Goal: Task Accomplishment & Management: Manage account settings

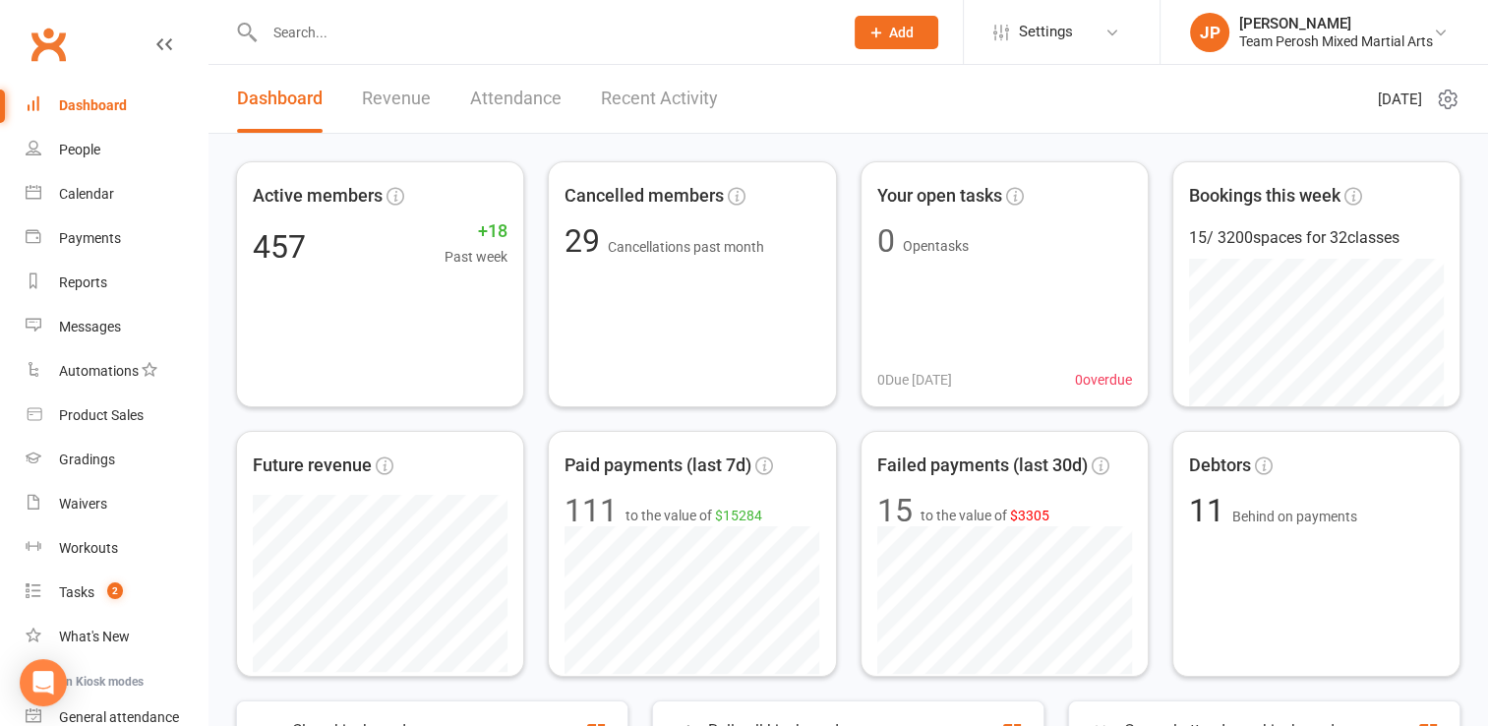
scroll to position [175, 0]
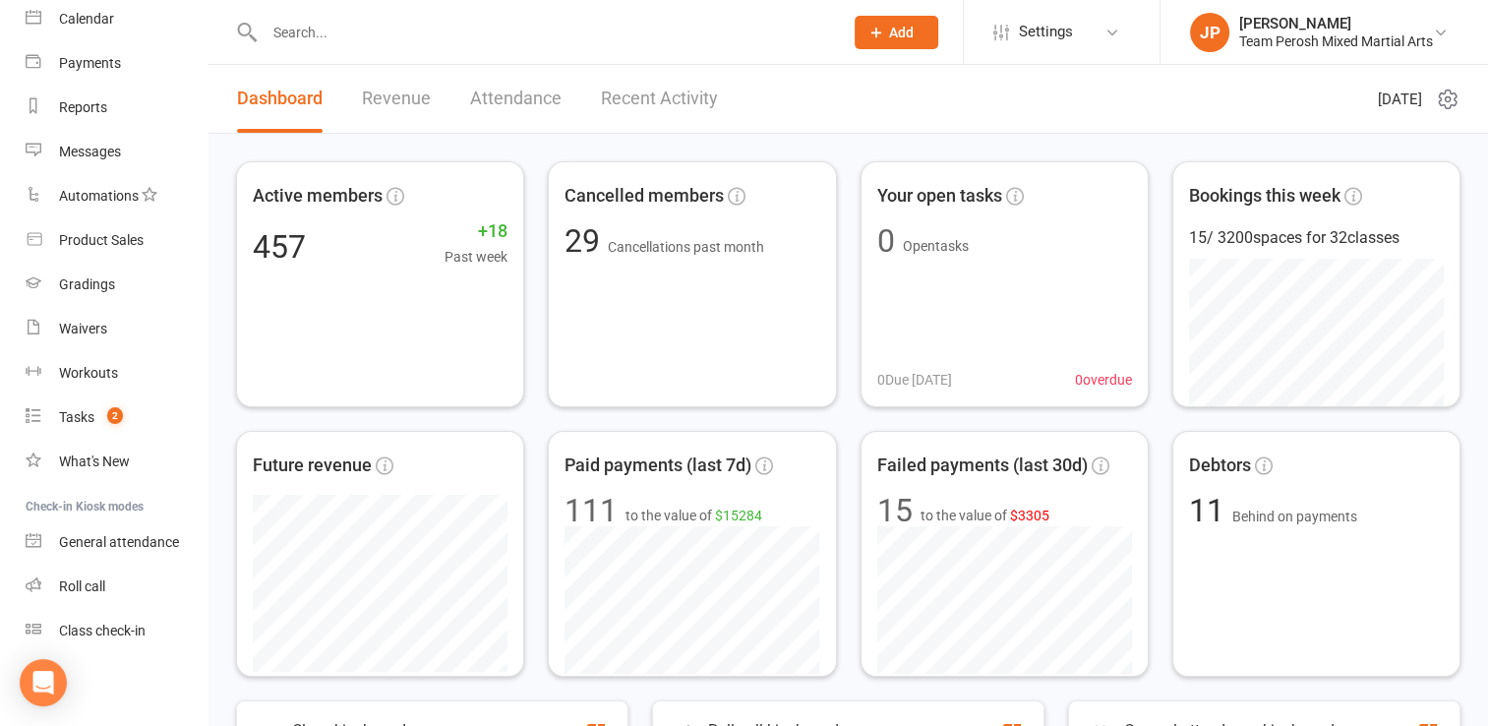
click at [317, 22] on input "text" at bounding box center [544, 33] width 570 height 28
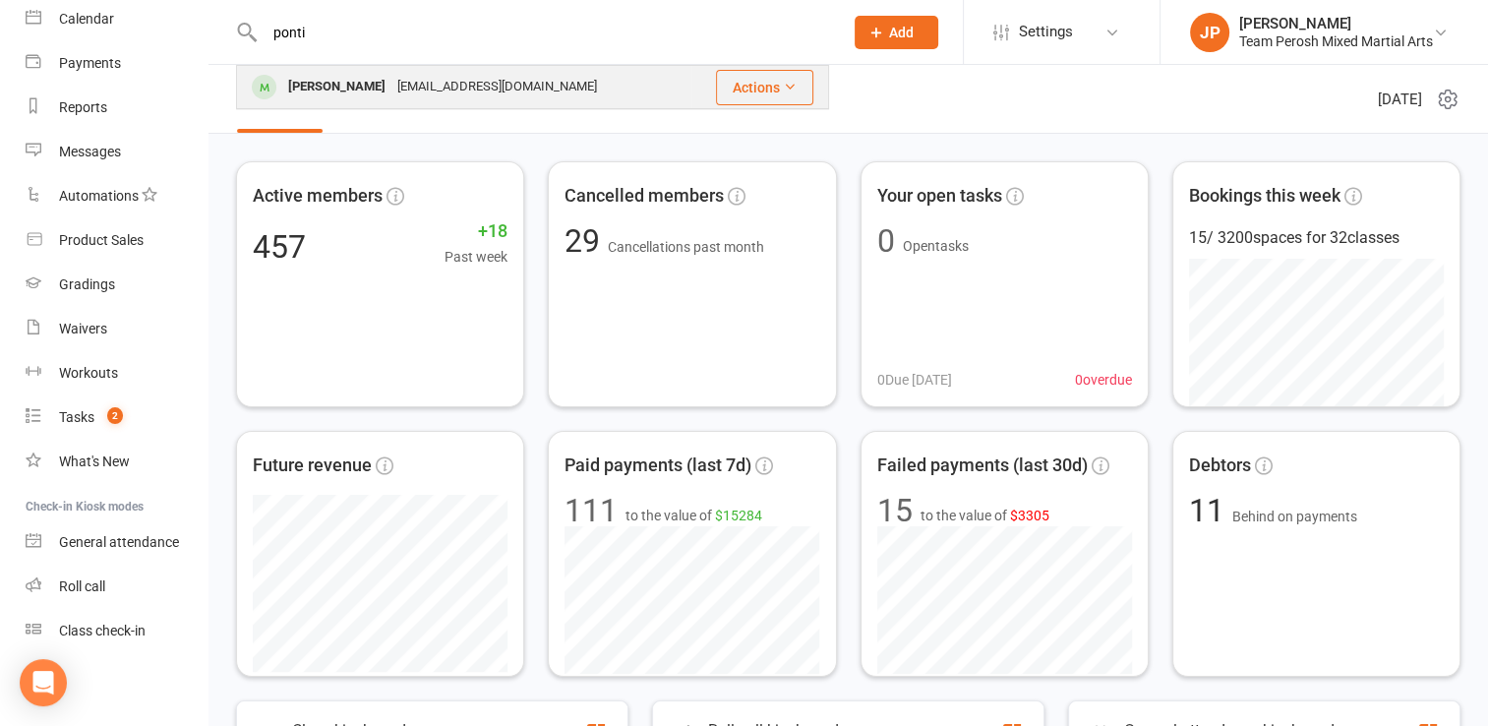
type input "ponti"
click at [334, 100] on div "Noah Pontin" at bounding box center [336, 87] width 109 height 29
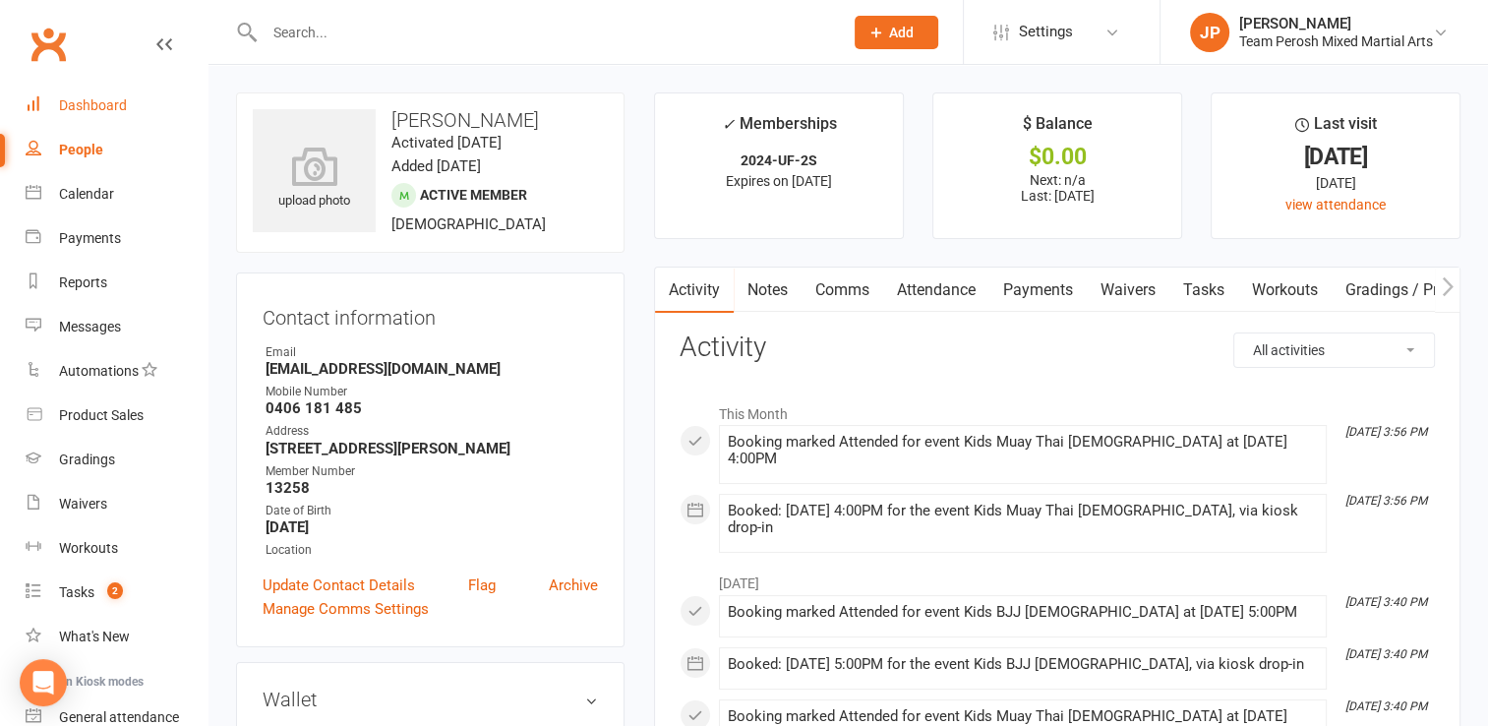
click at [93, 102] on div "Dashboard" at bounding box center [93, 105] width 68 height 16
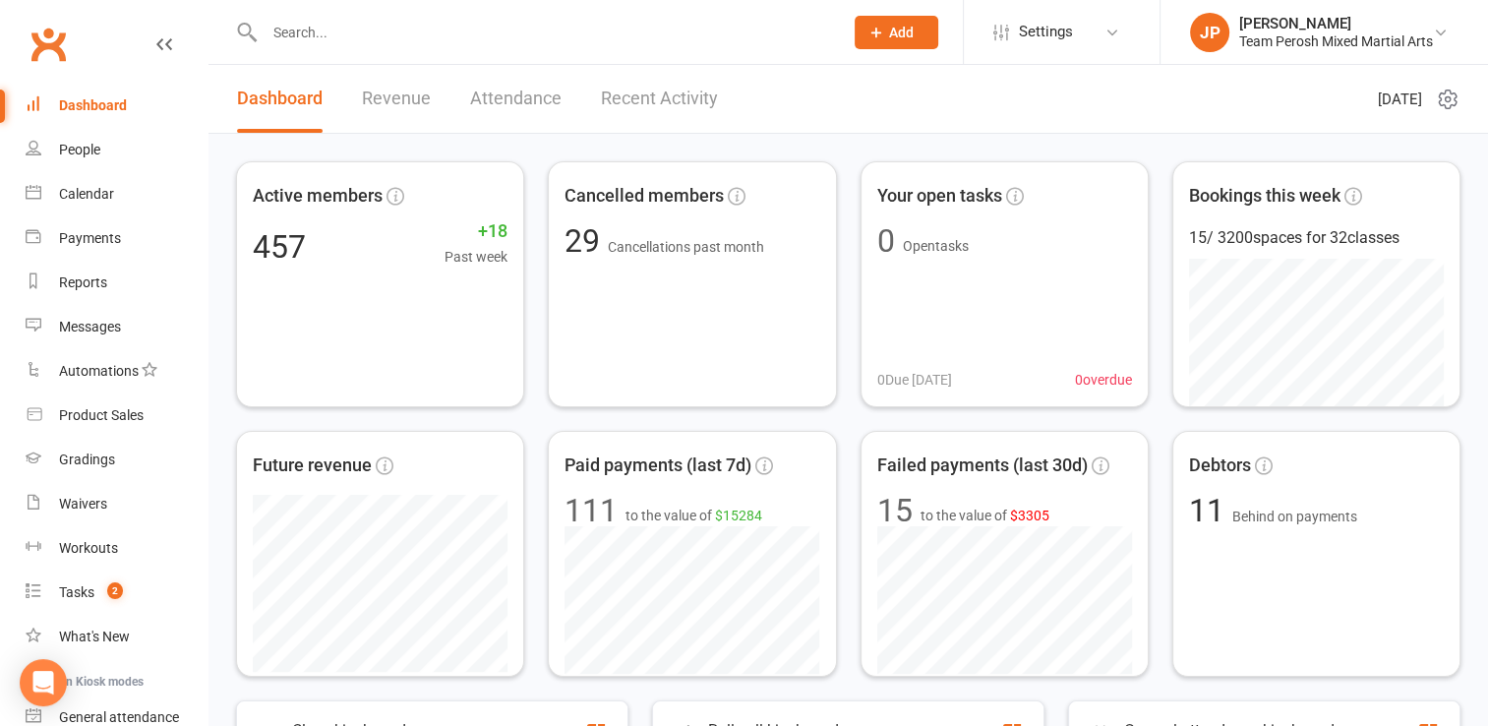
click at [665, 92] on link "Recent Activity" at bounding box center [659, 99] width 117 height 68
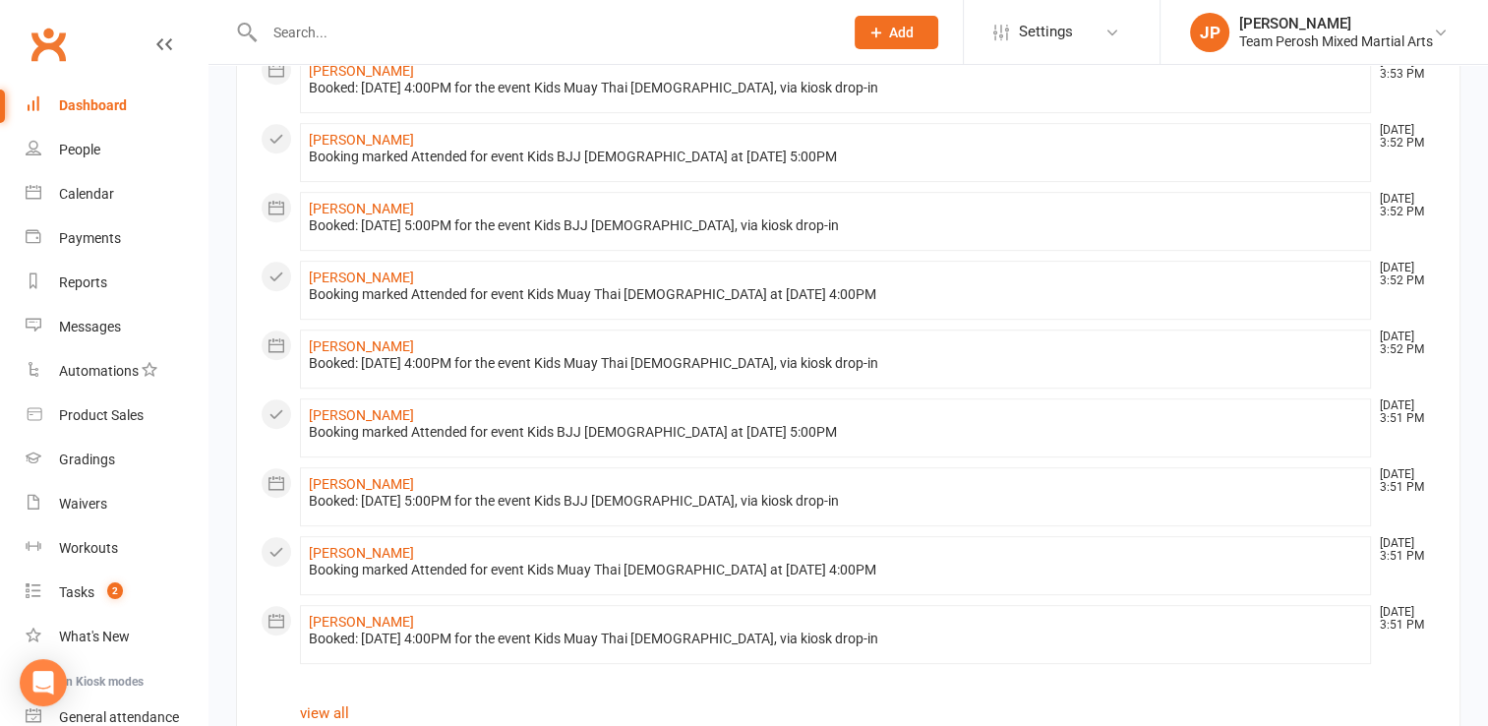
scroll to position [983, 0]
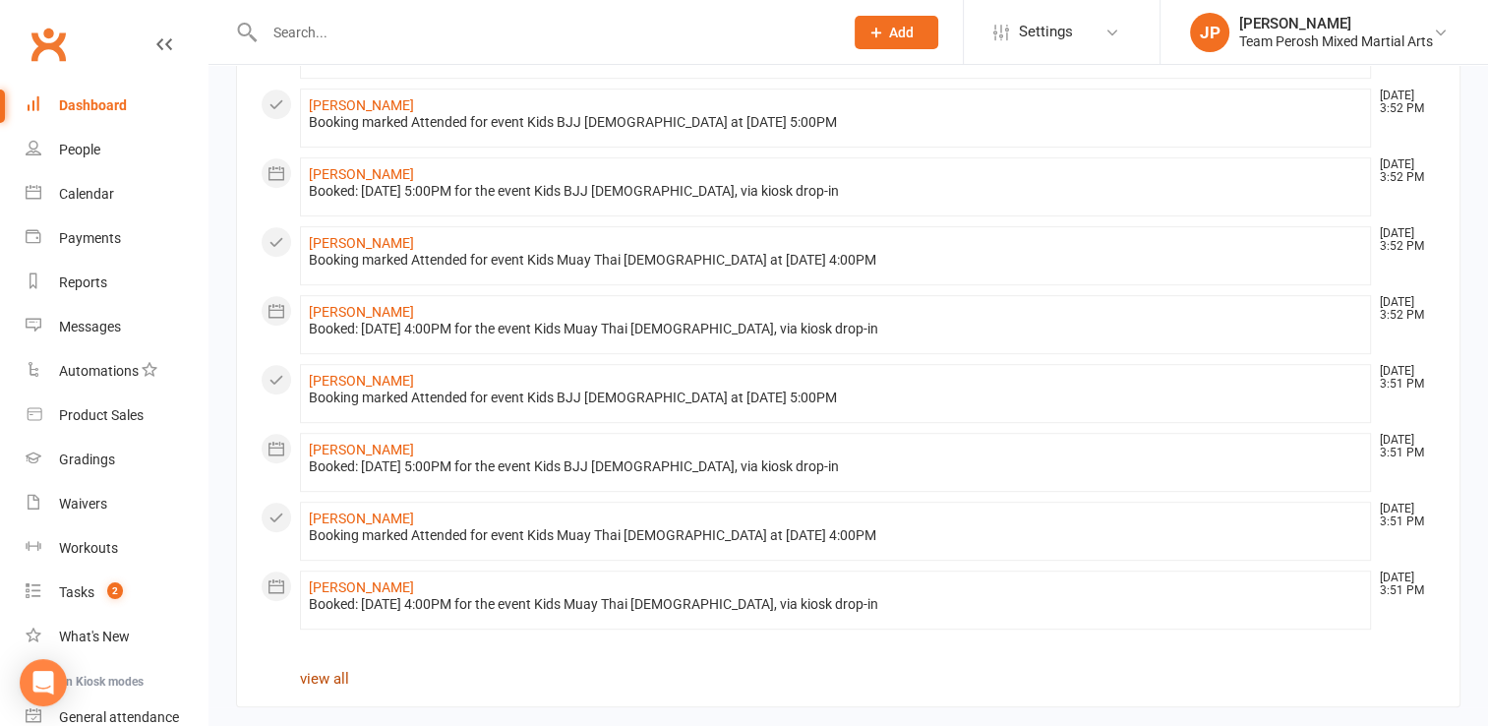
click at [323, 678] on link "view all" at bounding box center [324, 679] width 49 height 18
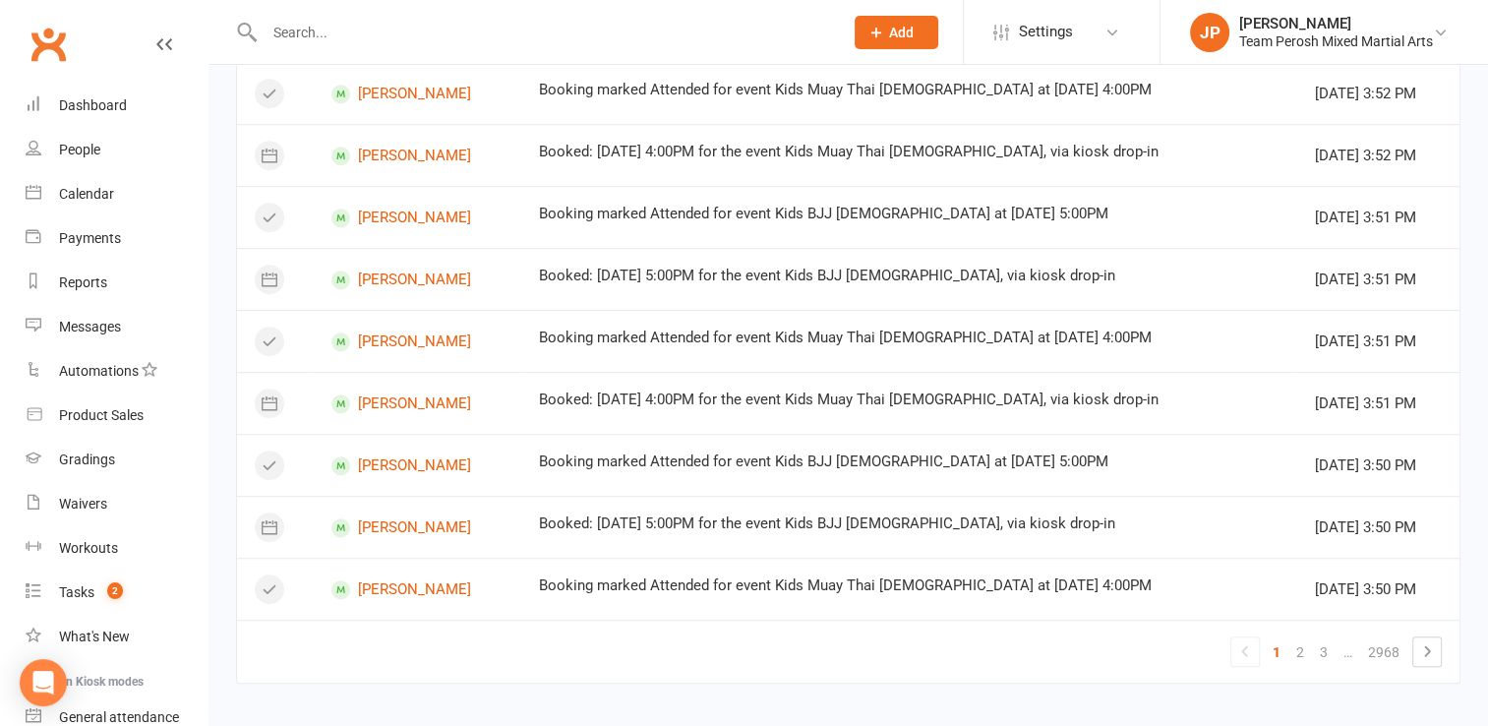
scroll to position [1174, 0]
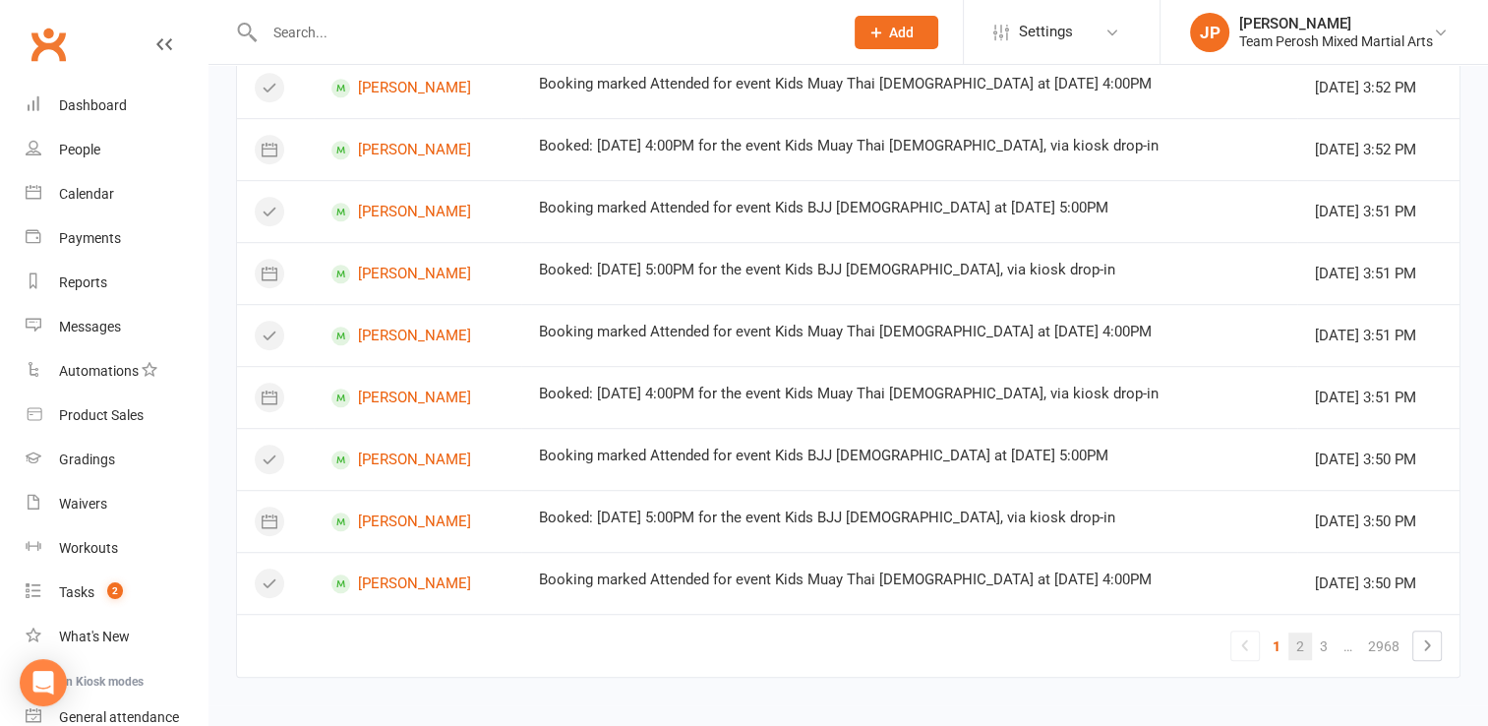
click at [1298, 642] on link "2" at bounding box center [1300, 646] width 24 height 28
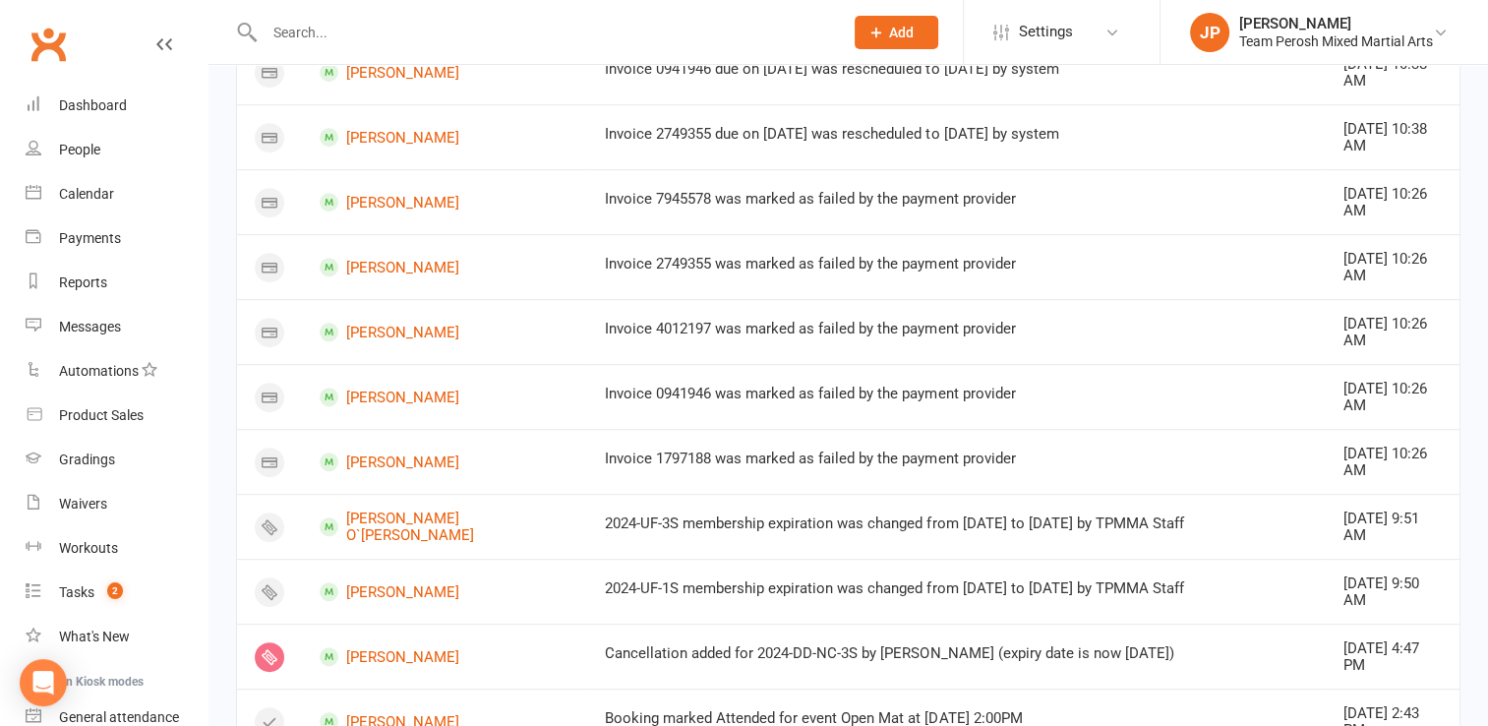
scroll to position [914, 0]
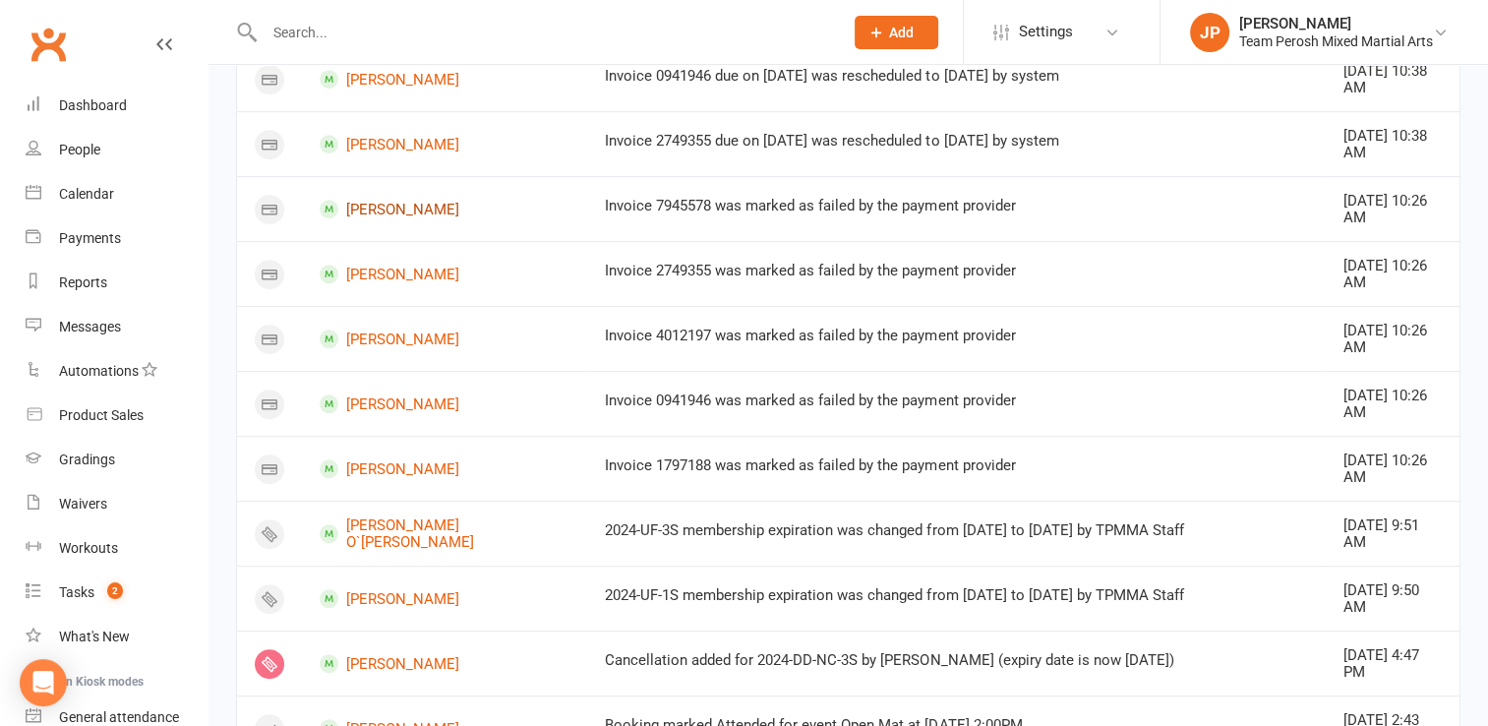
click at [384, 208] on link "Lachlan MacDonald" at bounding box center [445, 209] width 250 height 19
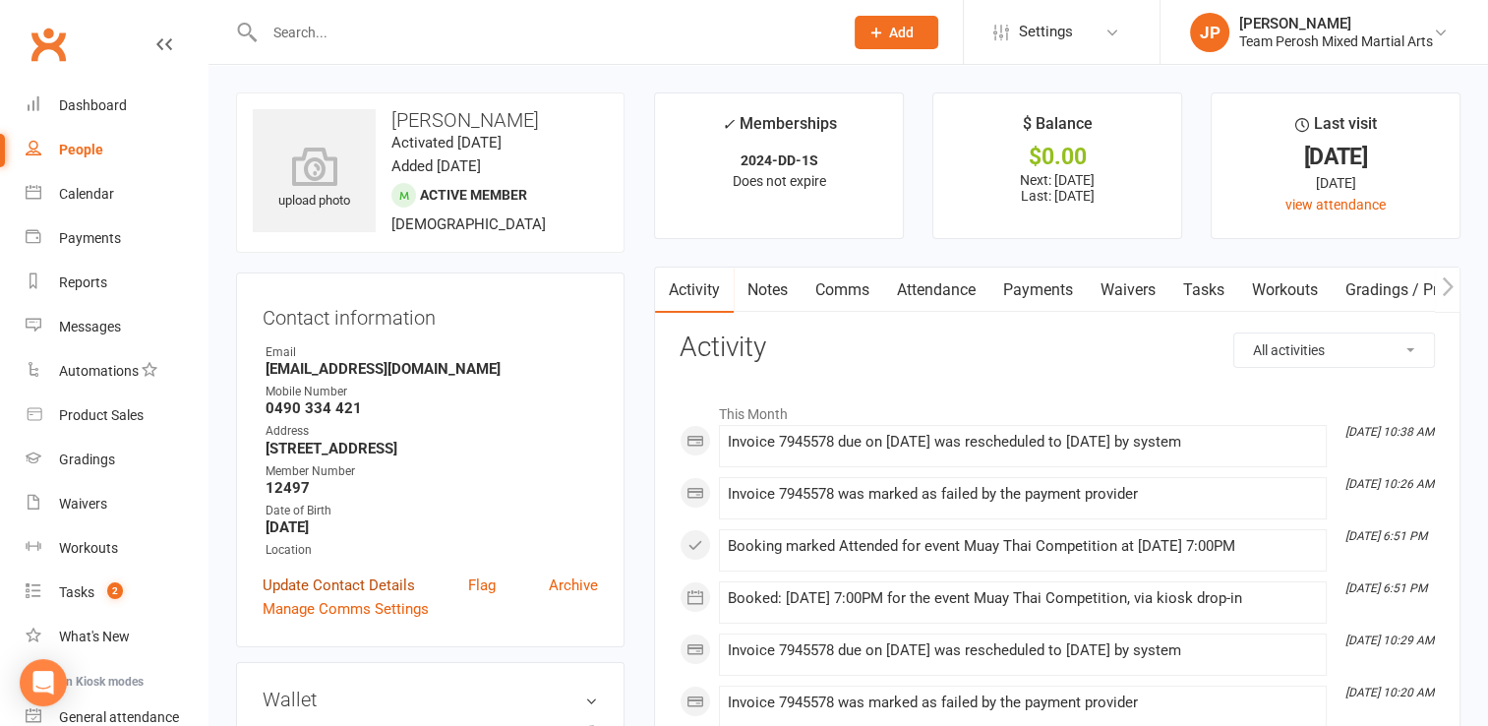
click at [351, 588] on link "Update Contact Details" at bounding box center [339, 585] width 152 height 24
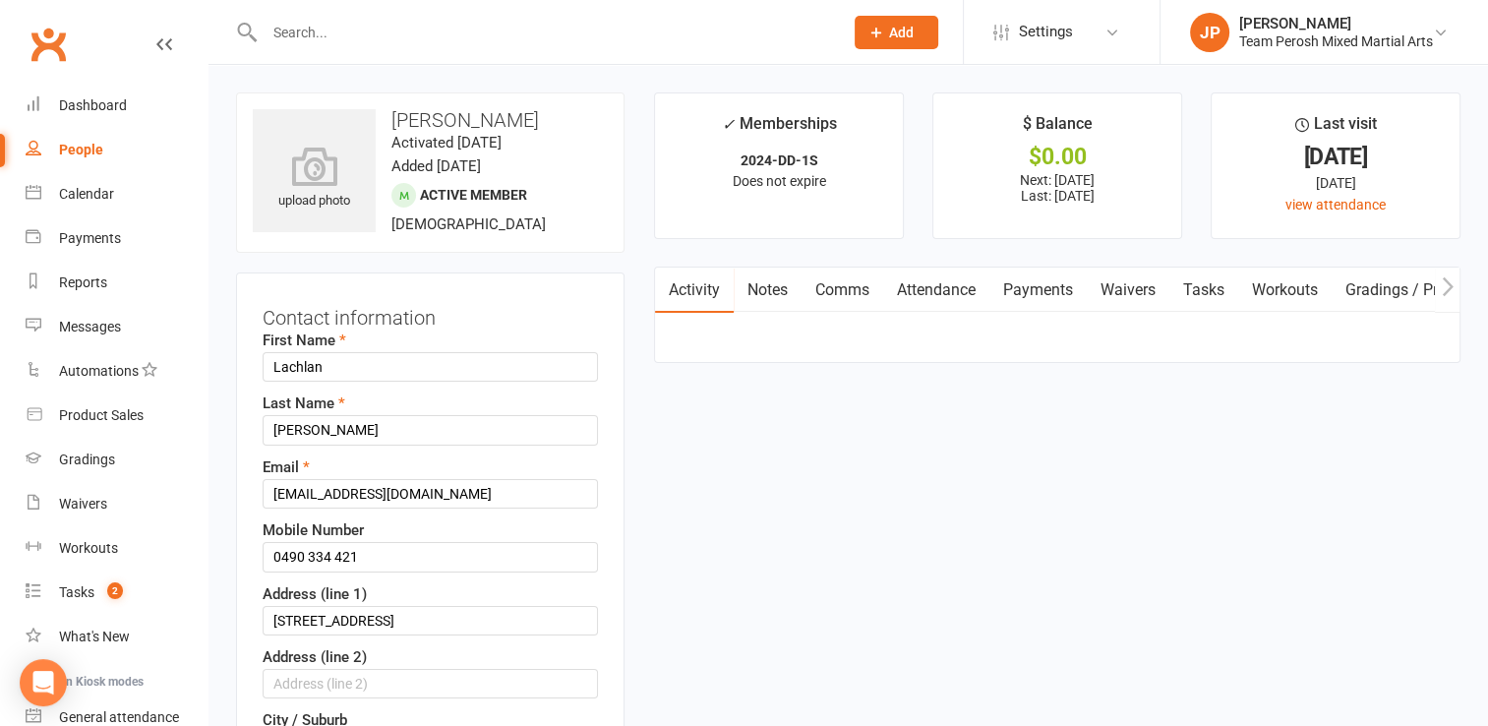
scroll to position [92, 0]
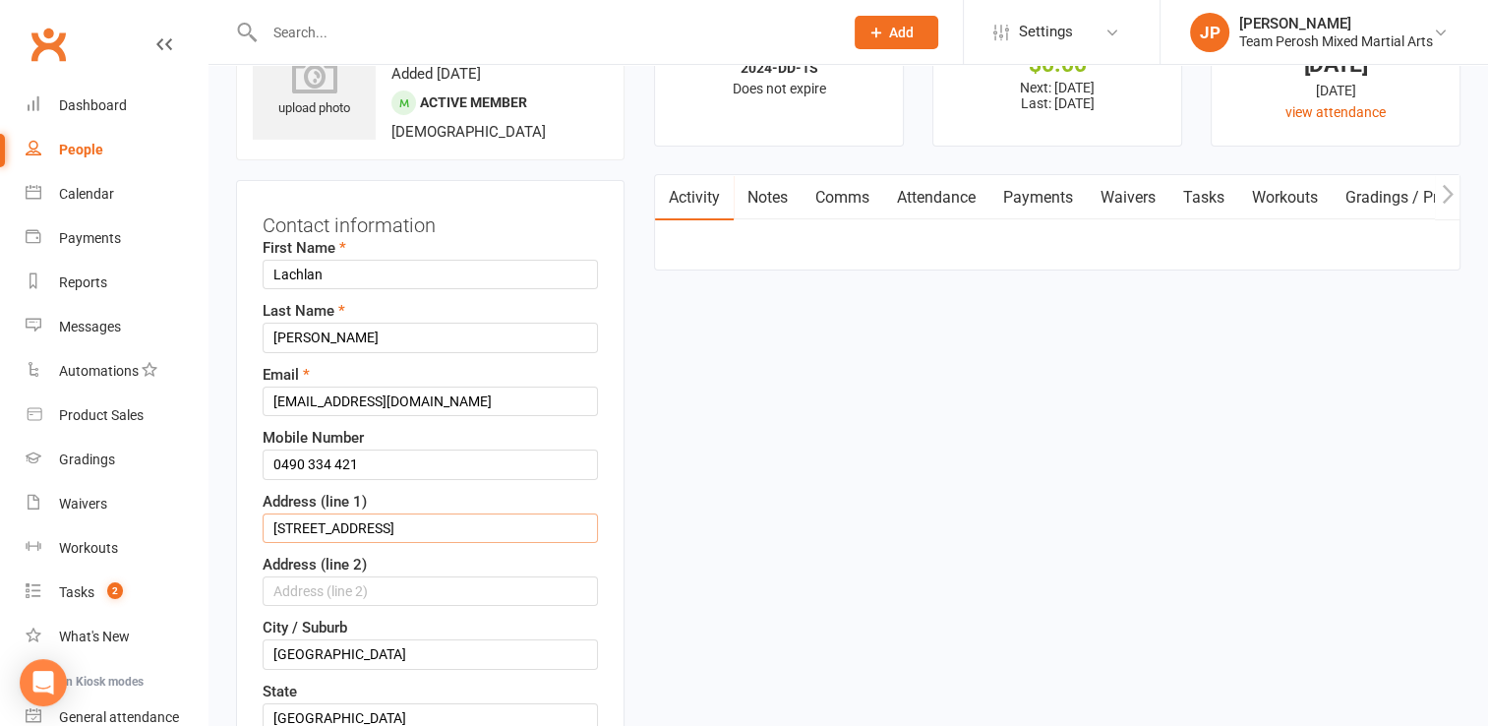
click at [311, 521] on input "22 dunore st" at bounding box center [430, 527] width 335 height 29
type input "22 Dunmore Street"
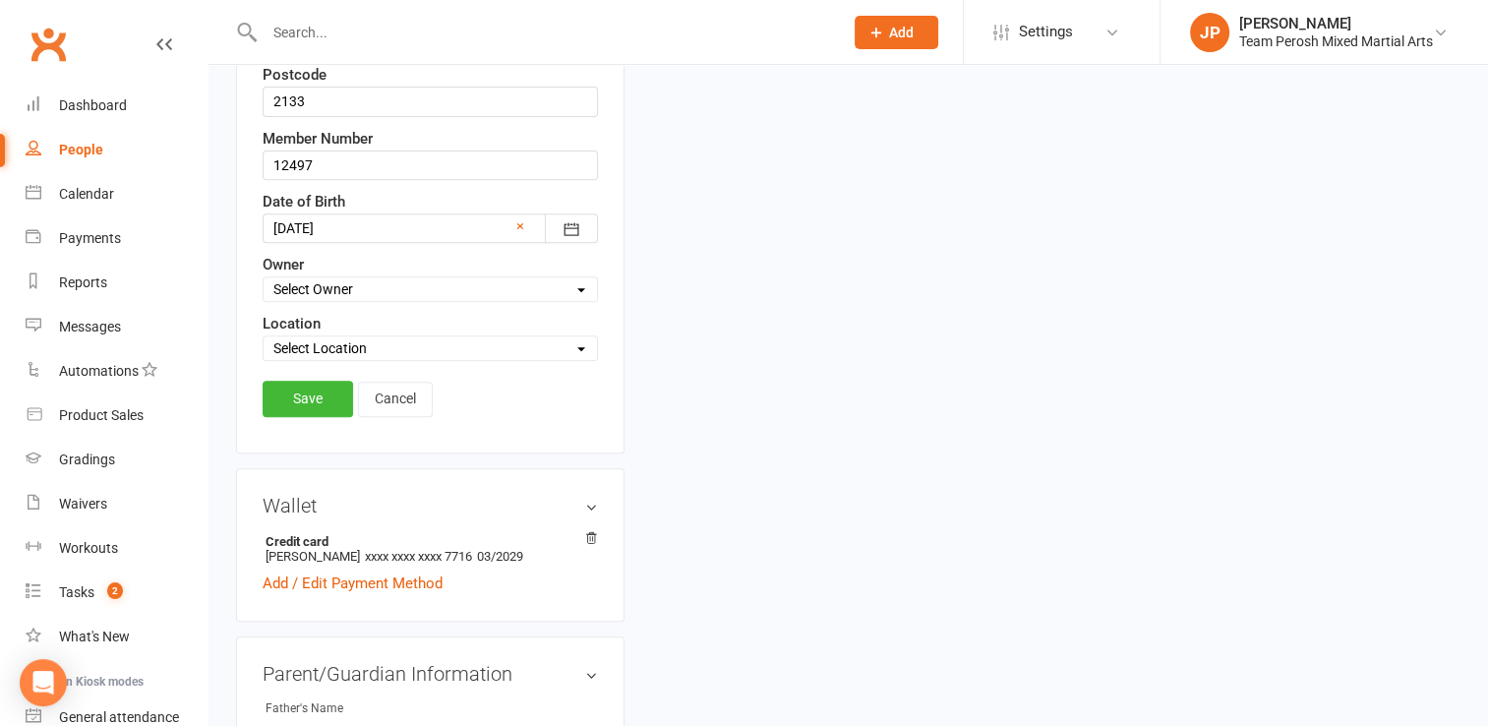
scroll to position [787, 0]
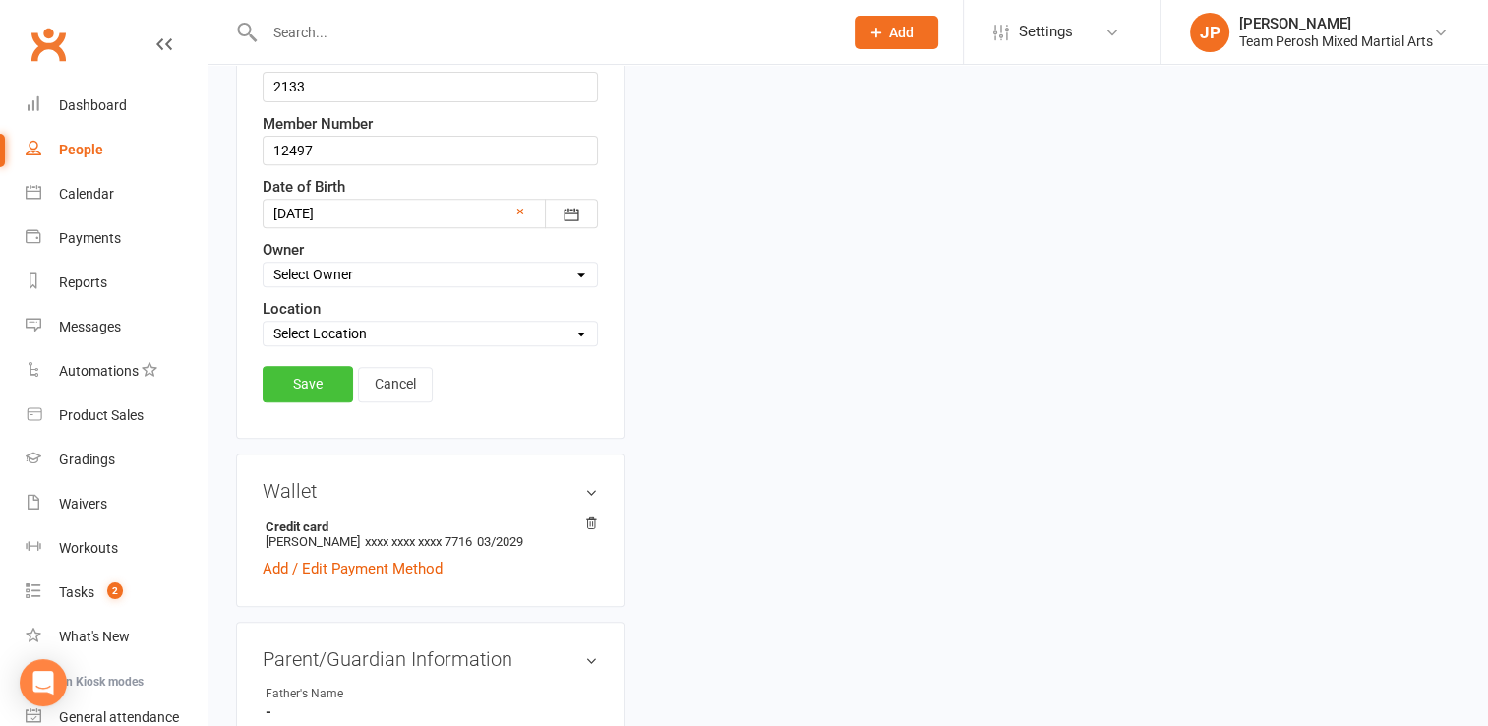
click at [291, 387] on link "Save" at bounding box center [308, 383] width 90 height 35
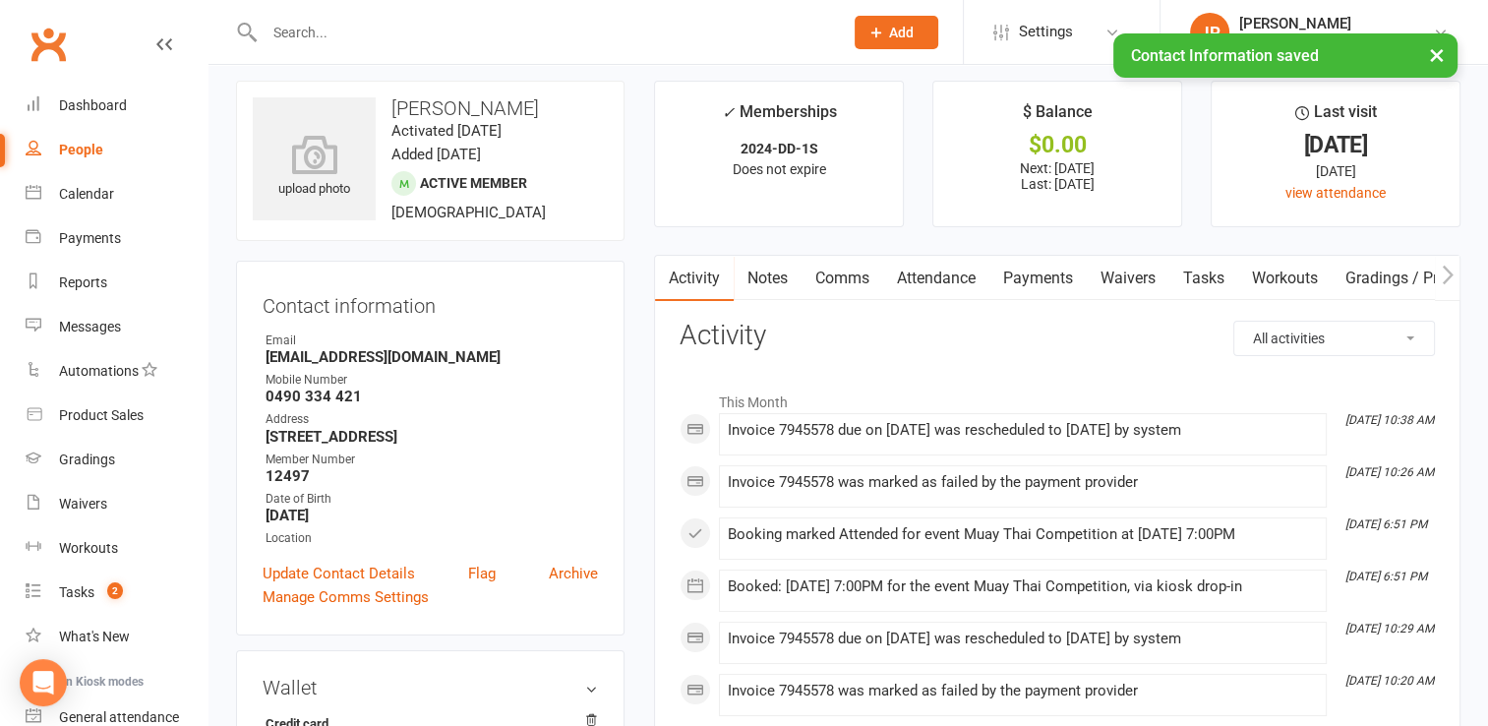
scroll to position [0, 0]
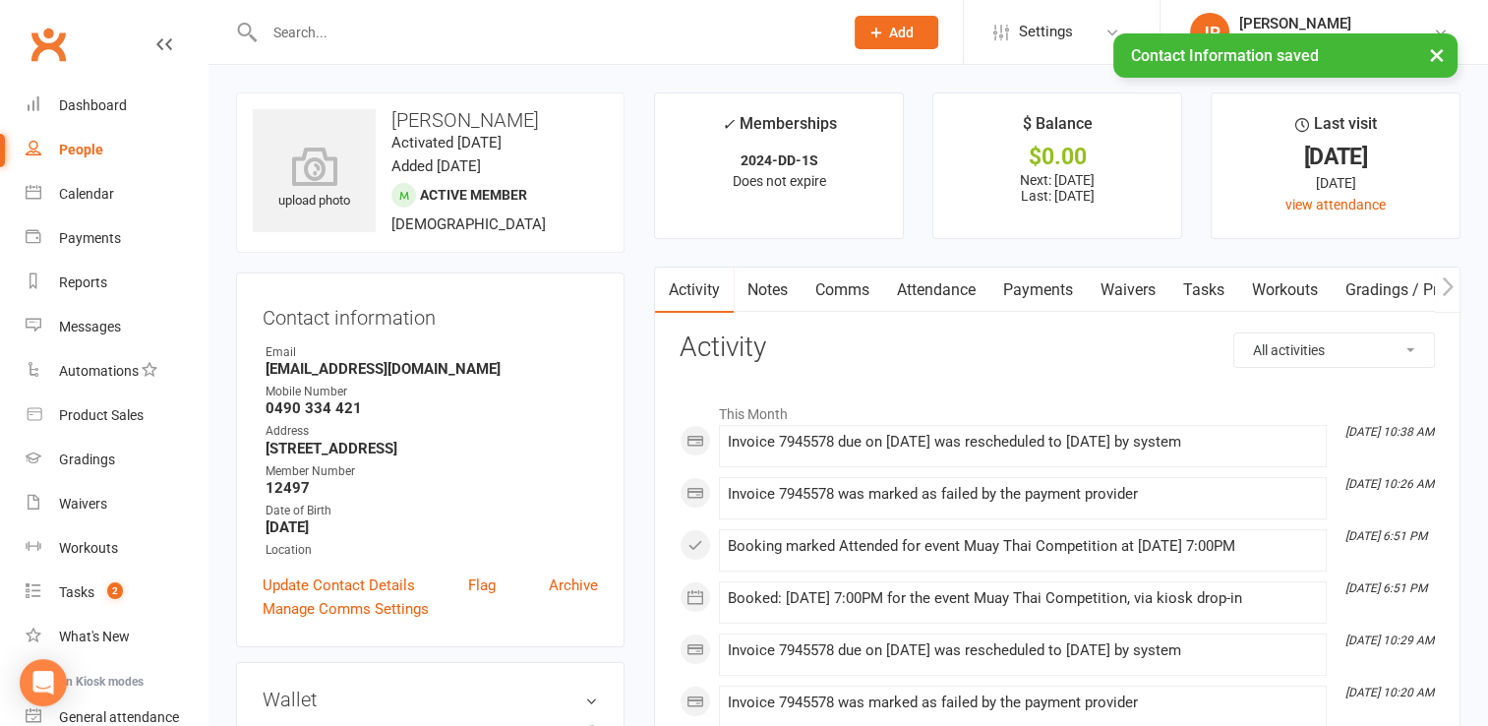
click at [391, 26] on input "text" at bounding box center [544, 33] width 570 height 28
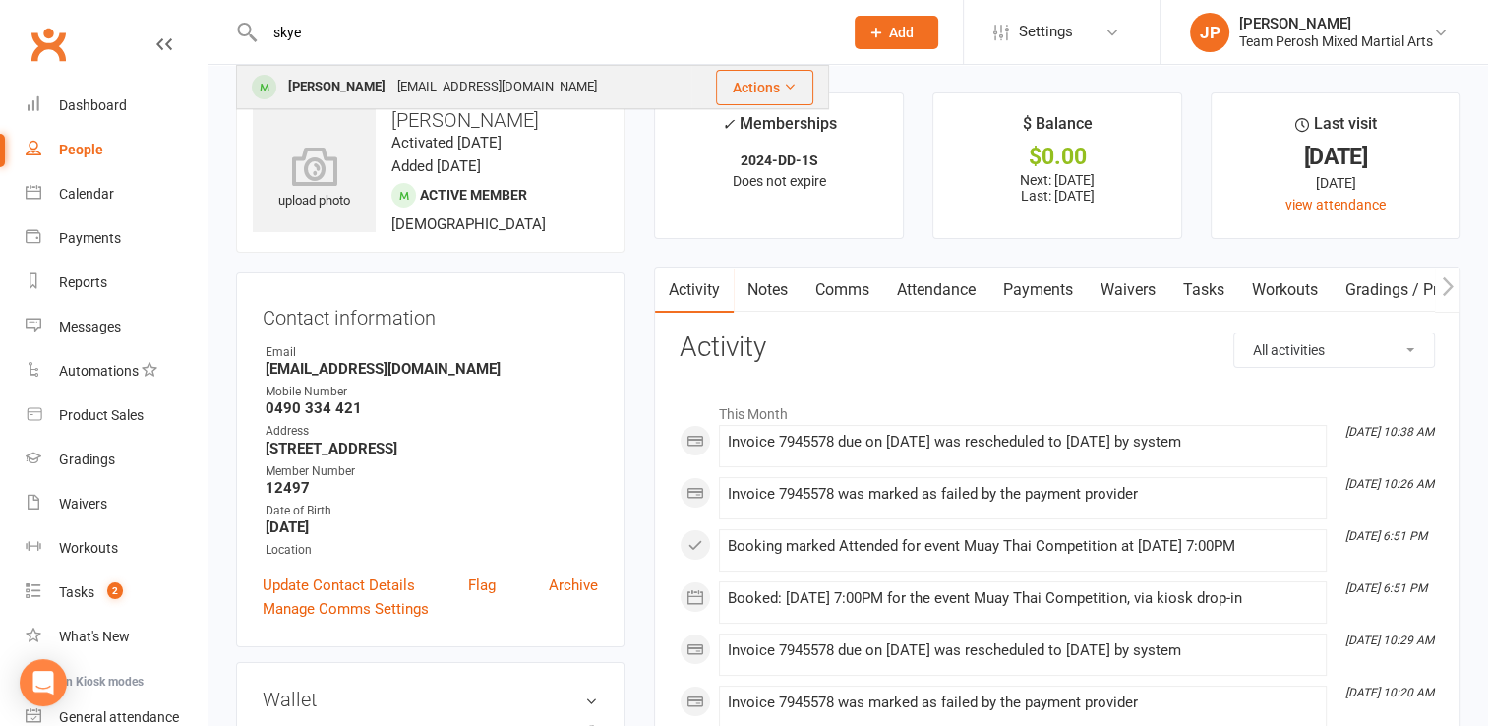
type input "skye"
click at [404, 82] on div "Skye.lila03@gmail.com" at bounding box center [496, 87] width 211 height 29
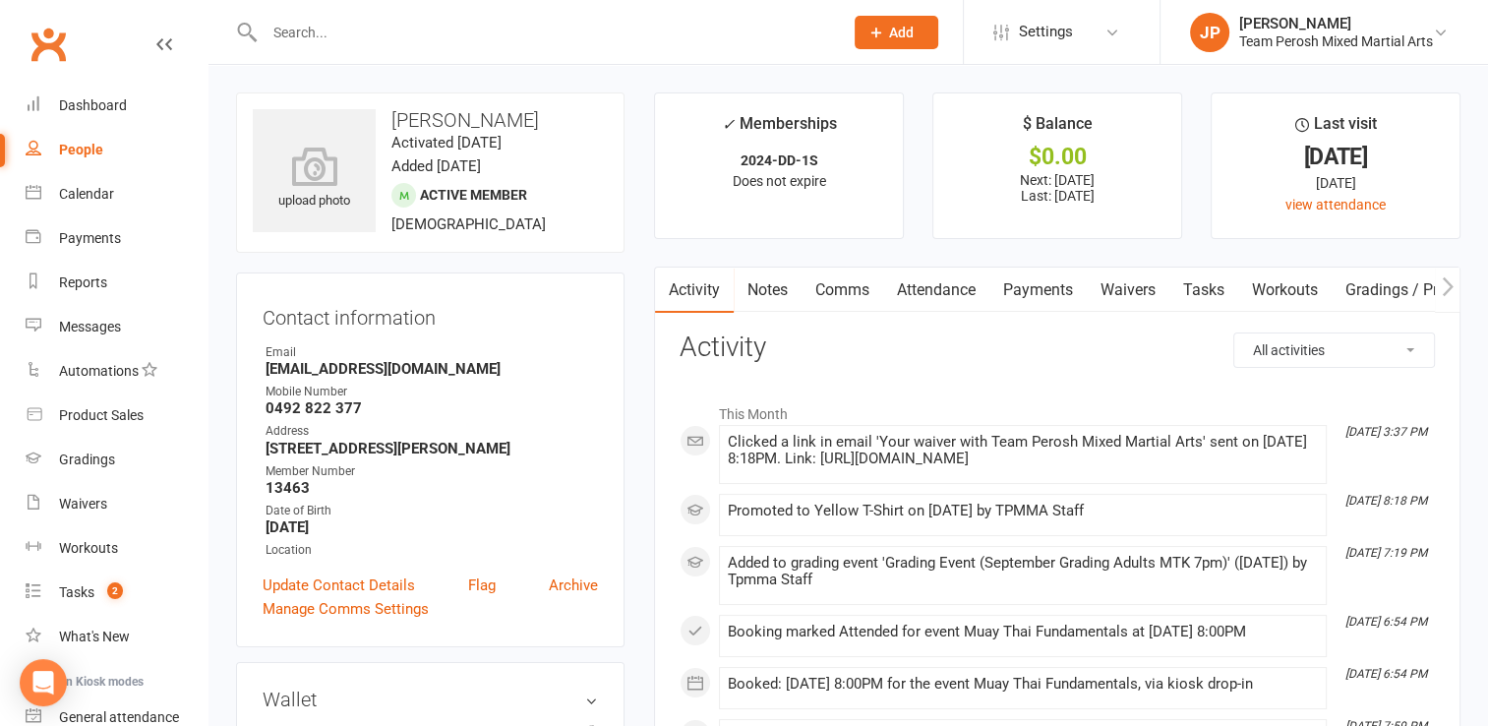
click at [360, 29] on input "text" at bounding box center [544, 33] width 570 height 28
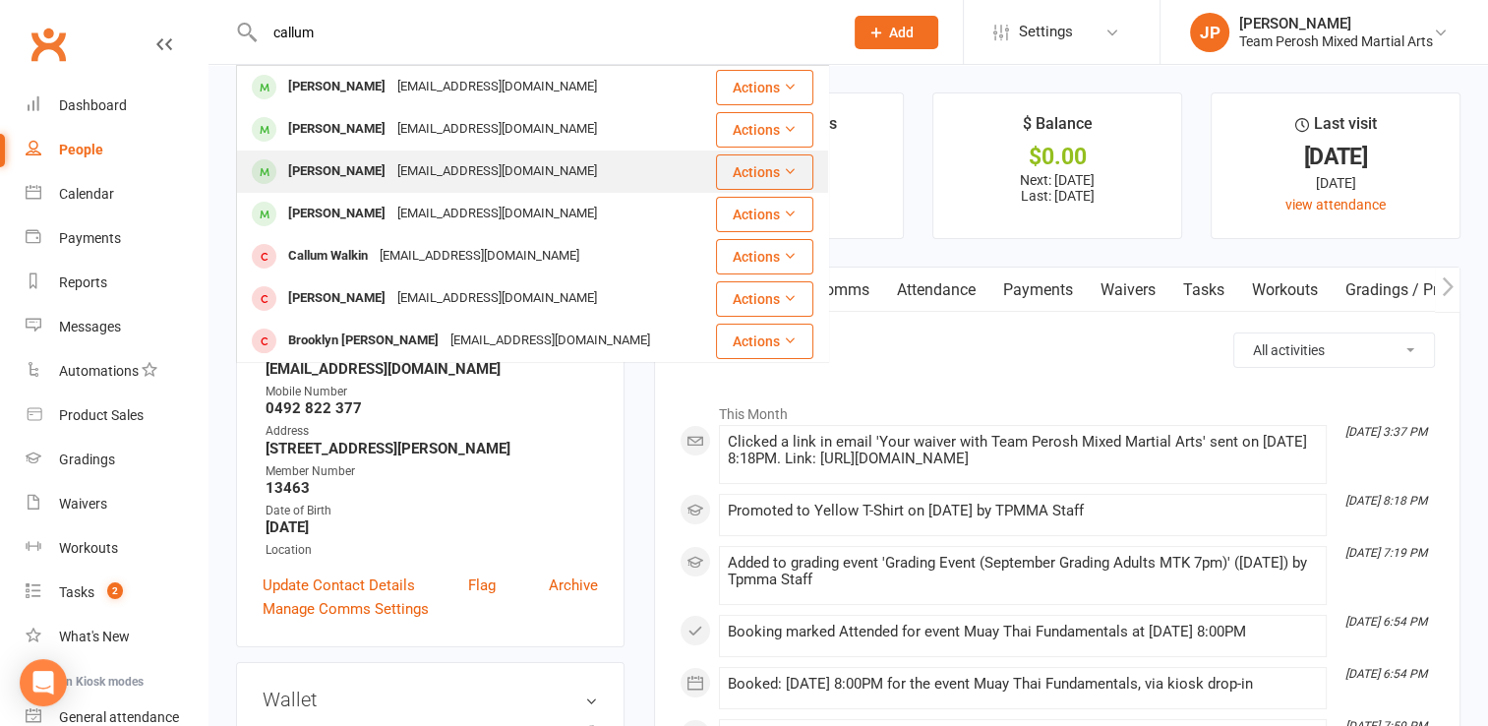
type input "callum"
click at [385, 164] on div "Callum Macdonald" at bounding box center [336, 171] width 109 height 29
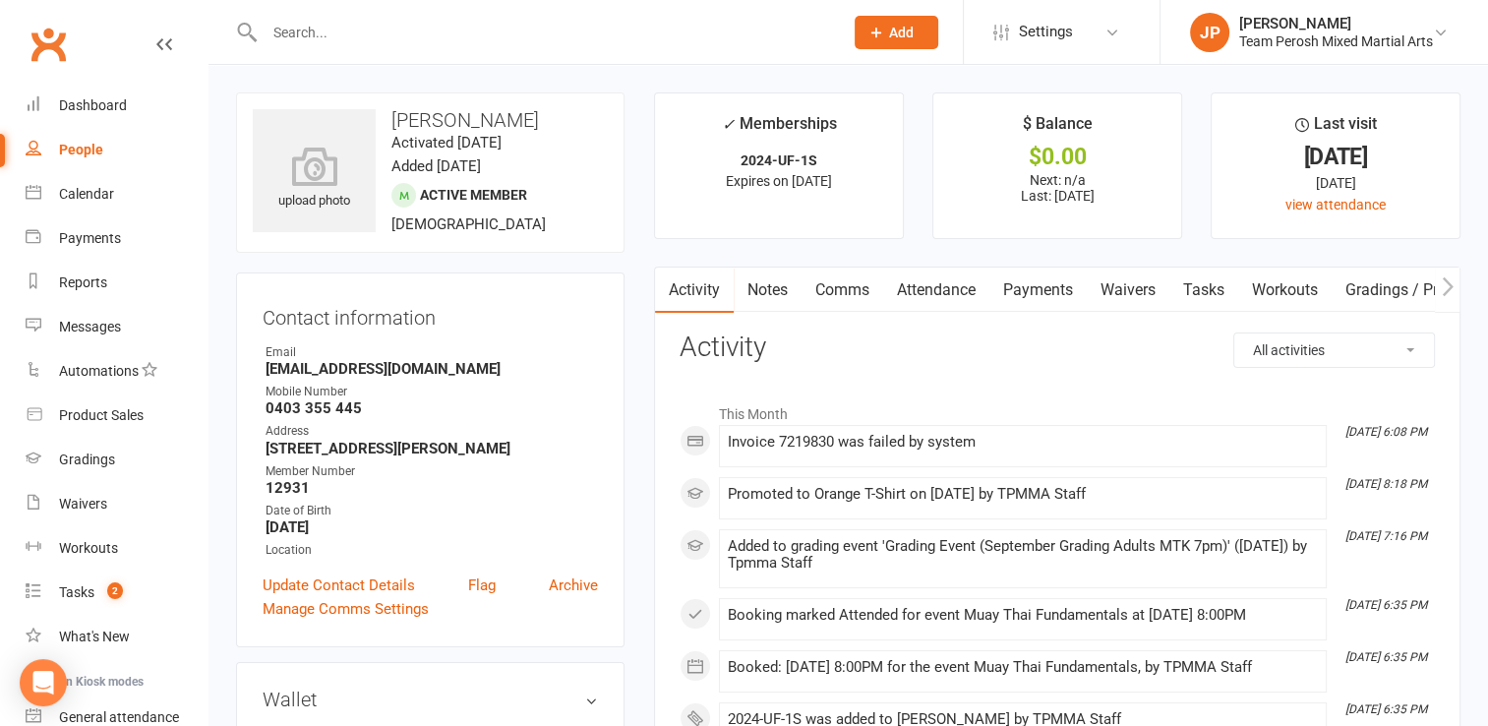
click at [334, 38] on input "text" at bounding box center [544, 33] width 570 height 28
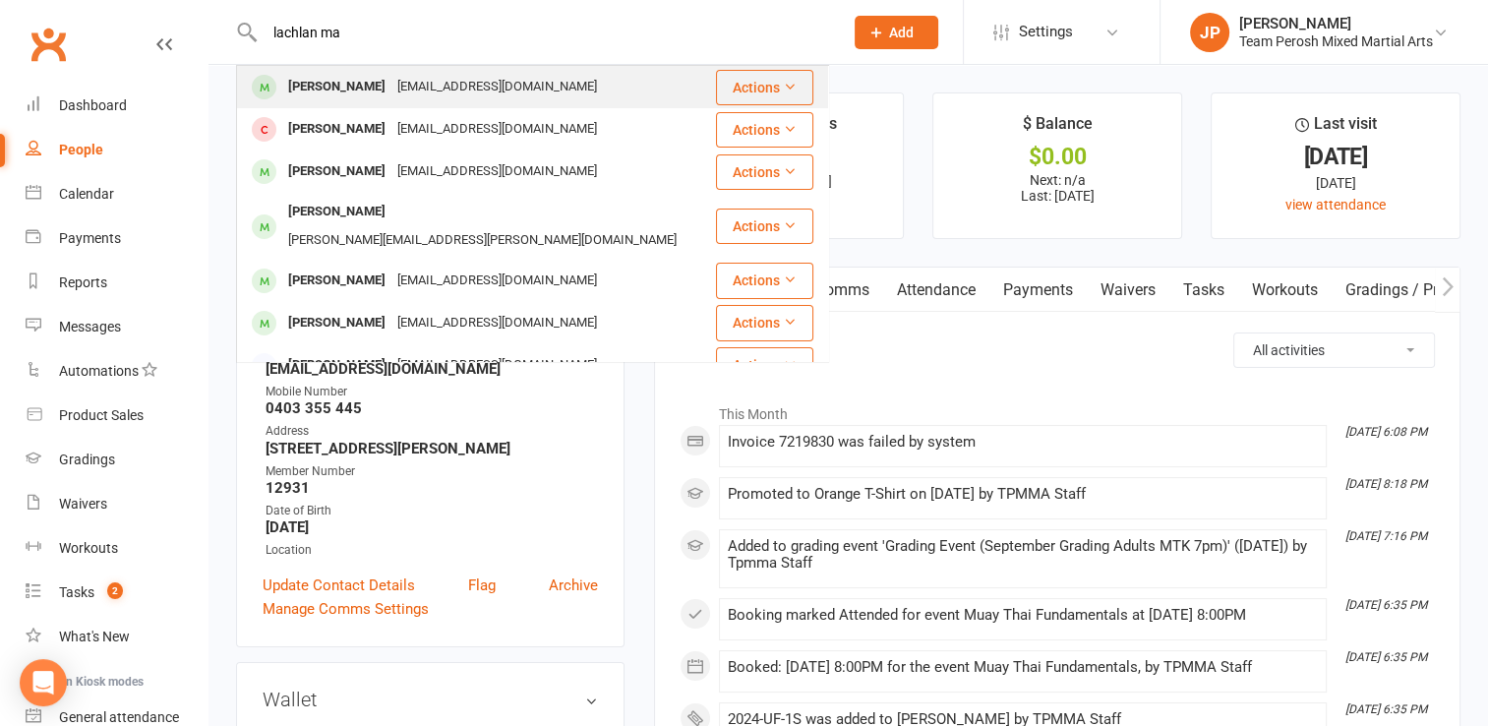
type input "lachlan ma"
click at [359, 84] on div "Lachlan MacDonald" at bounding box center [336, 87] width 109 height 29
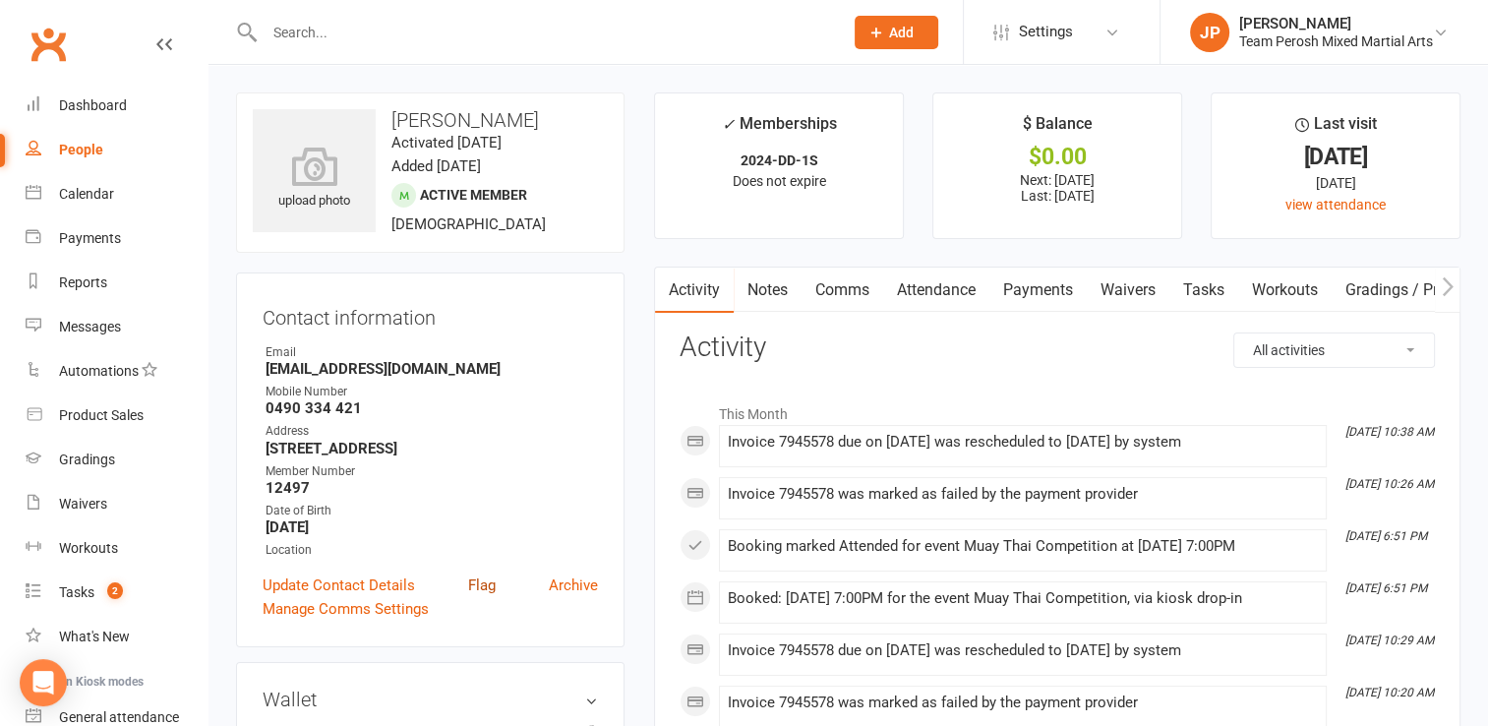
click at [479, 584] on link "Flag" at bounding box center [482, 585] width 28 height 24
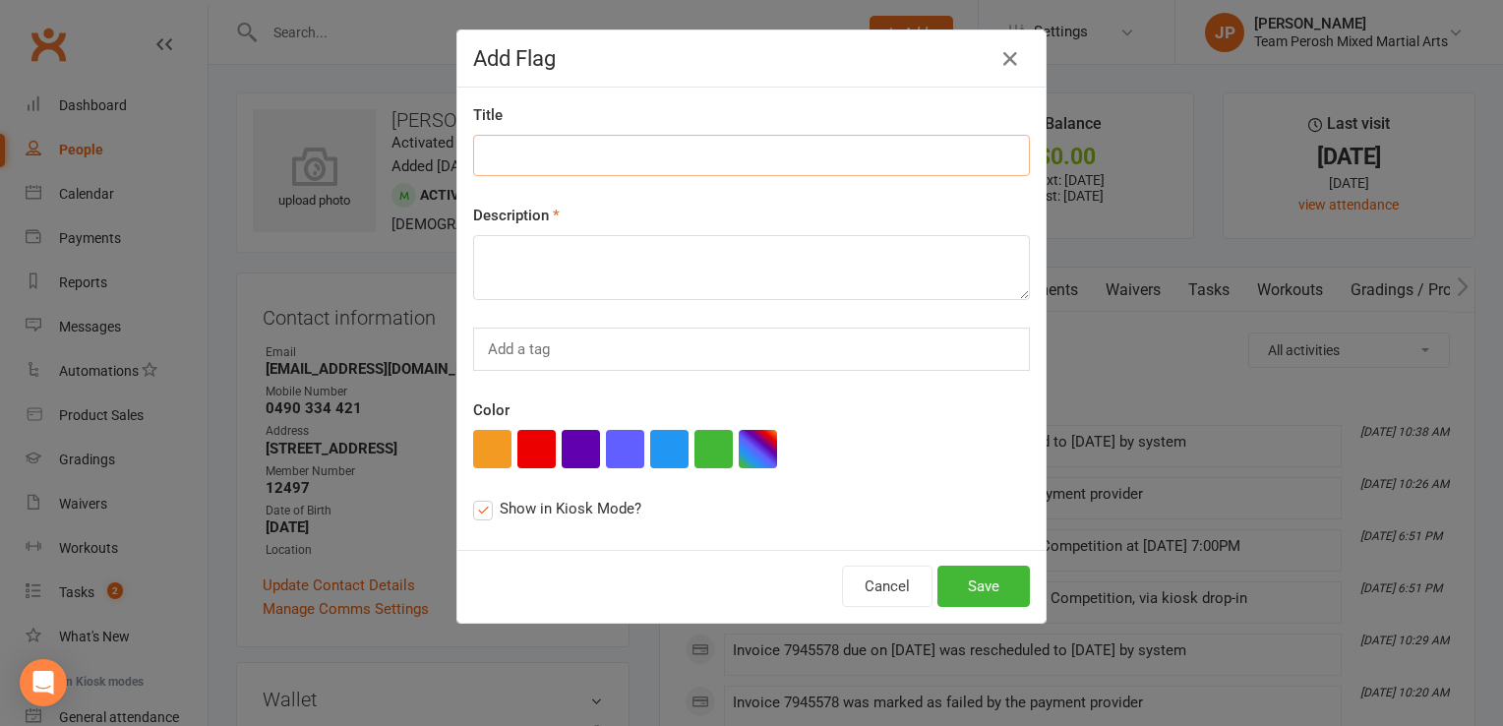
click at [545, 155] on input at bounding box center [751, 155] width 557 height 41
type input "Direct Debit Overdue"
click at [553, 257] on textarea at bounding box center [751, 267] width 557 height 65
click at [562, 251] on textarea "15/9 $90.29 owing. See reception" at bounding box center [751, 267] width 557 height 65
type textarea "15/9 $90.29 fees owing. See reception"
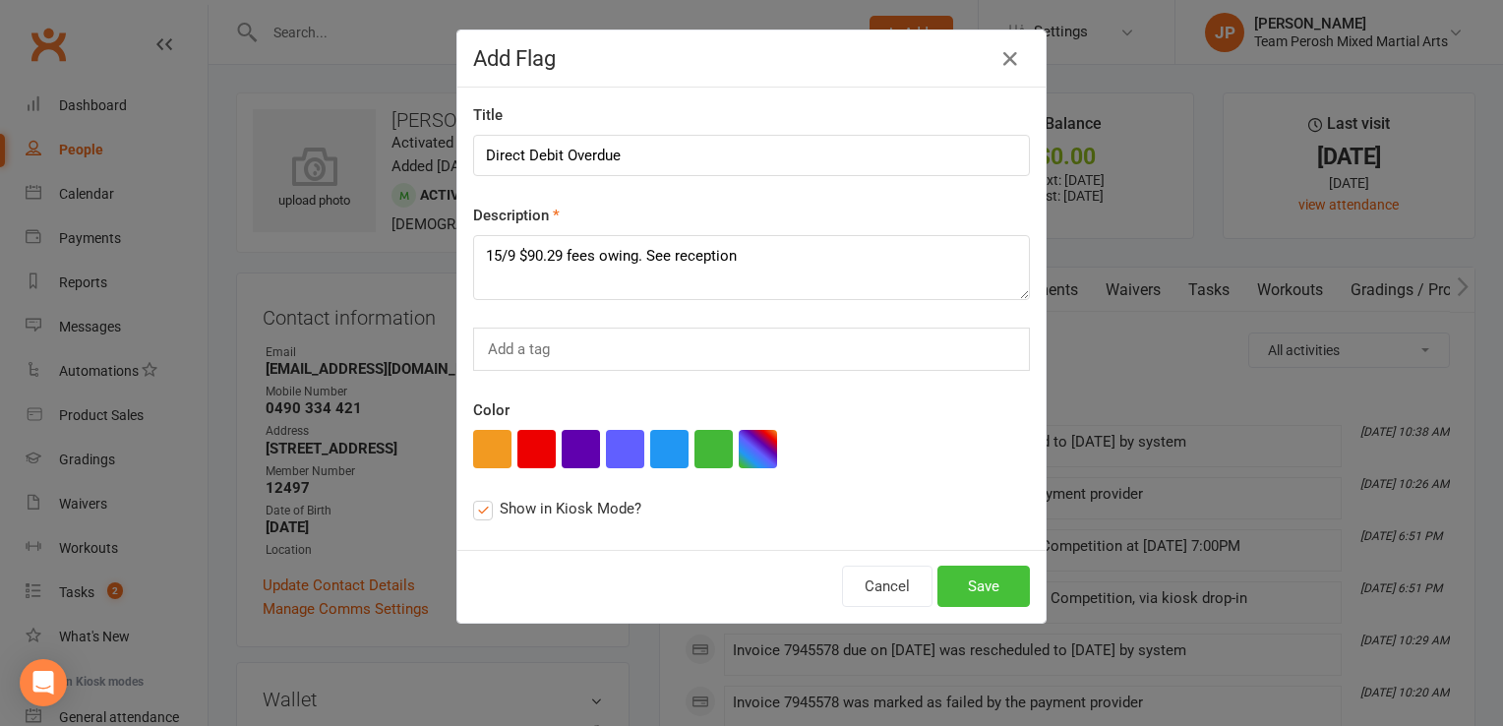
click at [969, 584] on button "Save" at bounding box center [983, 585] width 92 height 41
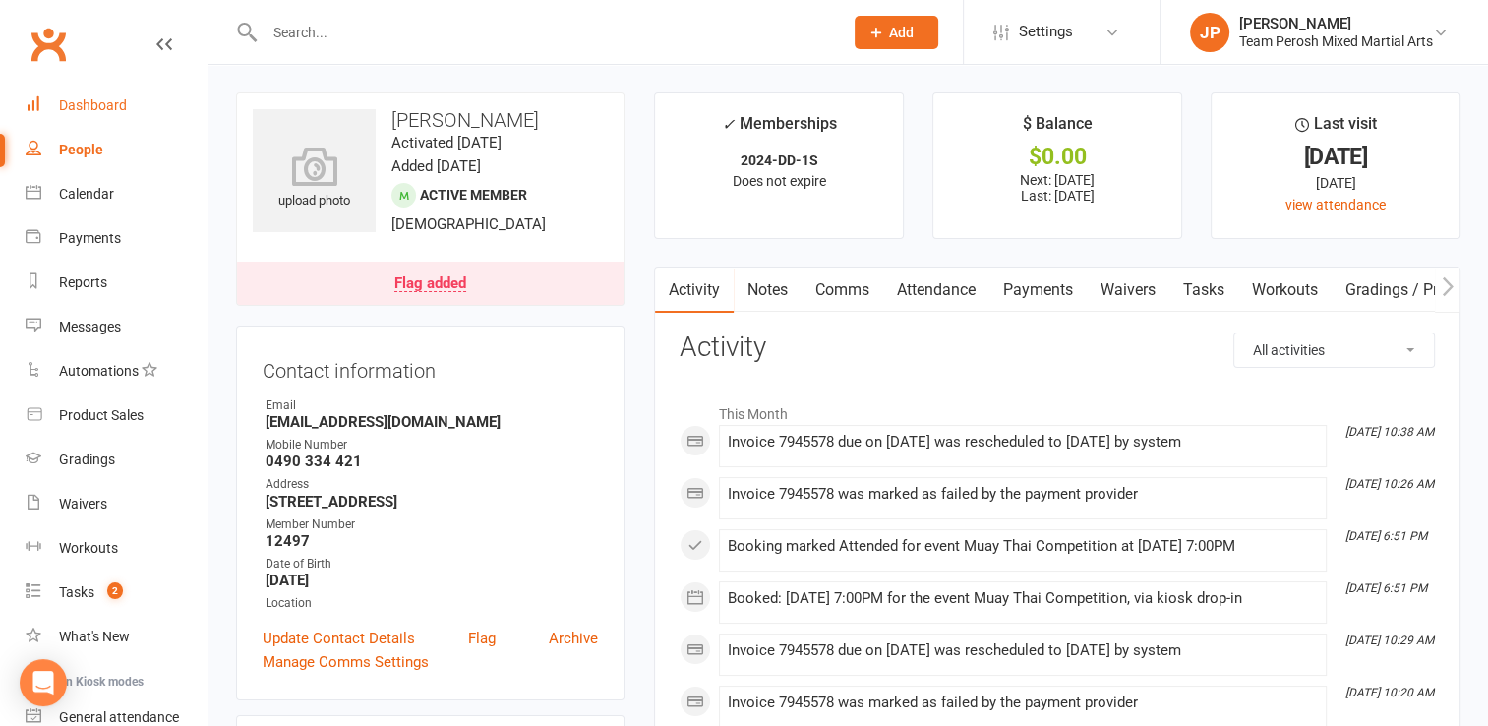
click at [90, 114] on link "Dashboard" at bounding box center [117, 106] width 182 height 44
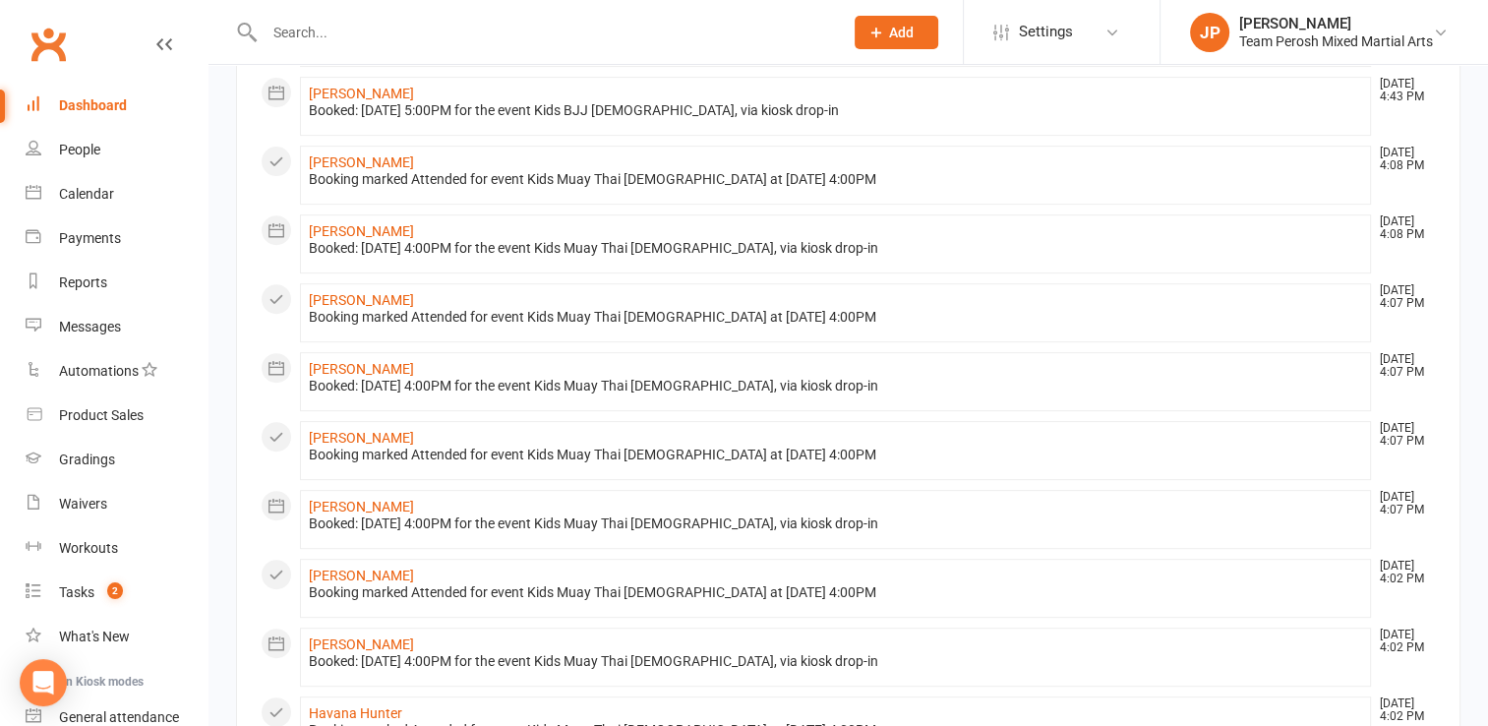
scroll to position [983, 0]
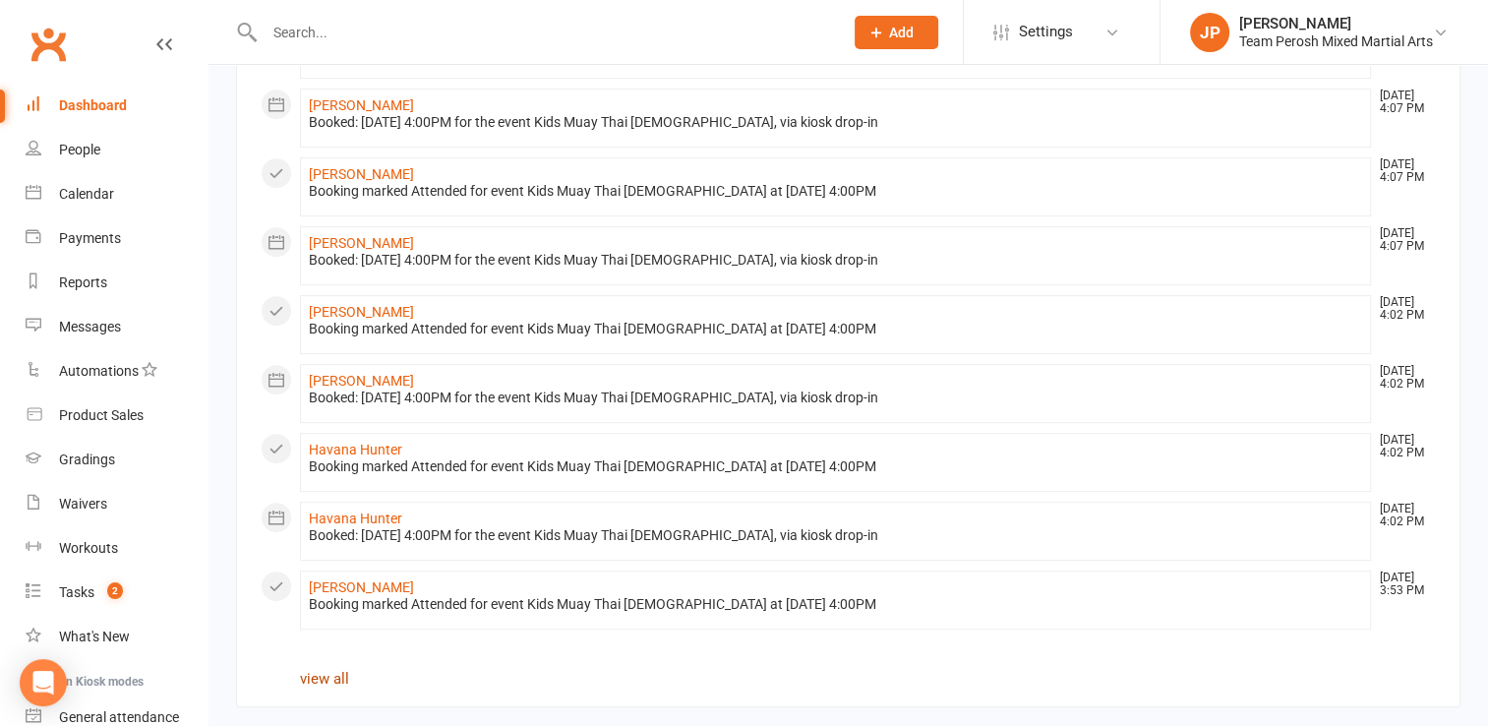
click at [335, 671] on link "view all" at bounding box center [324, 679] width 49 height 18
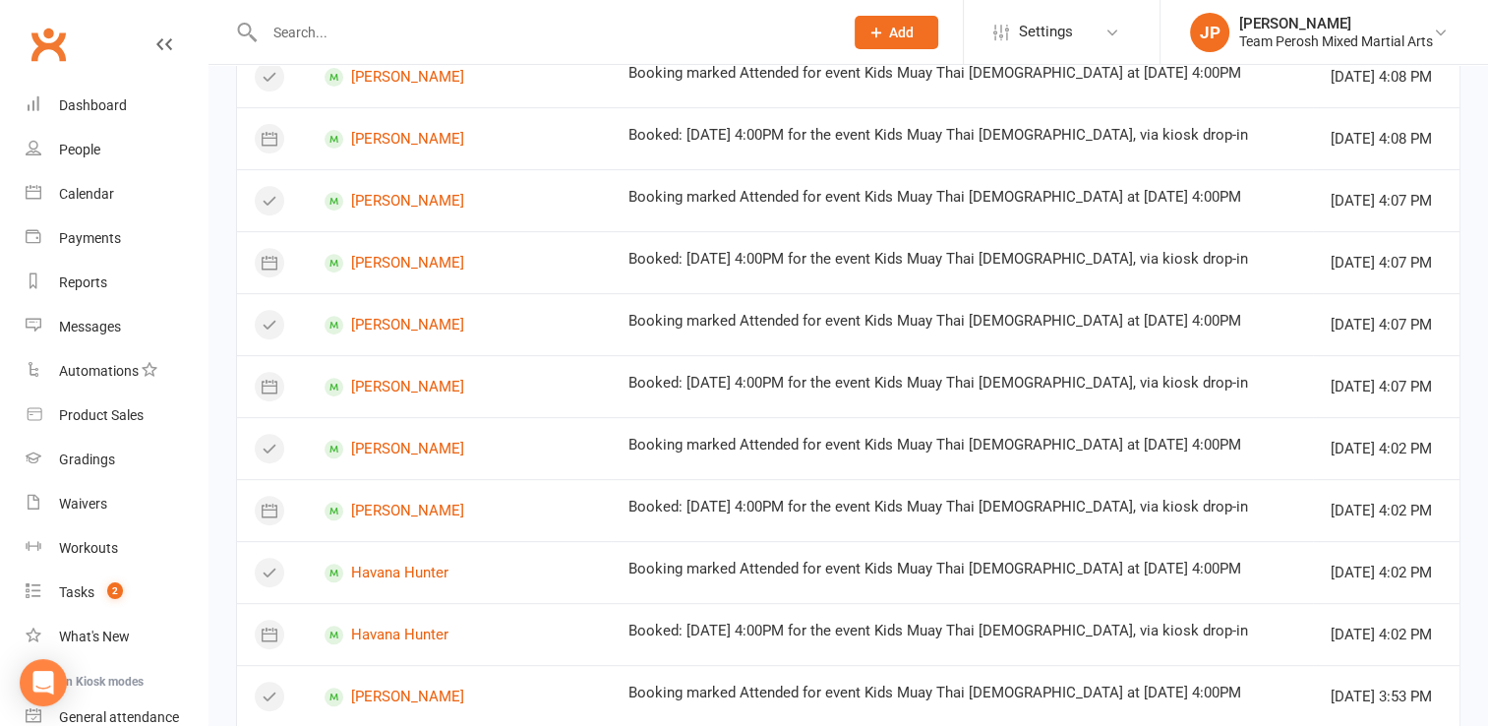
scroll to position [1174, 0]
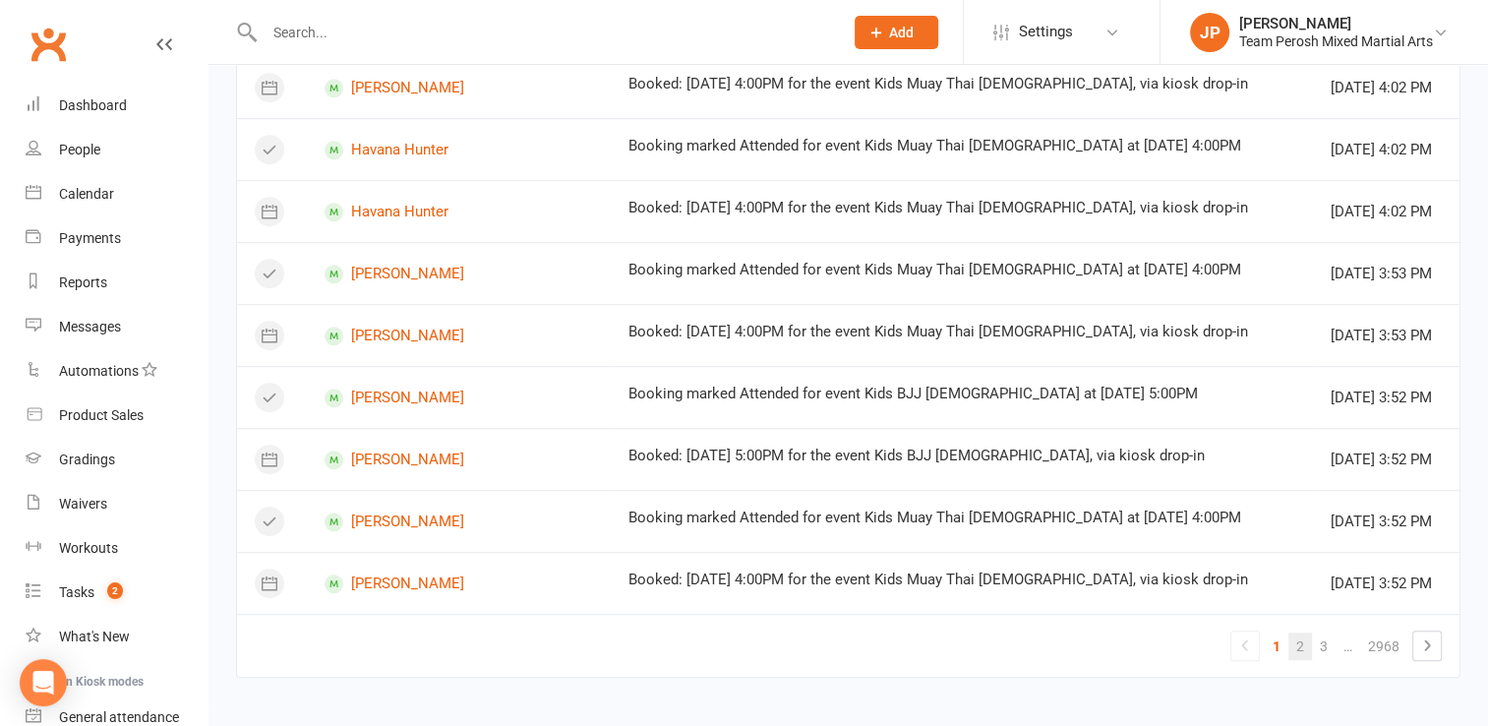
click at [1296, 641] on link "2" at bounding box center [1300, 646] width 24 height 28
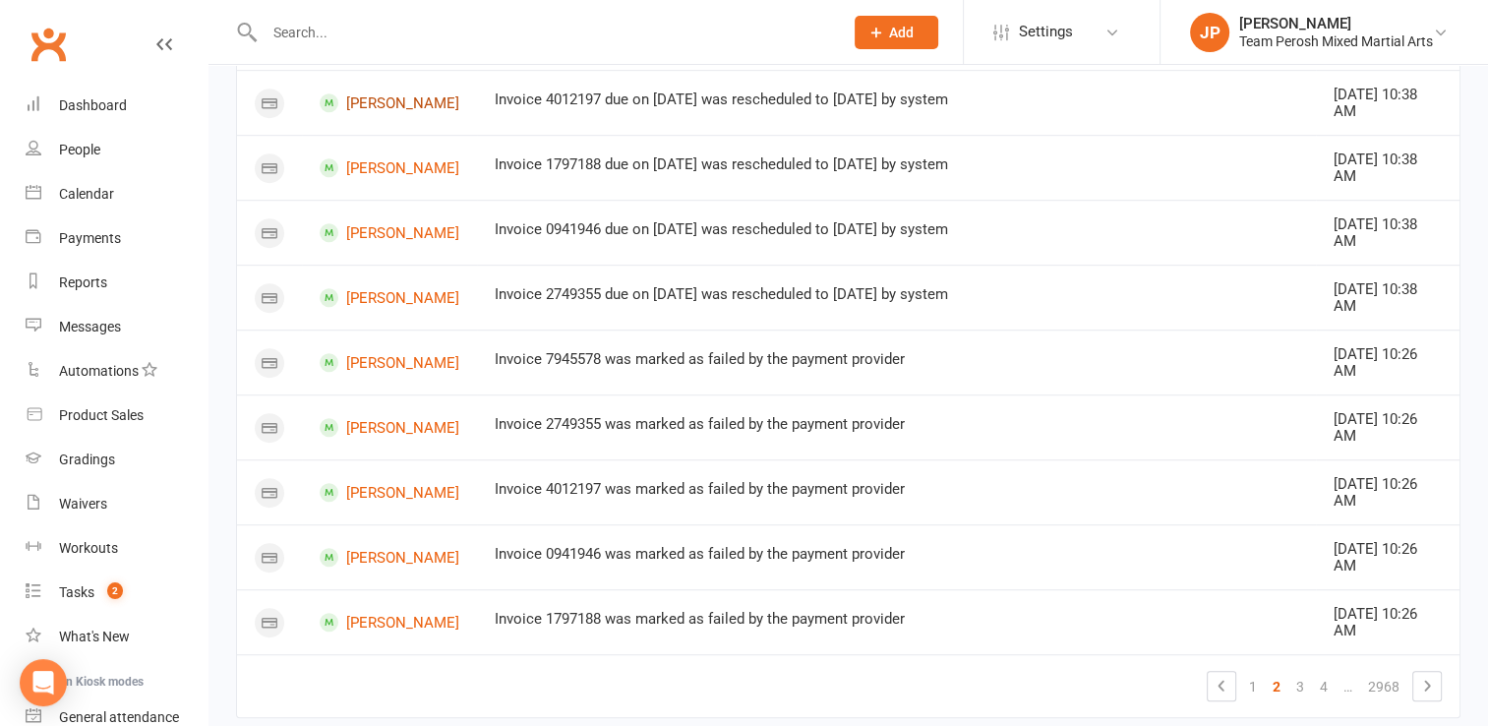
click at [378, 112] on link "Callum Fitzsimons" at bounding box center [390, 102] width 140 height 19
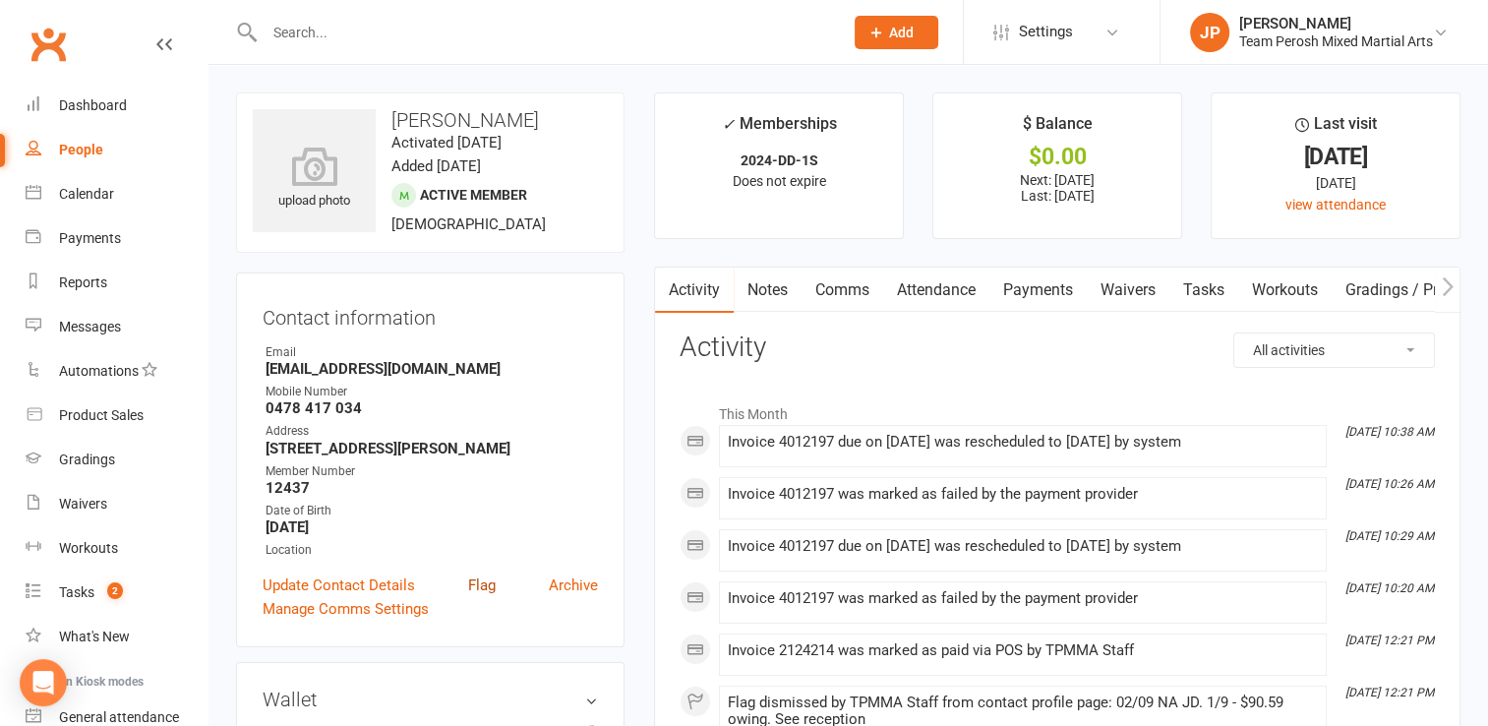
click at [488, 588] on link "Flag" at bounding box center [482, 585] width 28 height 24
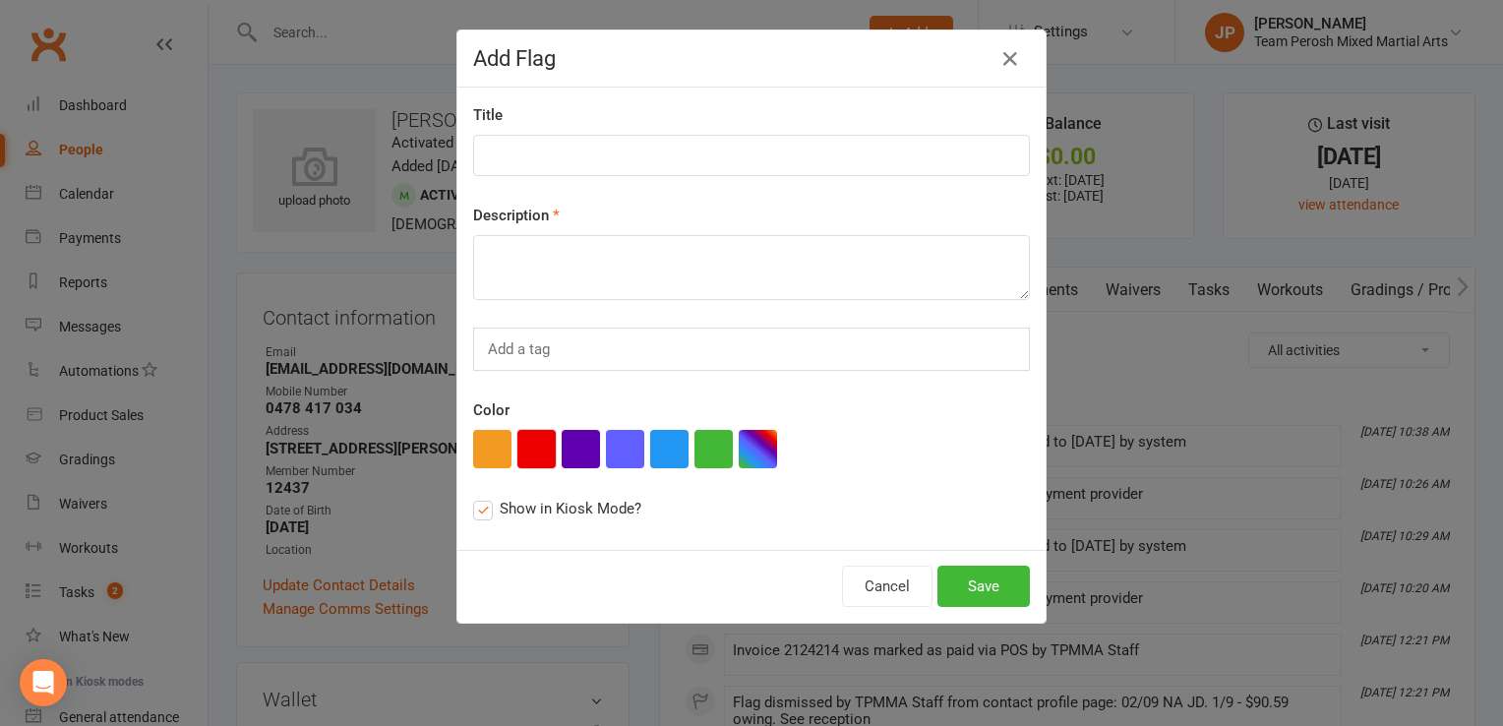
click at [529, 446] on button "button" at bounding box center [536, 449] width 38 height 38
click at [523, 160] on input at bounding box center [751, 155] width 557 height 41
type input "Direct Debit Overdue"
type textarea "15/9 $90.29 fees owing. See reception"
click at [963, 588] on button "Save" at bounding box center [983, 585] width 92 height 41
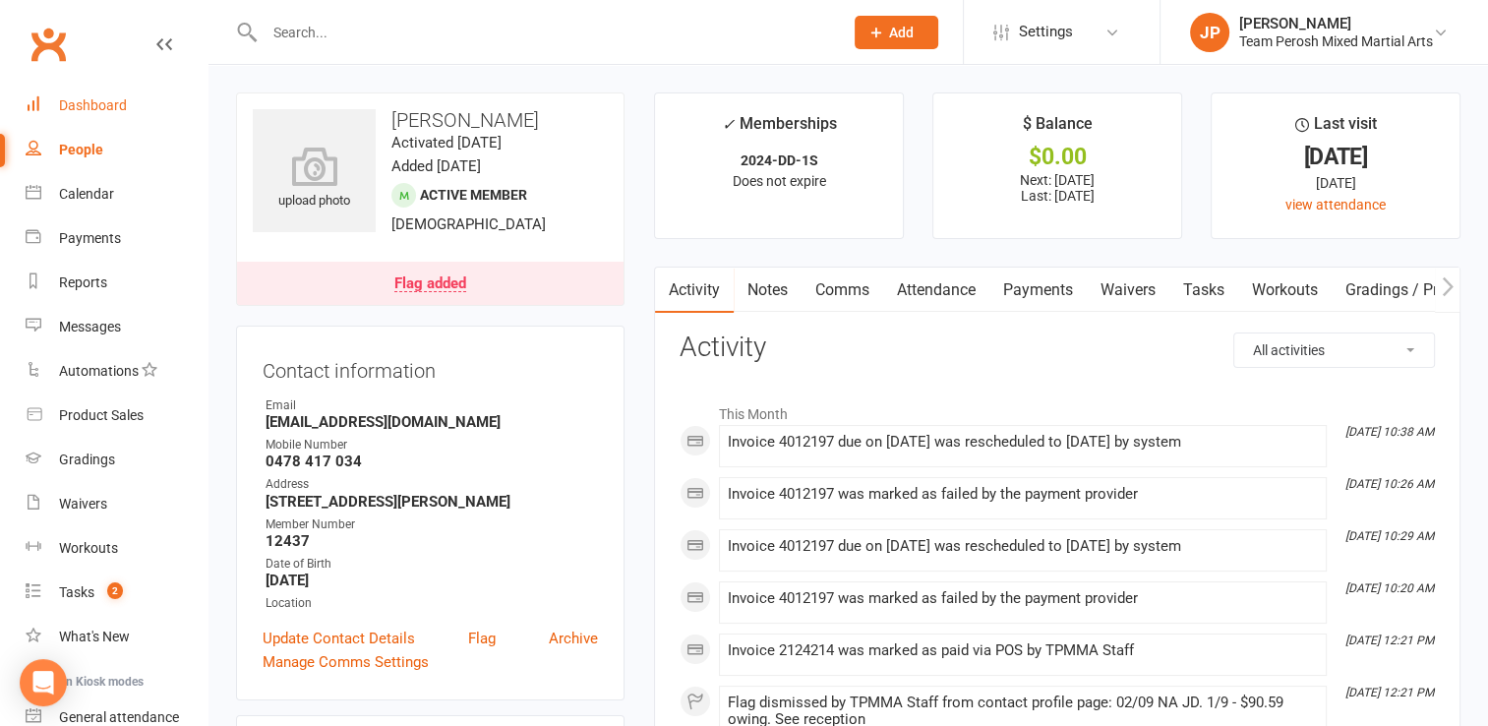
click at [79, 100] on div "Dashboard" at bounding box center [93, 105] width 68 height 16
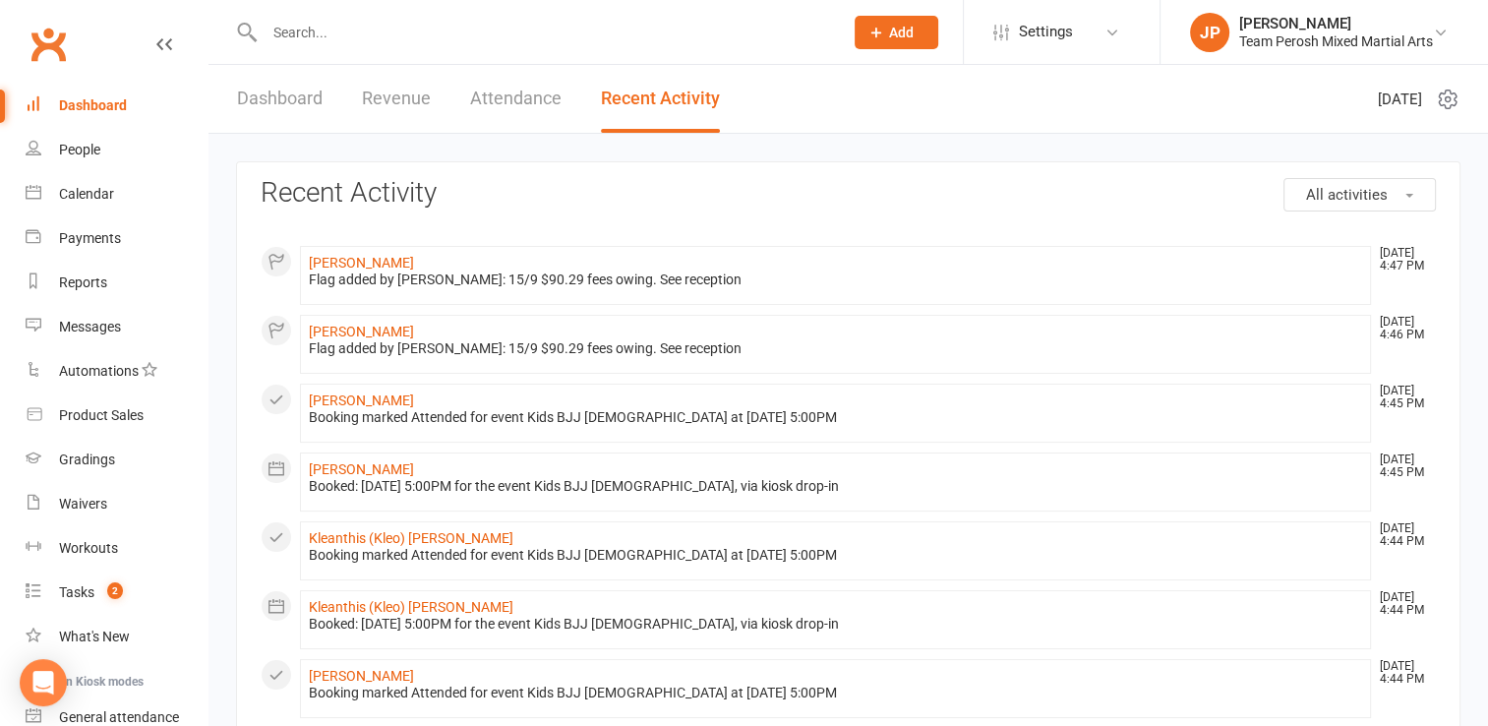
click at [280, 96] on link "Dashboard" at bounding box center [280, 99] width 86 height 68
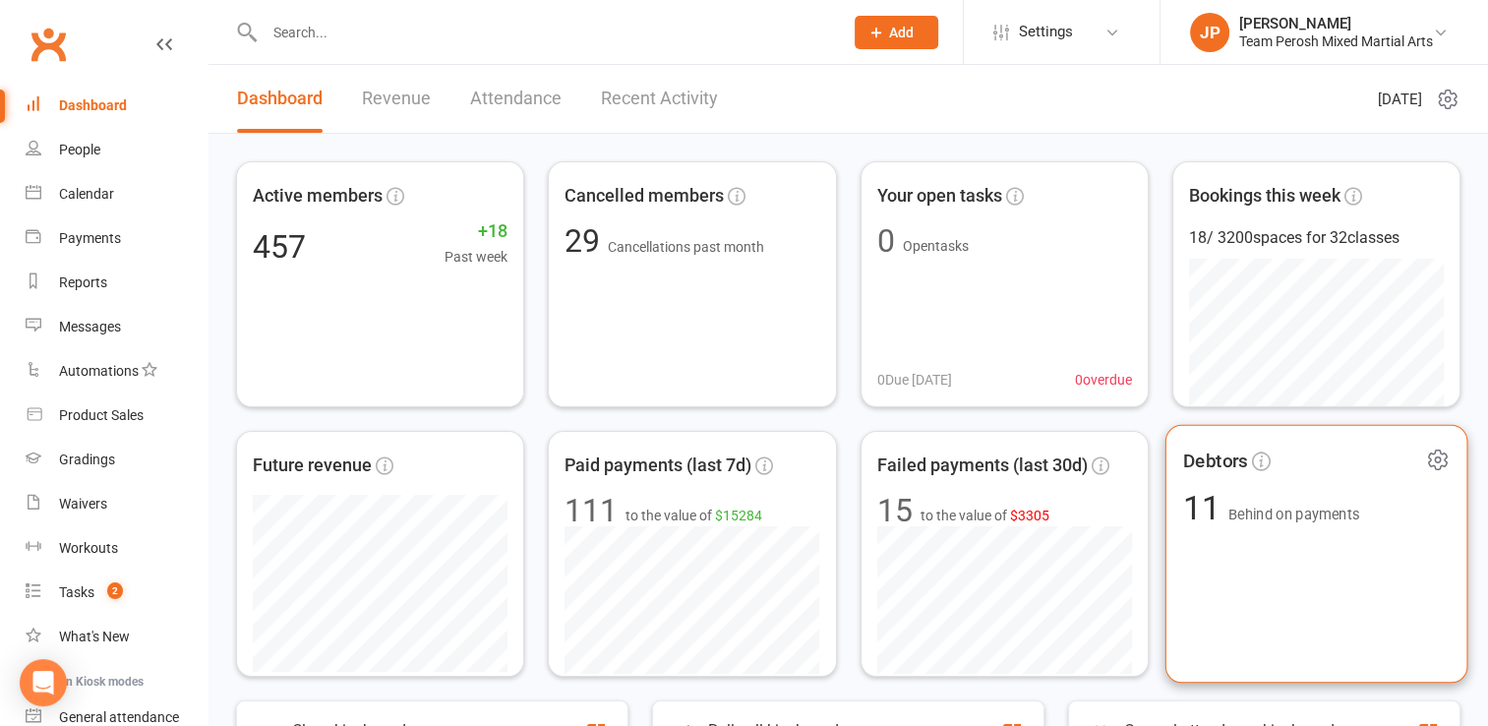
click at [1220, 457] on span "Debtors" at bounding box center [1214, 459] width 65 height 29
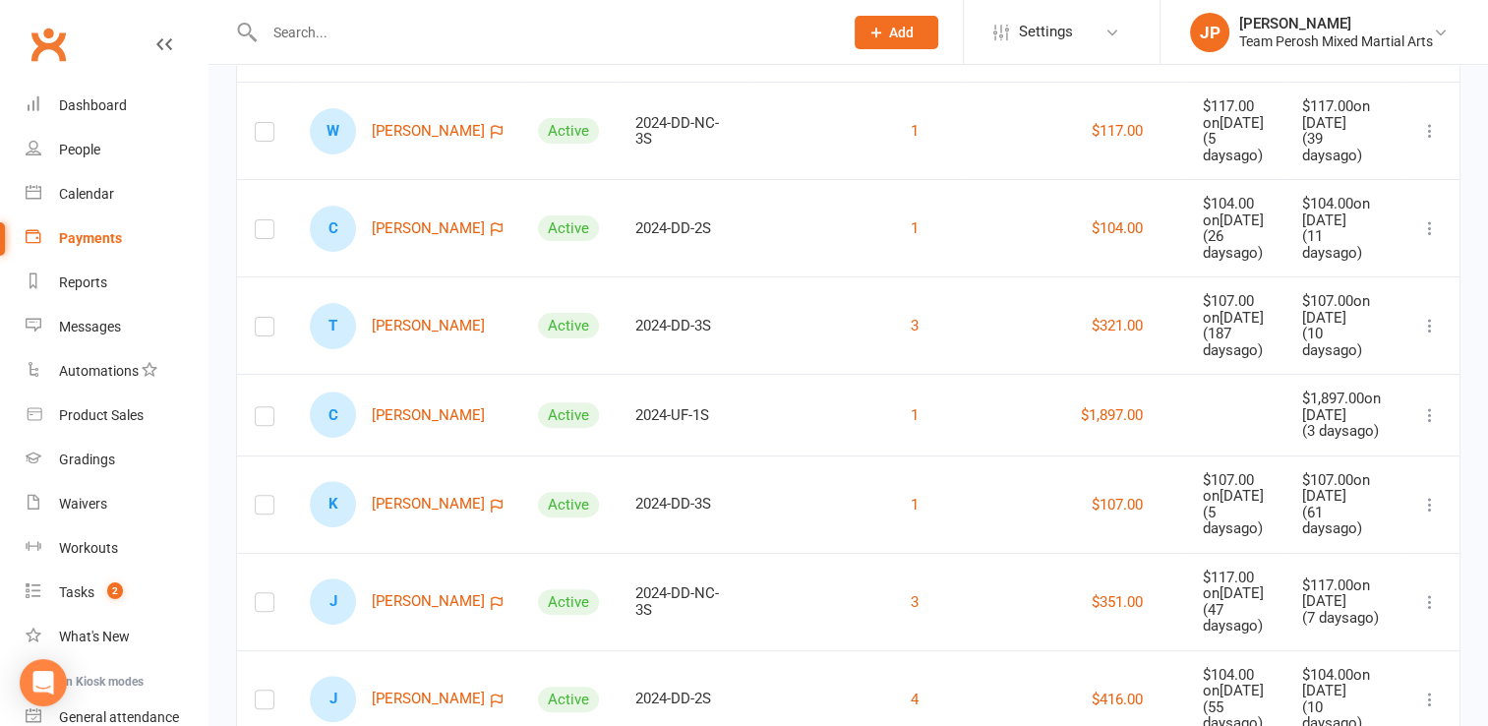
scroll to position [563, 0]
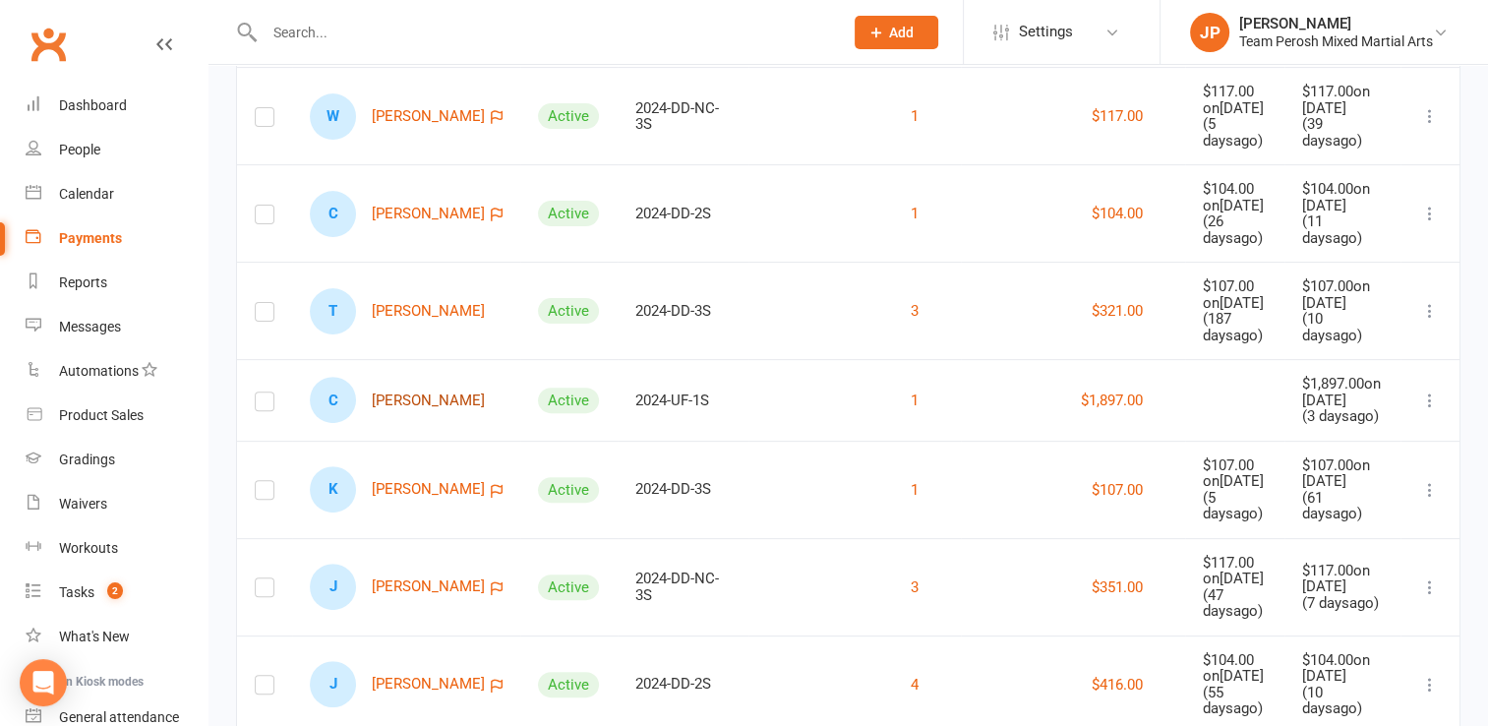
click at [385, 377] on link "C Callum Macdonald" at bounding box center [397, 400] width 175 height 46
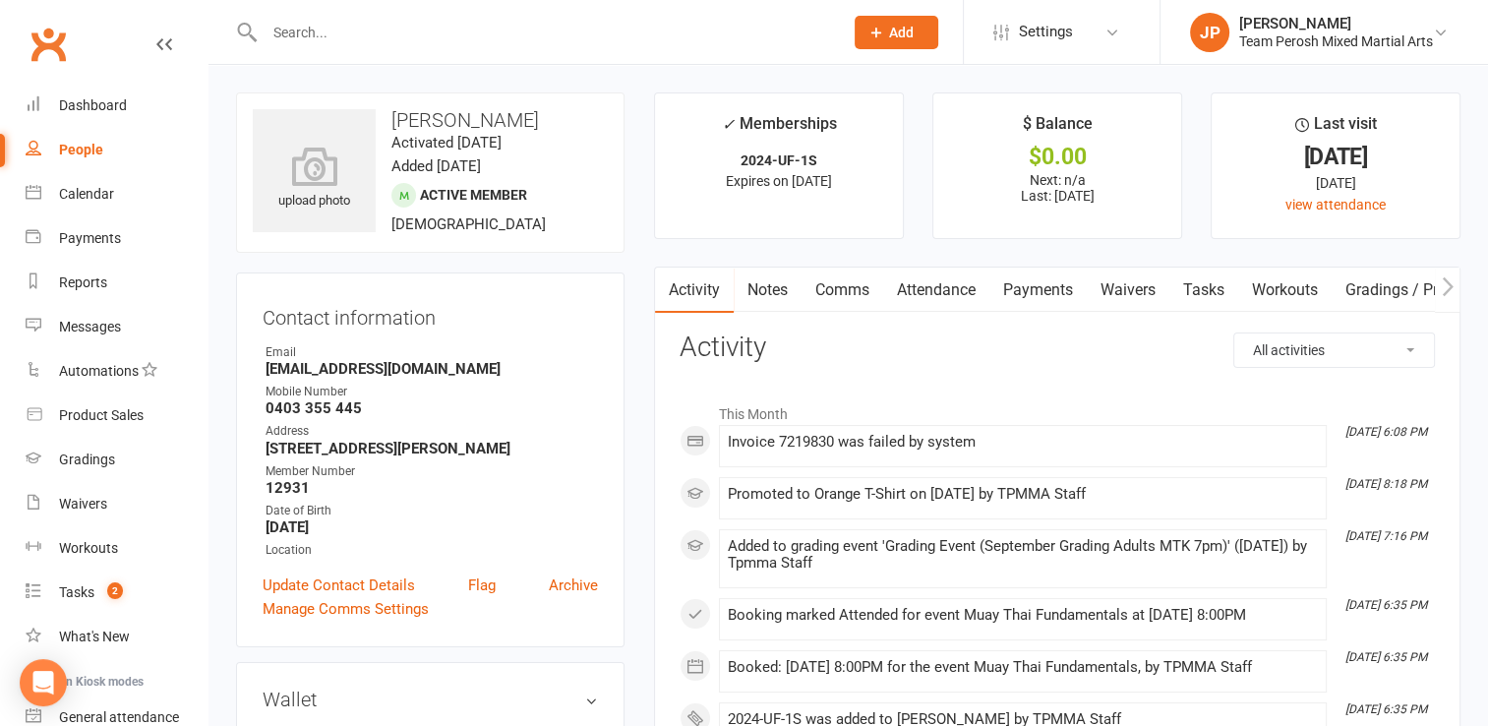
click at [1032, 291] on link "Payments" at bounding box center [1037, 289] width 97 height 45
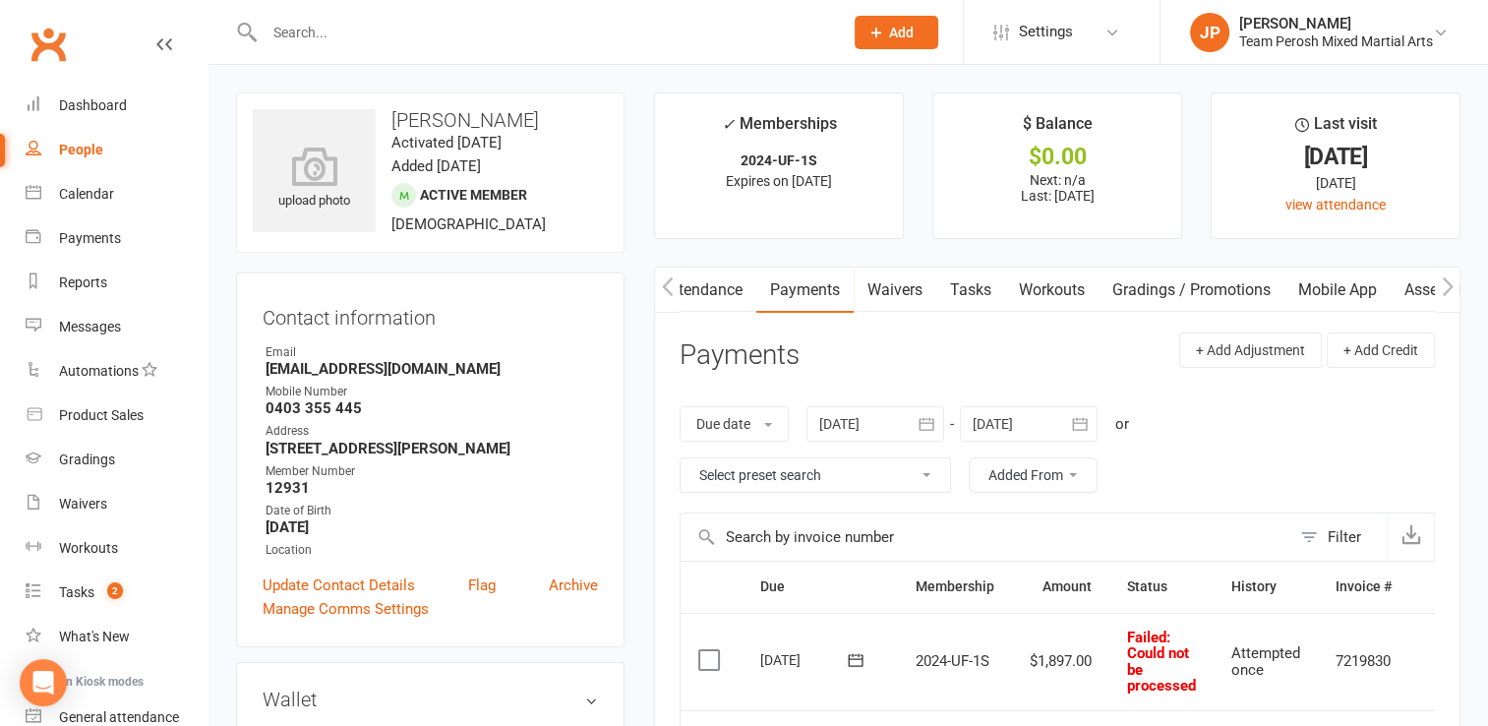
scroll to position [0, 236]
click at [1098, 688] on td "$1,897.00" at bounding box center [1060, 661] width 97 height 97
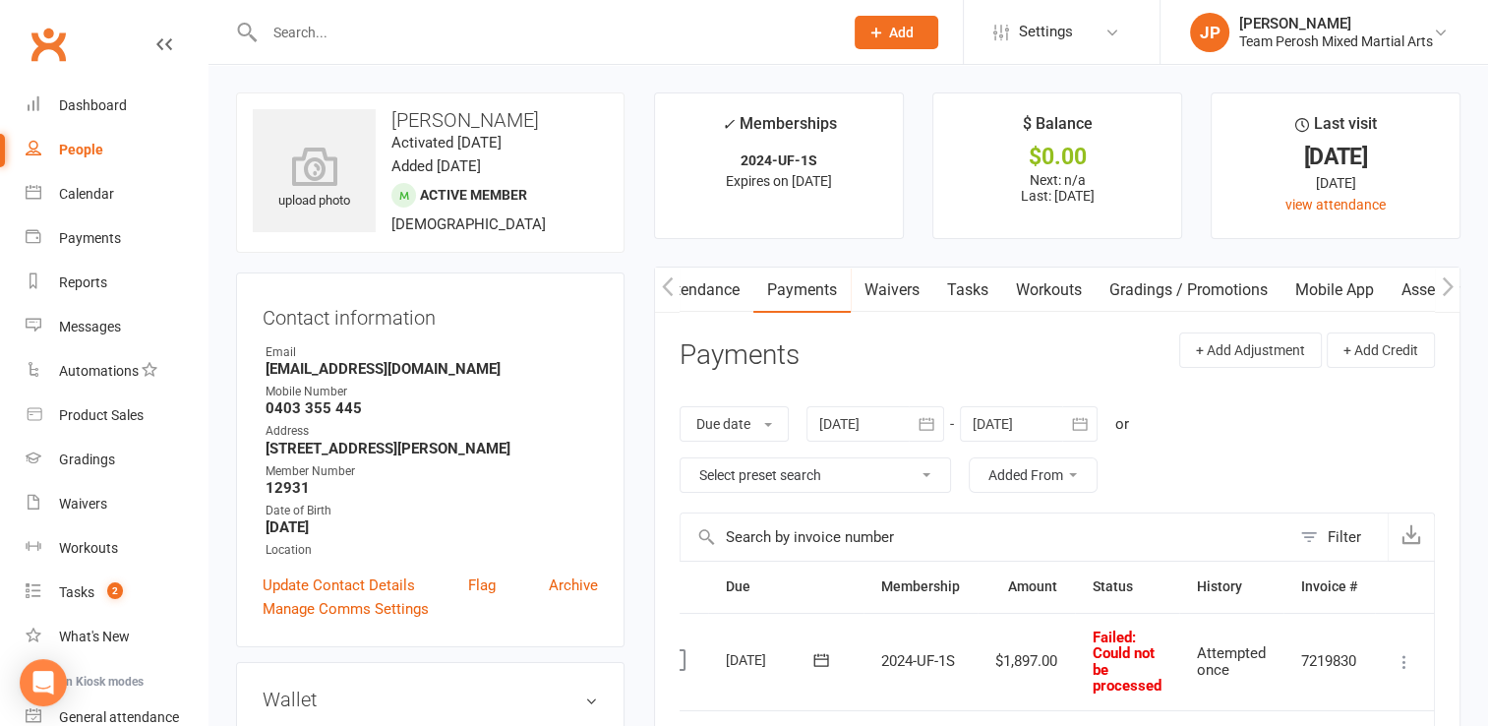
click at [1407, 652] on icon at bounding box center [1404, 662] width 20 height 20
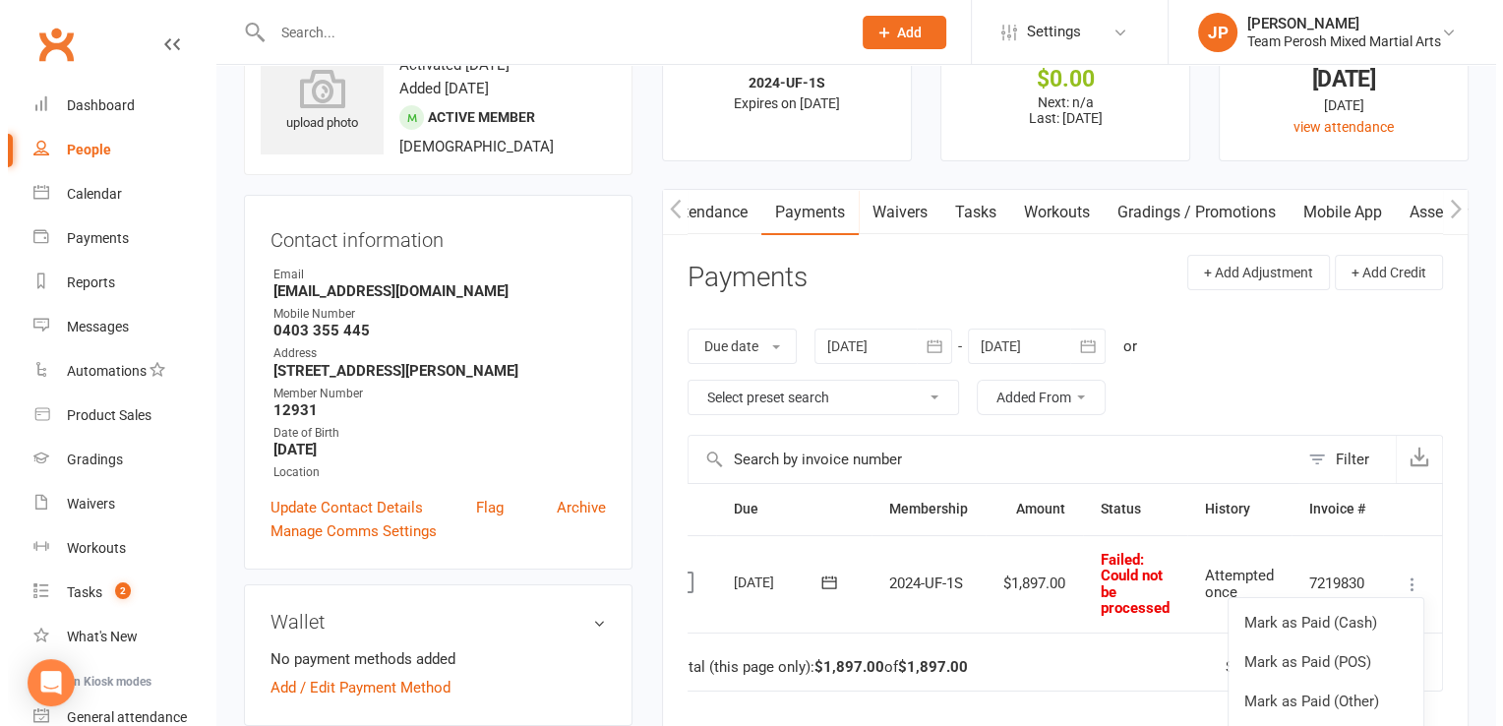
scroll to position [79, 0]
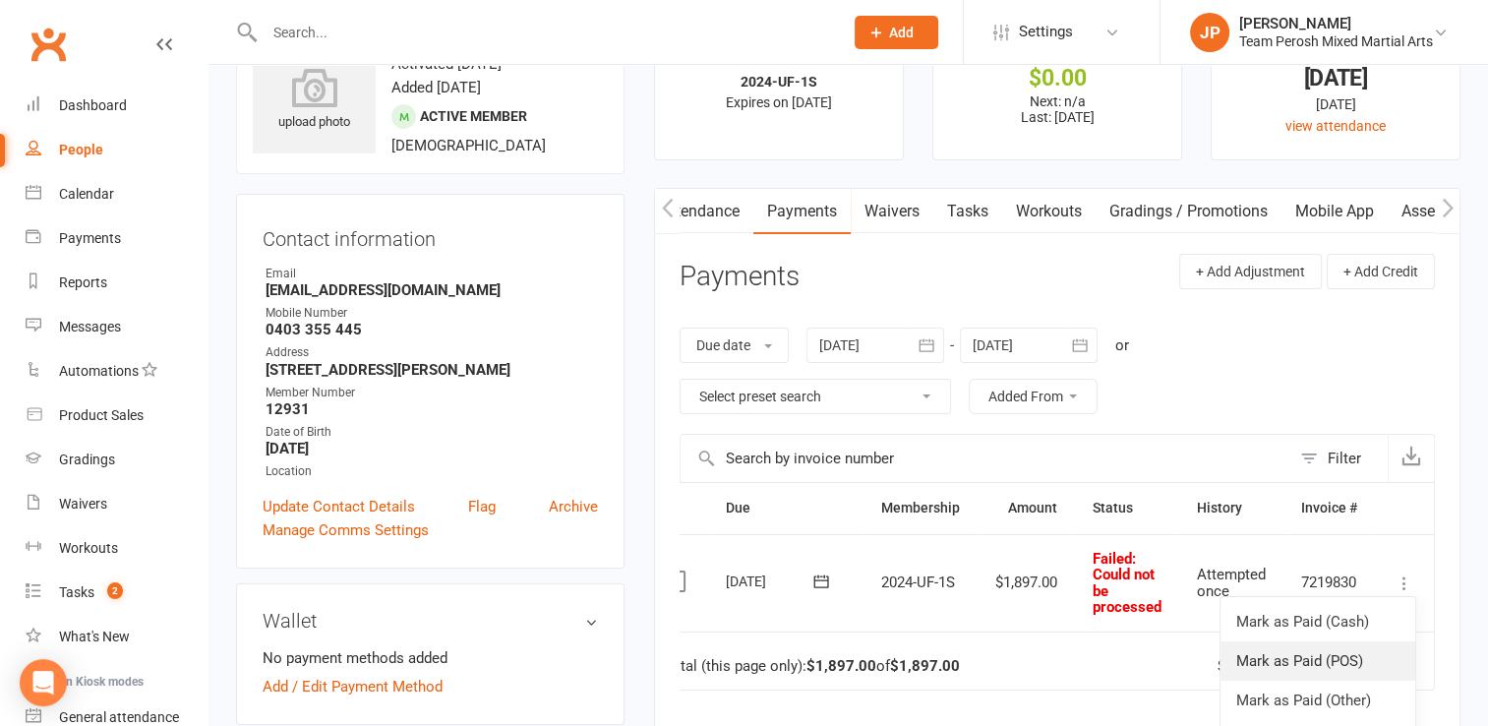
click at [1326, 659] on link "Mark as Paid (POS)" at bounding box center [1317, 660] width 195 height 39
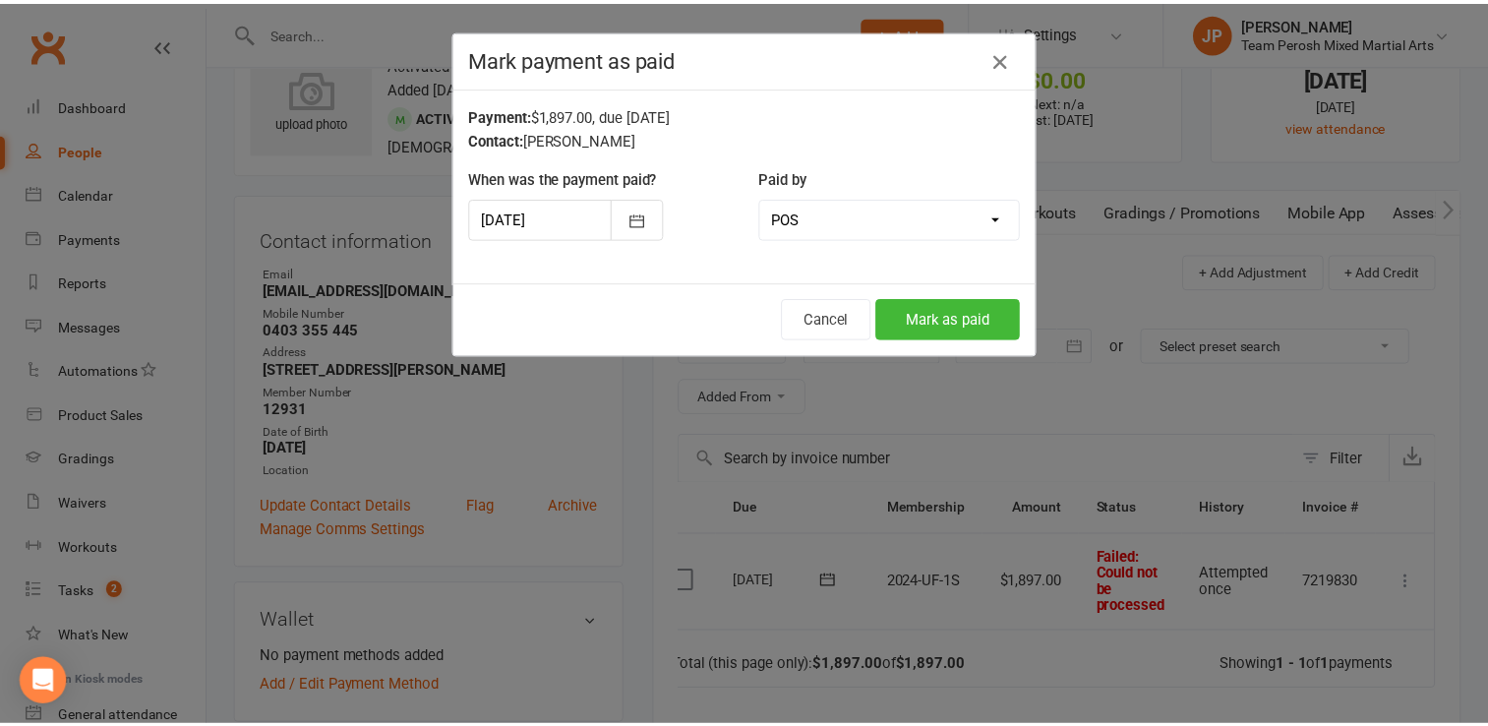
scroll to position [0, 28]
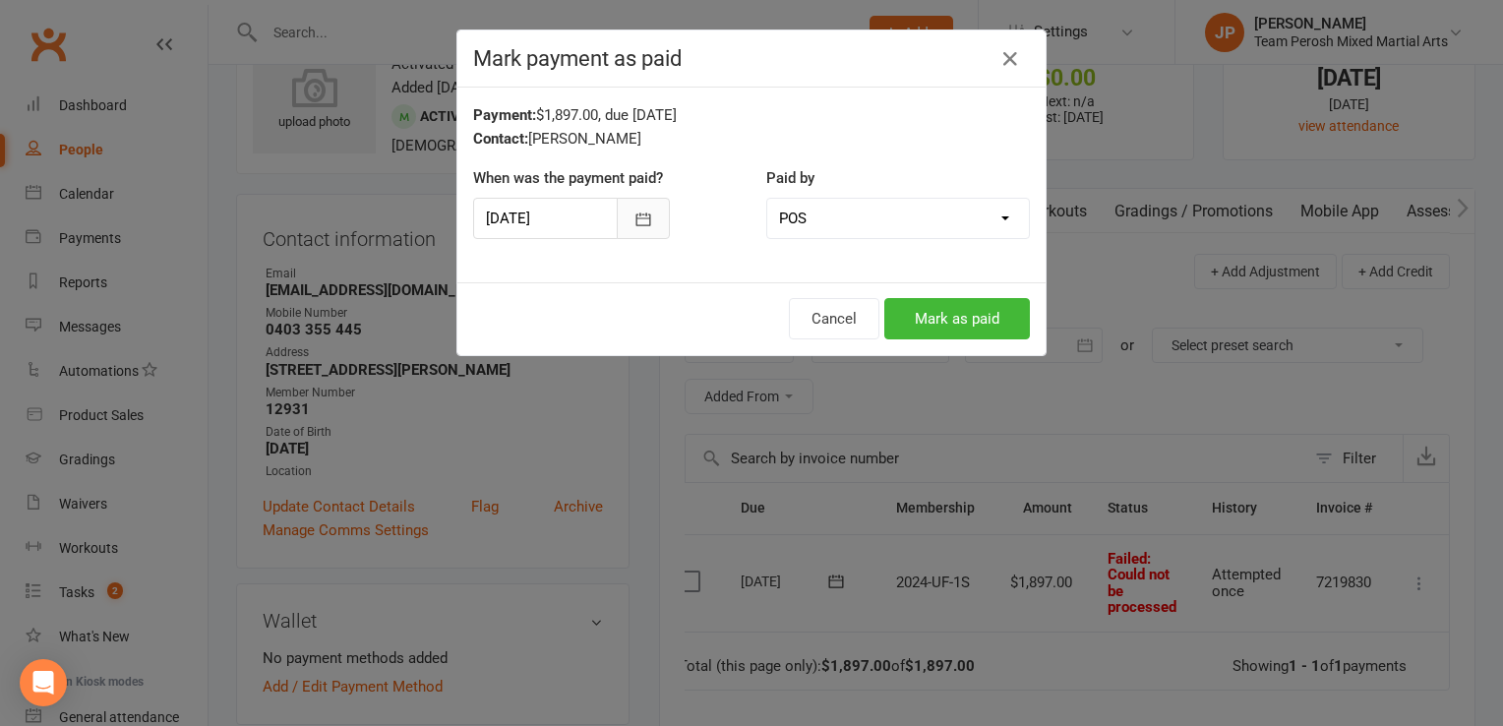
click at [629, 229] on button "button" at bounding box center [643, 218] width 53 height 41
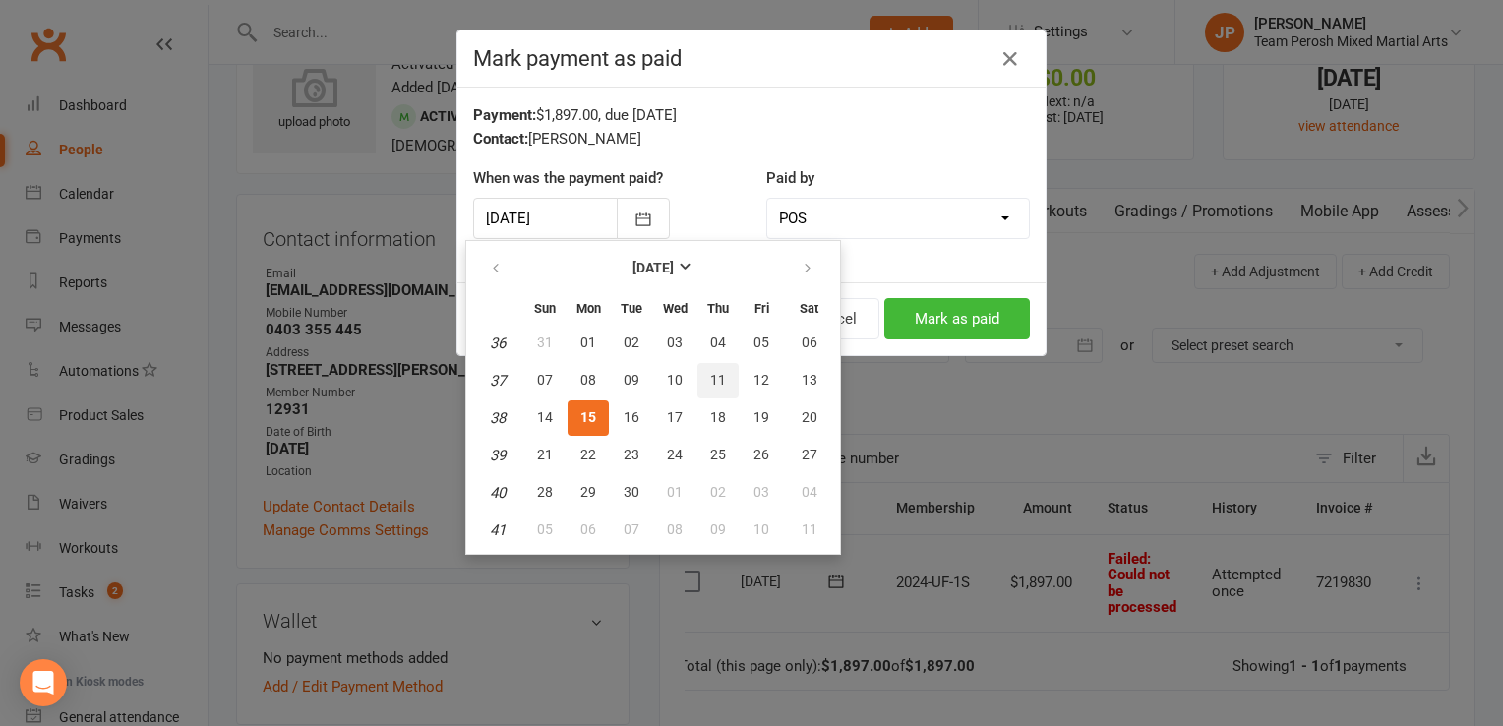
click at [723, 377] on button "11" at bounding box center [717, 380] width 41 height 35
type input "11 Sep 2025"
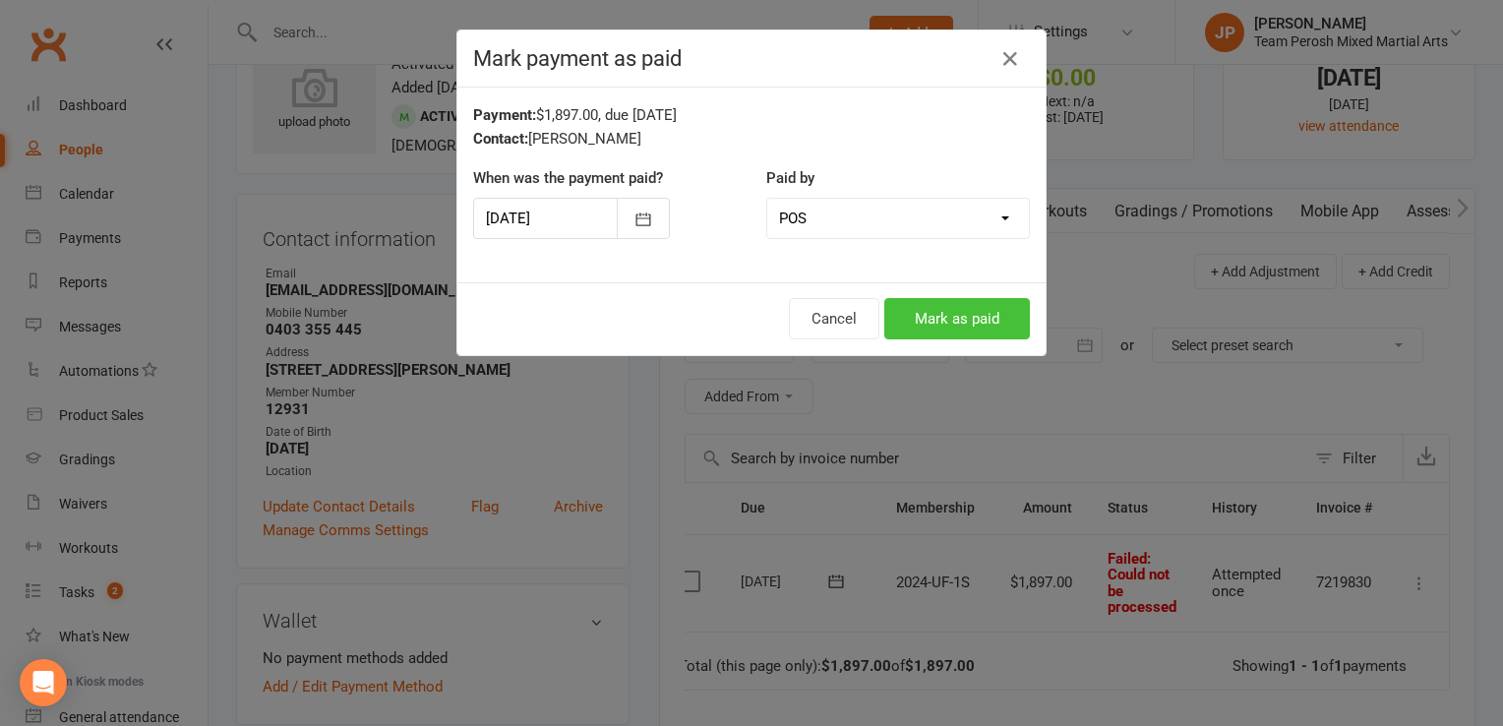
click at [970, 311] on button "Mark as paid" at bounding box center [957, 318] width 146 height 41
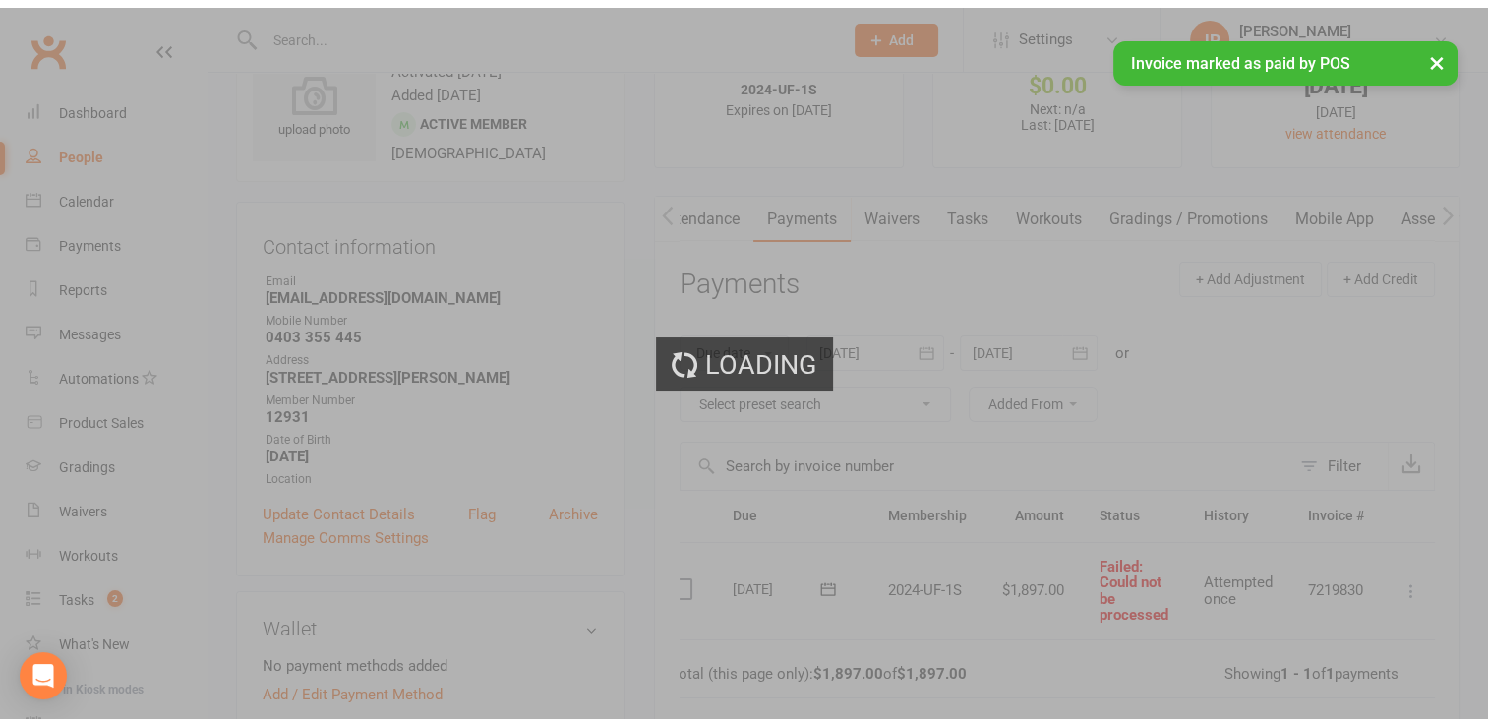
scroll to position [0, 0]
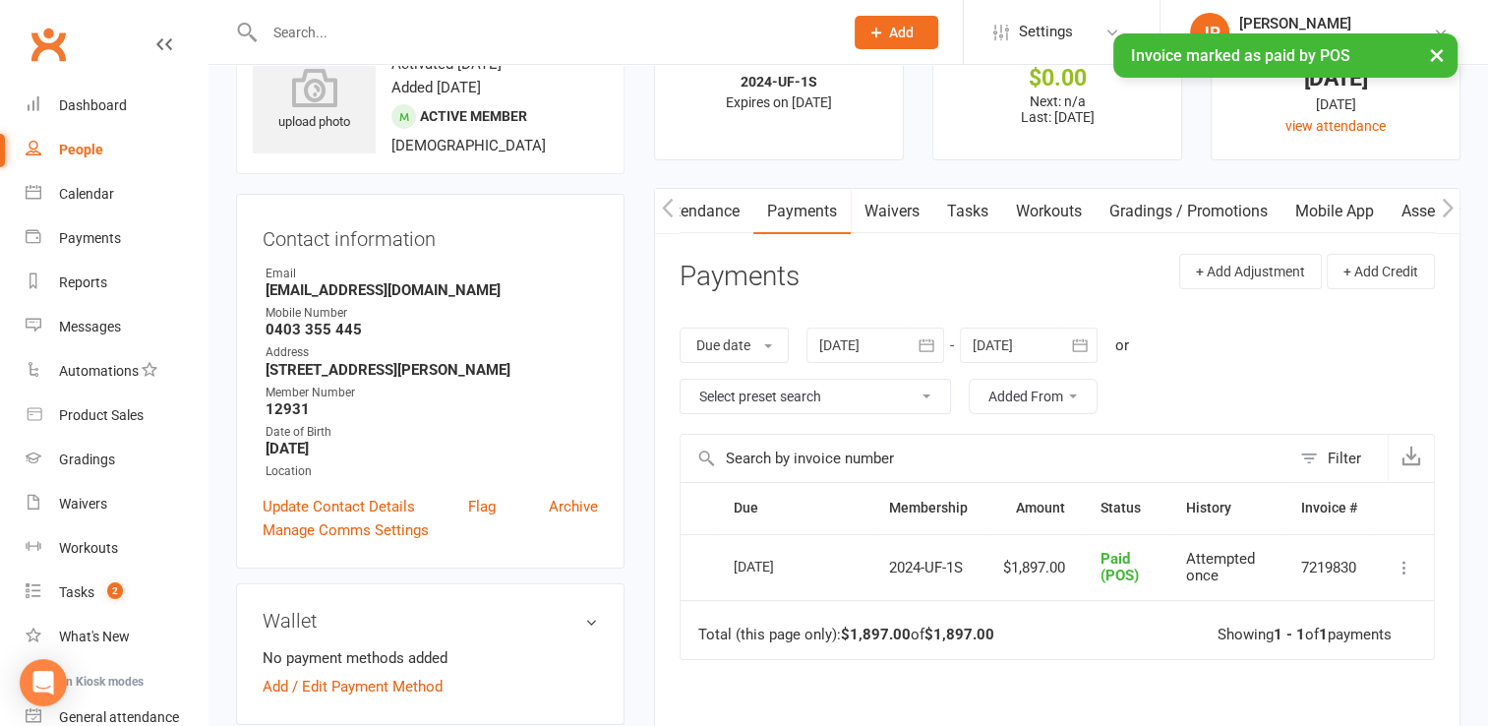
click at [1432, 52] on button "×" at bounding box center [1436, 54] width 35 height 42
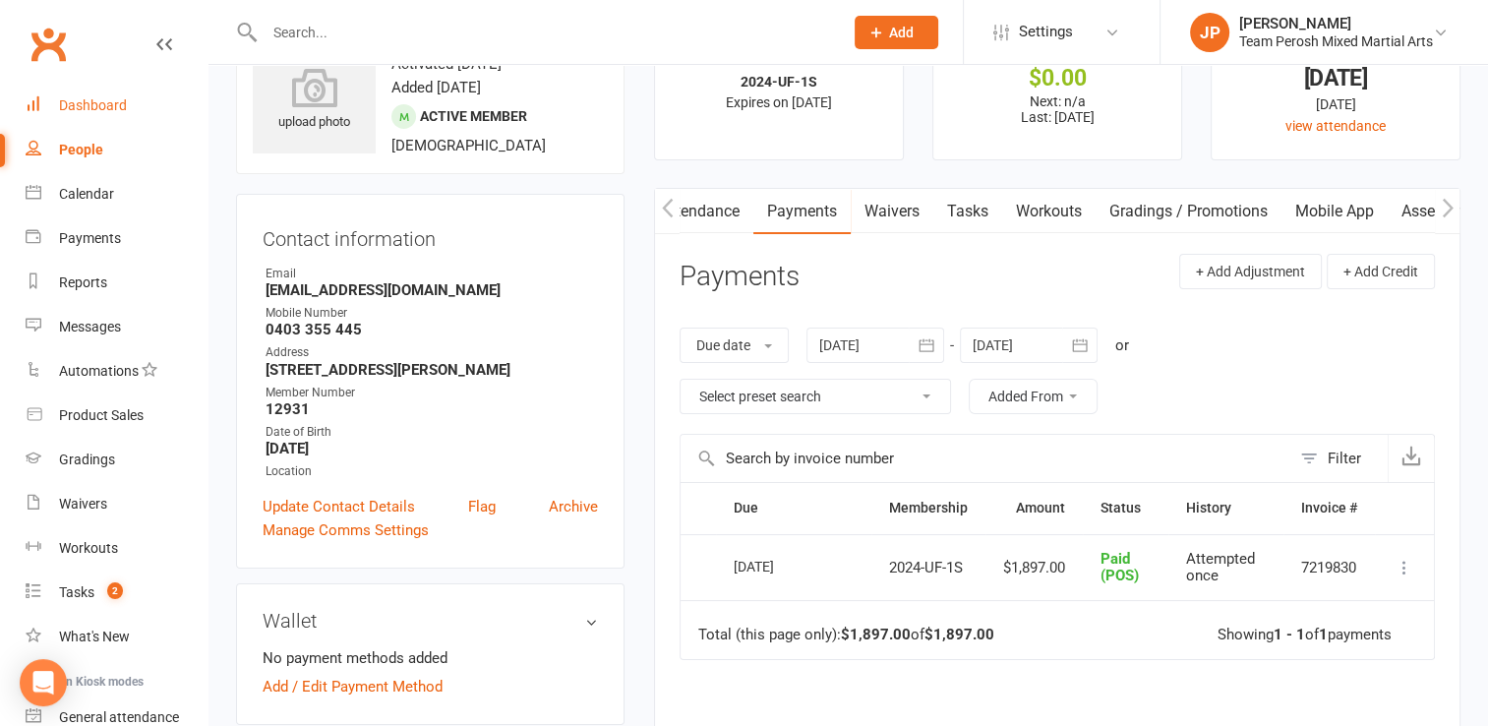
click at [47, 110] on link "Dashboard" at bounding box center [117, 106] width 182 height 44
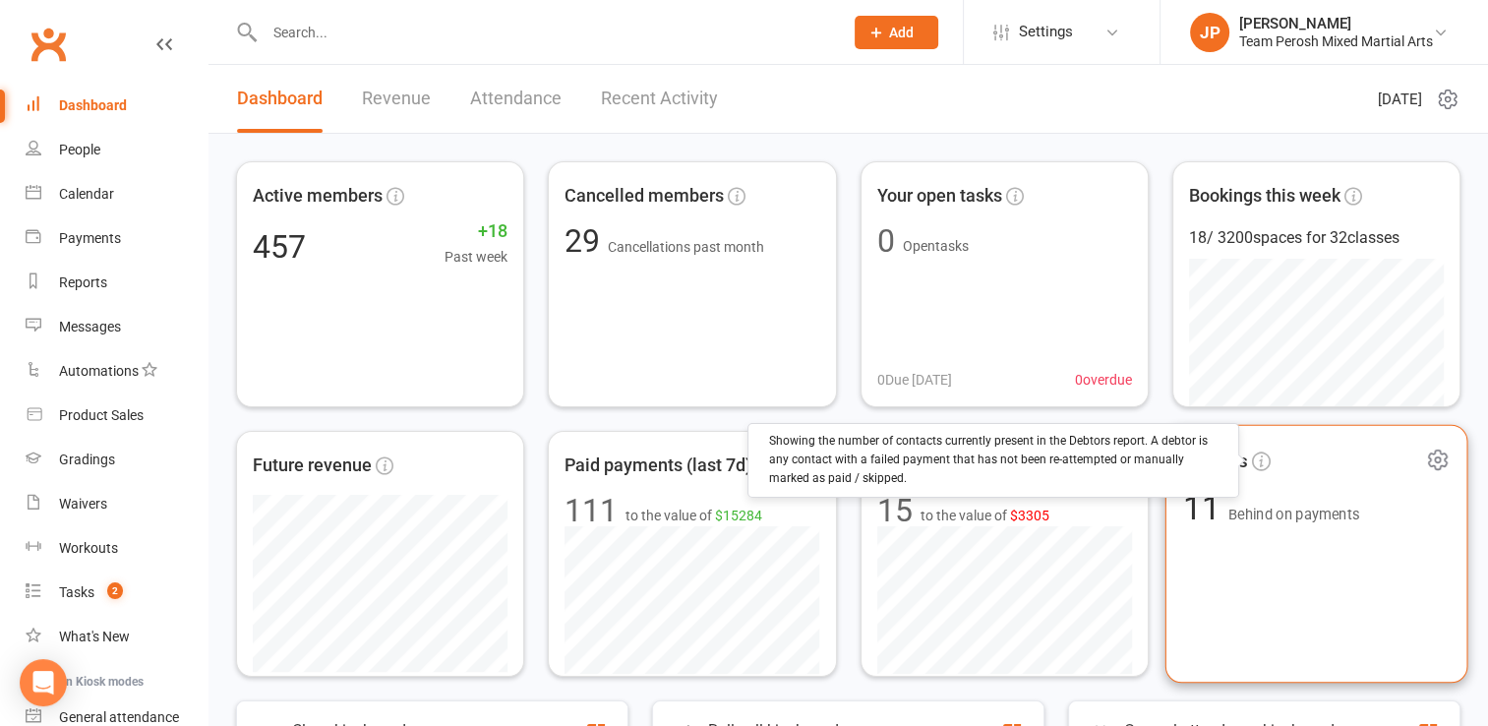
click at [1255, 468] on icon at bounding box center [1261, 460] width 19 height 19
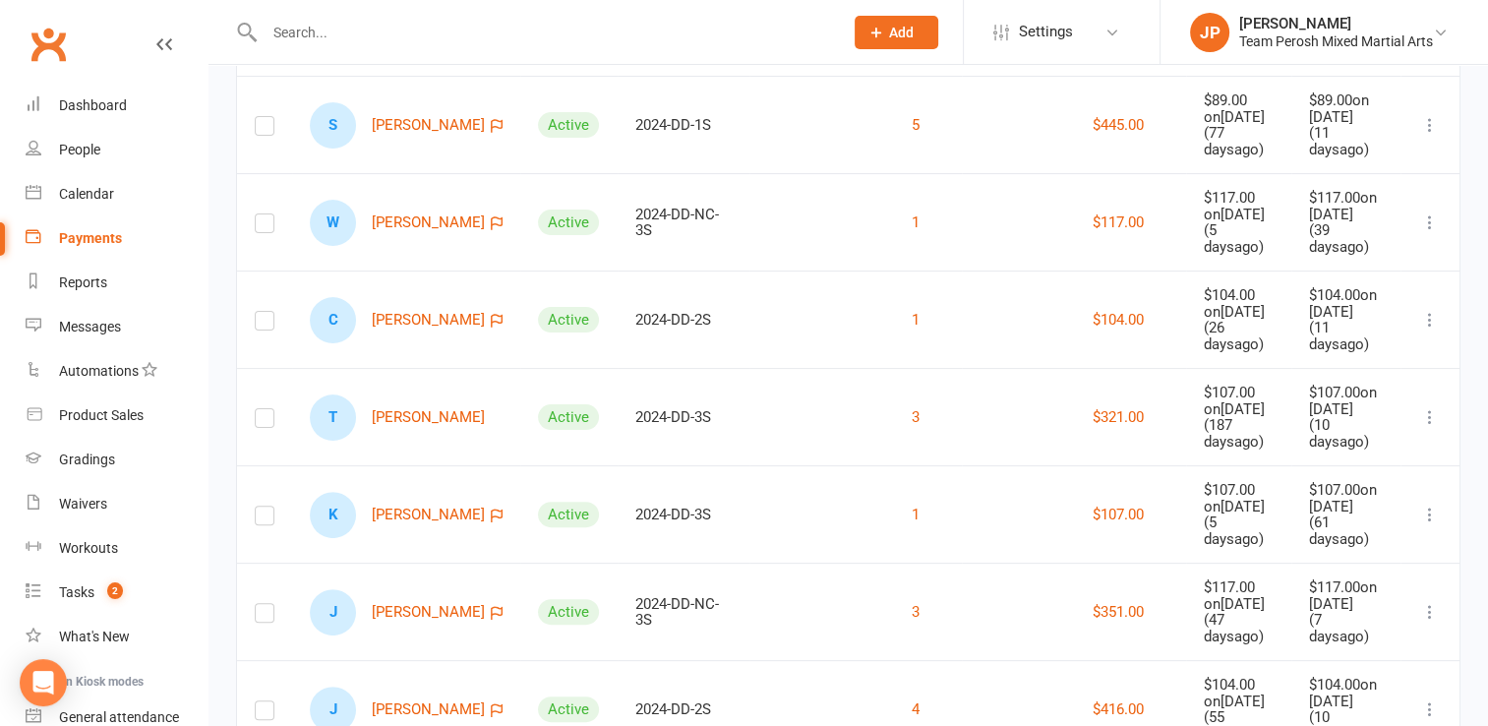
scroll to position [495, 0]
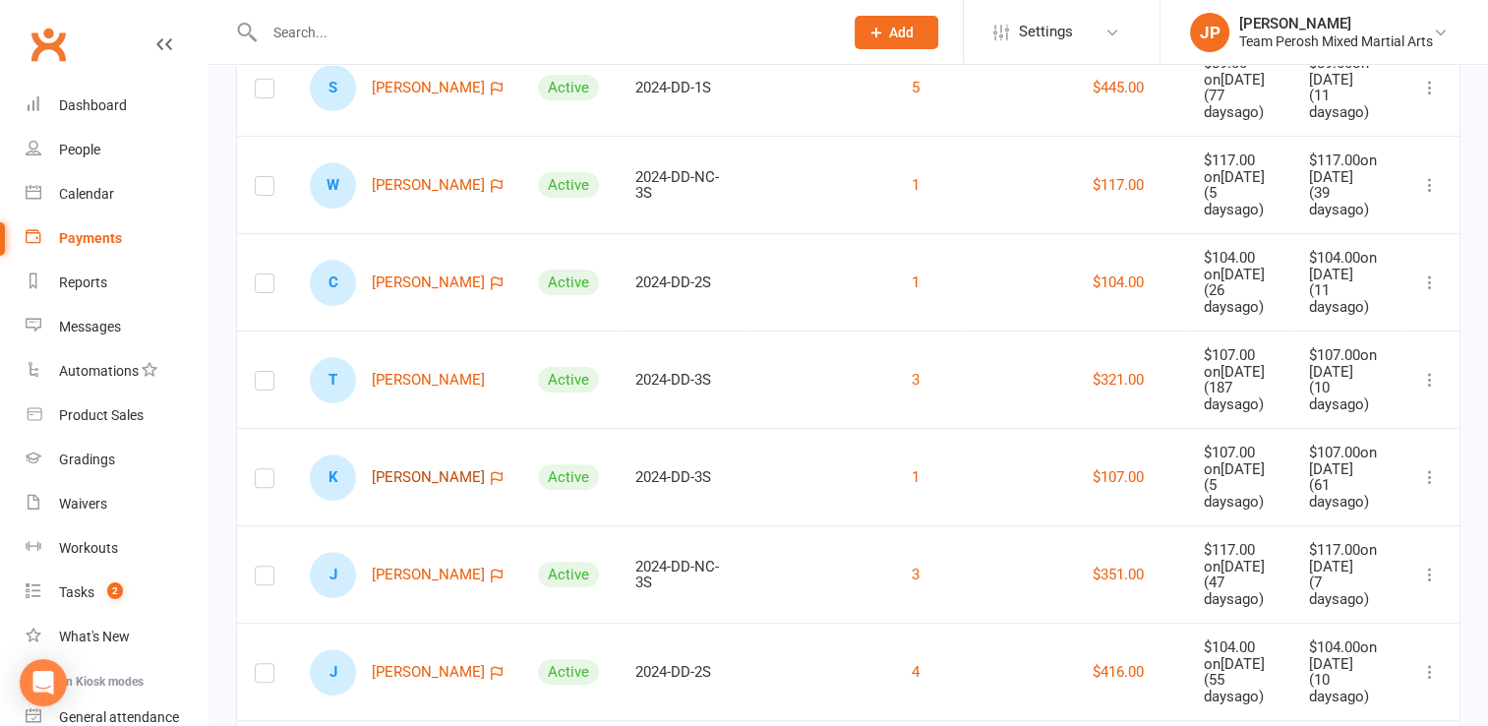
click at [392, 454] on link "K Karim Mohamed" at bounding box center [397, 477] width 175 height 46
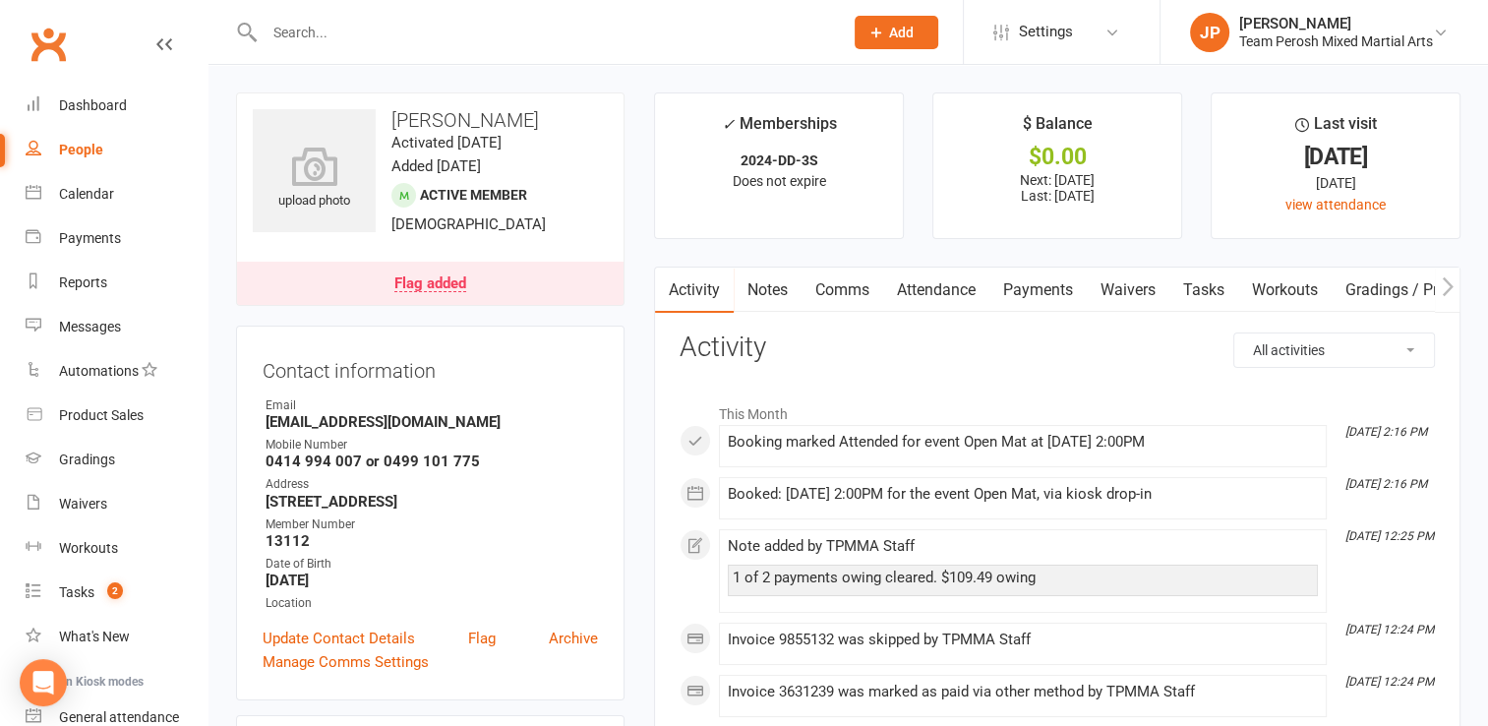
click at [436, 285] on div "Flag added" at bounding box center [430, 284] width 72 height 16
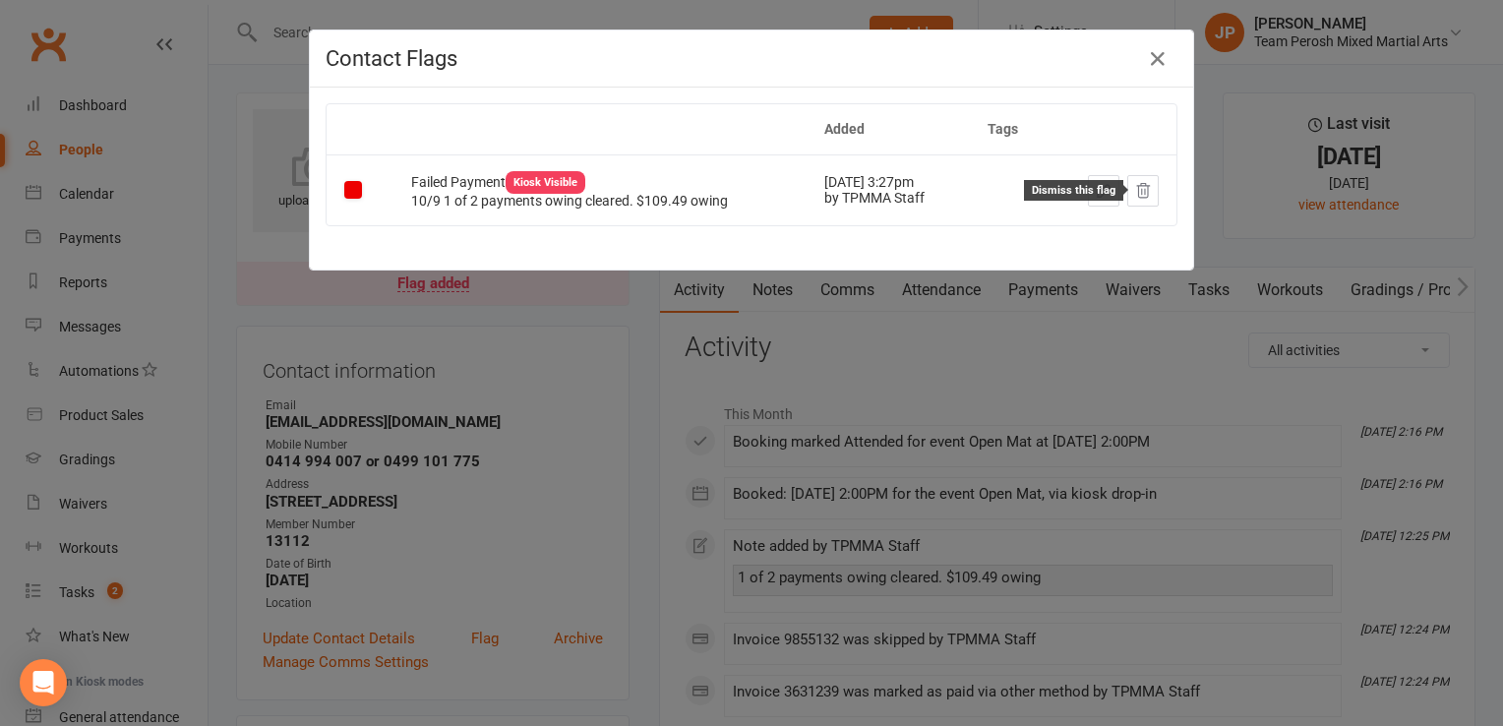
click at [1136, 197] on icon at bounding box center [1143, 191] width 18 height 18
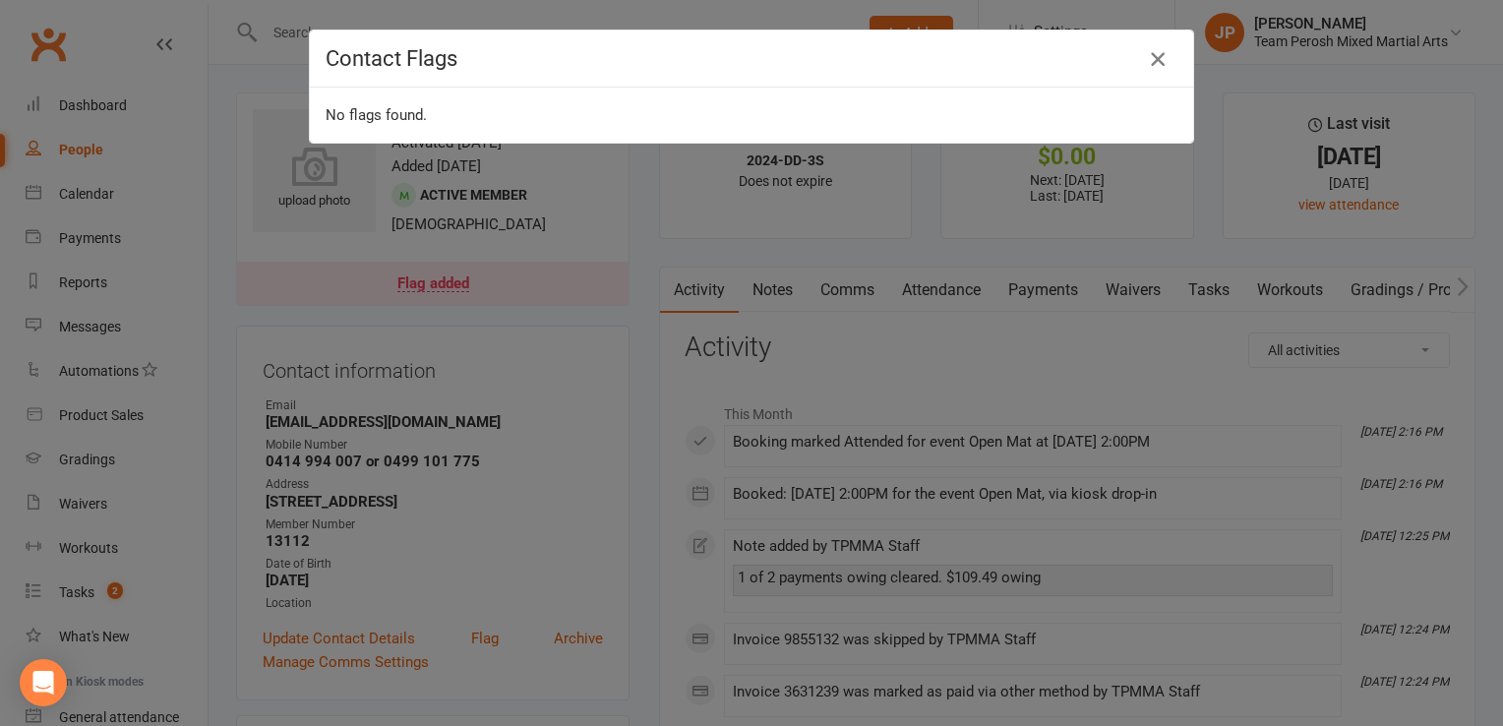
click at [1146, 59] on icon "button" at bounding box center [1158, 59] width 24 height 24
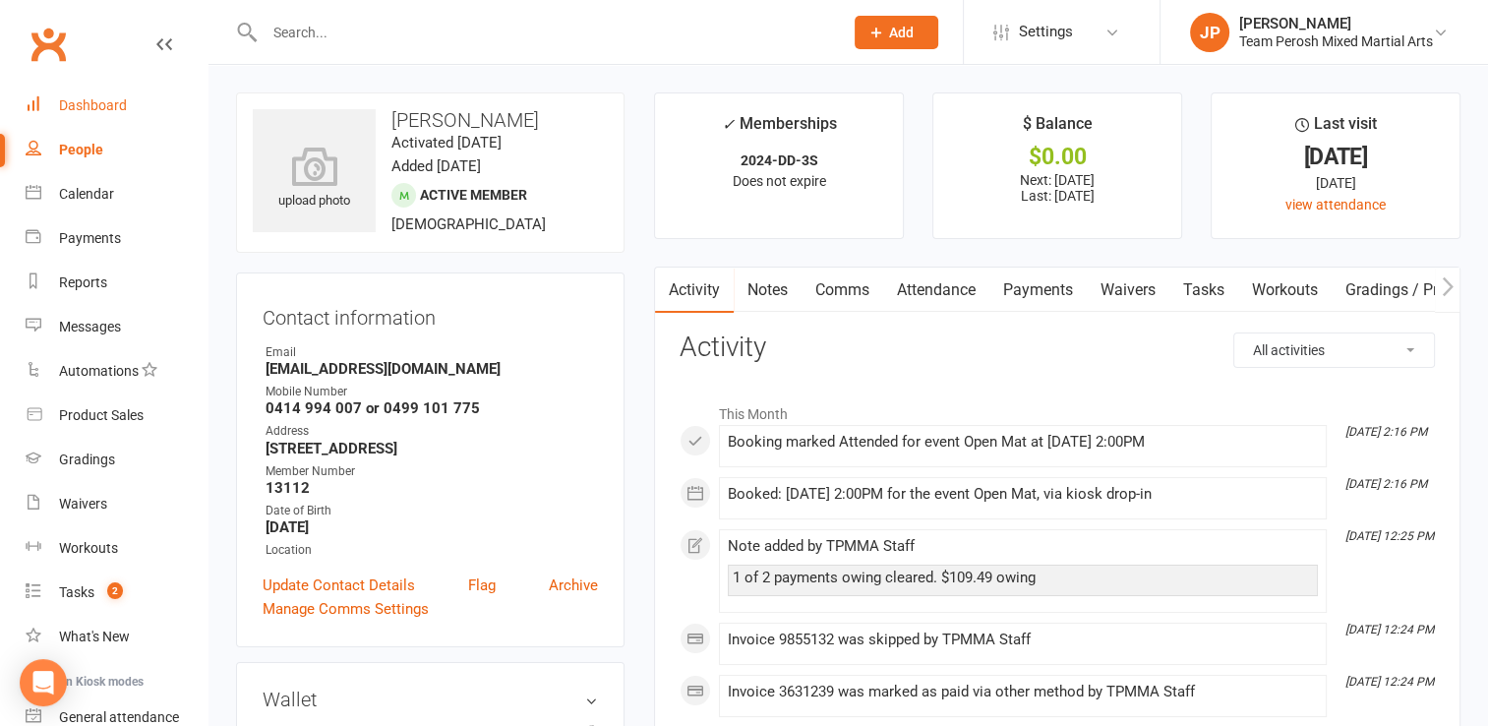
click at [73, 94] on link "Dashboard" at bounding box center [117, 106] width 182 height 44
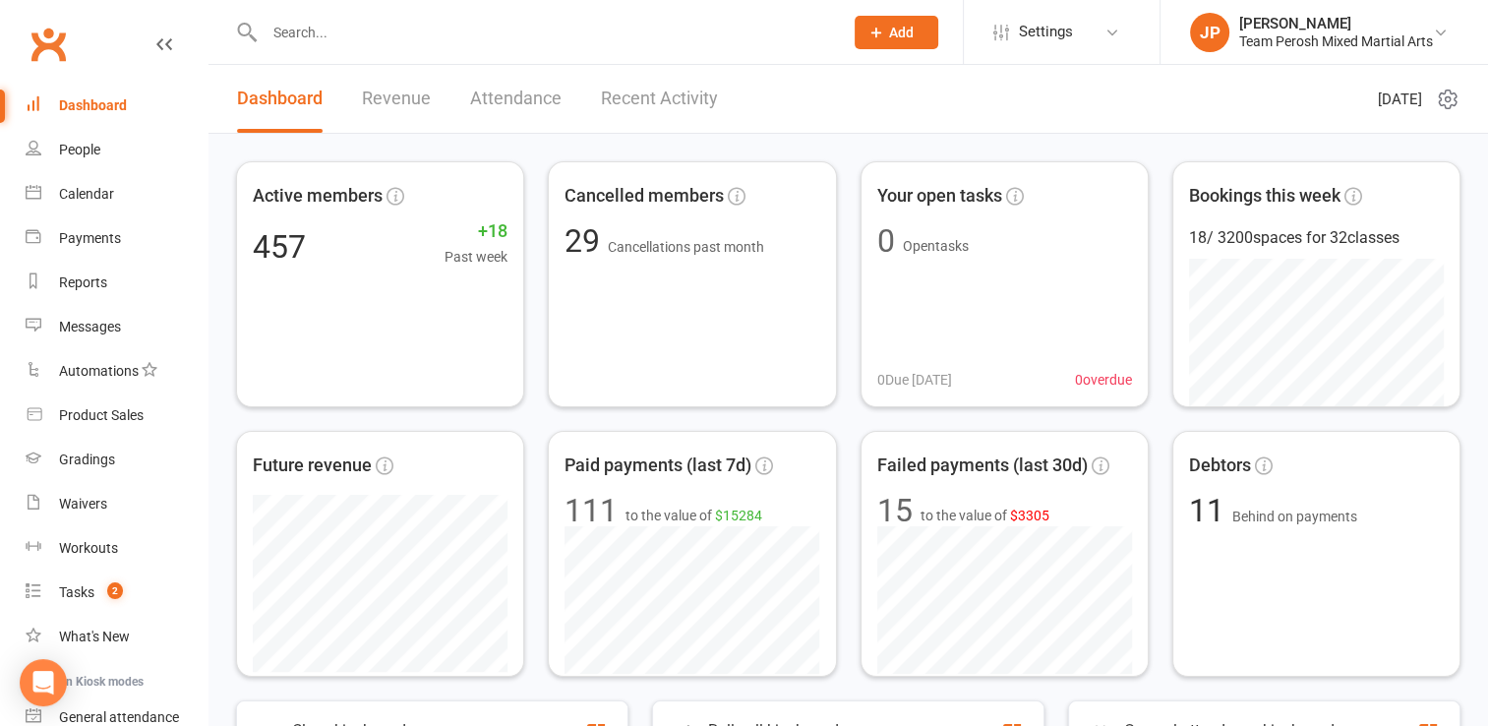
click at [627, 95] on link "Recent Activity" at bounding box center [659, 99] width 117 height 68
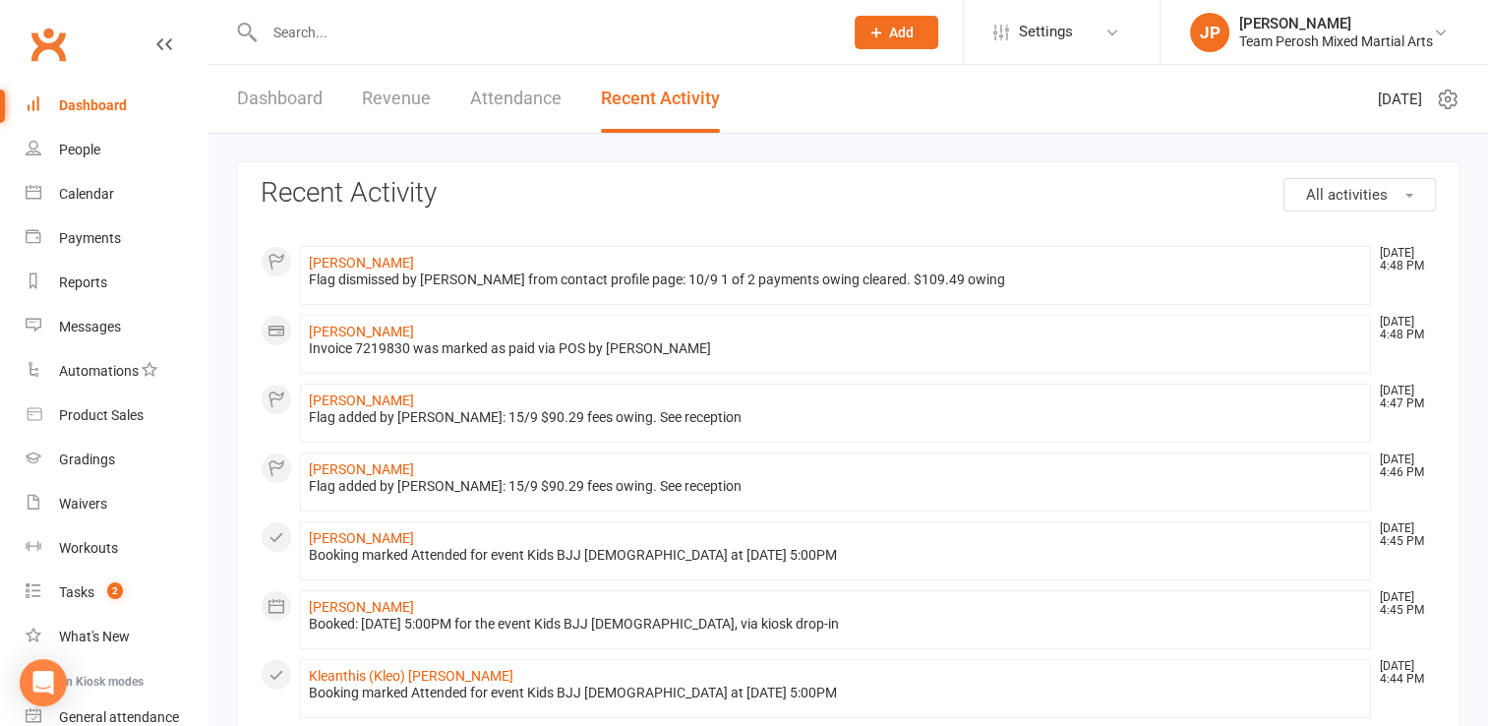
click at [340, 252] on li "Karim Mohamed Sep 15, 4:48 PM Flag dismissed by John Perosh from contact profil…" at bounding box center [835, 275] width 1071 height 59
click at [327, 273] on div "Flag dismissed by John Perosh from contact profile page: 10/9 1 of 2 payments o…" at bounding box center [835, 279] width 1053 height 17
click at [332, 262] on link "Karim Mohamed" at bounding box center [361, 263] width 105 height 16
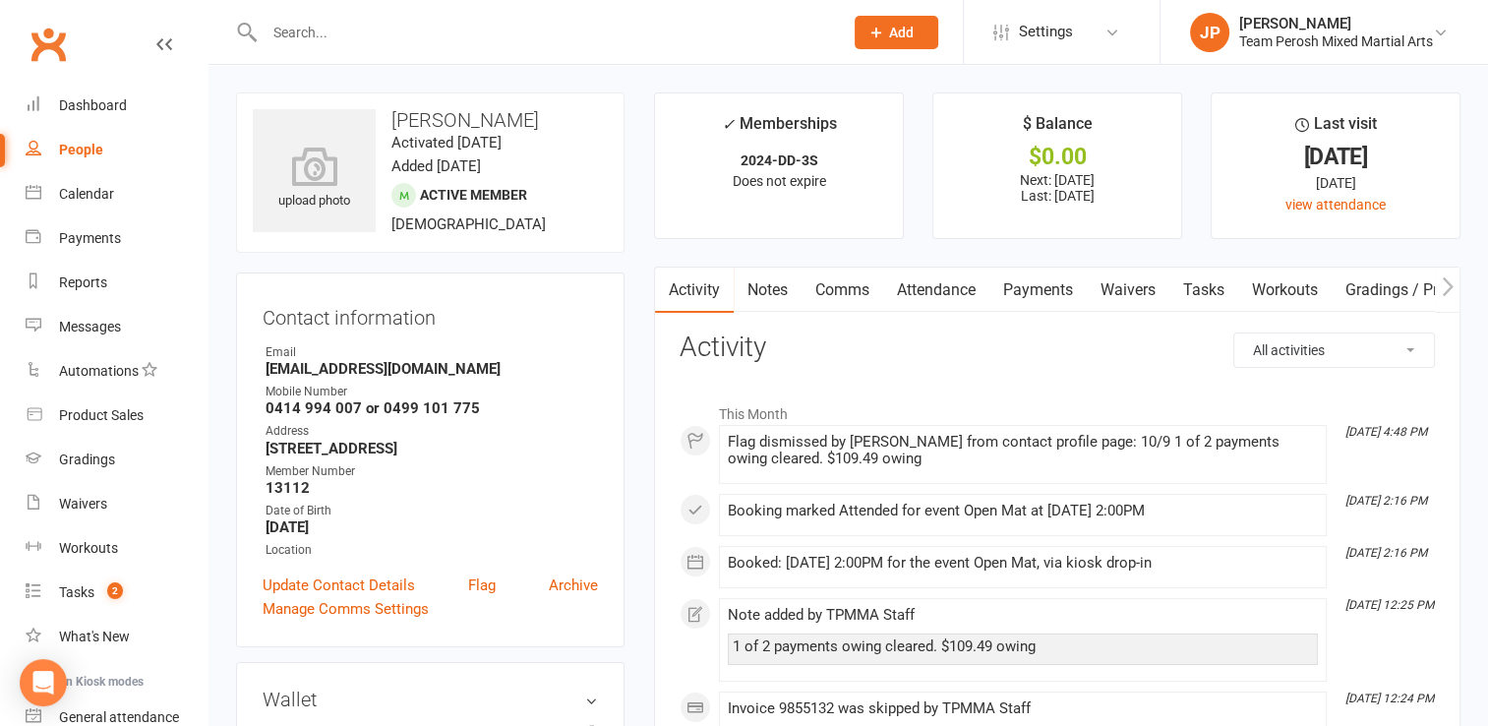
click at [1033, 288] on link "Payments" at bounding box center [1037, 289] width 97 height 45
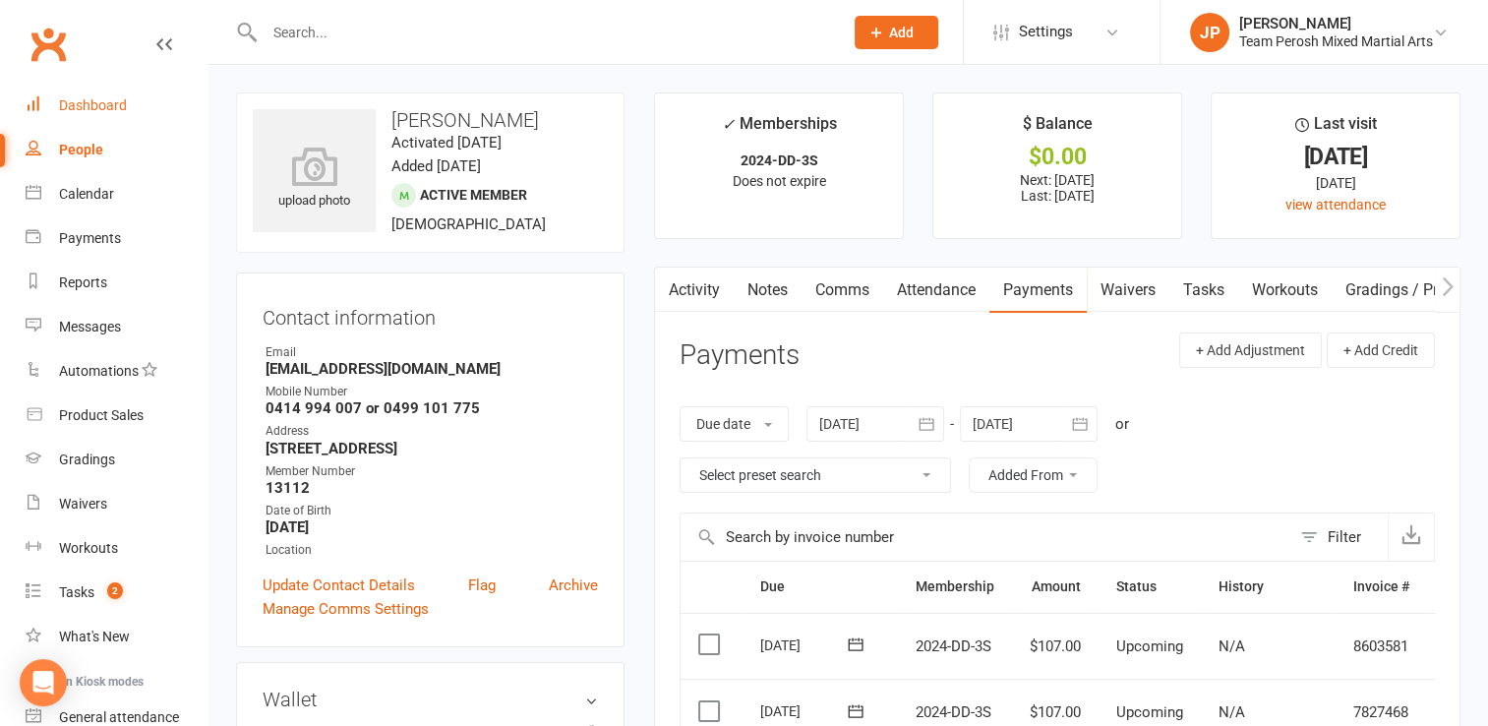
click at [110, 104] on div "Dashboard" at bounding box center [93, 105] width 68 height 16
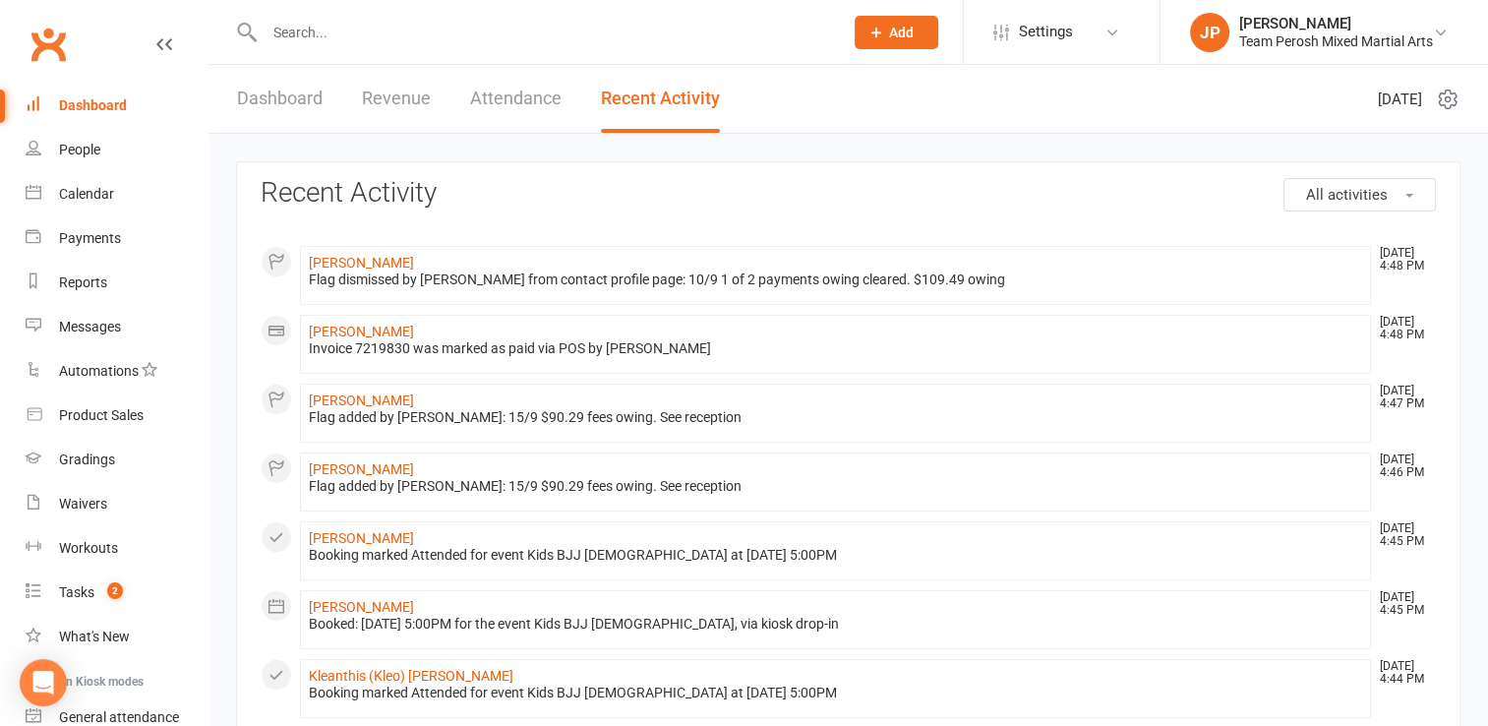
click at [326, 47] on div at bounding box center [532, 32] width 593 height 64
click at [326, 29] on input "text" at bounding box center [544, 33] width 570 height 28
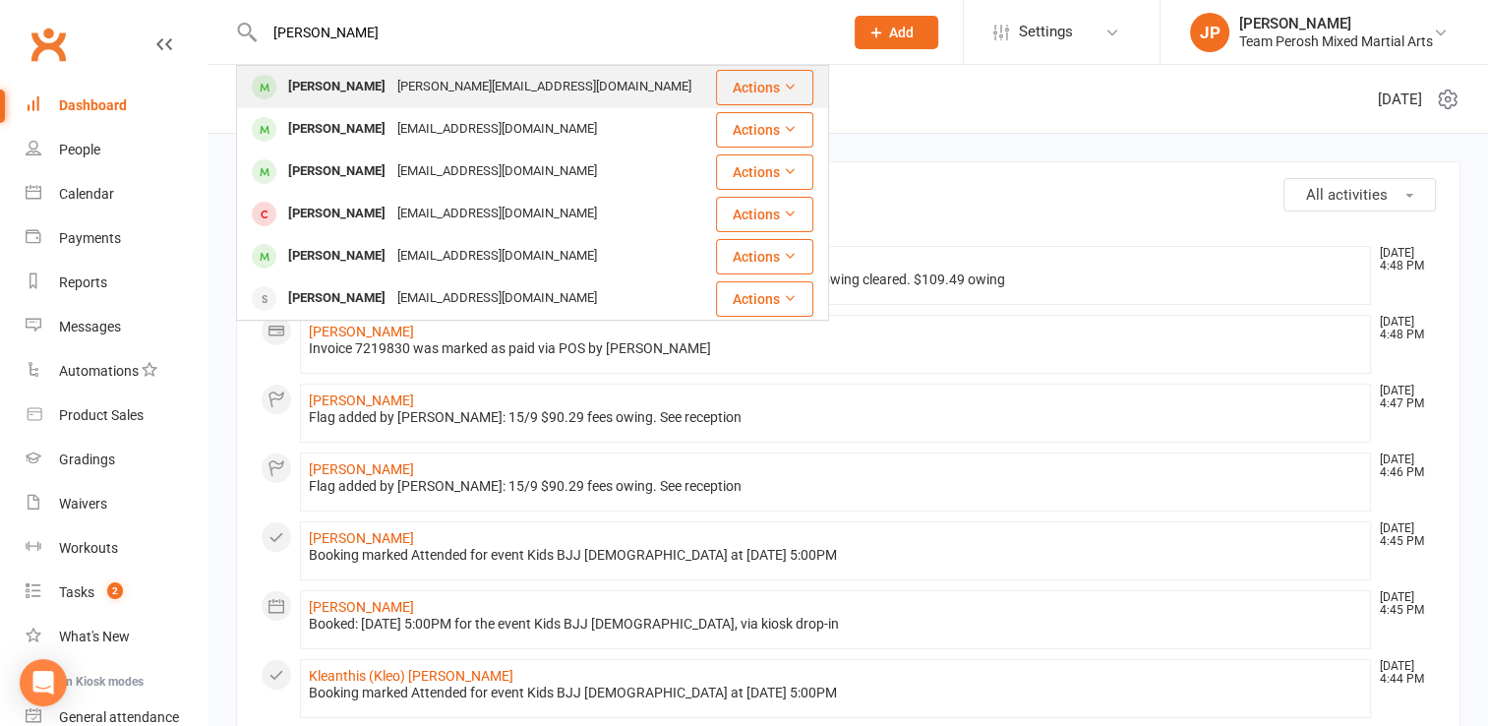
type input "cramer"
click at [328, 93] on div "Ryan Crameri" at bounding box center [336, 87] width 109 height 29
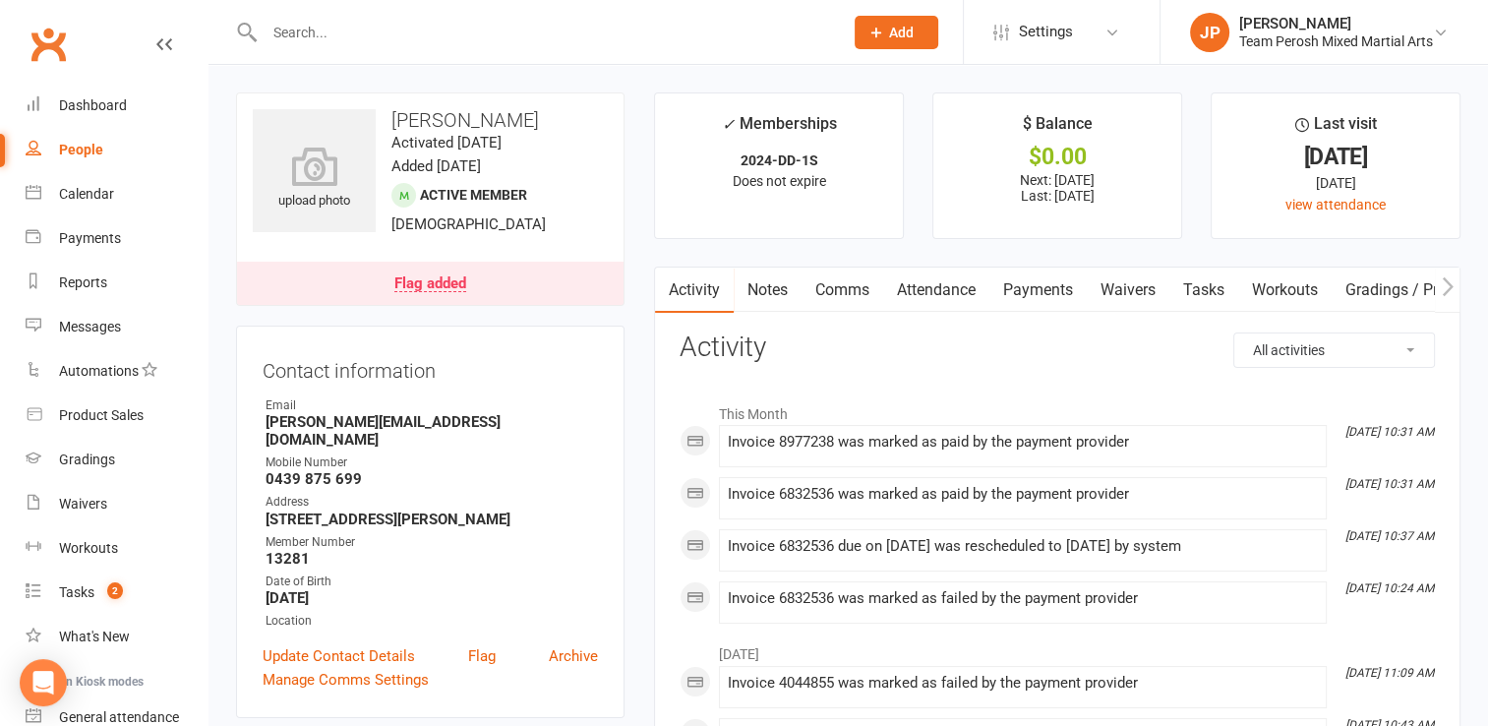
click at [1048, 285] on link "Payments" at bounding box center [1037, 289] width 97 height 45
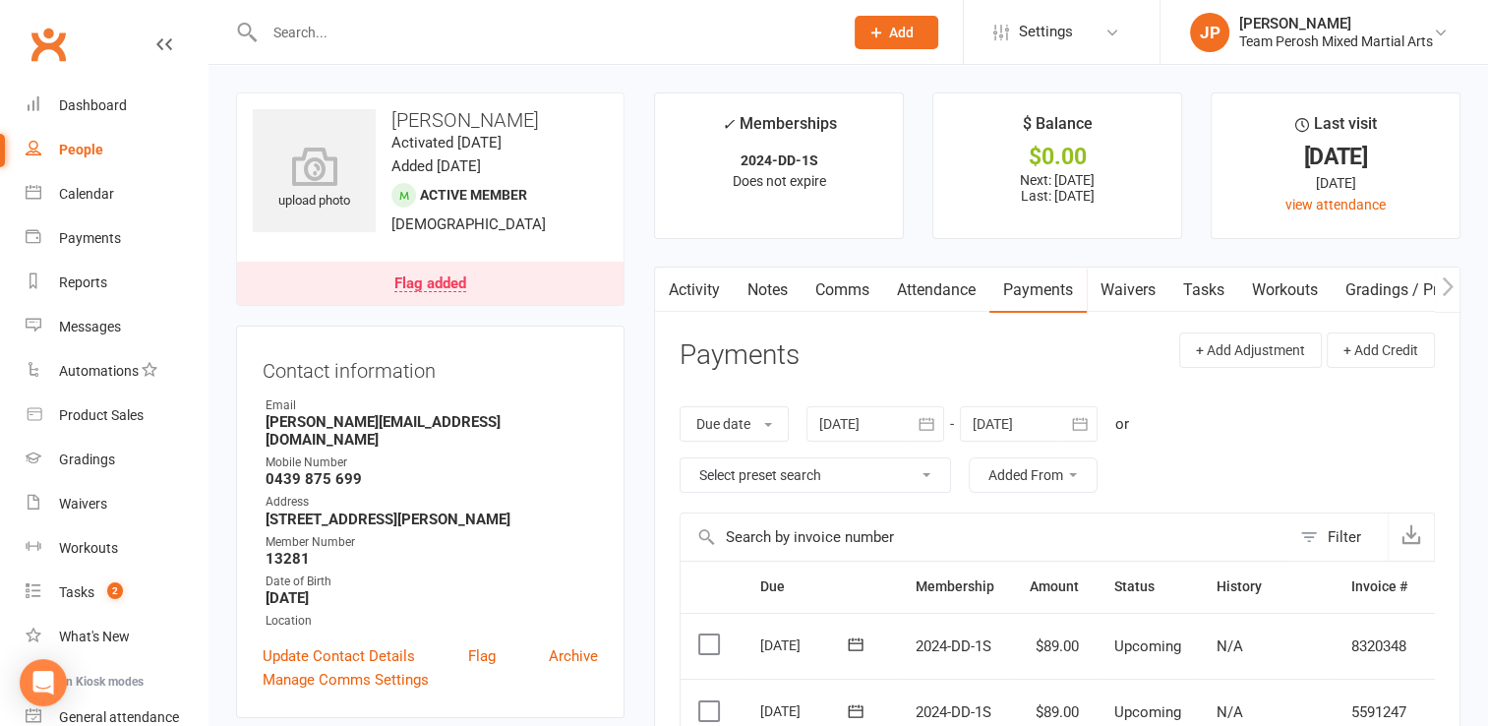
click at [926, 426] on icon "button" at bounding box center [926, 424] width 20 height 20
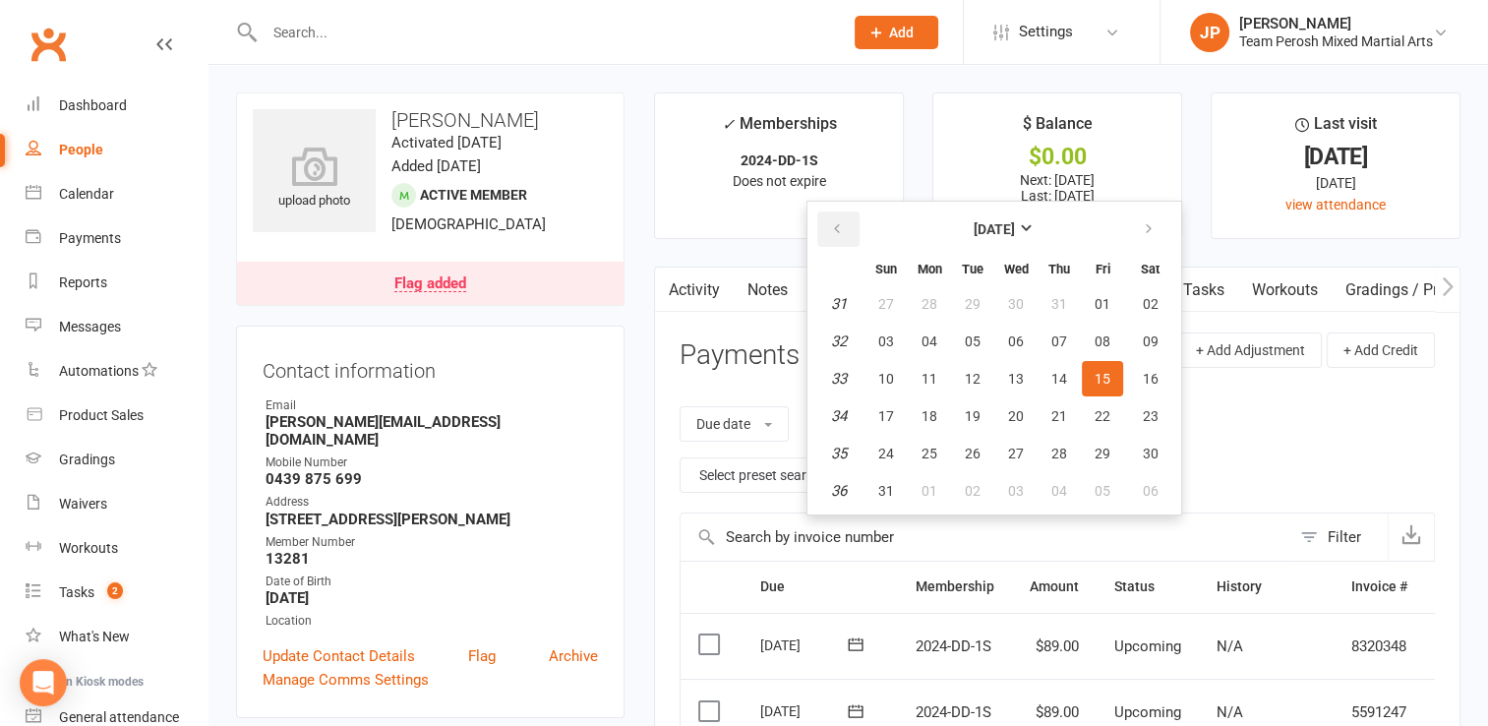
click at [840, 231] on icon "button" at bounding box center [837, 229] width 14 height 16
click at [885, 303] on span "01" at bounding box center [886, 304] width 16 height 16
type input "01 Jun 2025"
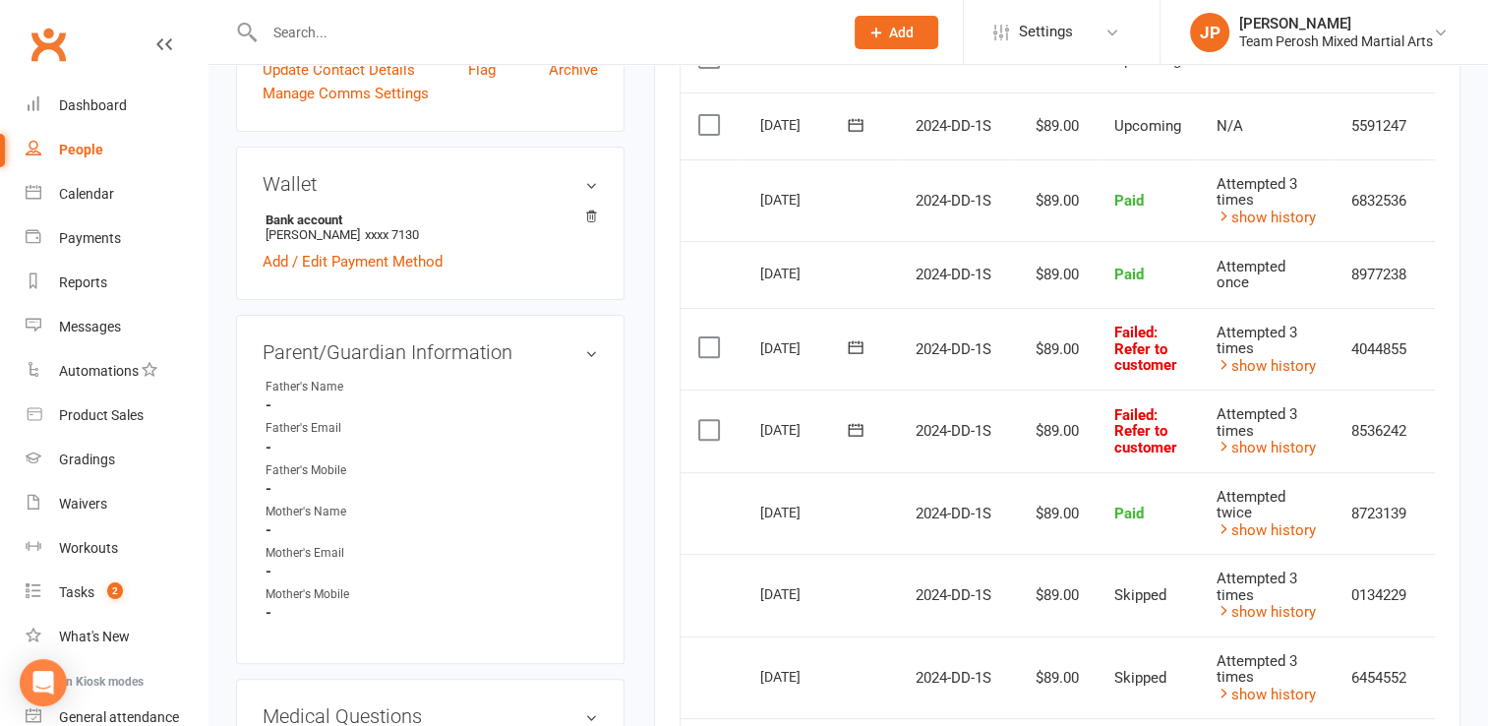
scroll to position [614, 0]
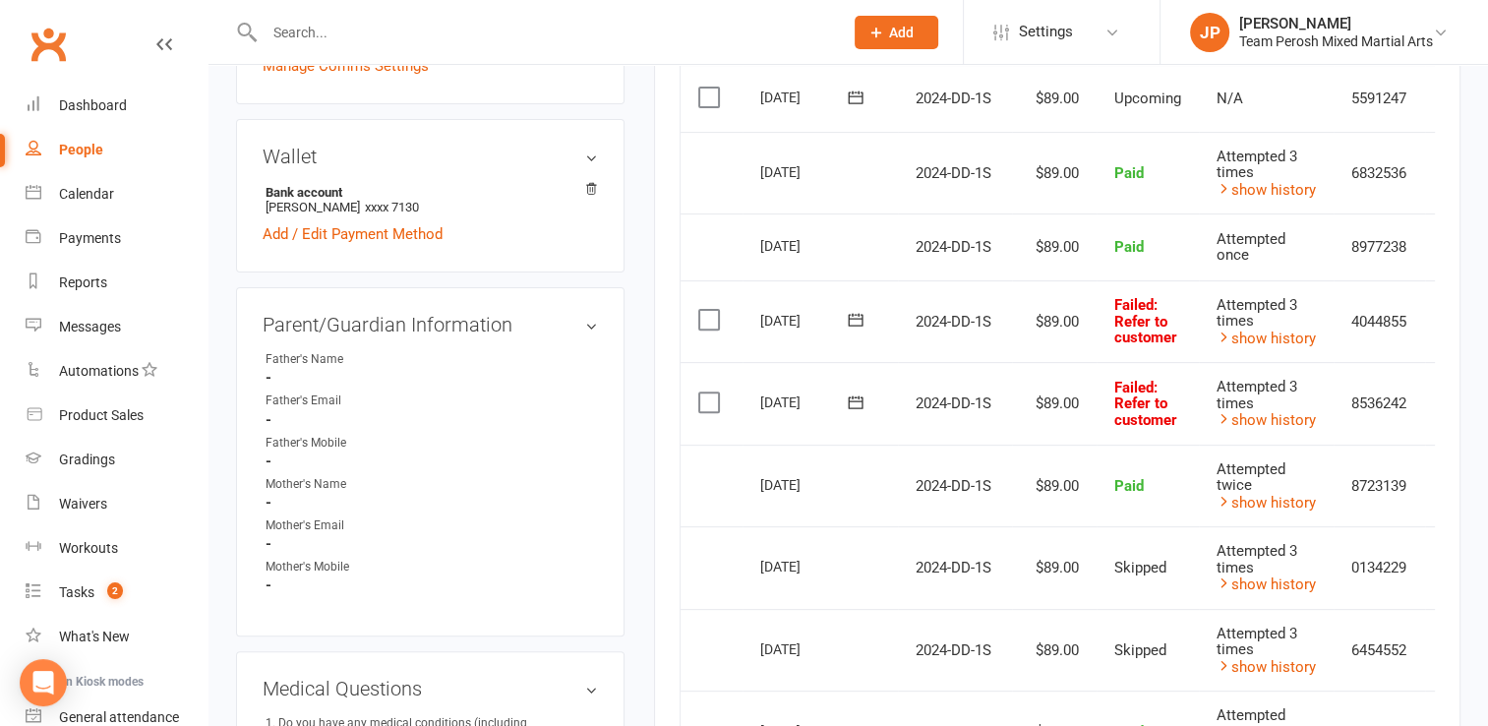
click at [1366, 328] on td "4044855" at bounding box center [1378, 321] width 91 height 83
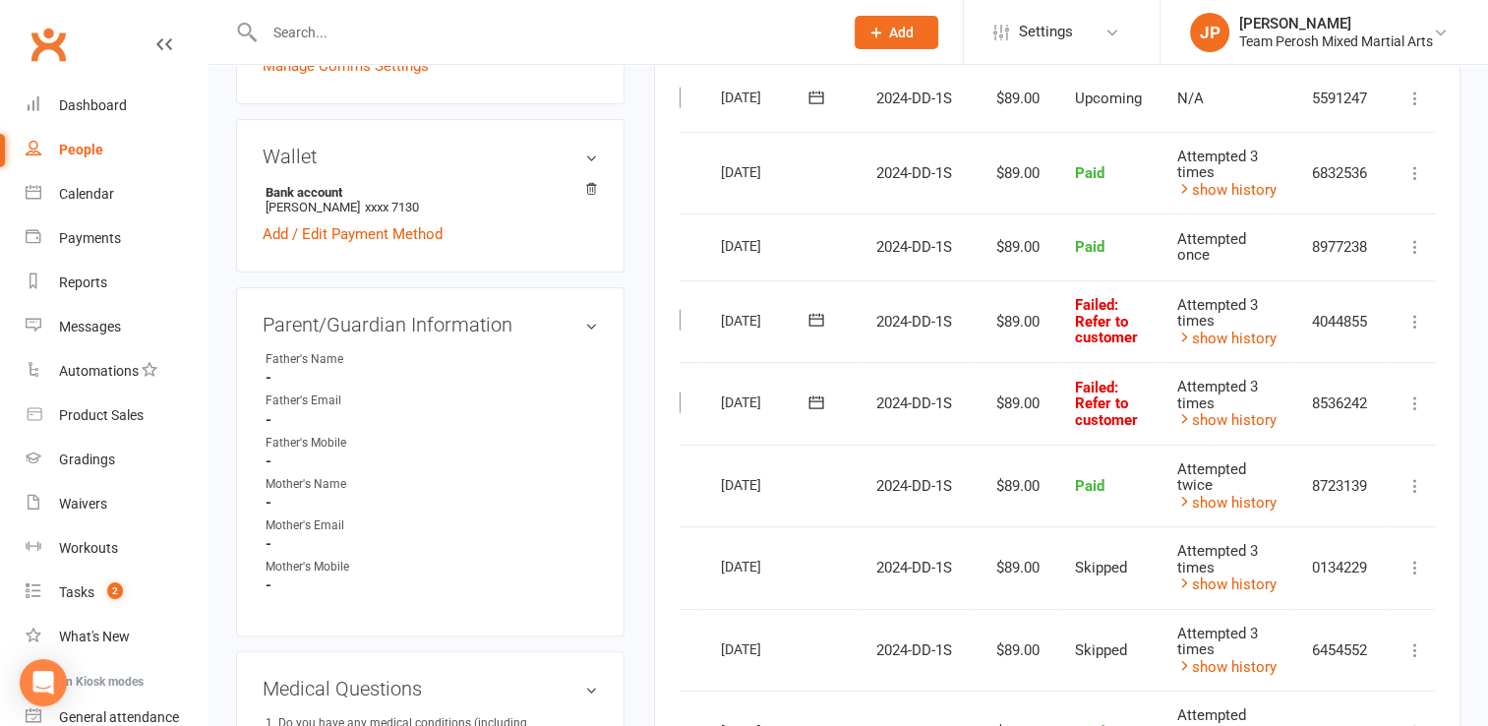
scroll to position [0, 51]
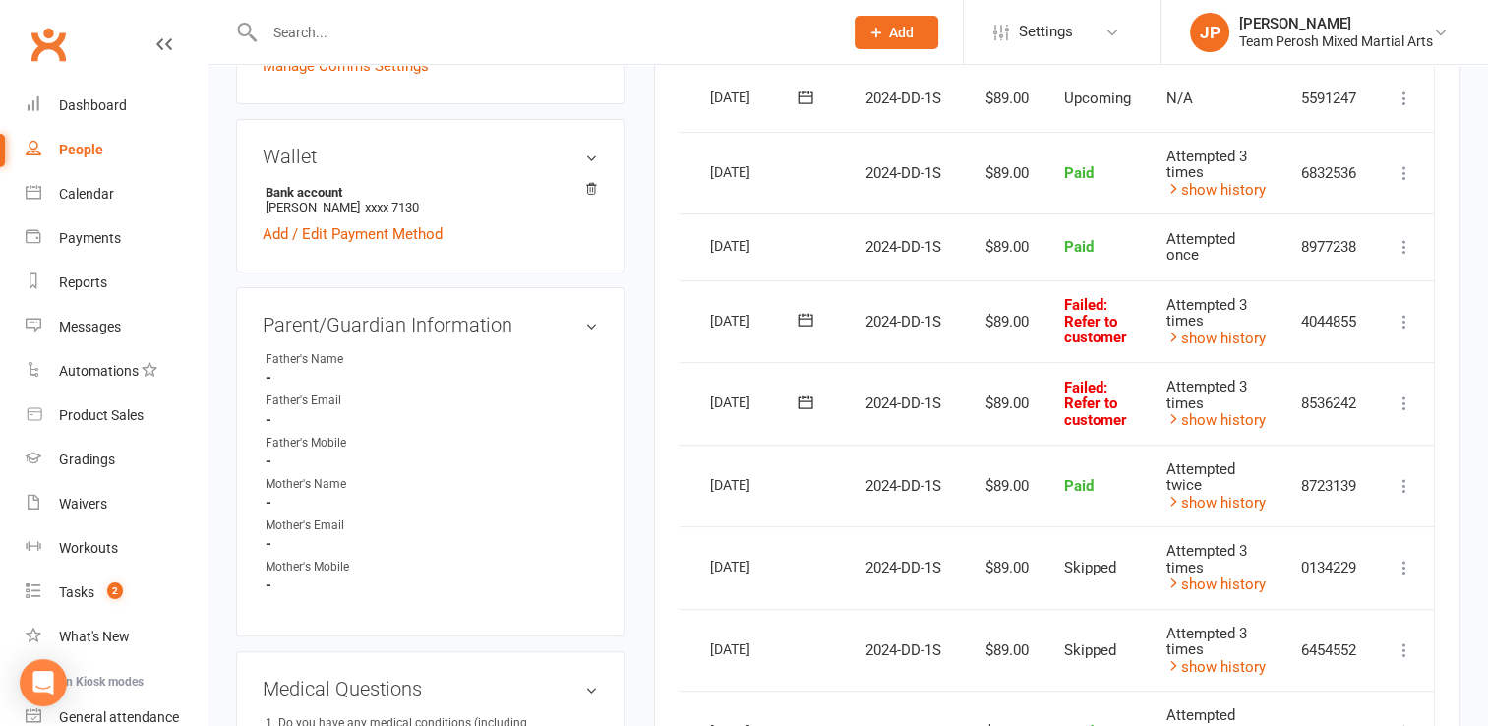
click at [1396, 323] on icon at bounding box center [1404, 322] width 20 height 20
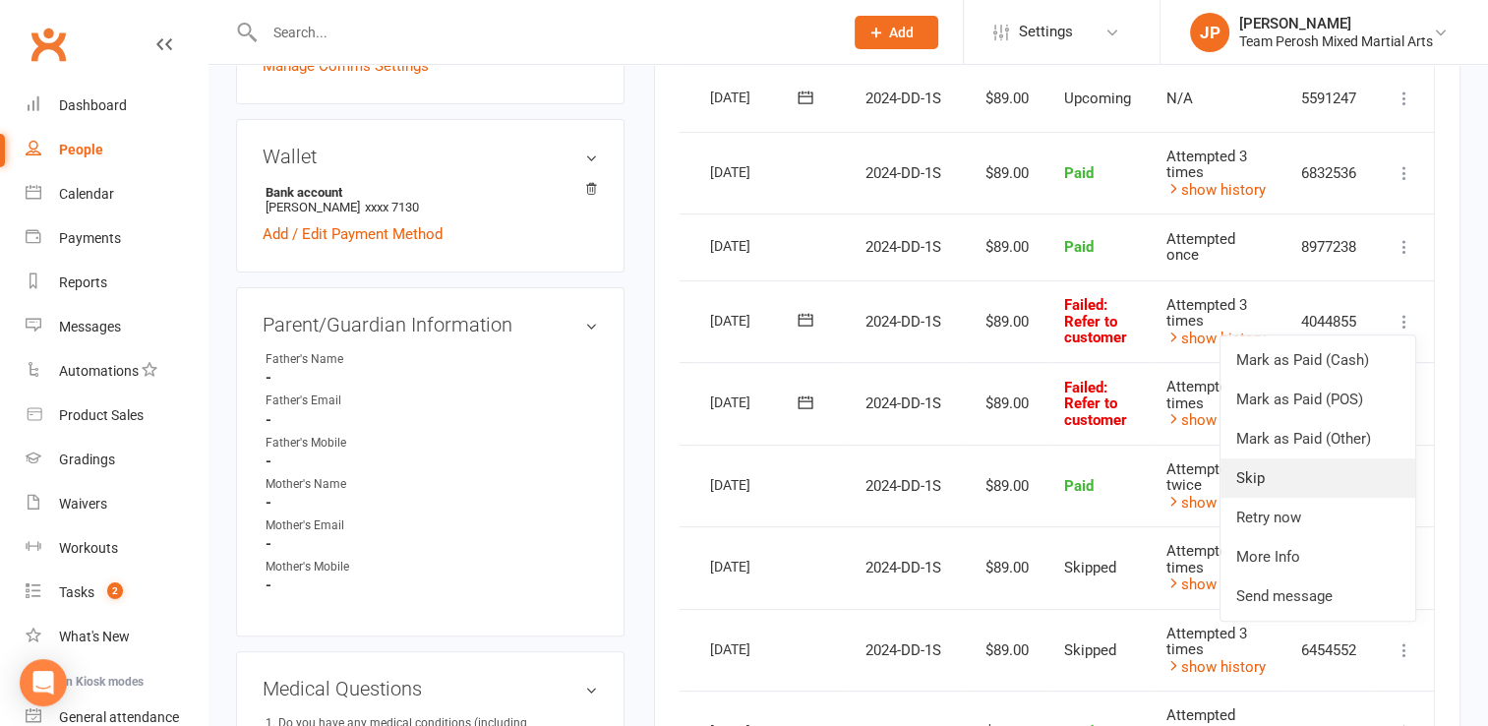
click at [1275, 477] on link "Skip" at bounding box center [1317, 477] width 195 height 39
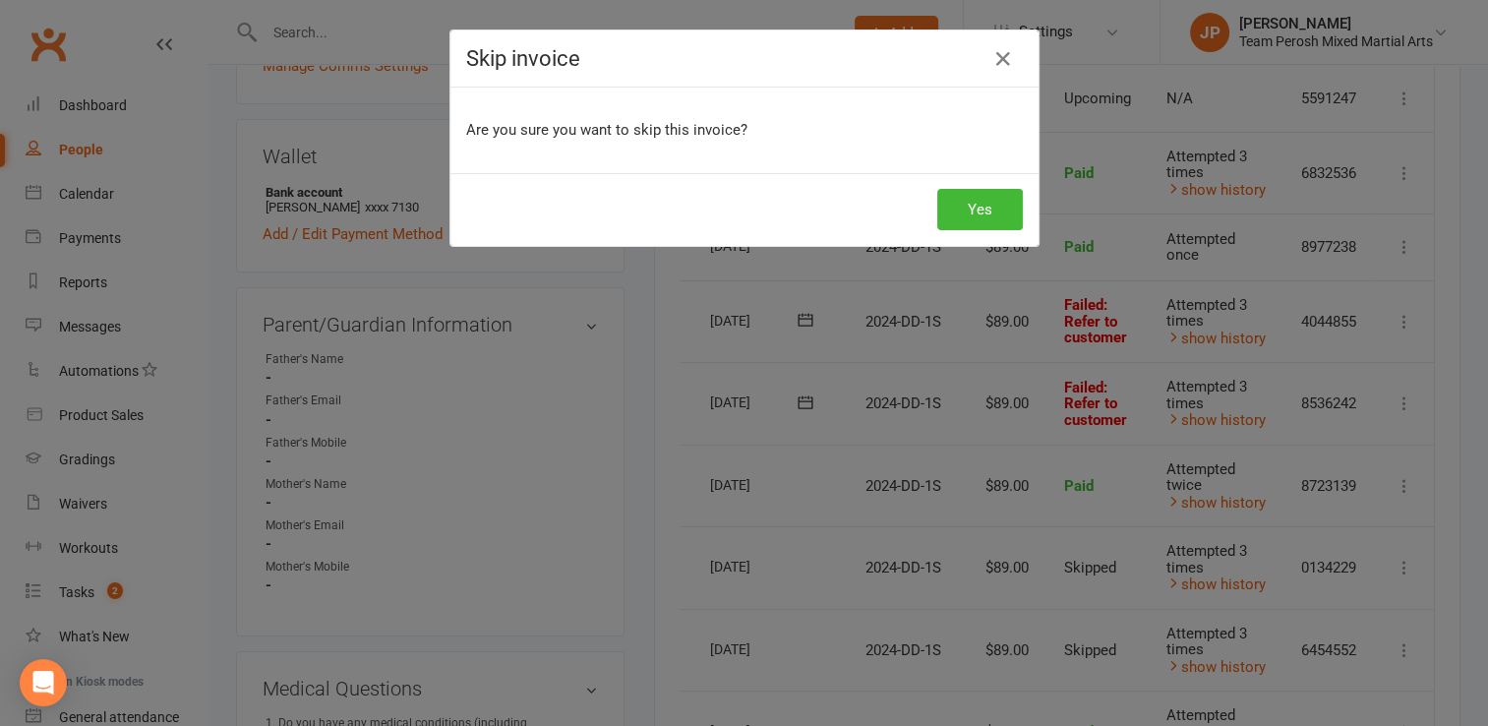
scroll to position [0, 42]
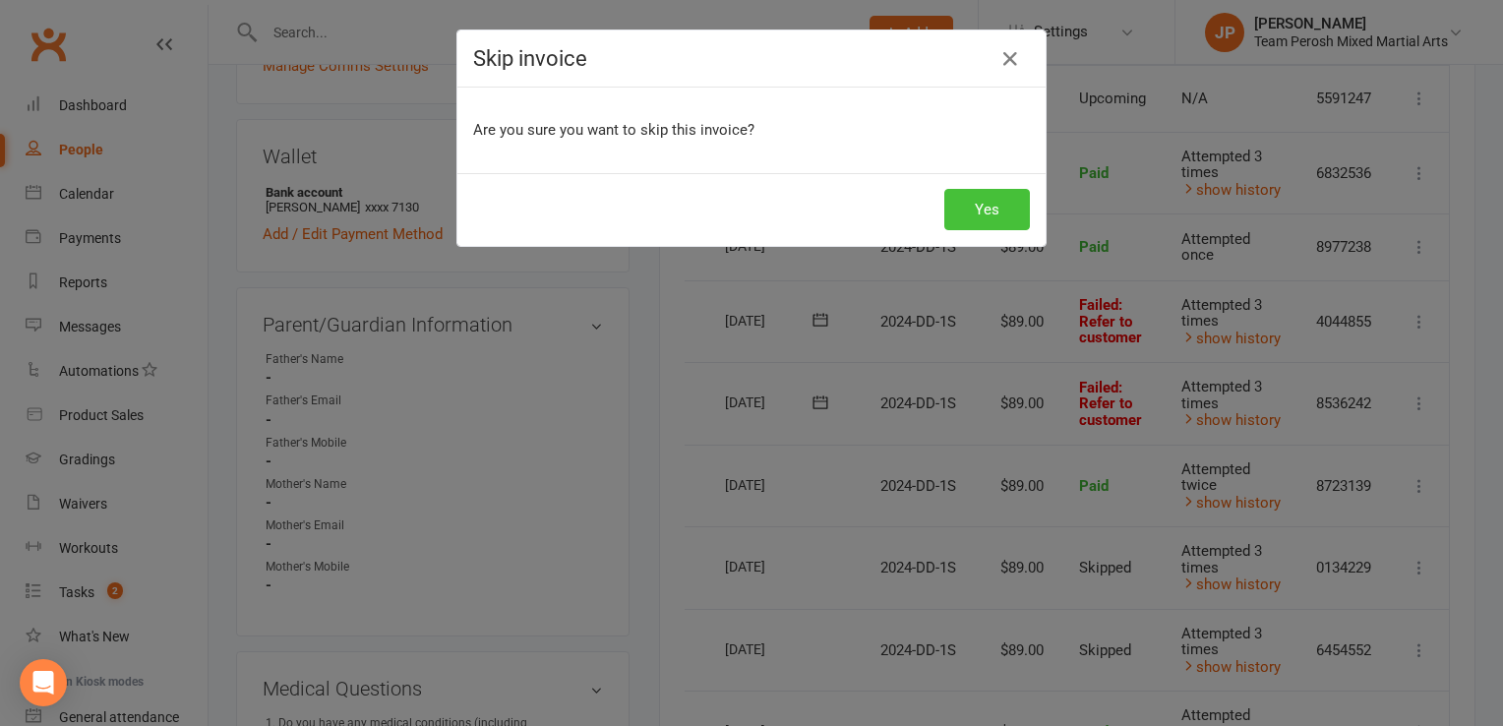
click at [990, 209] on button "Yes" at bounding box center [987, 209] width 86 height 41
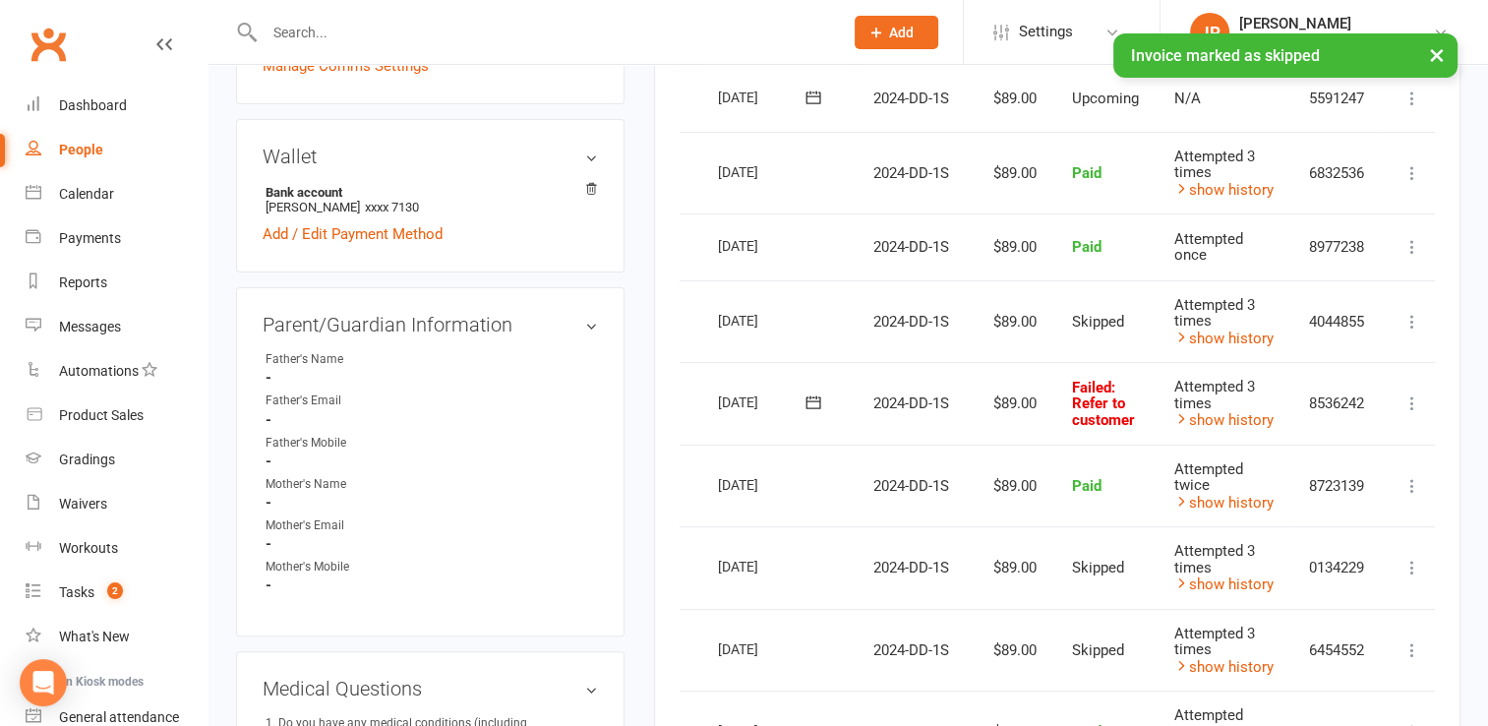
click at [1420, 391] on button at bounding box center [1412, 403] width 24 height 24
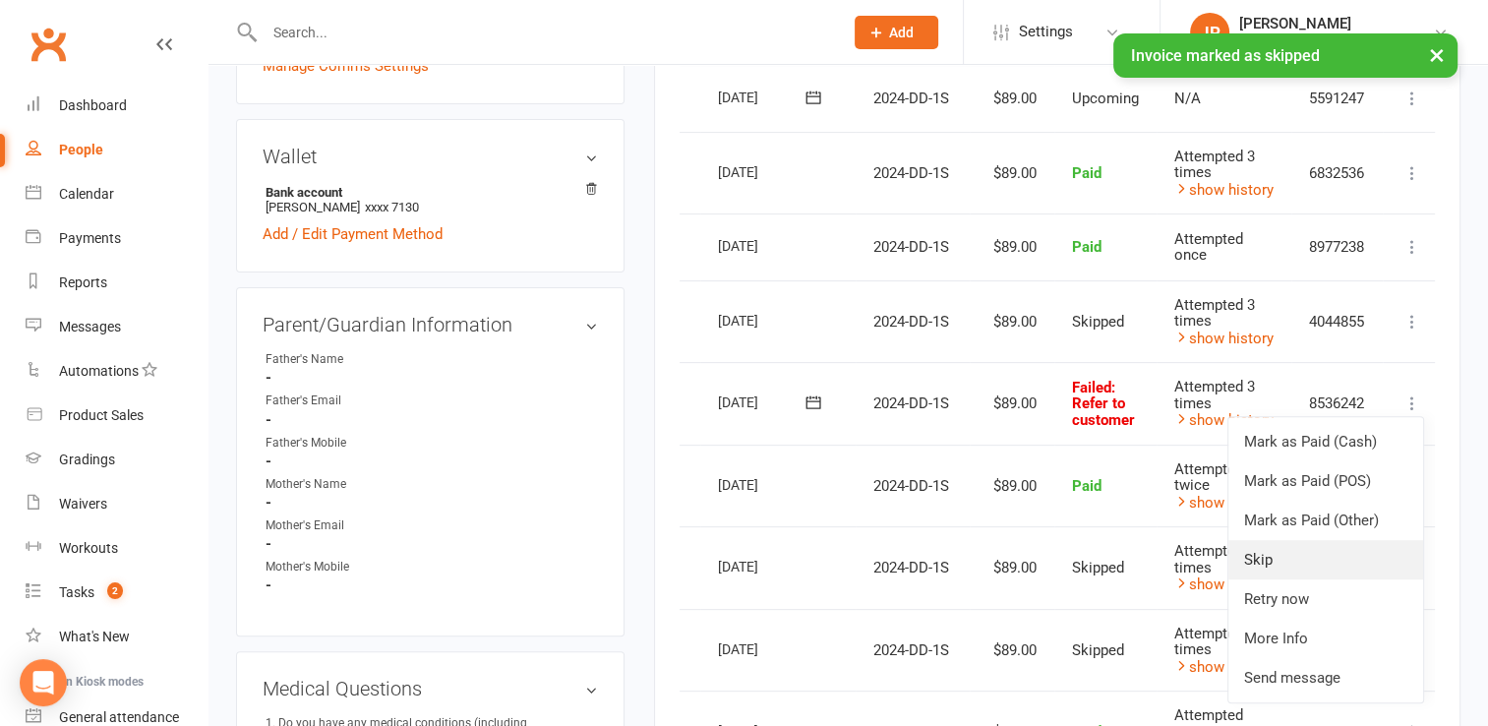
click at [1283, 556] on link "Skip" at bounding box center [1325, 559] width 195 height 39
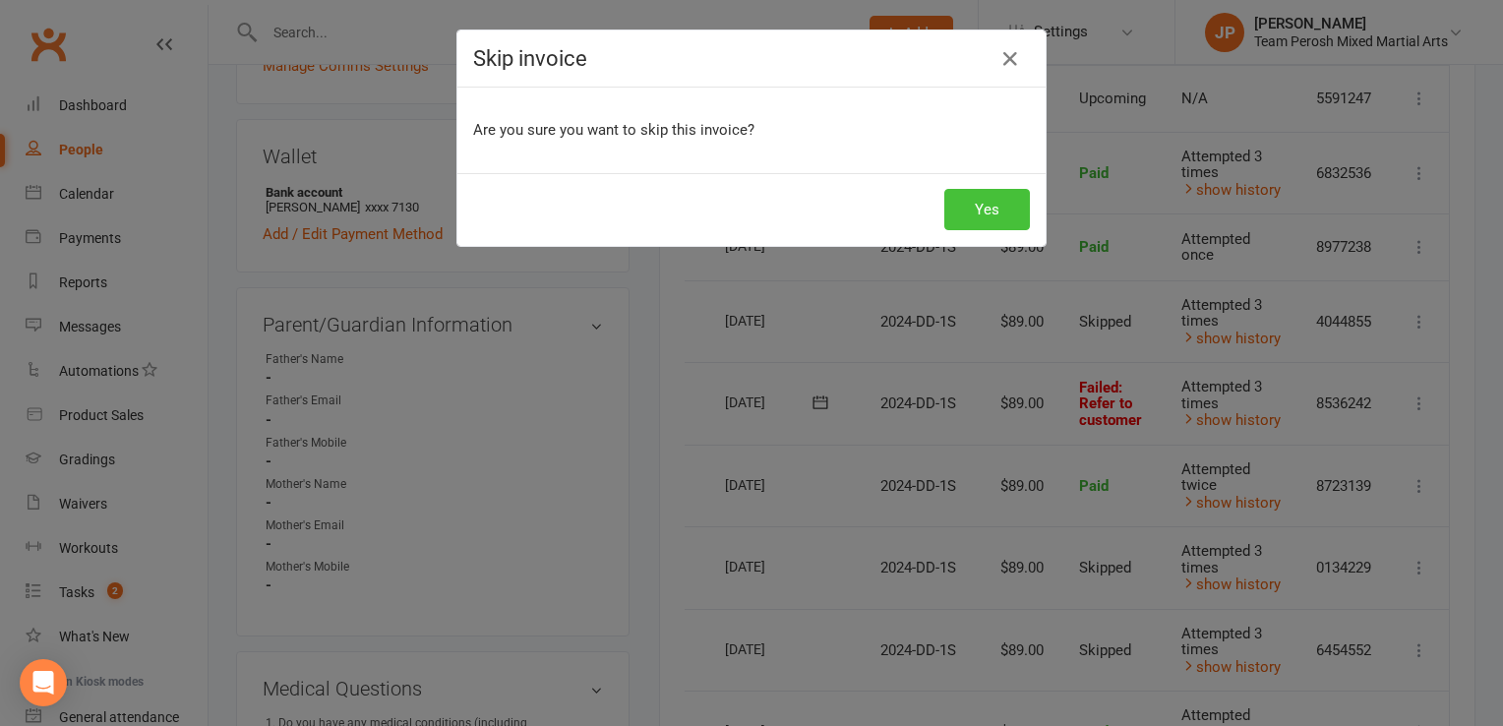
click at [1003, 199] on button "Yes" at bounding box center [987, 209] width 86 height 41
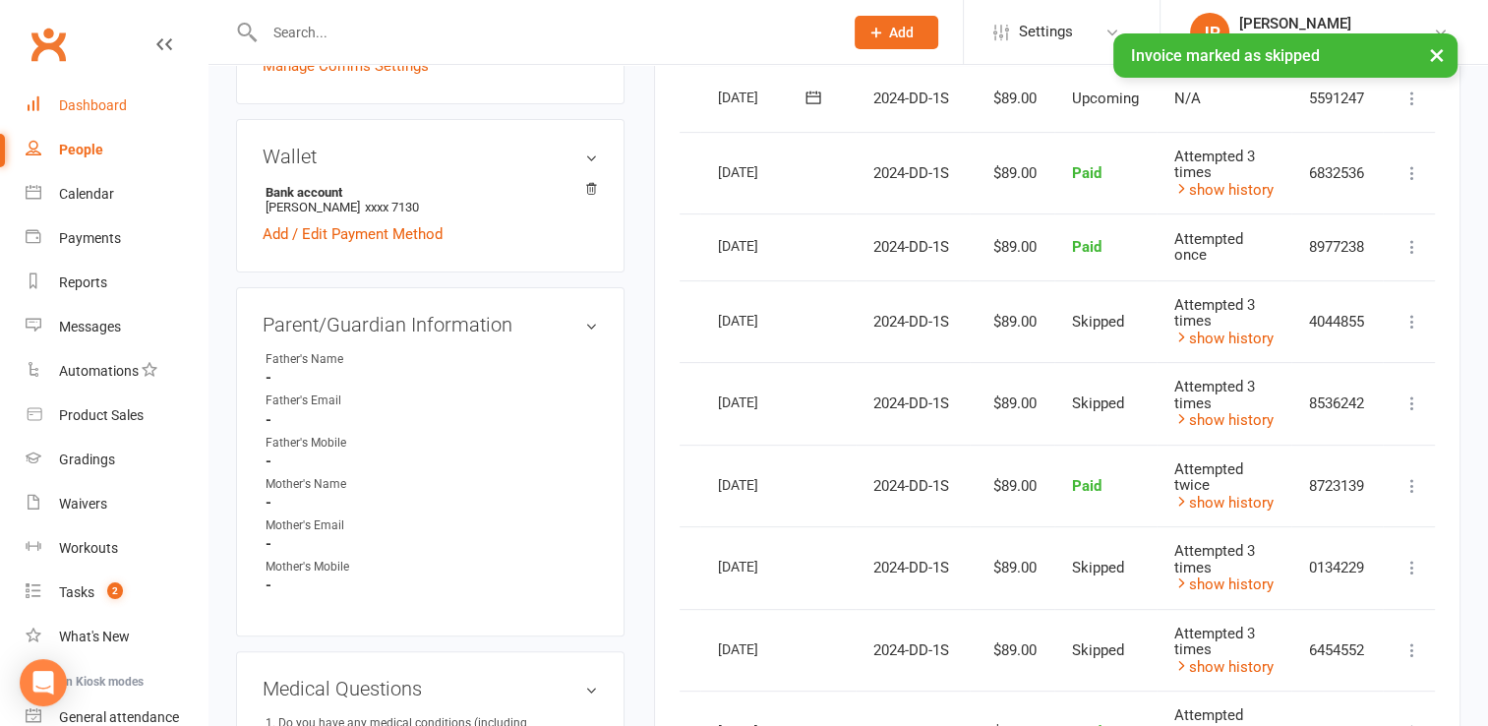
click at [105, 104] on div "Dashboard" at bounding box center [93, 105] width 68 height 16
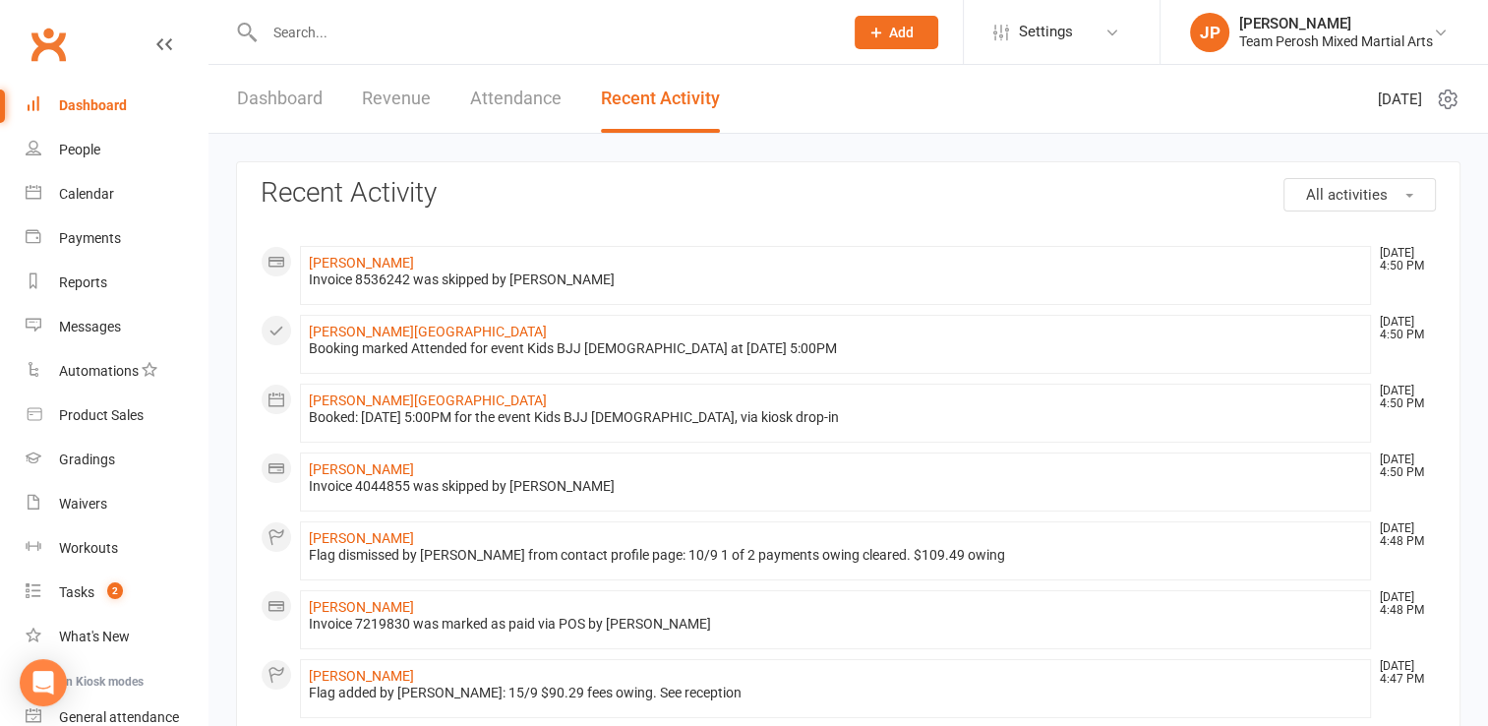
click at [393, 38] on input "text" at bounding box center [544, 33] width 570 height 28
click at [359, 268] on link "Ryan Crameri" at bounding box center [361, 263] width 105 height 16
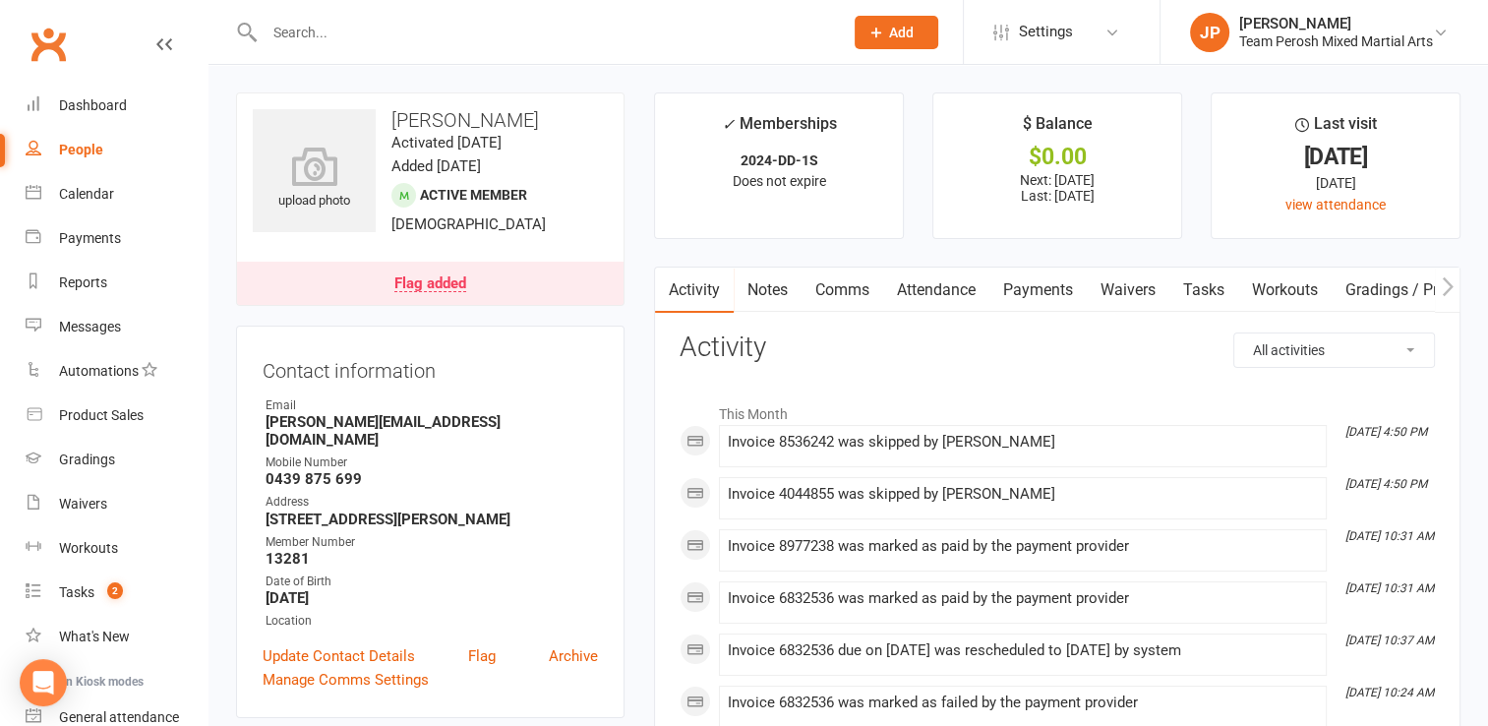
click at [417, 292] on link "Flag added" at bounding box center [430, 283] width 386 height 43
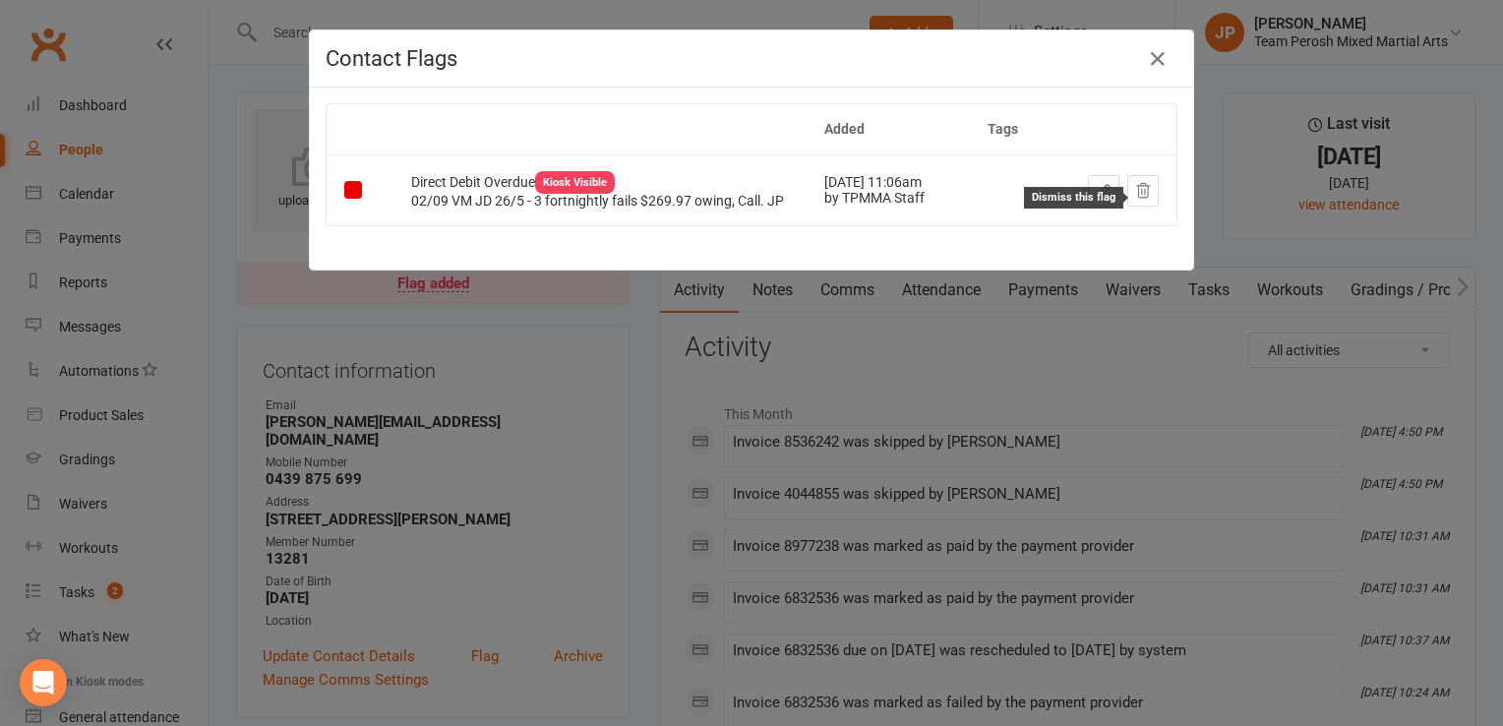
click at [1134, 198] on icon at bounding box center [1143, 191] width 18 height 18
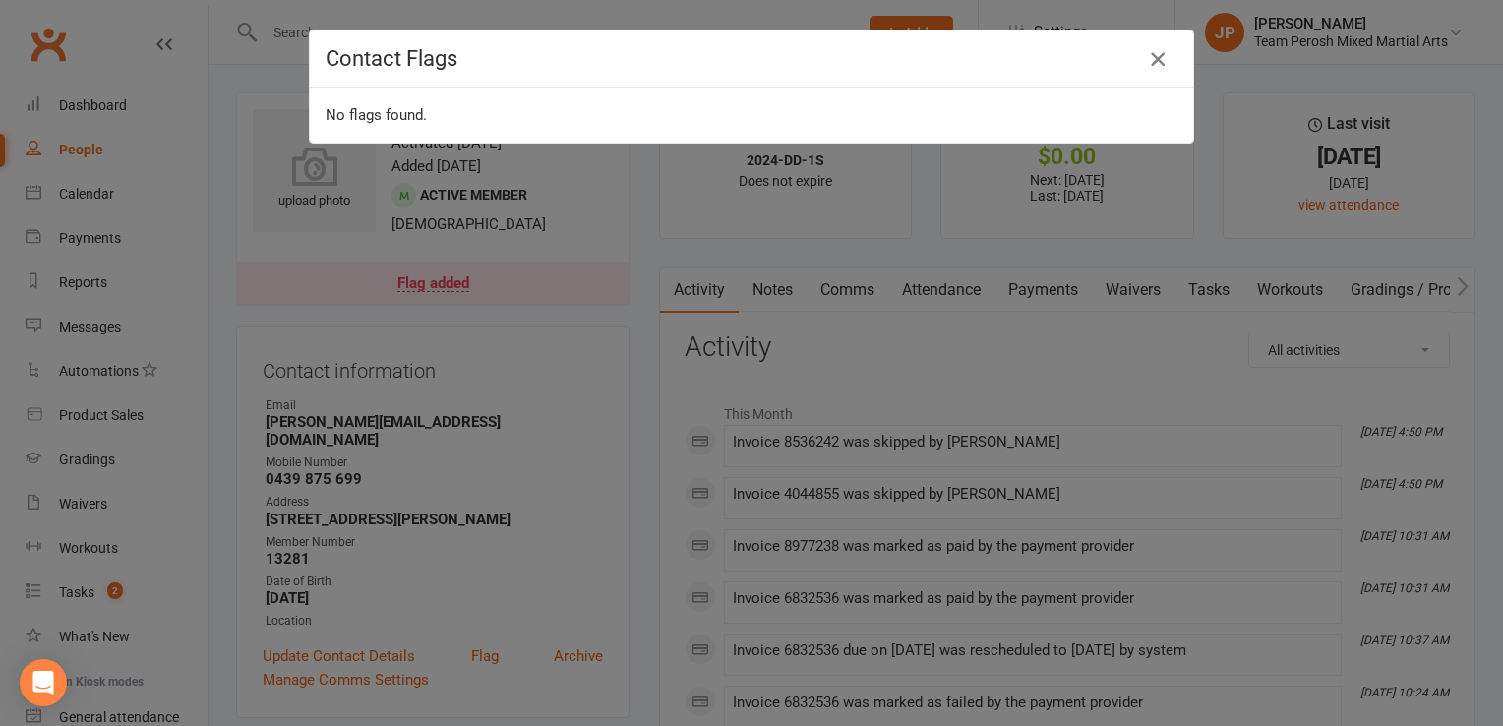
click at [1151, 49] on icon "button" at bounding box center [1158, 59] width 24 height 24
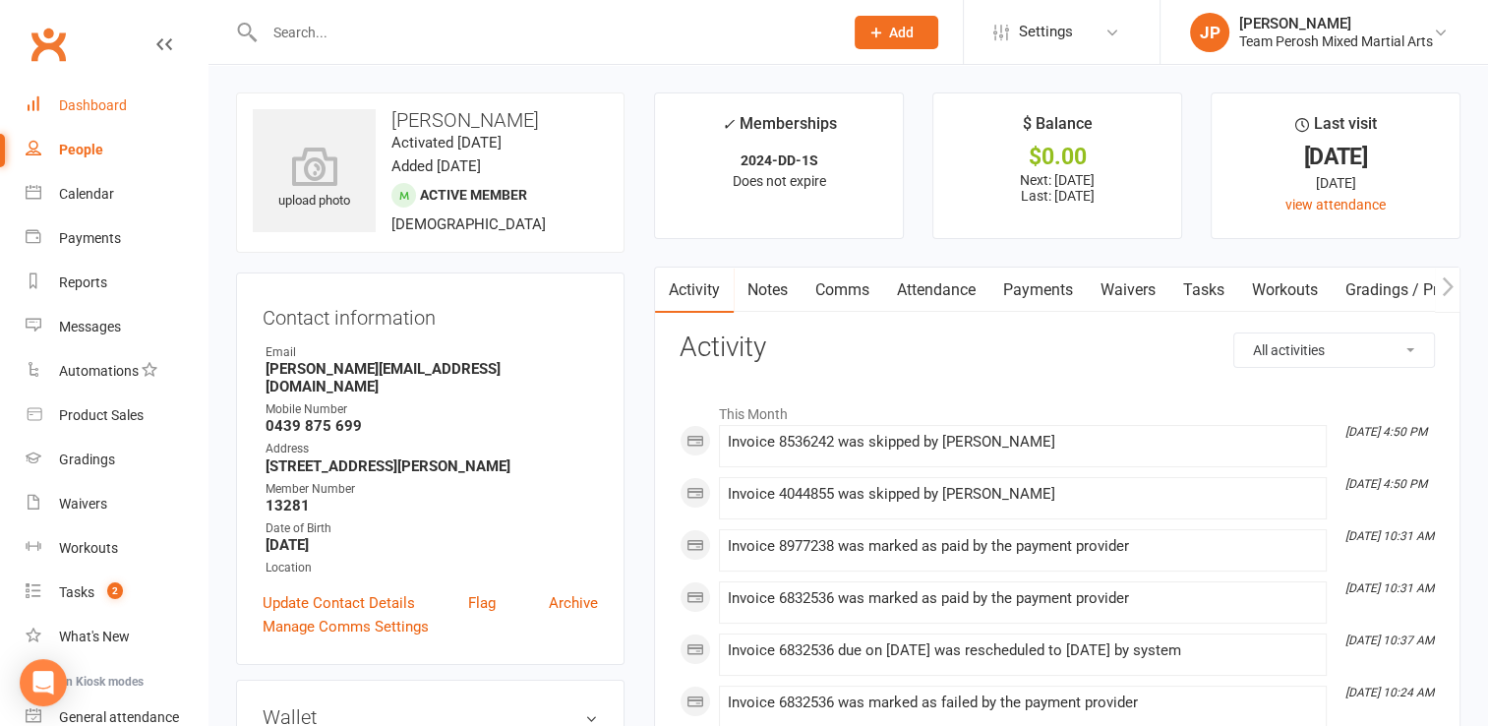
click at [104, 89] on link "Dashboard" at bounding box center [117, 106] width 182 height 44
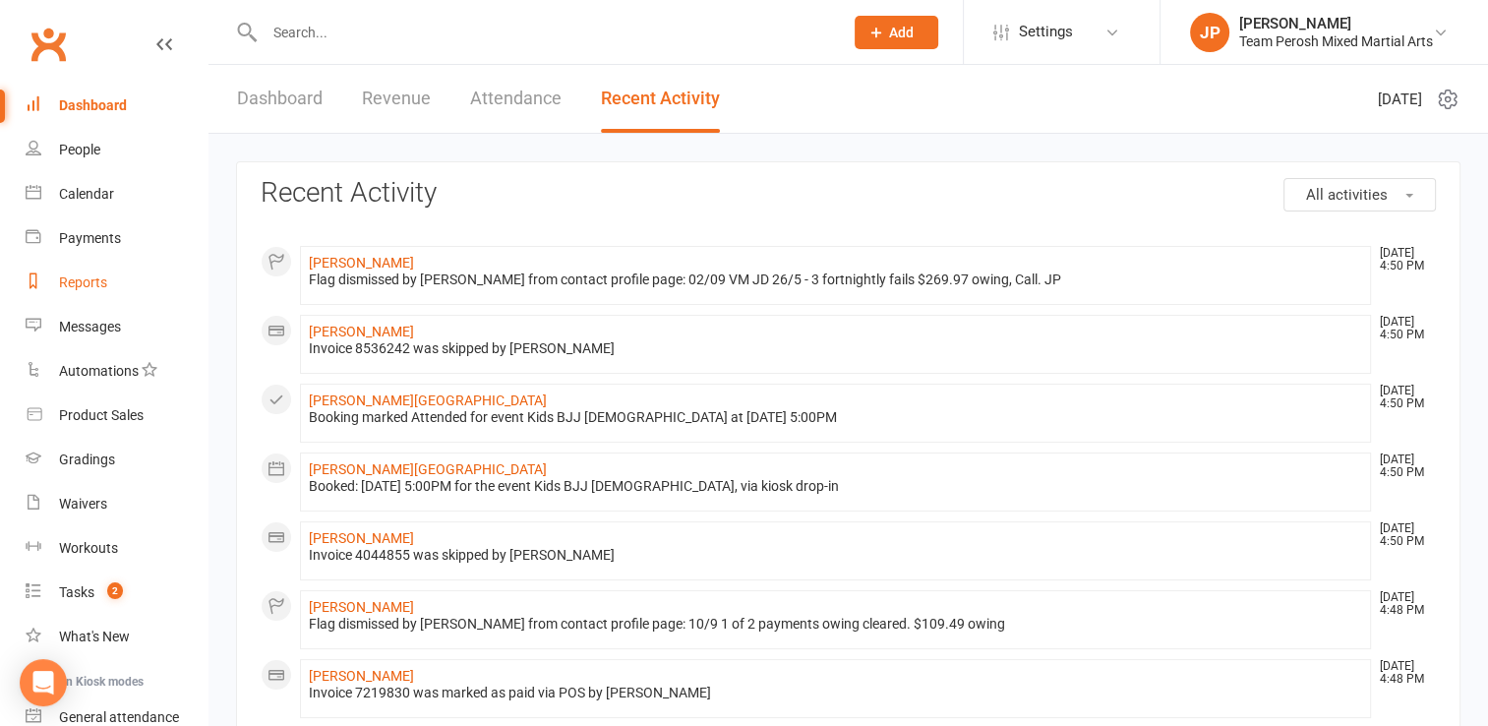
click at [79, 281] on div "Reports" at bounding box center [83, 282] width 48 height 16
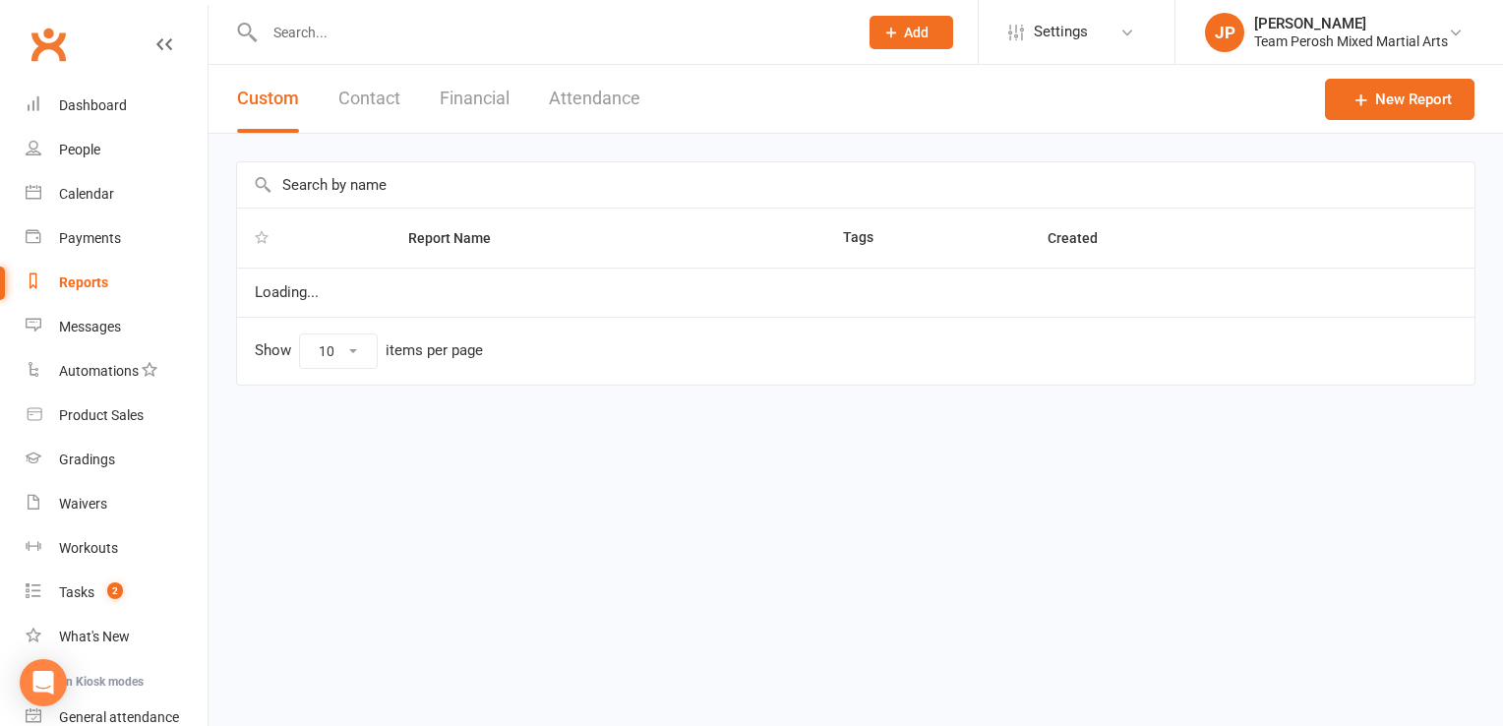
select select "100"
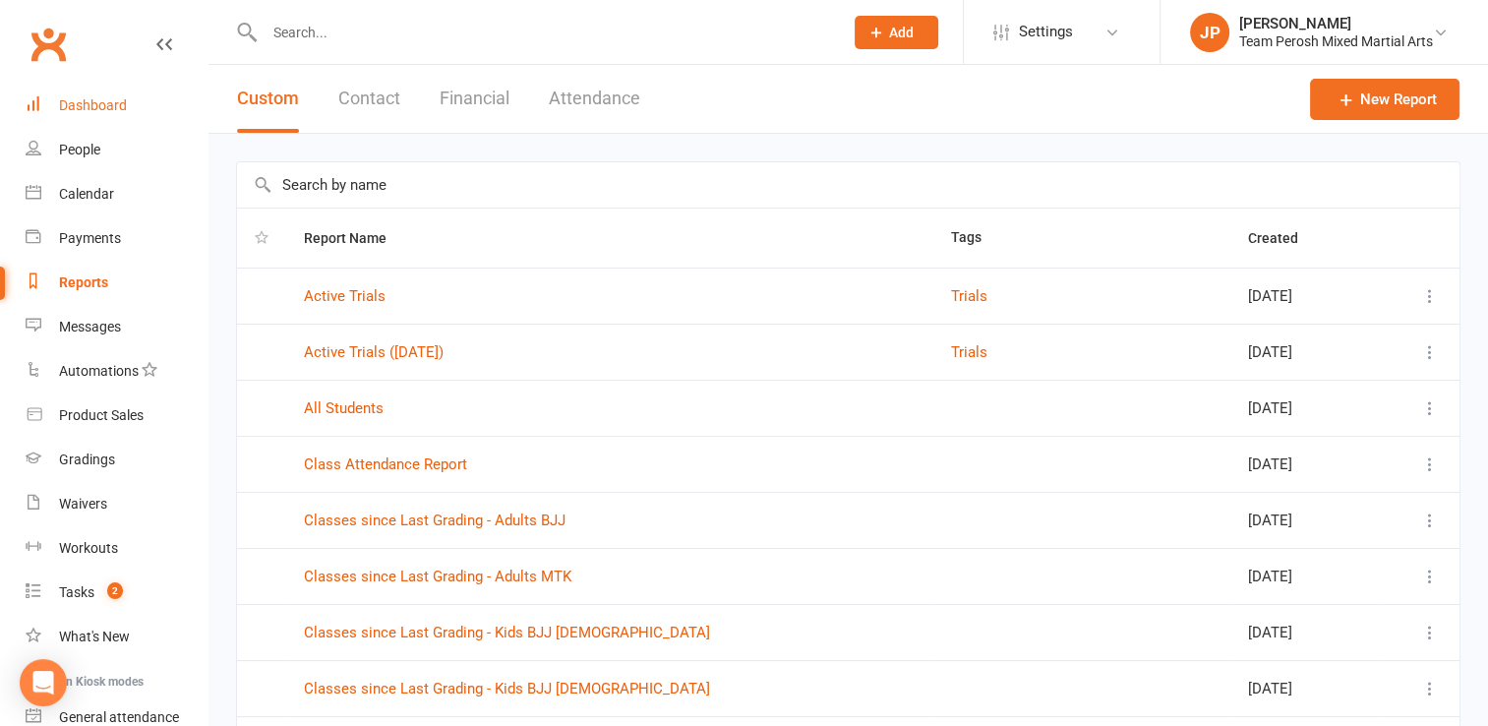
click at [71, 111] on div "Dashboard" at bounding box center [93, 105] width 68 height 16
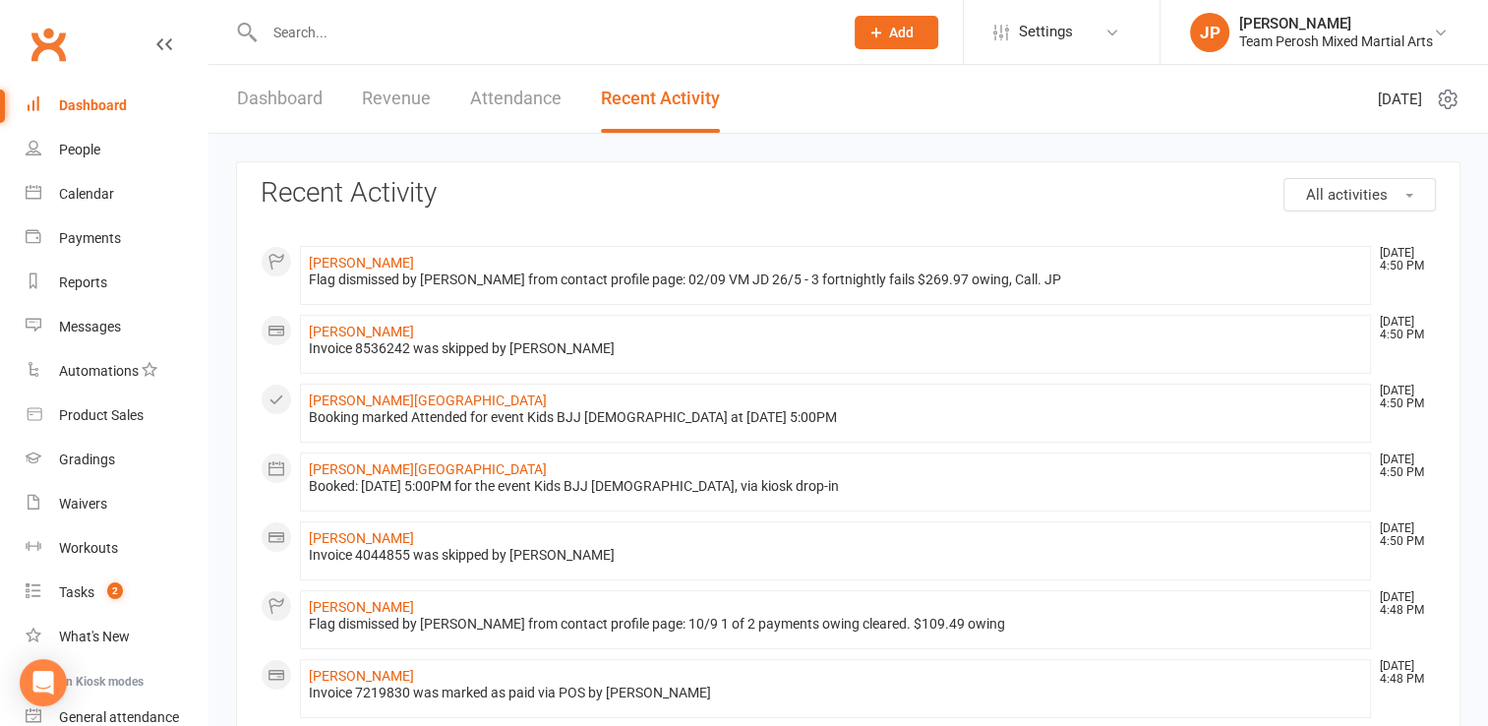
click at [311, 100] on link "Dashboard" at bounding box center [280, 99] width 86 height 68
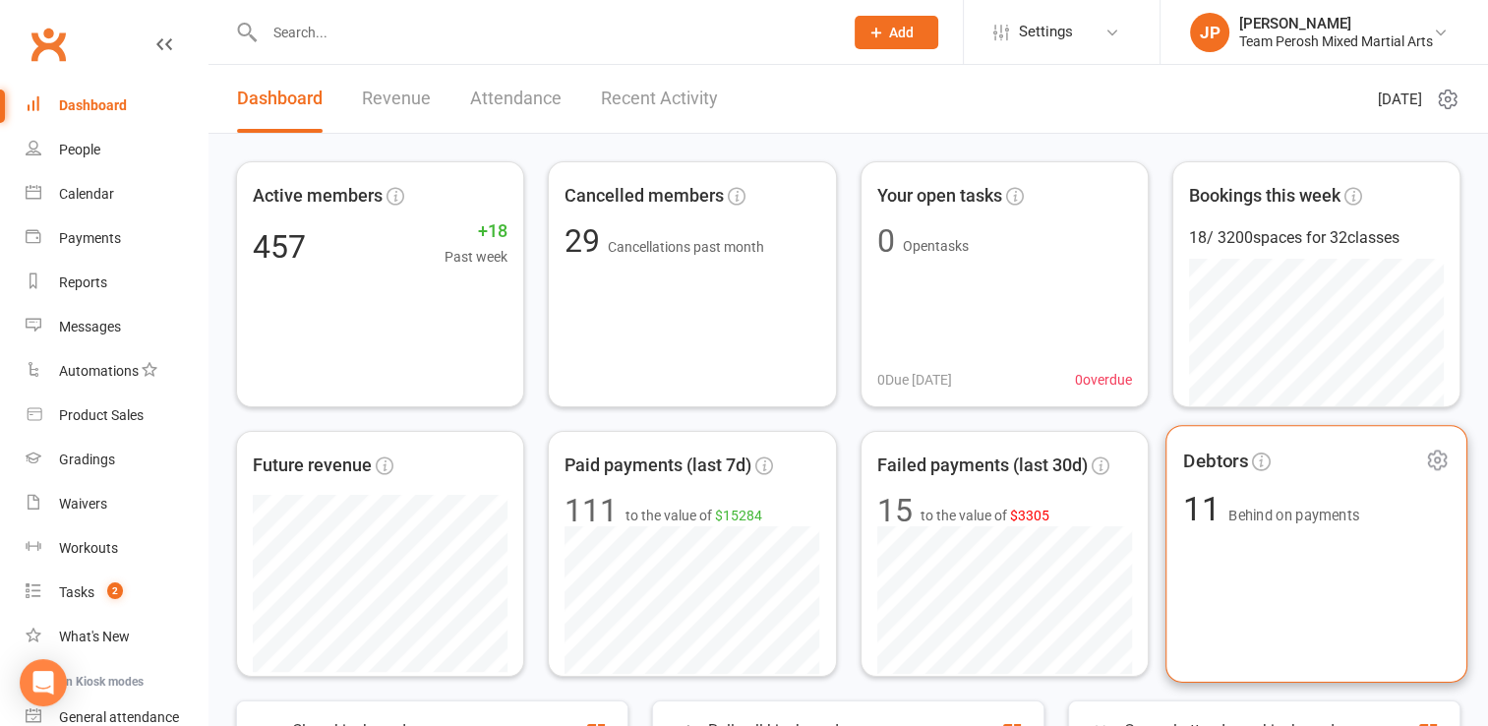
click at [1211, 454] on span "Debtors" at bounding box center [1215, 460] width 65 height 29
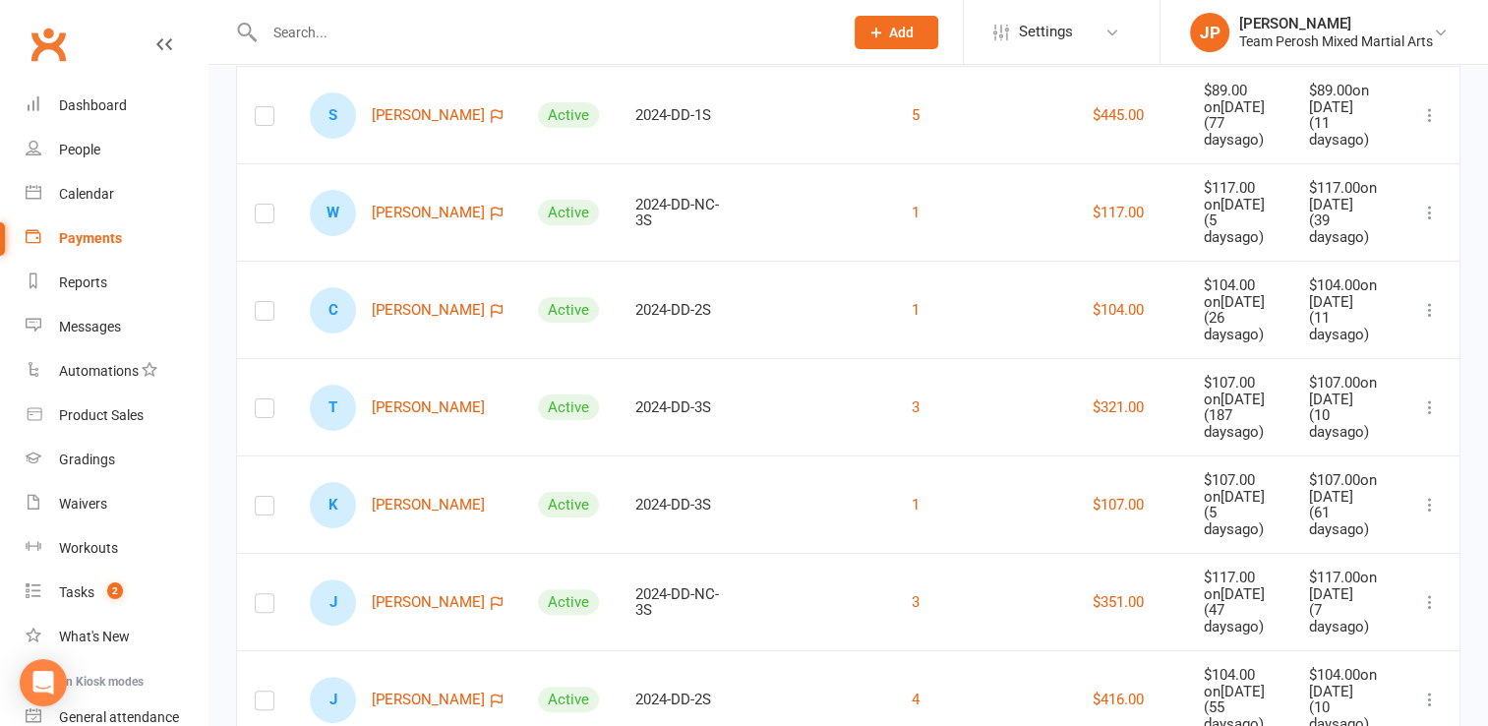
scroll to position [413, 0]
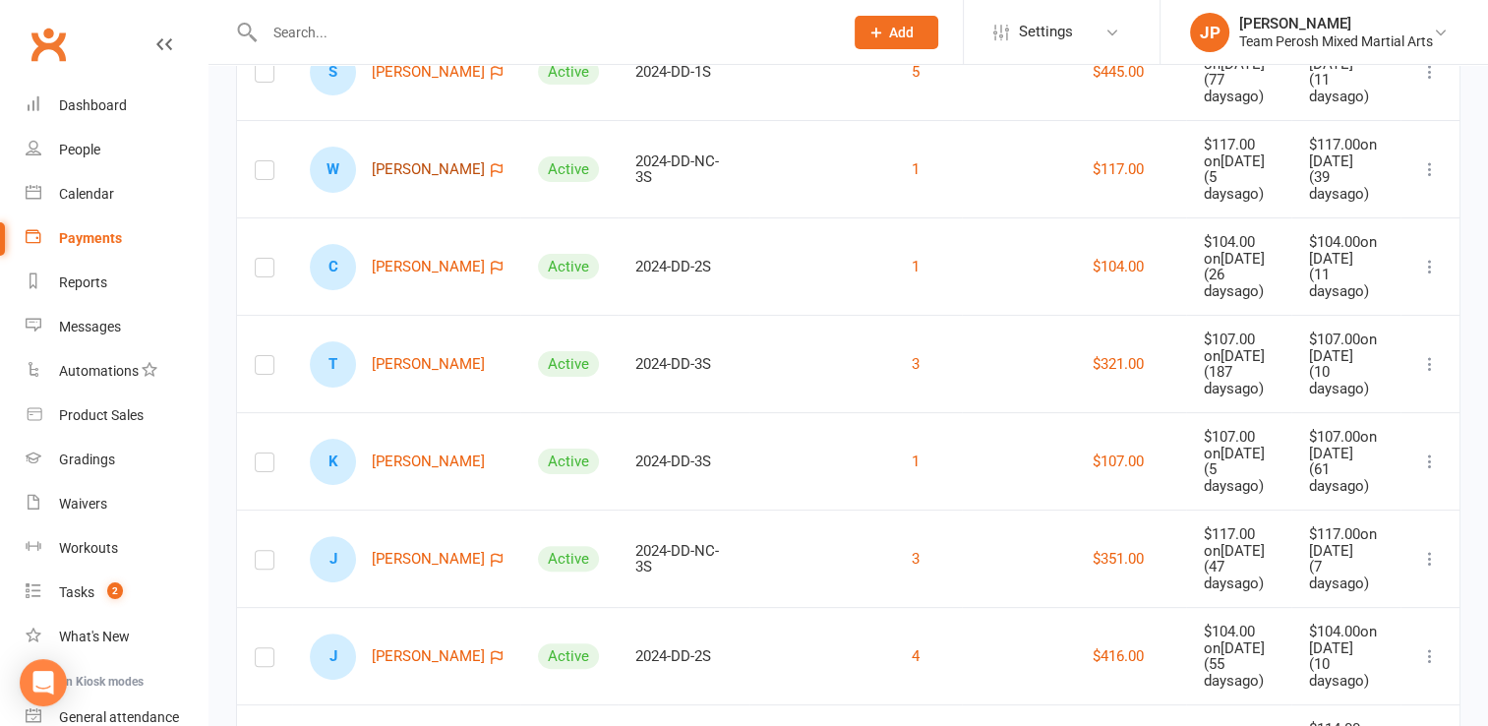
click at [393, 147] on link "W Wassim Fernane" at bounding box center [397, 170] width 175 height 46
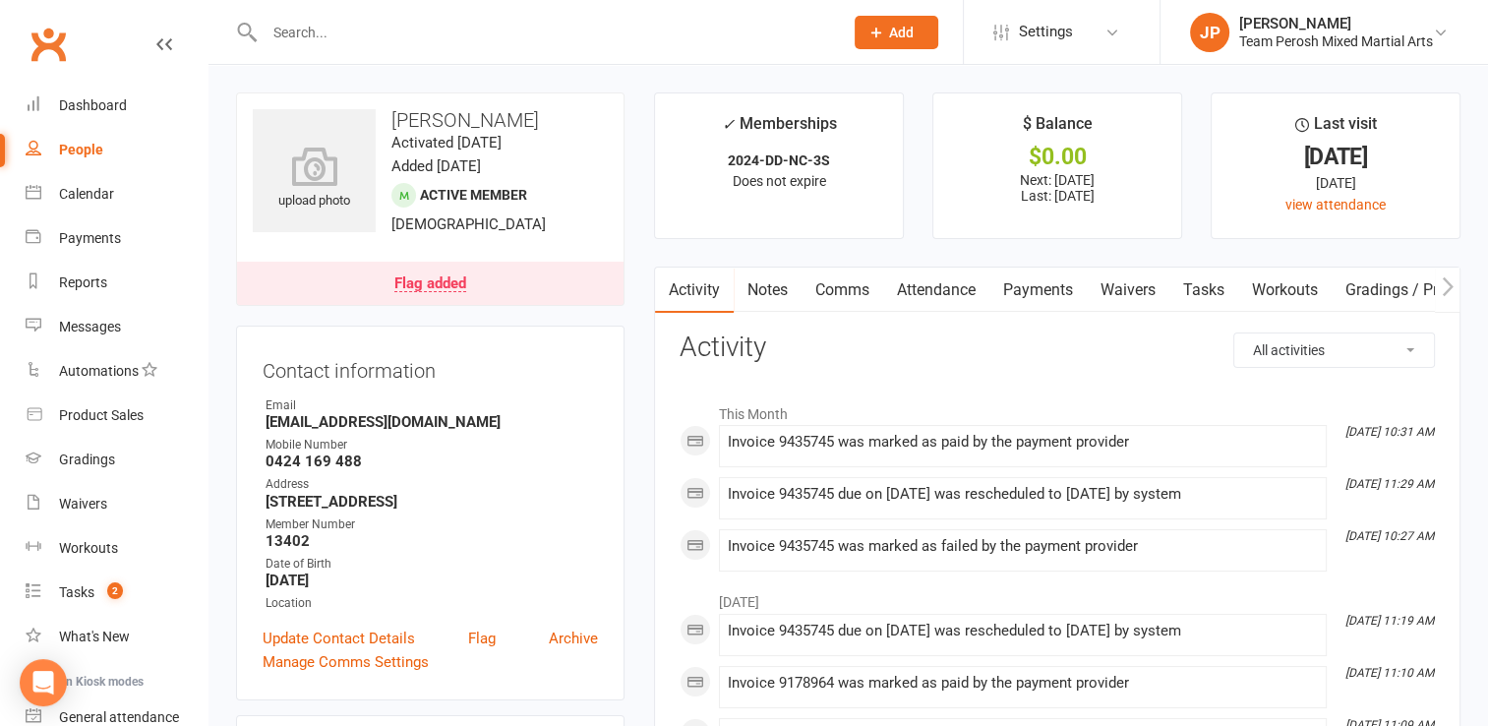
click at [1049, 305] on link "Payments" at bounding box center [1037, 289] width 97 height 45
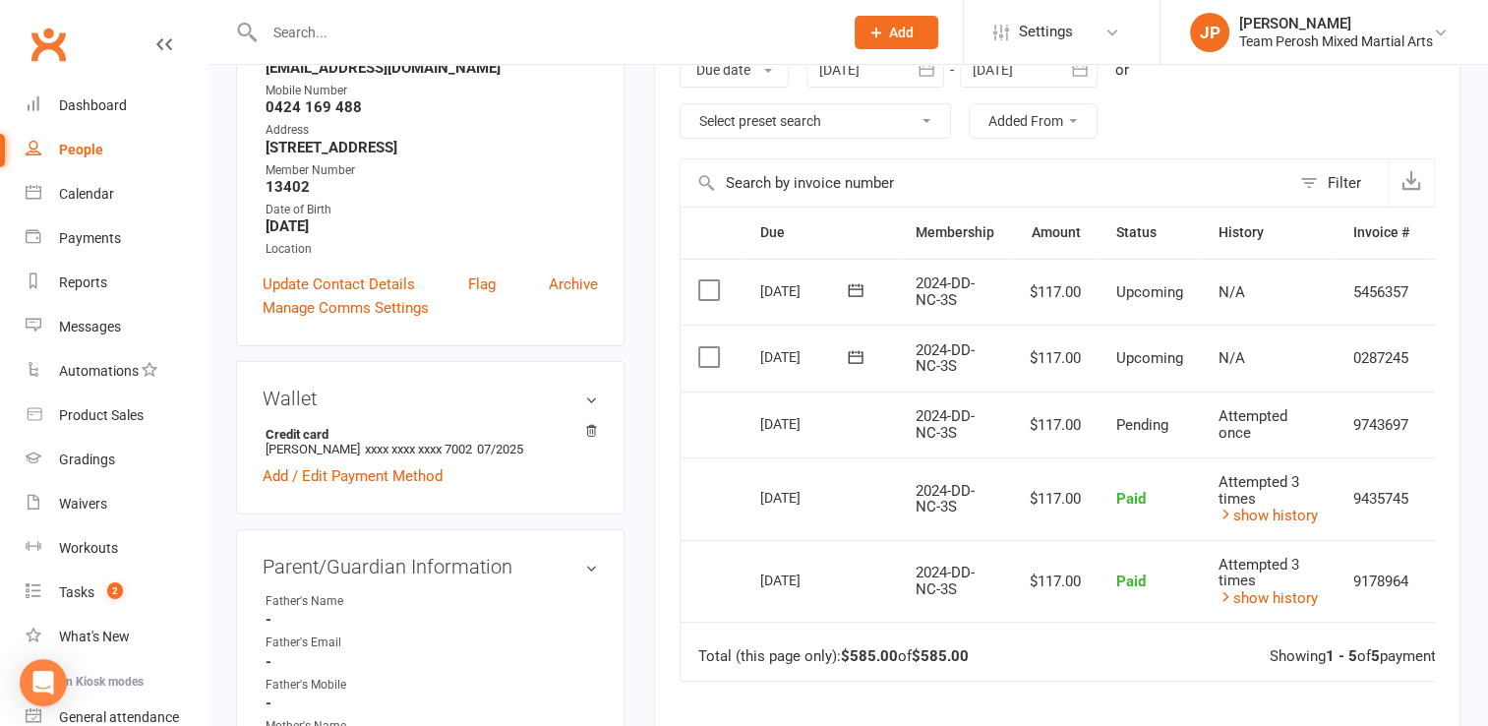
scroll to position [352, 0]
click at [924, 76] on icon "button" at bounding box center [925, 71] width 15 height 13
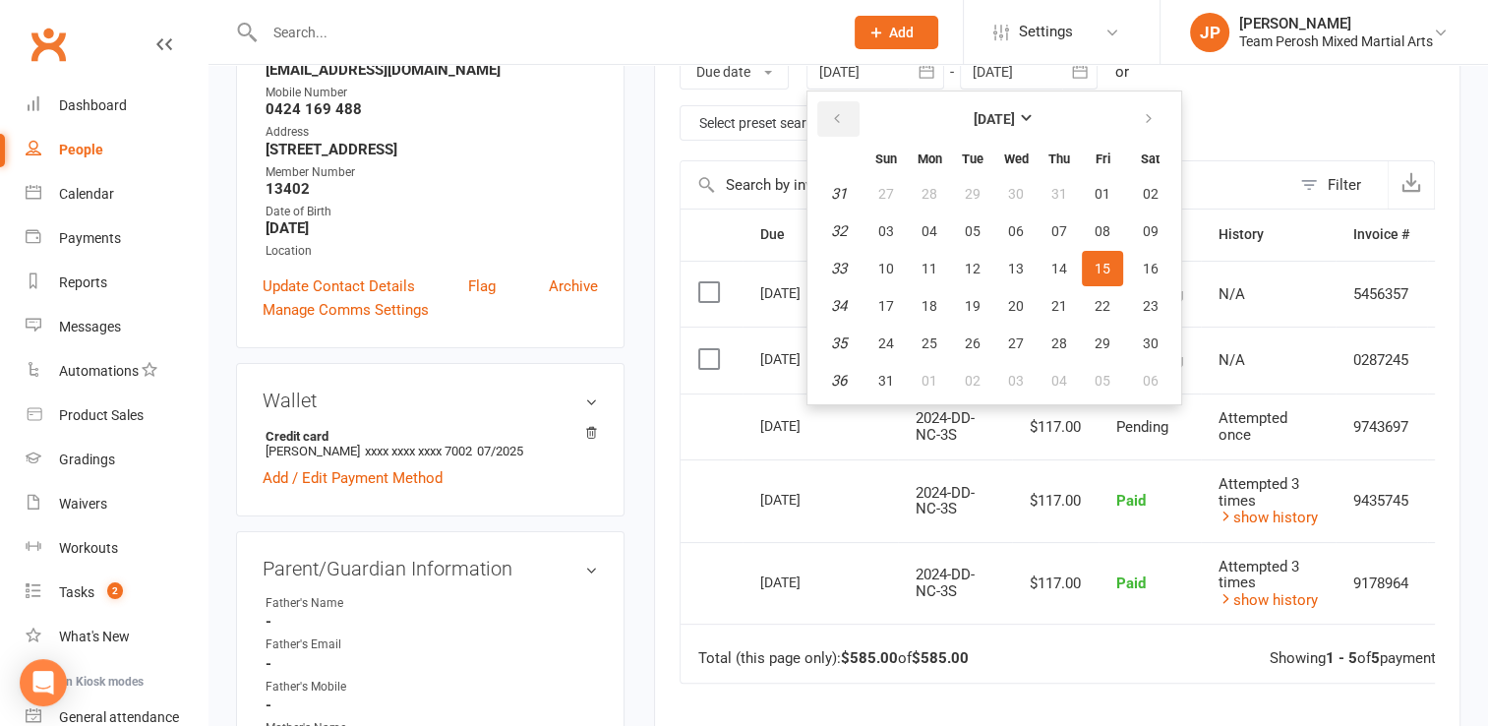
click at [835, 117] on icon "button" at bounding box center [837, 119] width 14 height 16
click at [978, 193] on span "01" at bounding box center [973, 194] width 16 height 16
type input "01 Jul 2025"
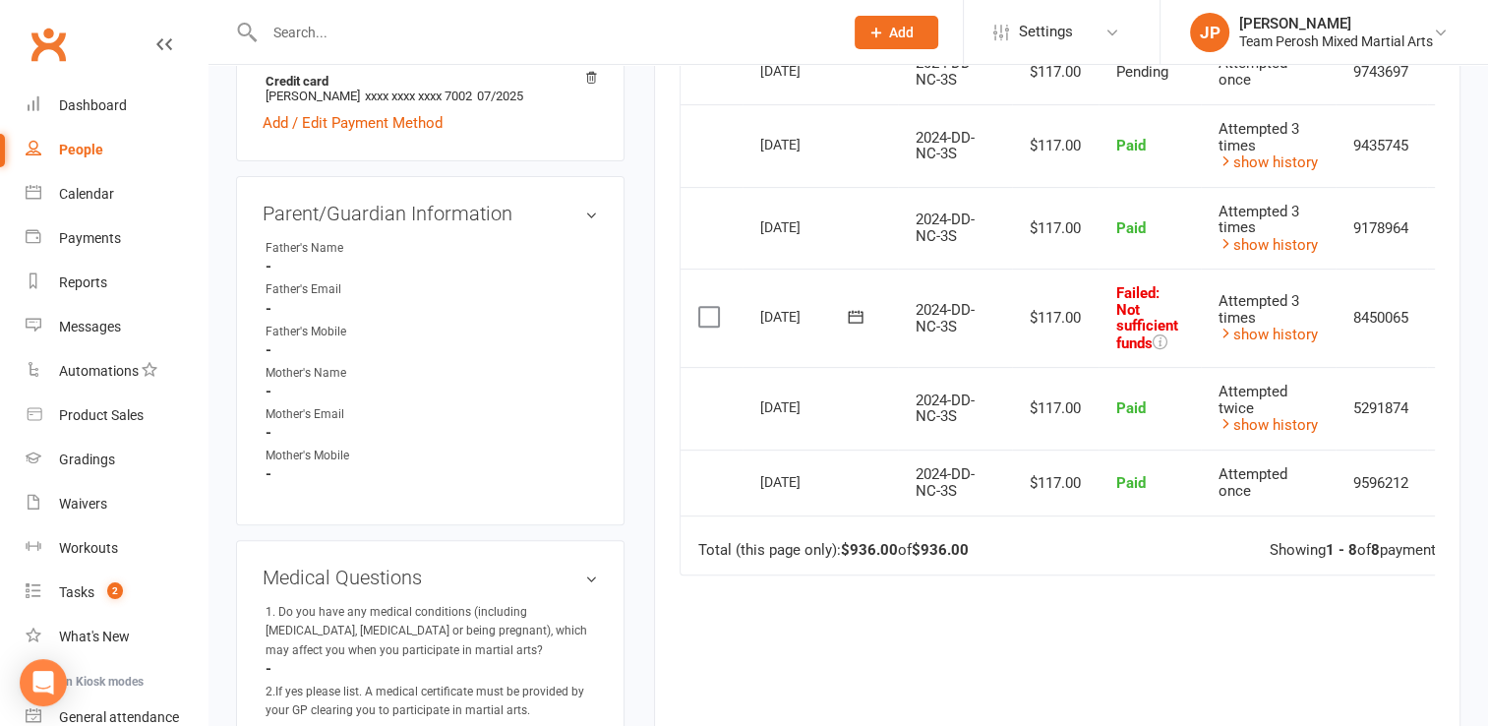
scroll to position [716, 0]
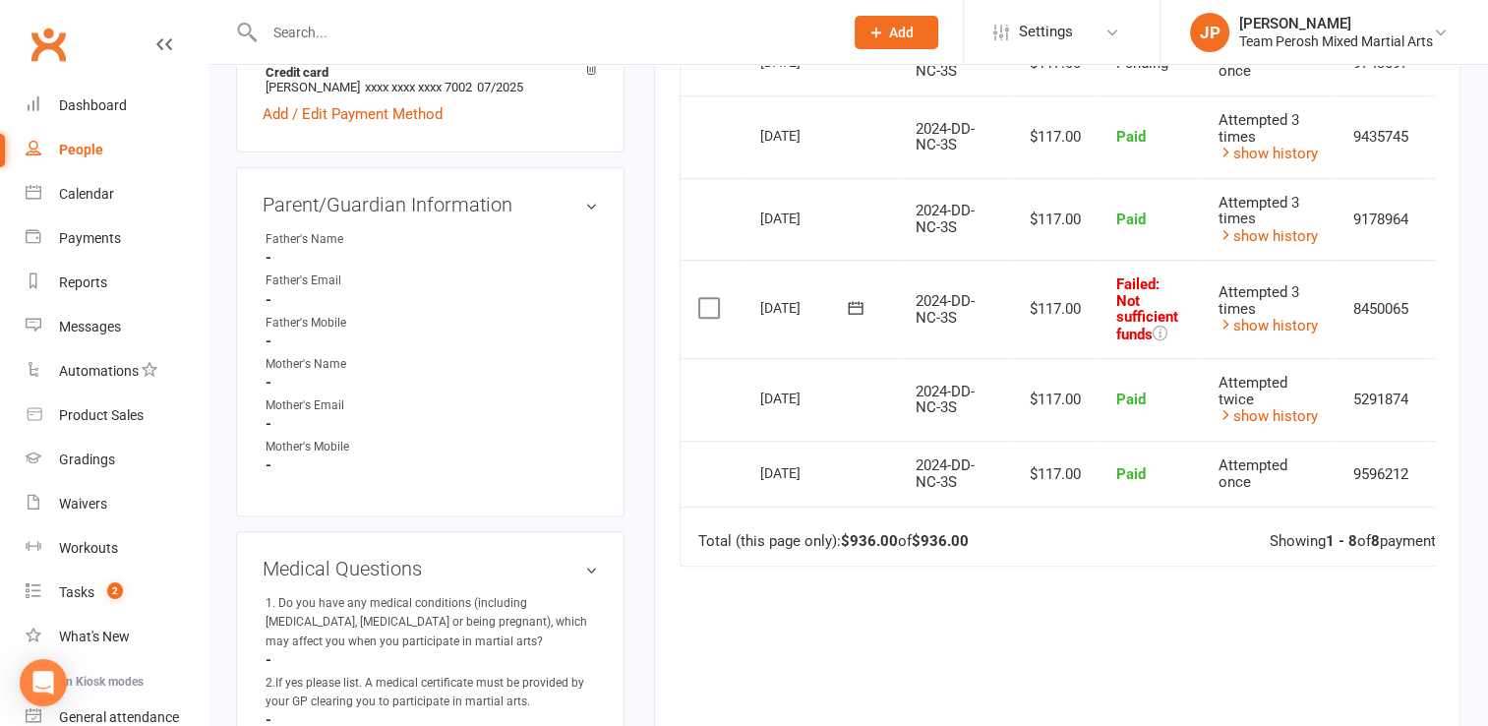
click at [1374, 312] on td "8450065" at bounding box center [1380, 309] width 91 height 98
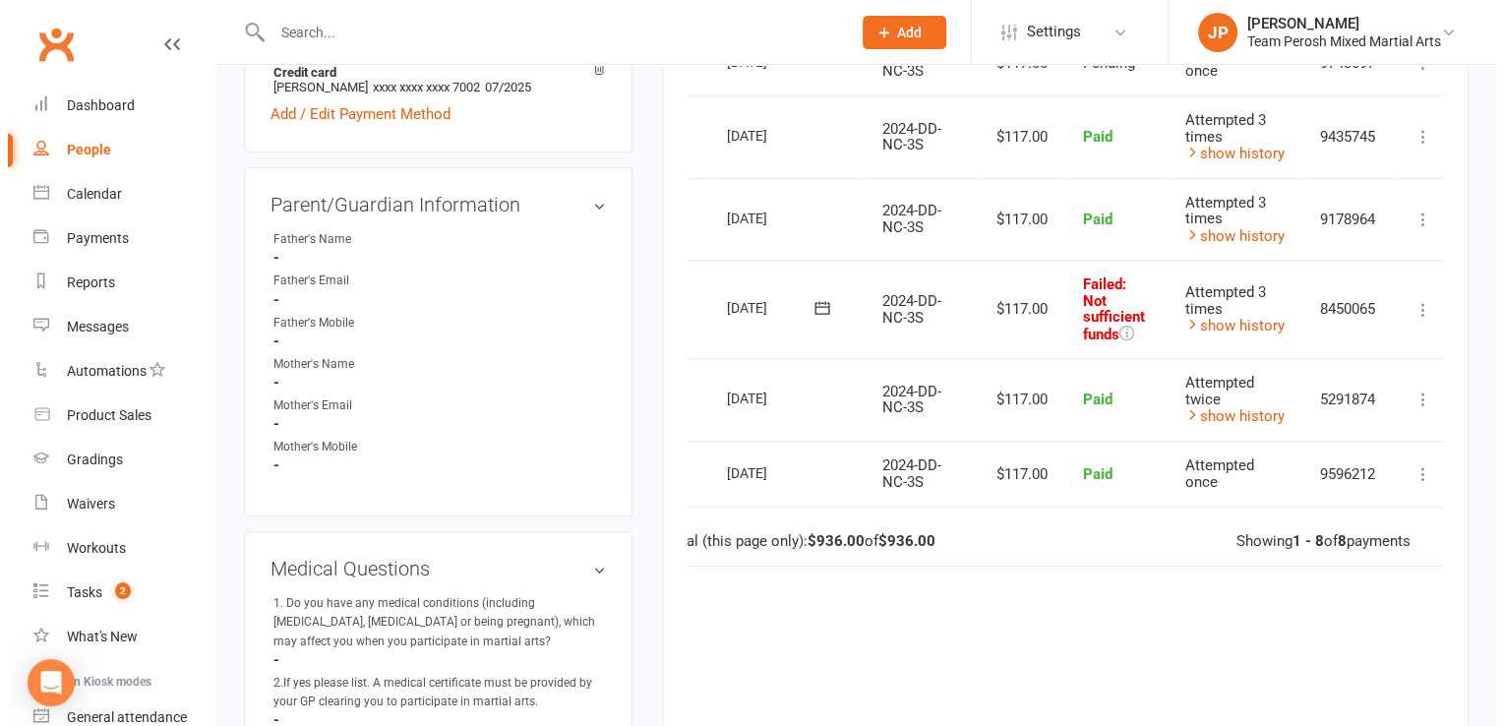
scroll to position [0, 56]
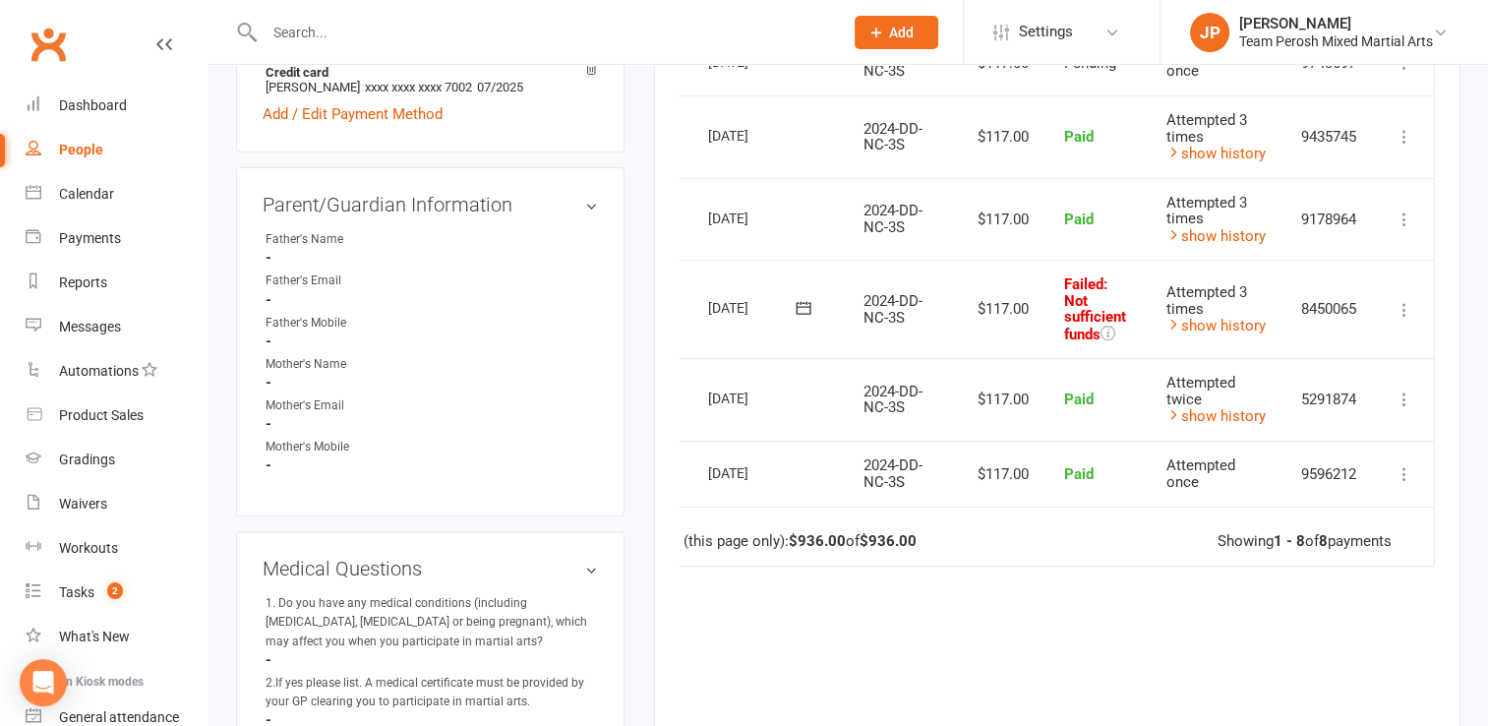
click at [1408, 289] on td "Mark as Paid (Cash) Mark as Paid (POS) Mark as Paid (Other) Skip Retry now More…" at bounding box center [1404, 309] width 59 height 98
click at [1406, 298] on button at bounding box center [1404, 310] width 24 height 24
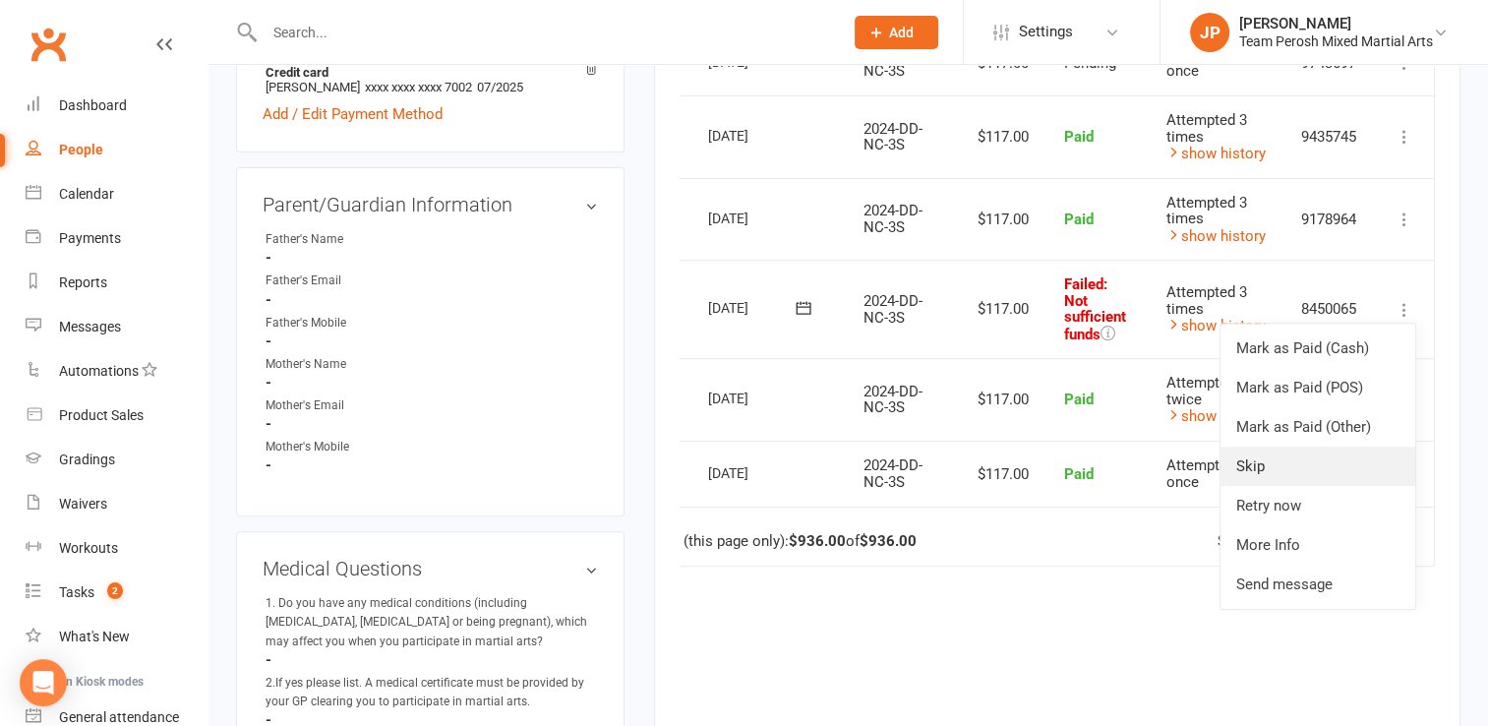
click at [1263, 461] on link "Skip" at bounding box center [1317, 465] width 195 height 39
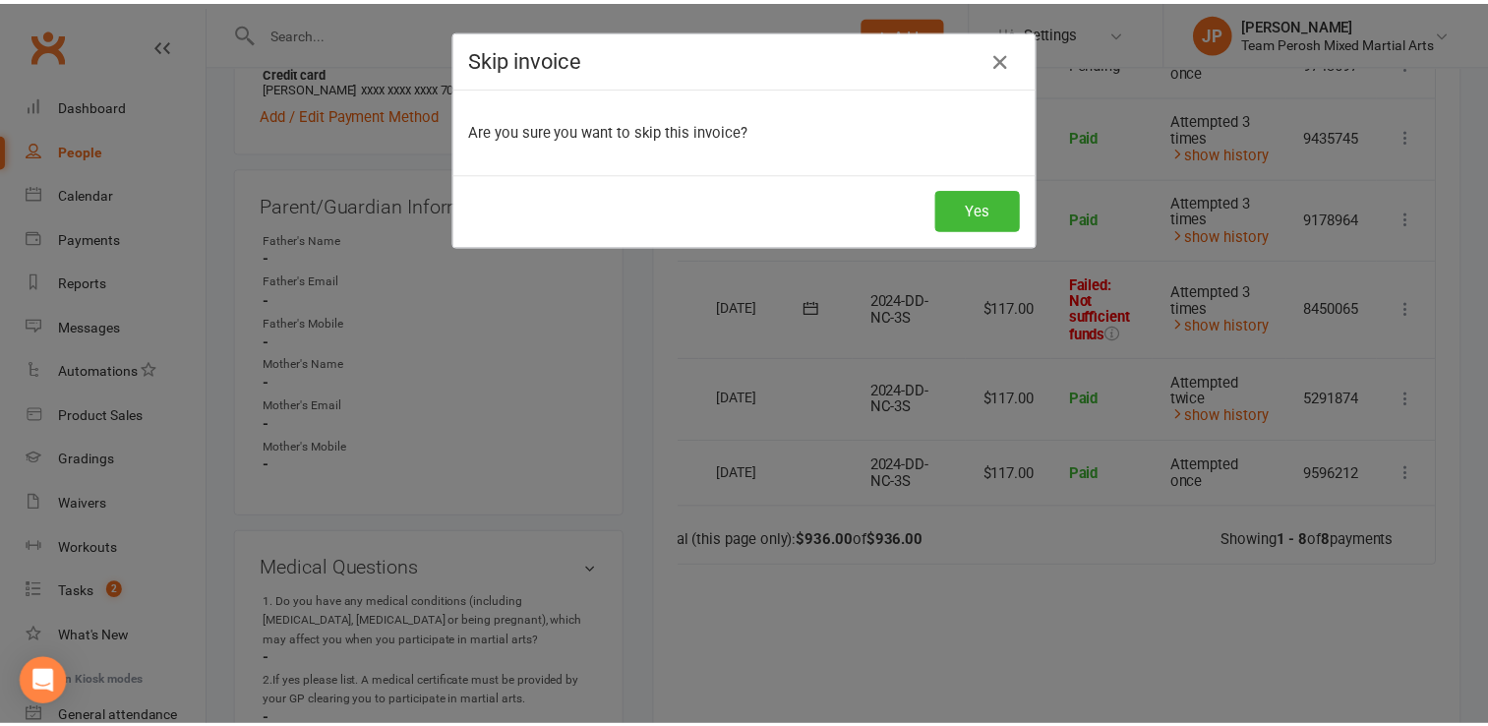
scroll to position [0, 47]
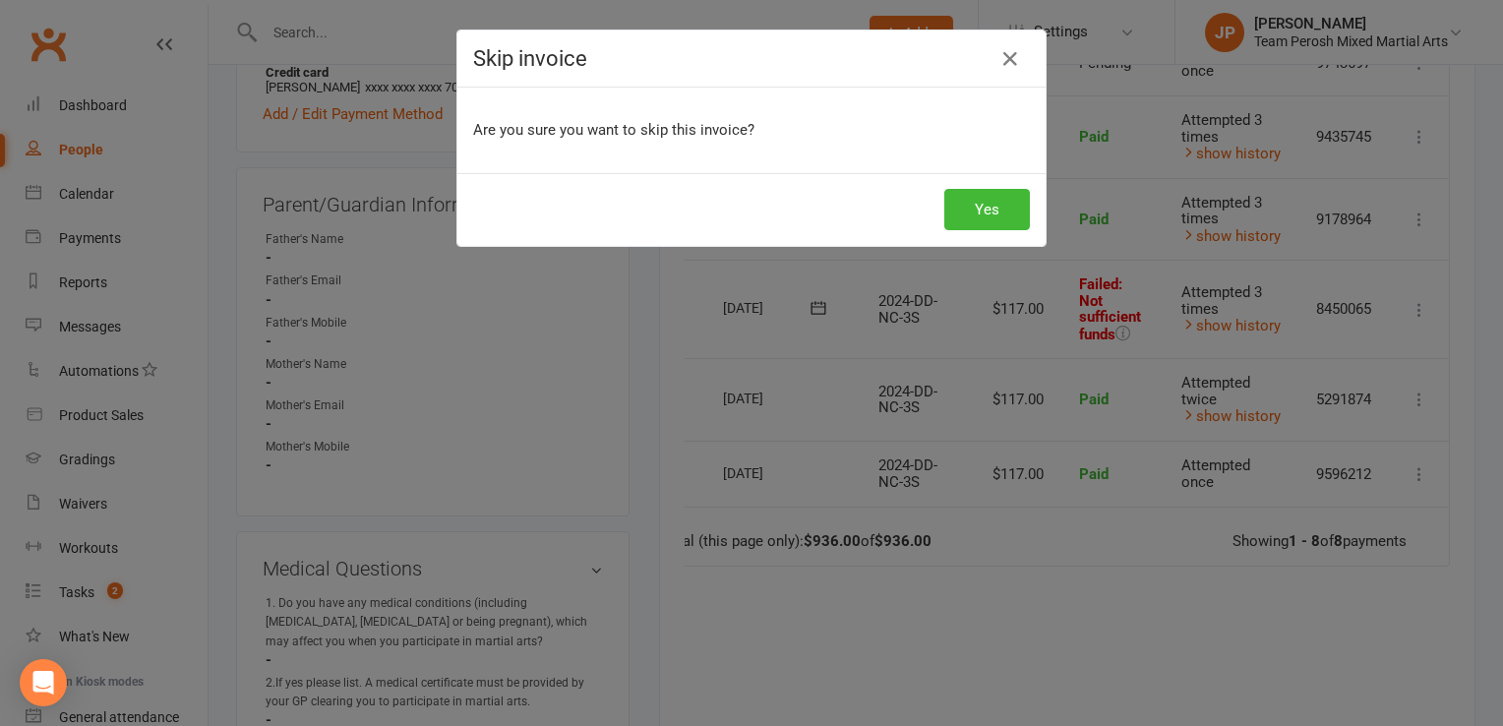
click at [1021, 233] on div "Yes" at bounding box center [751, 209] width 588 height 73
click at [994, 218] on button "Yes" at bounding box center [987, 209] width 86 height 41
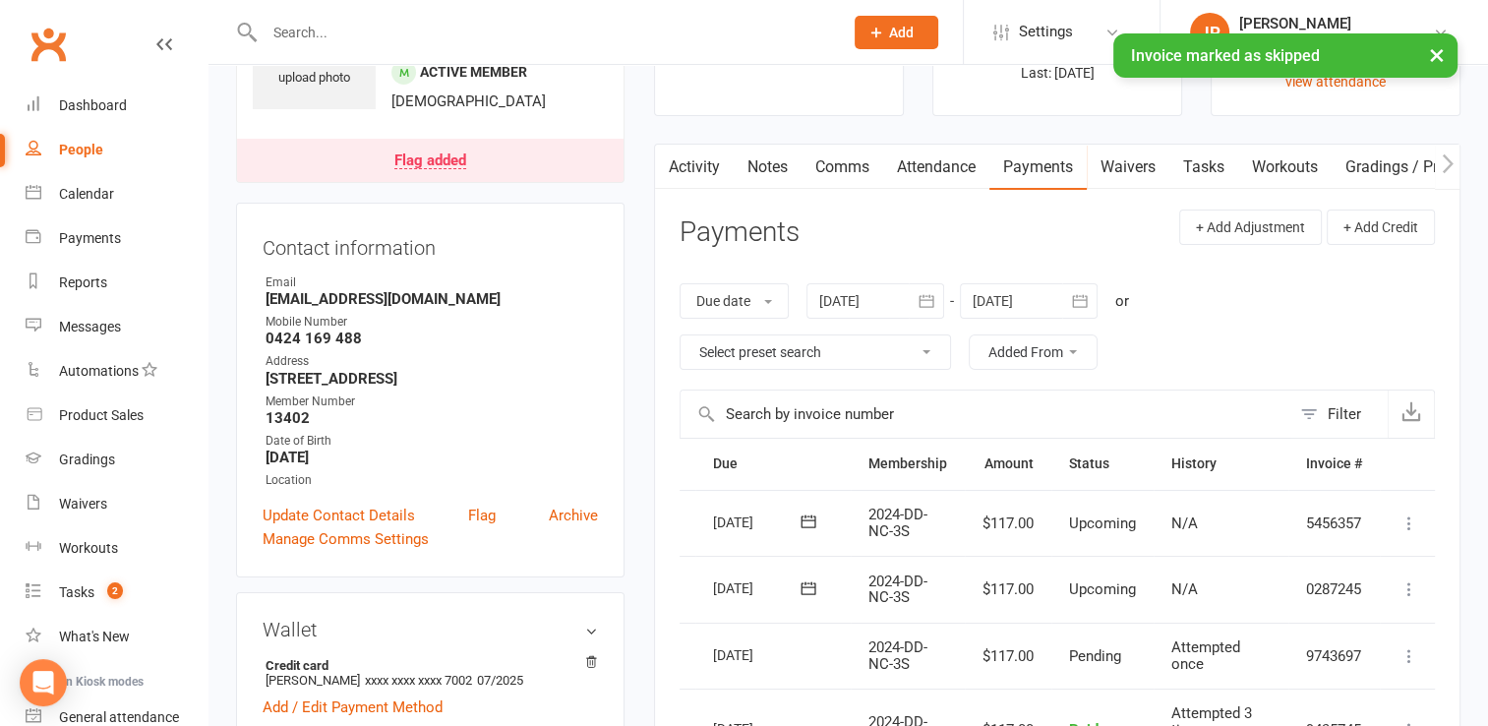
scroll to position [60, 0]
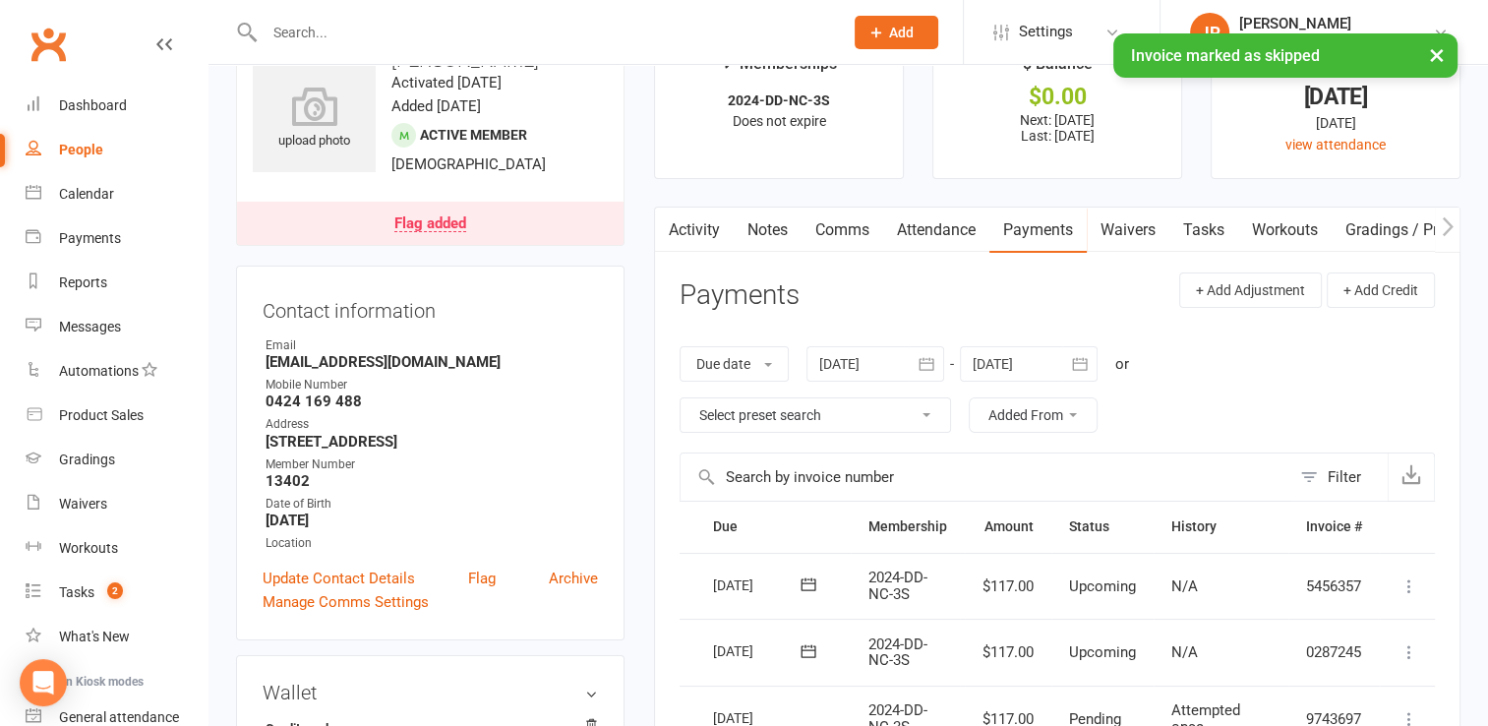
click at [410, 228] on div "Flag added" at bounding box center [430, 224] width 72 height 16
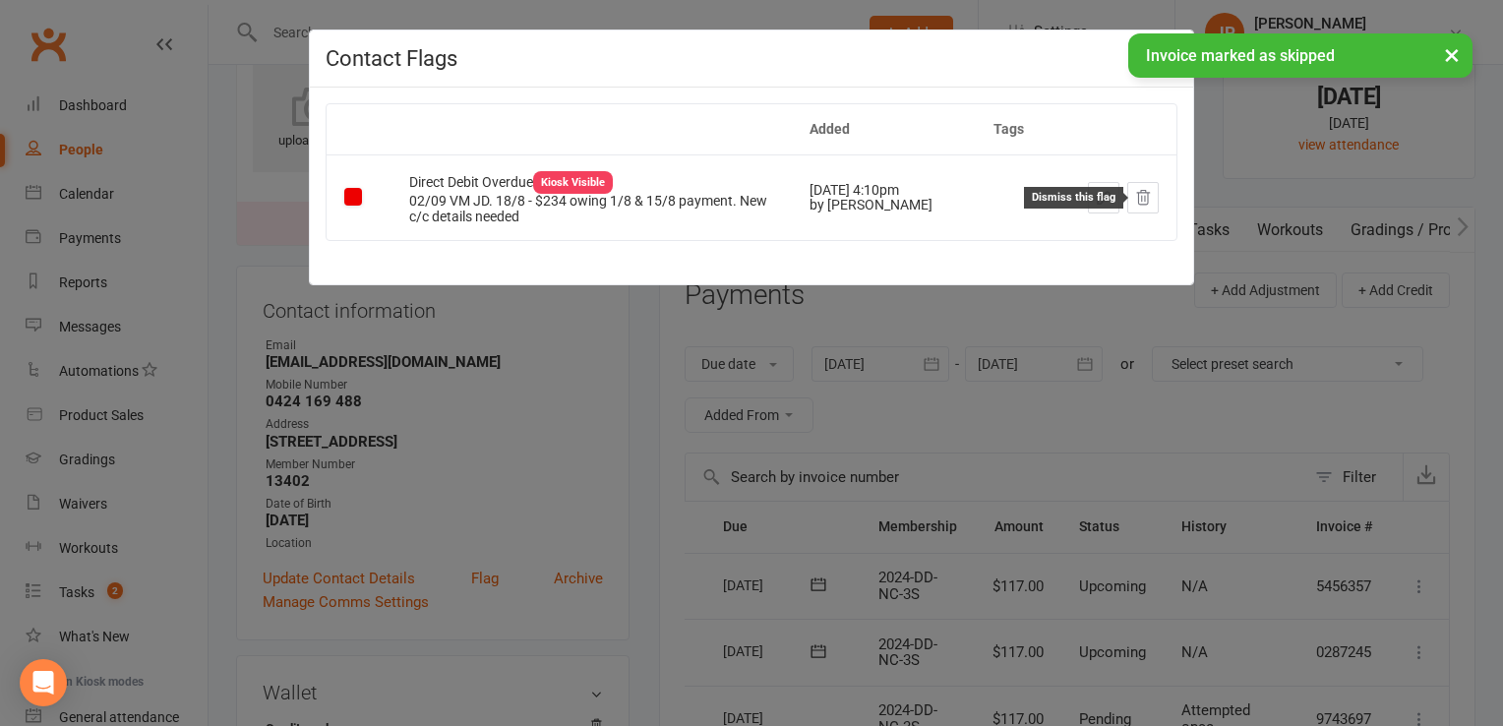
click at [1139, 194] on icon at bounding box center [1143, 198] width 18 height 18
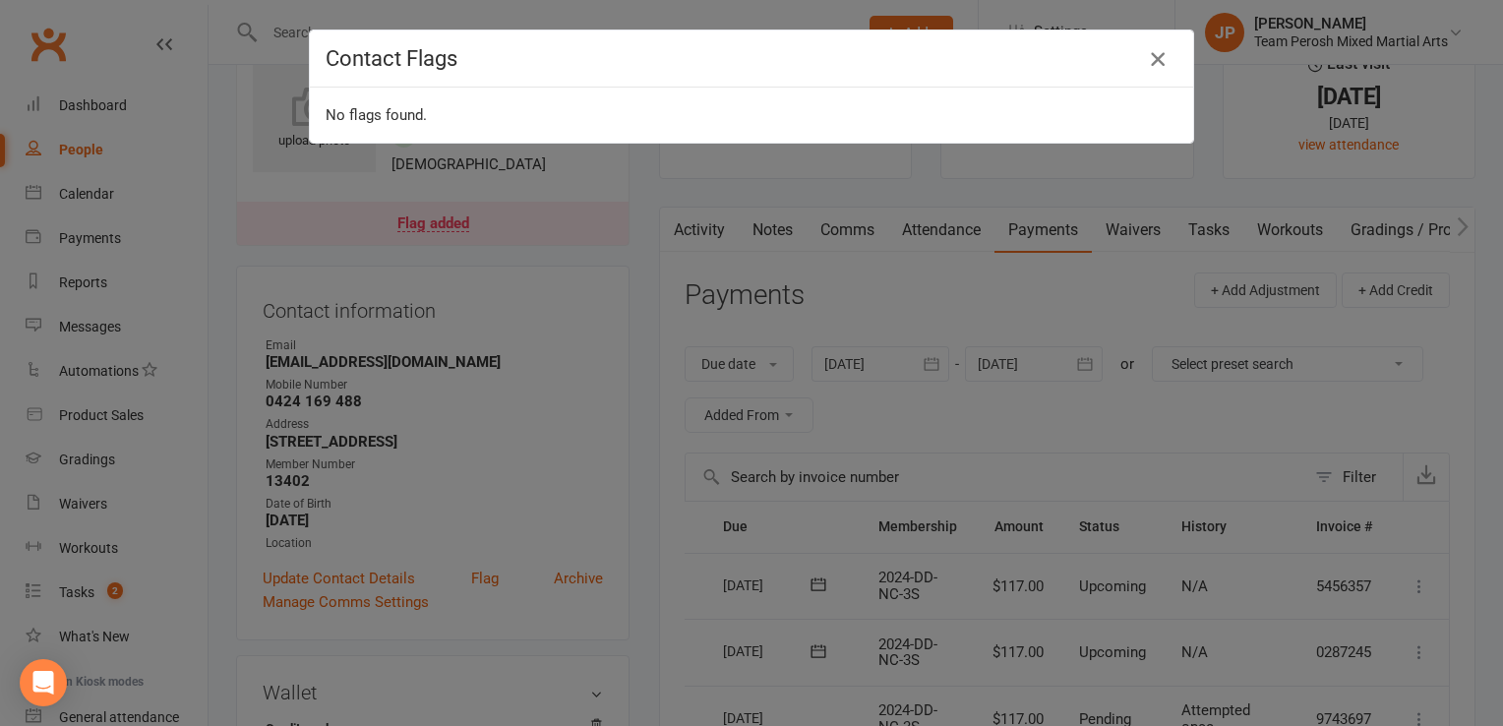
click at [1156, 59] on icon "button" at bounding box center [1158, 59] width 24 height 24
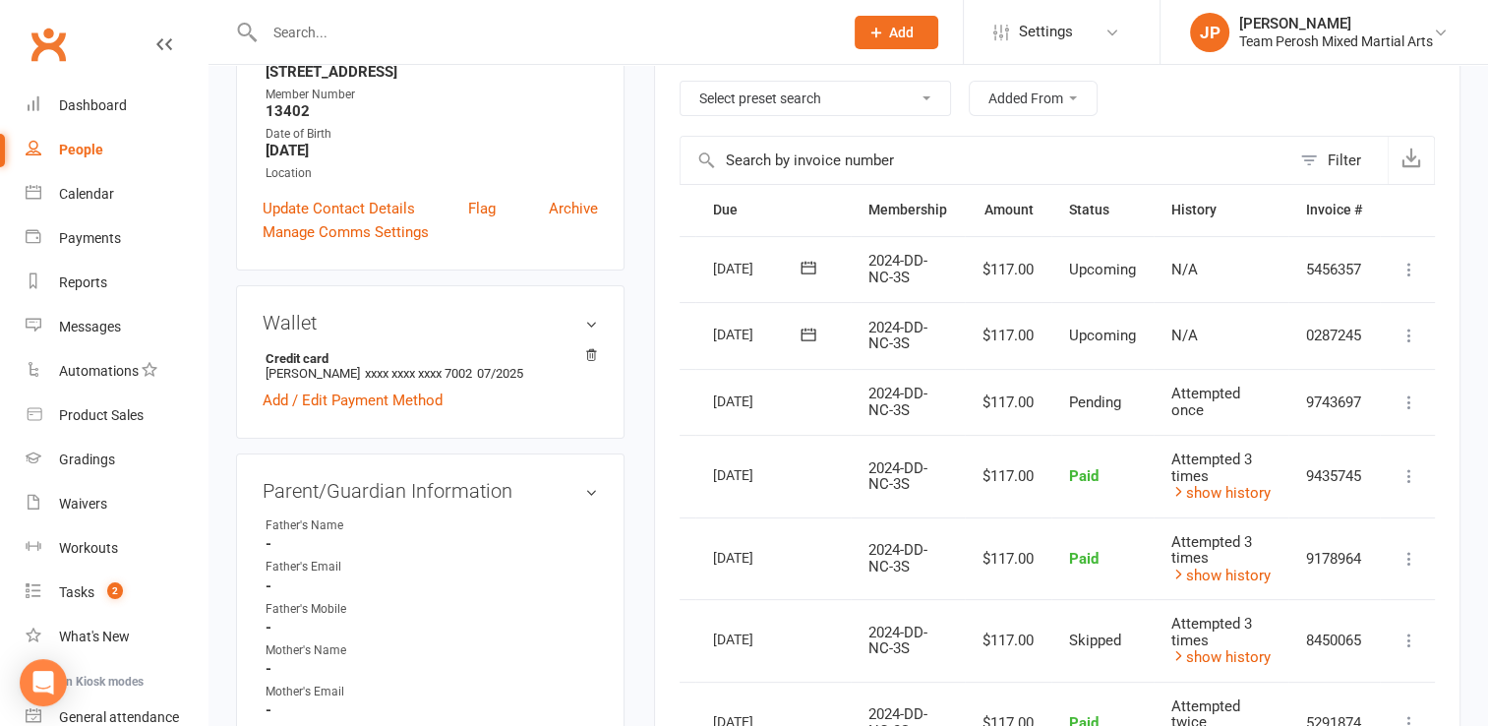
scroll to position [0, 0]
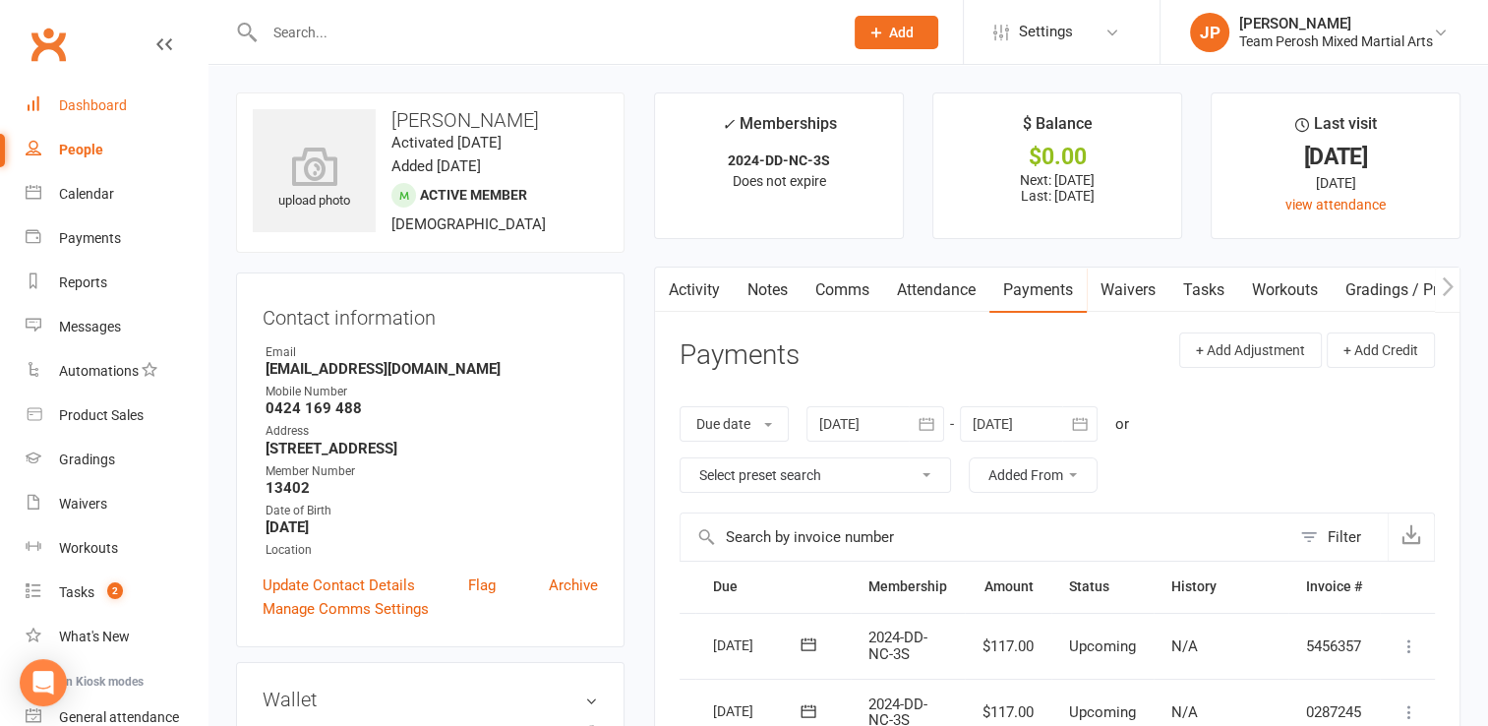
click at [89, 121] on link "Dashboard" at bounding box center [117, 106] width 182 height 44
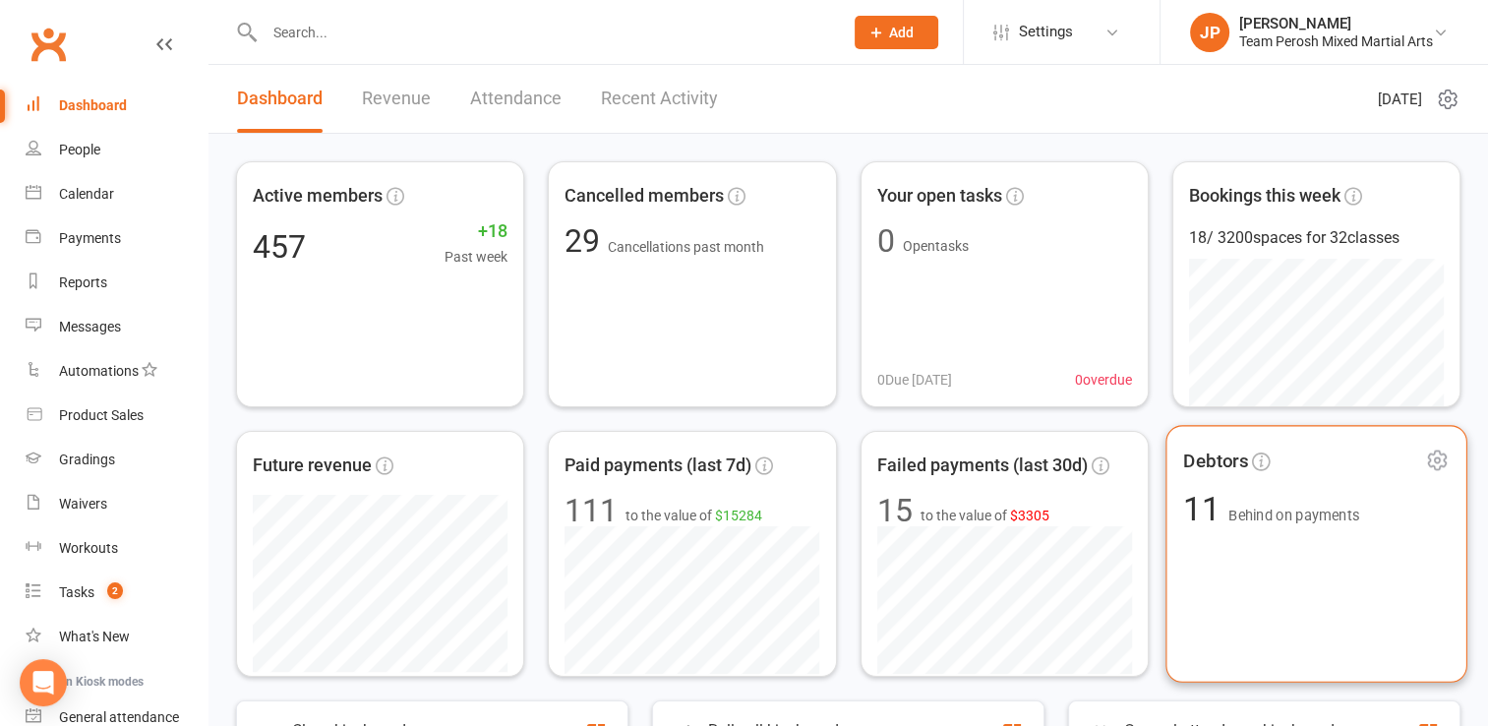
click at [1217, 462] on span "Debtors" at bounding box center [1215, 460] width 65 height 29
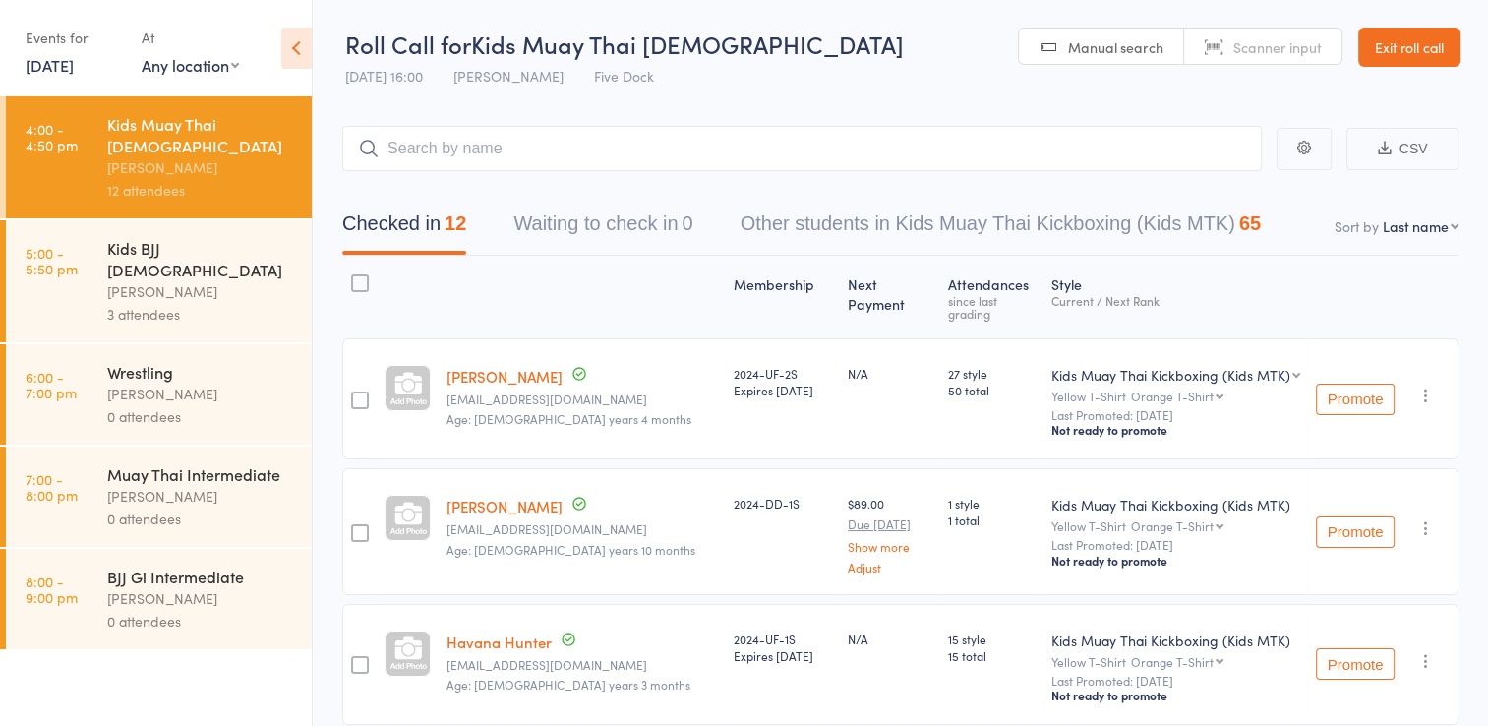
click at [143, 237] on div "Kids BJJ [DEMOGRAPHIC_DATA]" at bounding box center [201, 258] width 188 height 43
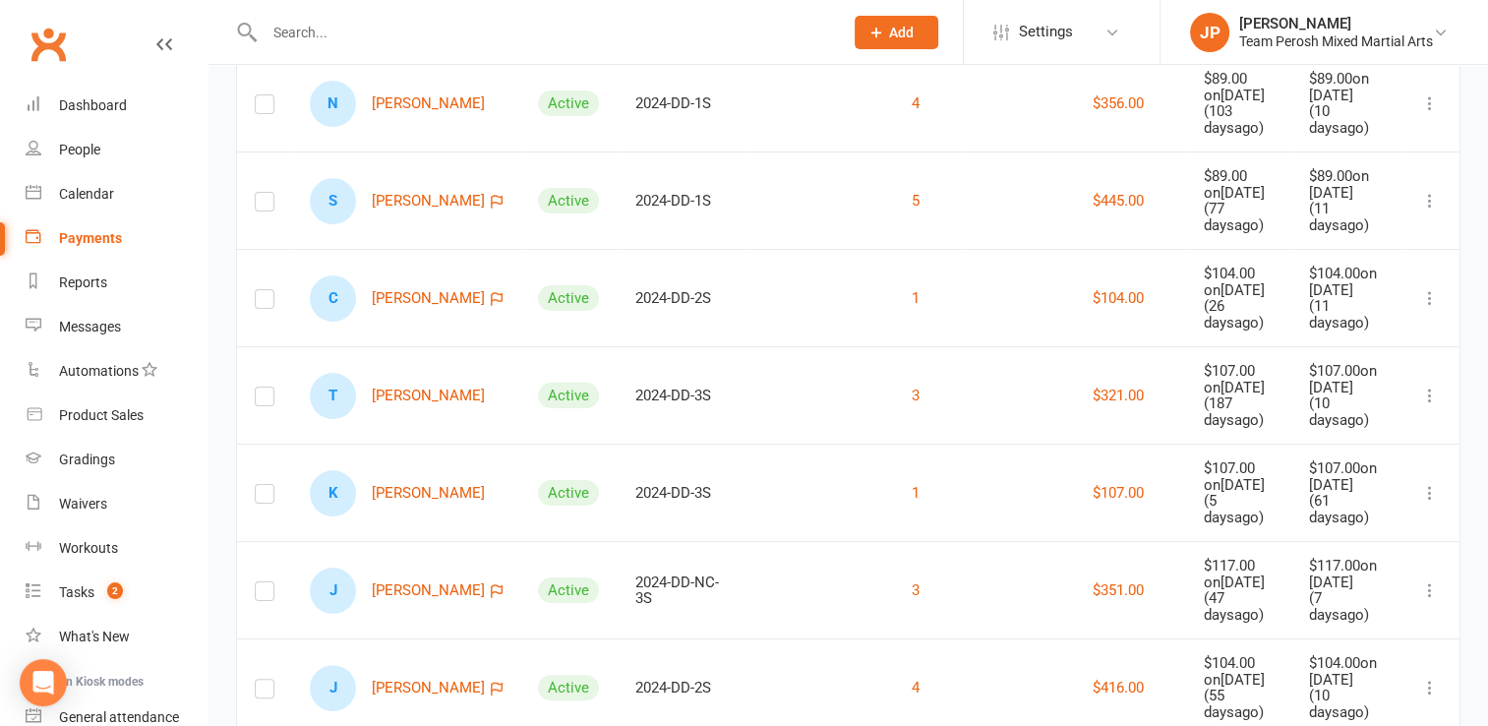
scroll to position [275, 0]
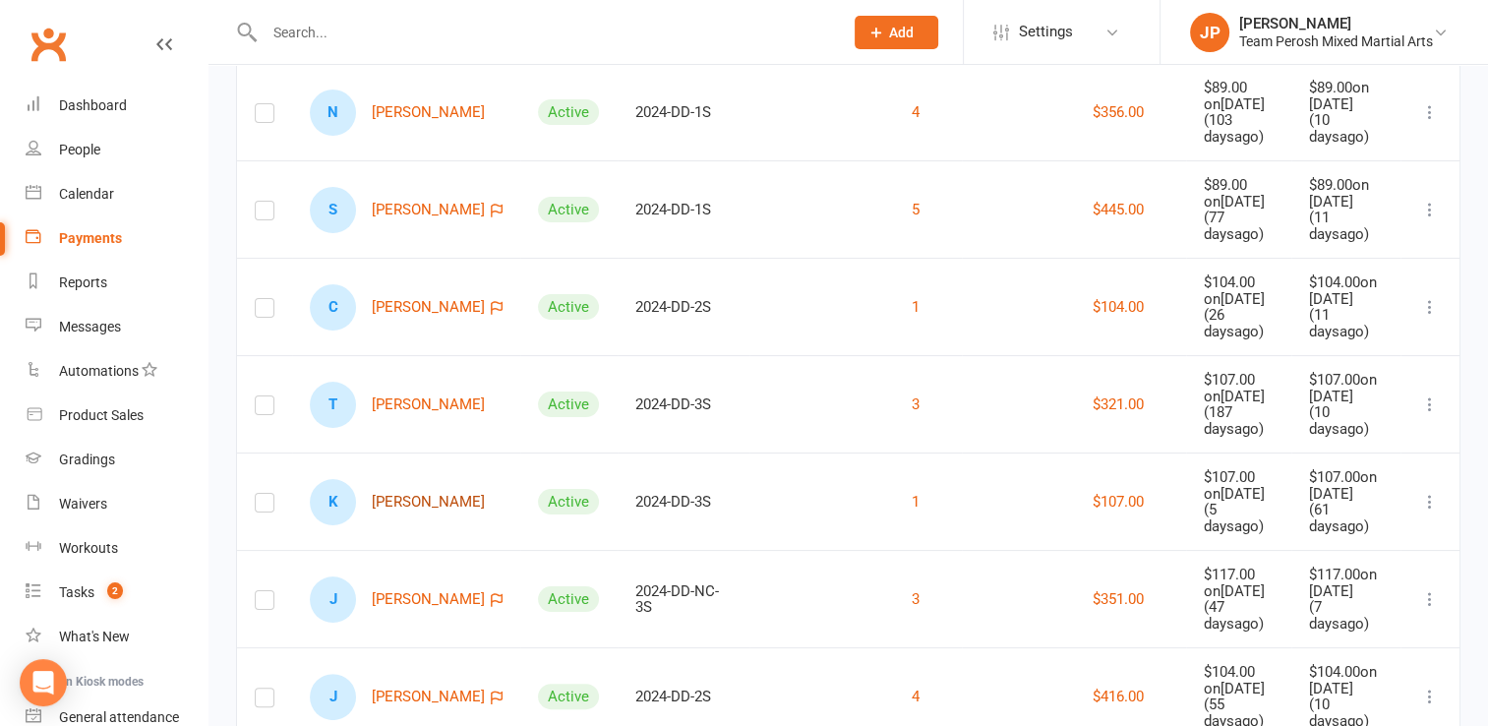
click at [391, 479] on link "K Karim Mohamed" at bounding box center [397, 502] width 175 height 46
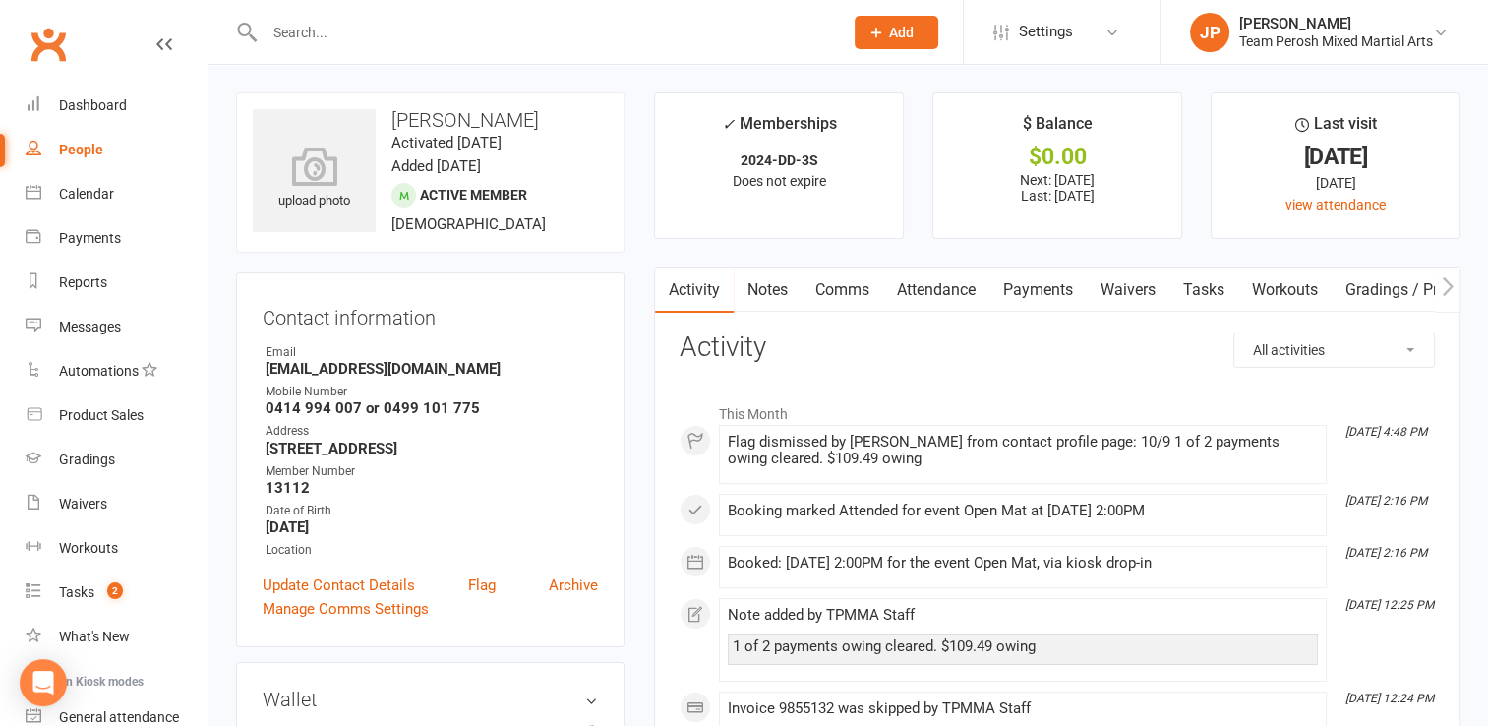
click at [1047, 289] on link "Payments" at bounding box center [1037, 289] width 97 height 45
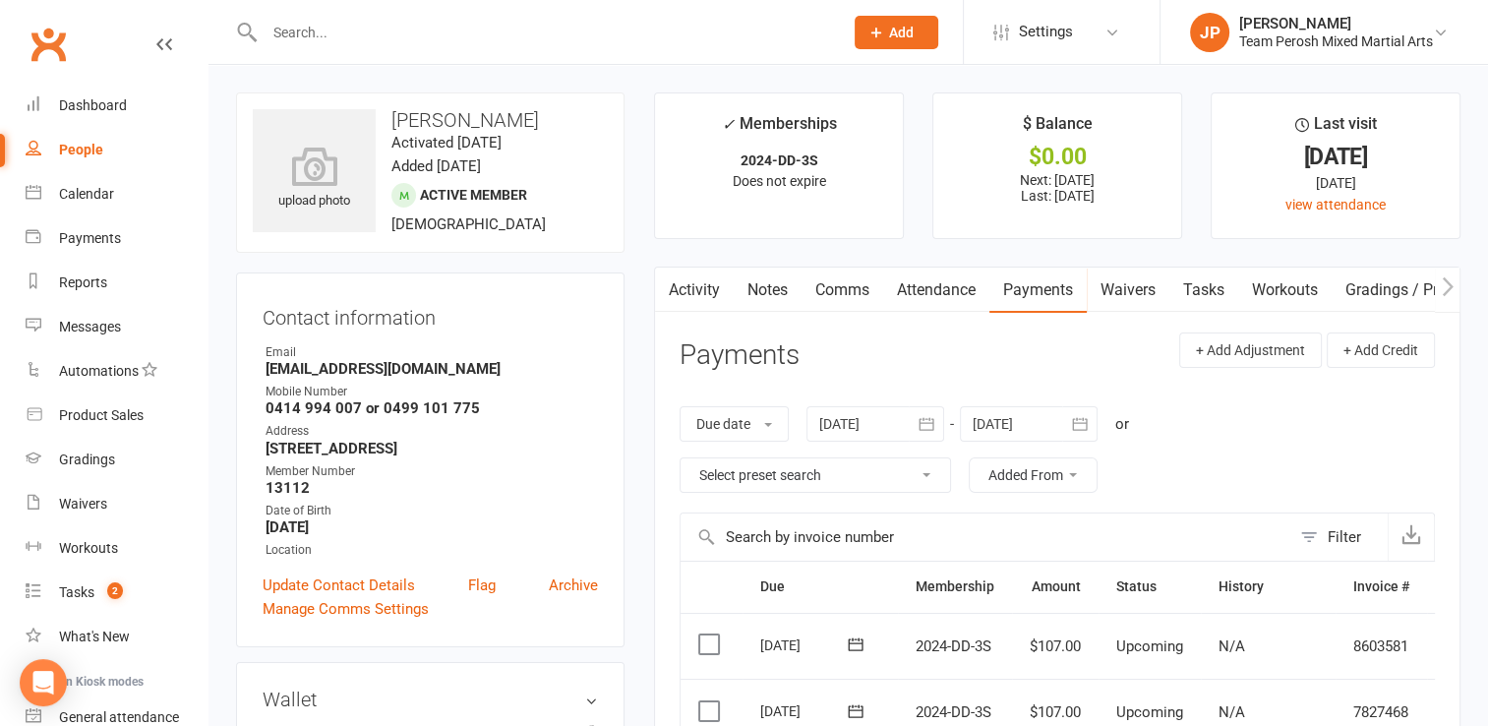
click at [920, 427] on icon "button" at bounding box center [926, 424] width 20 height 20
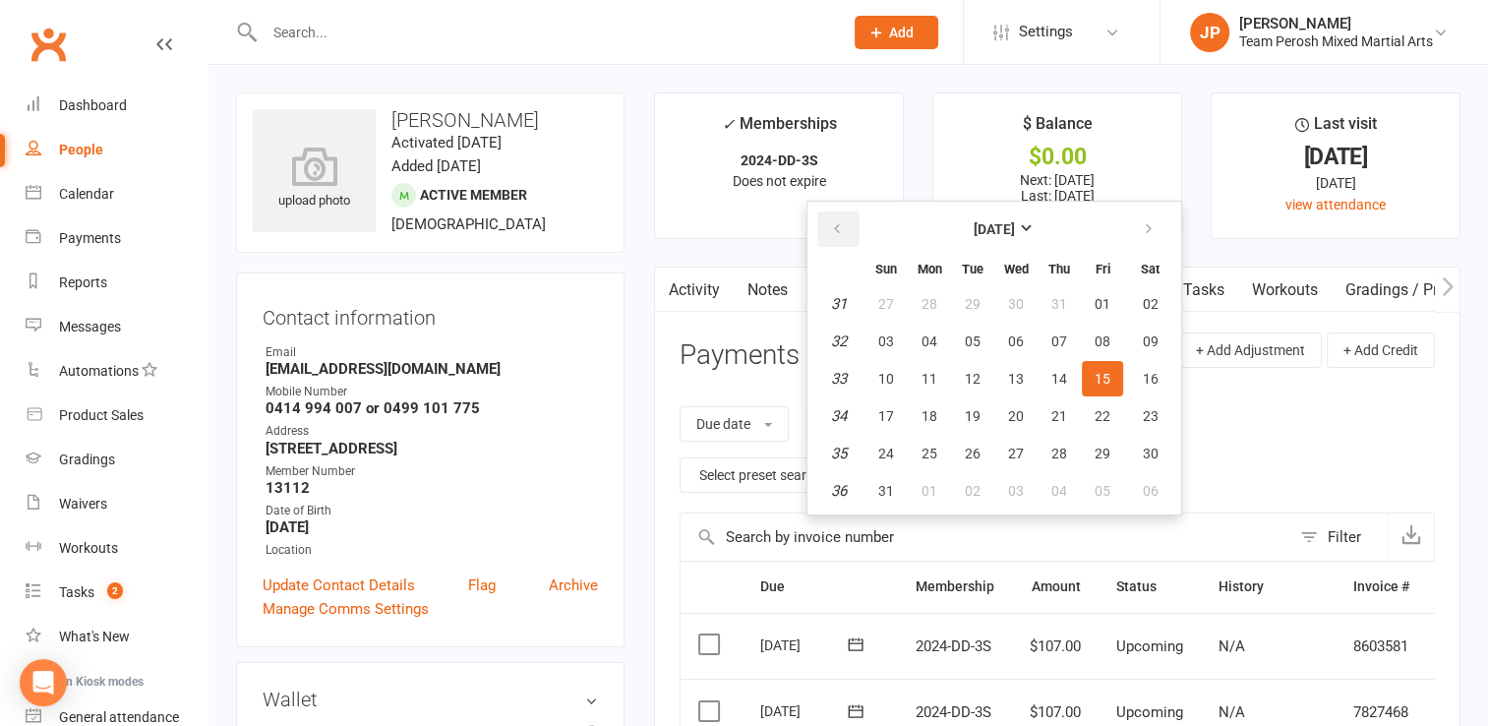
click at [831, 218] on button "button" at bounding box center [838, 228] width 42 height 35
click at [892, 301] on span "01" at bounding box center [886, 304] width 16 height 16
type input "01 Jun 2025"
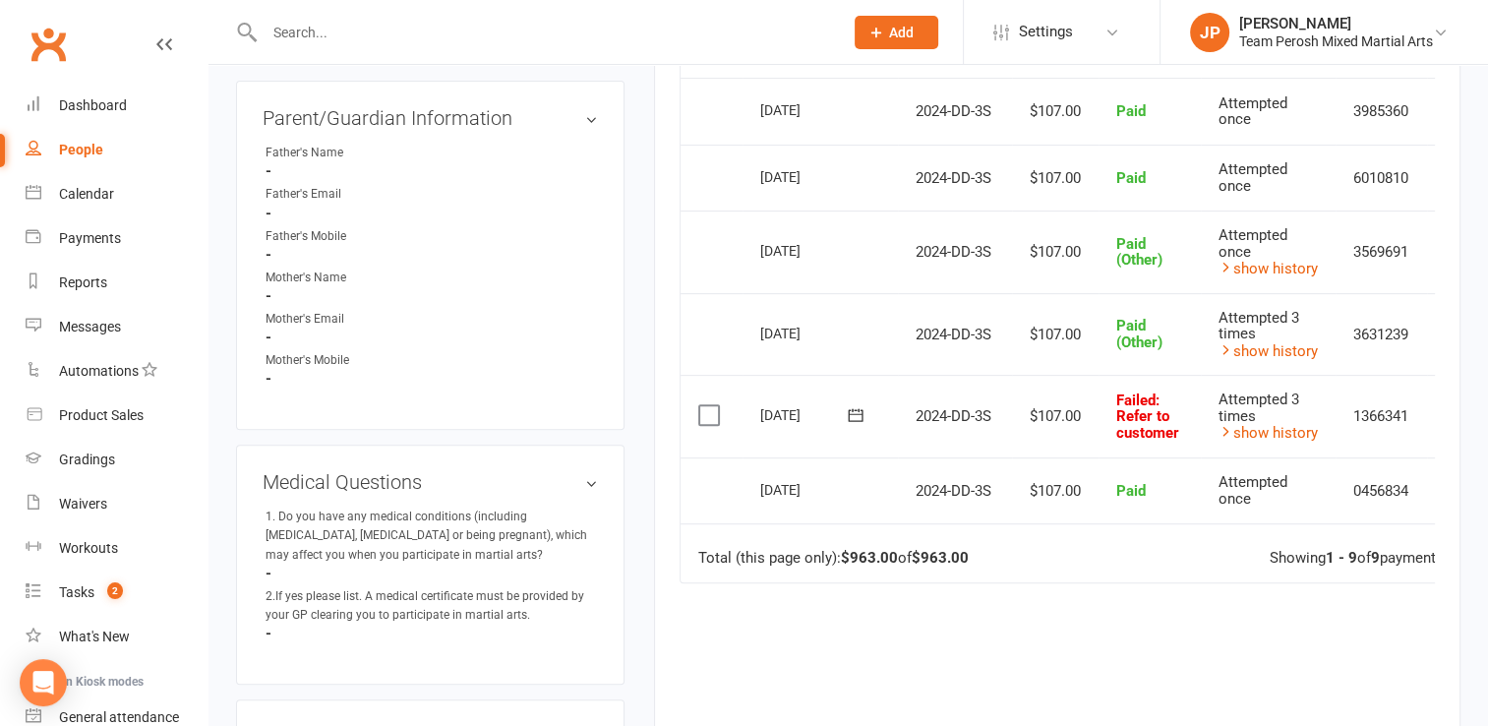
scroll to position [822, 0]
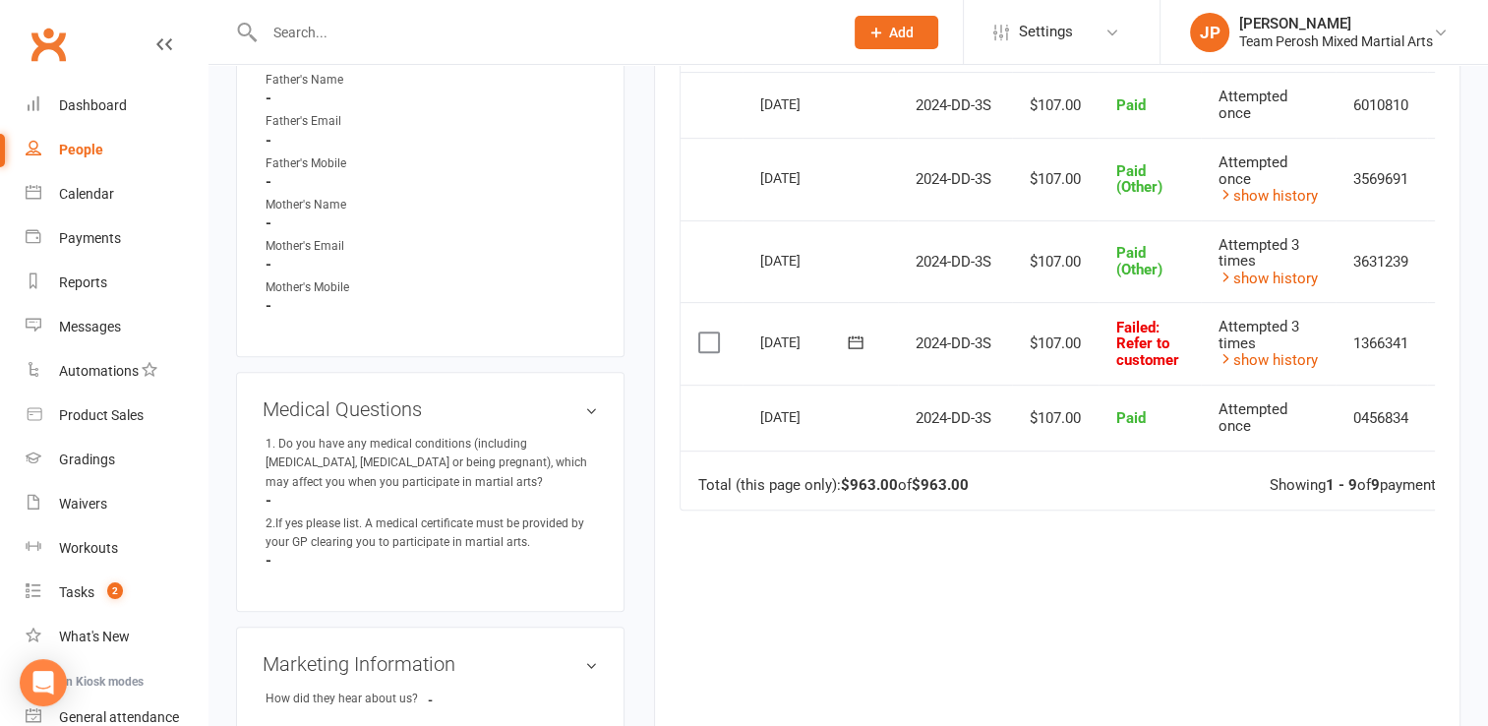
click at [1342, 336] on td "1366341" at bounding box center [1380, 343] width 91 height 83
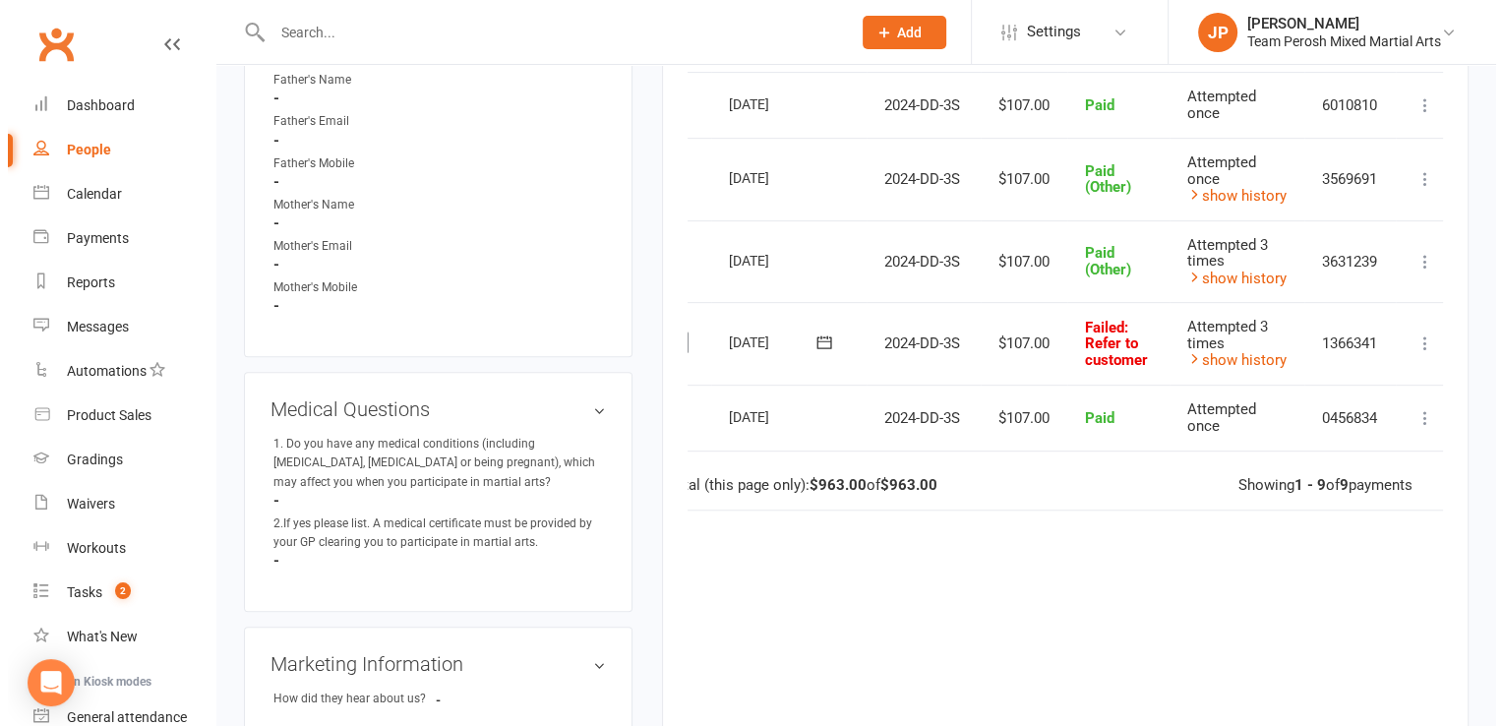
scroll to position [0, 56]
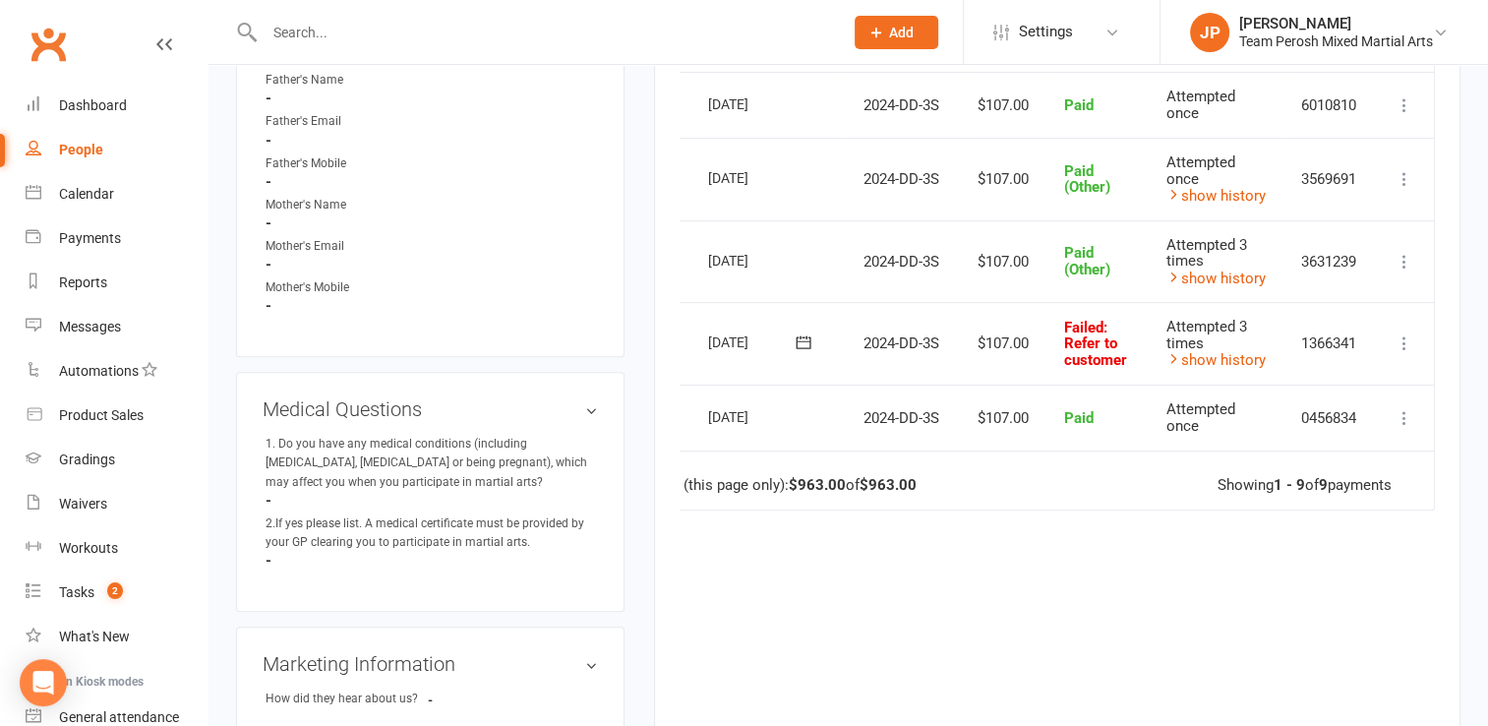
click at [1413, 331] on button at bounding box center [1404, 343] width 24 height 24
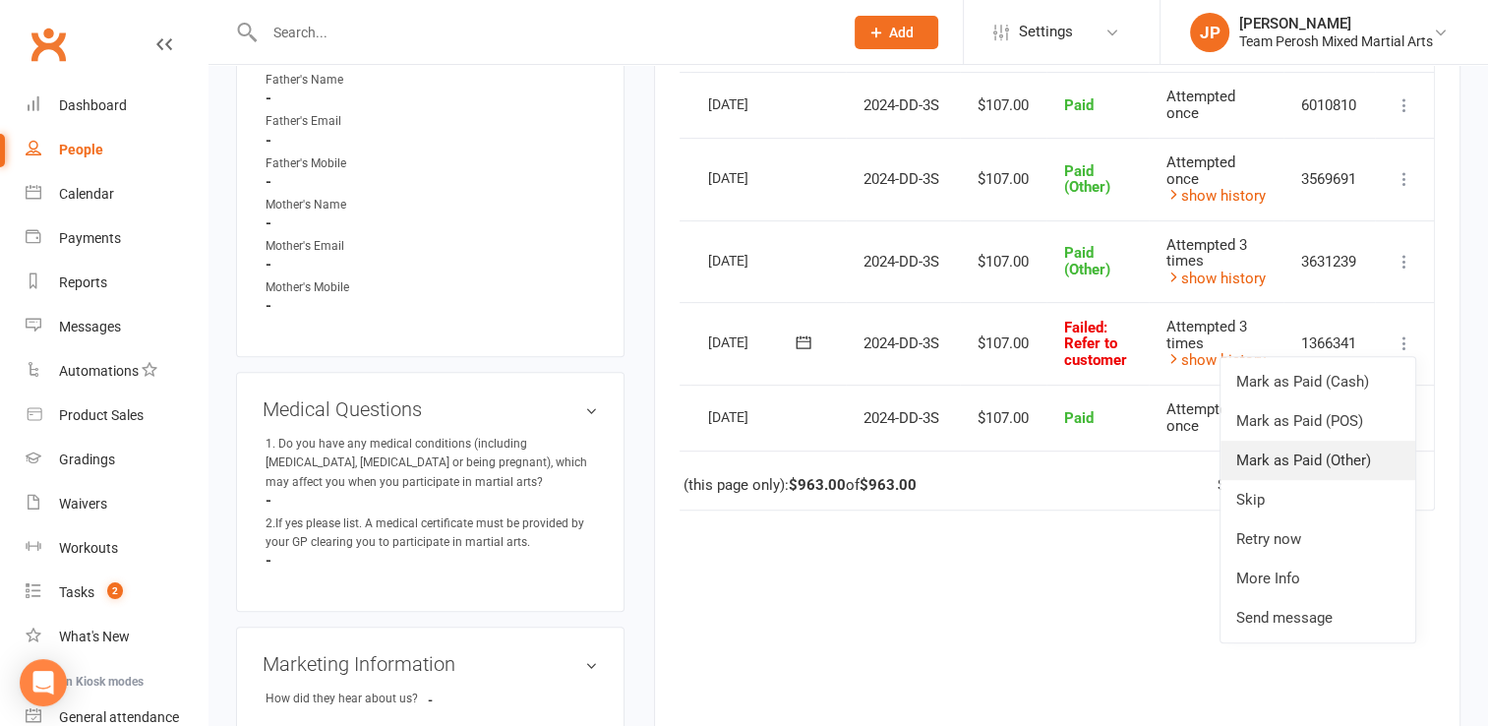
click at [1284, 450] on link "Mark as Paid (Other)" at bounding box center [1317, 460] width 195 height 39
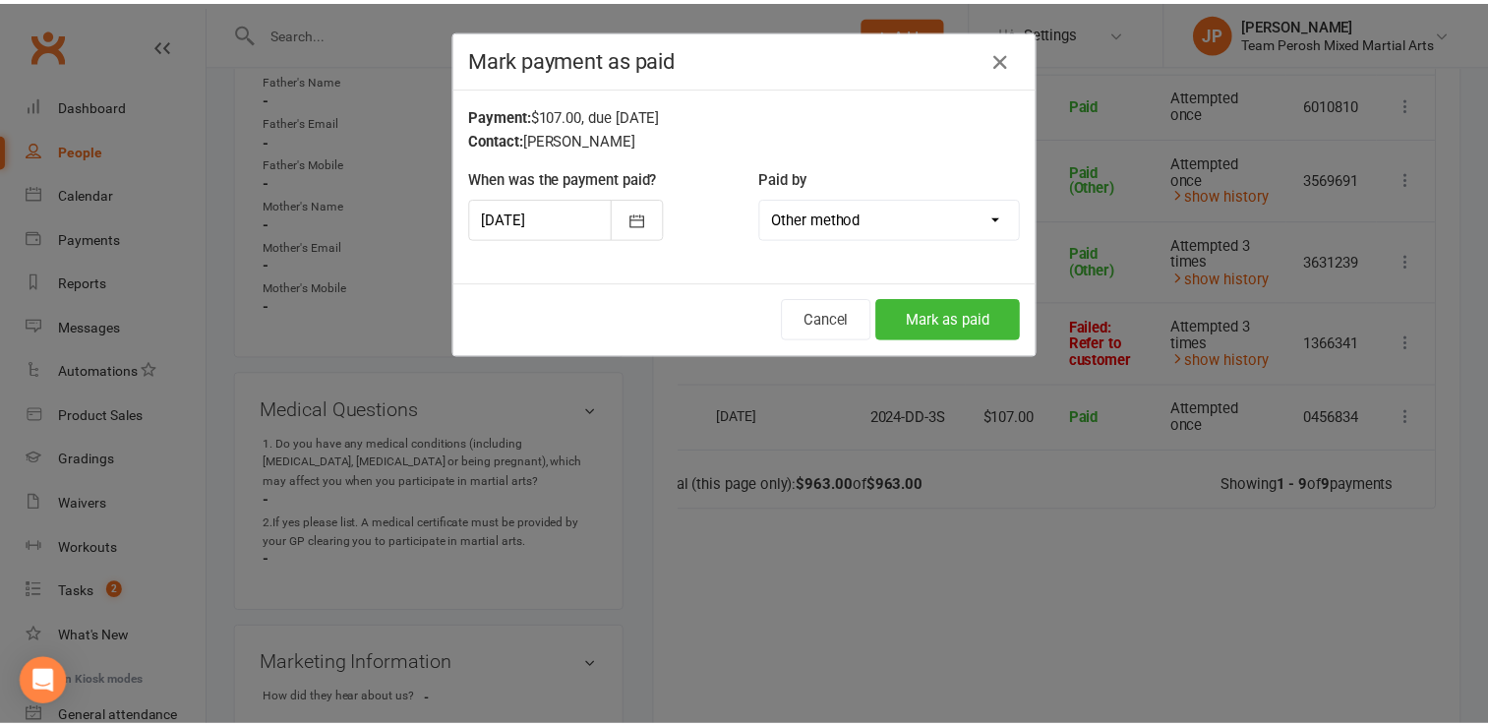
scroll to position [0, 47]
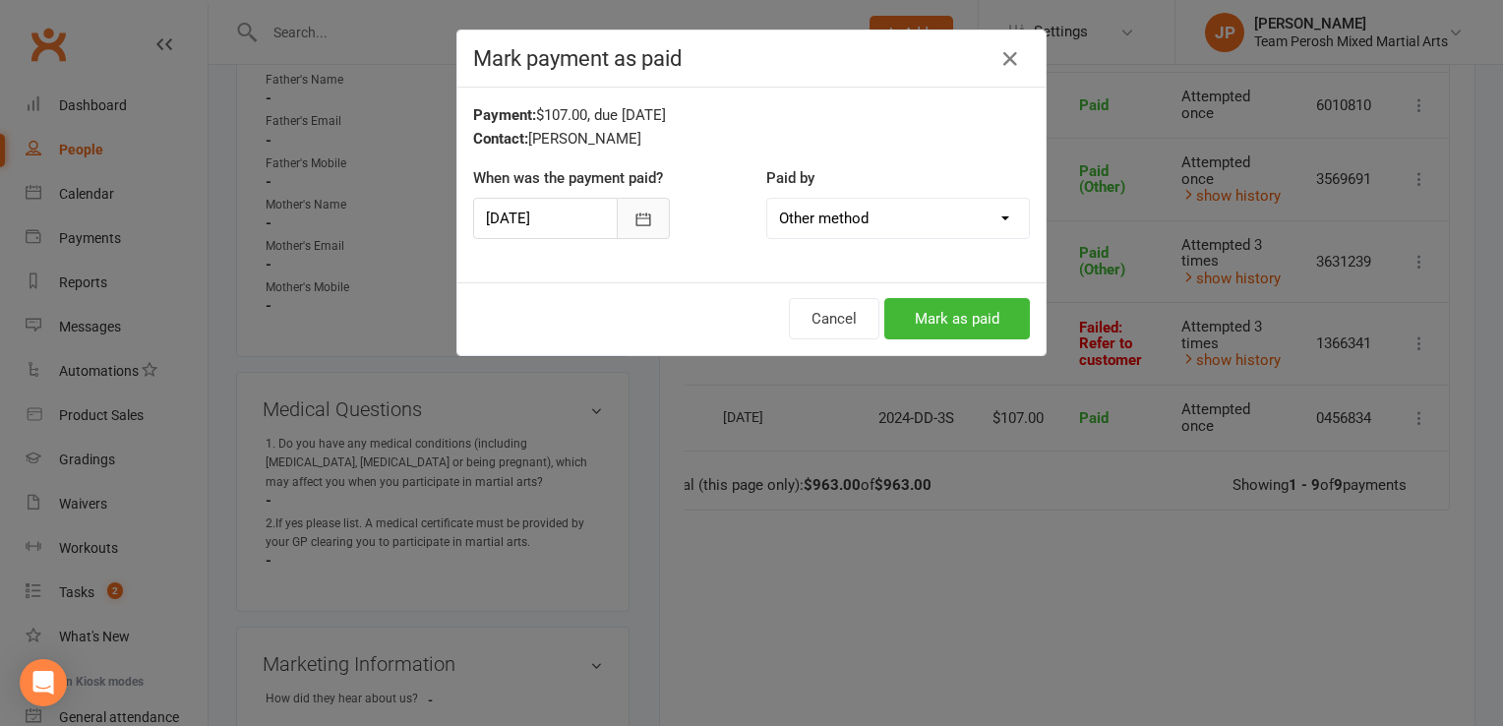
click at [635, 216] on icon "button" at bounding box center [643, 219] width 20 height 20
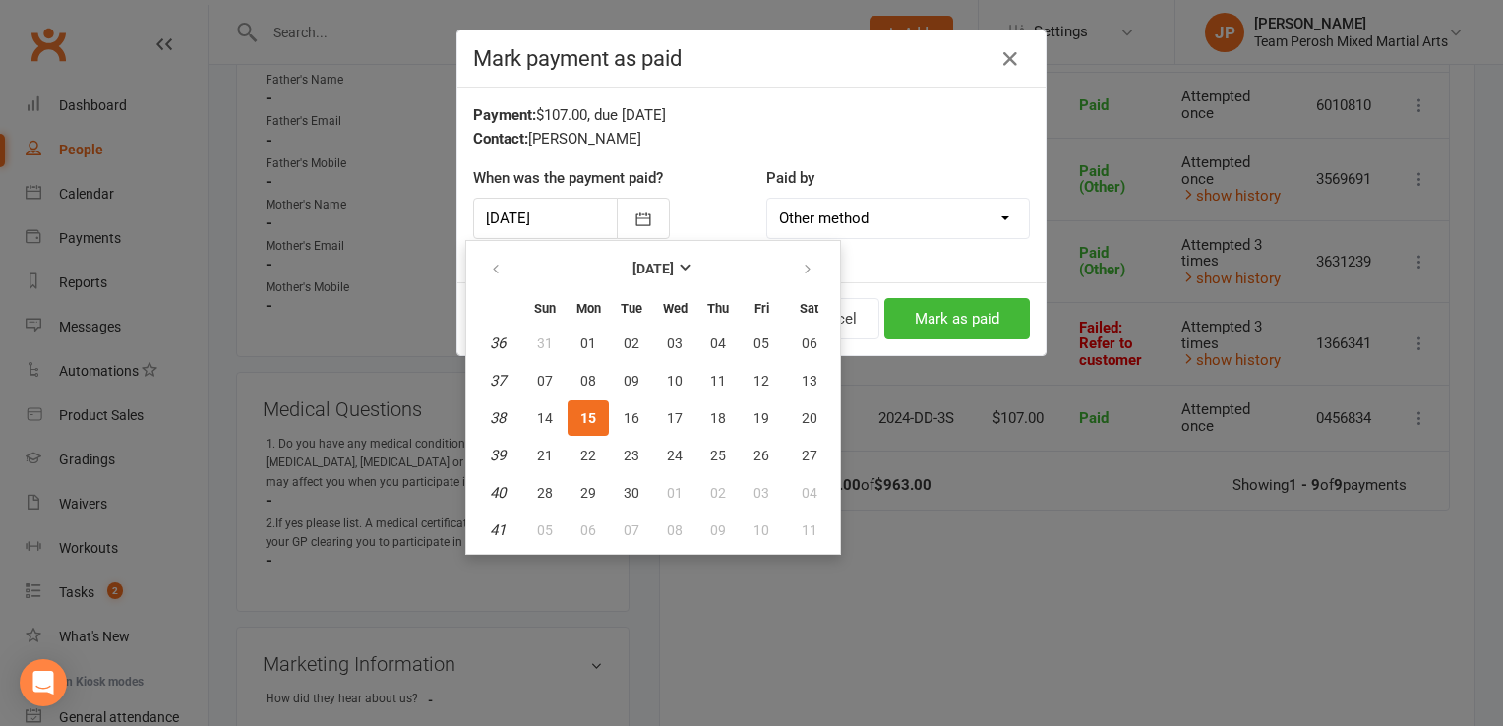
click at [974, 153] on div "Payment: $107.00, due 12-Jul-2025 Contact: Karim Mohamed When was the payment p…" at bounding box center [751, 185] width 588 height 195
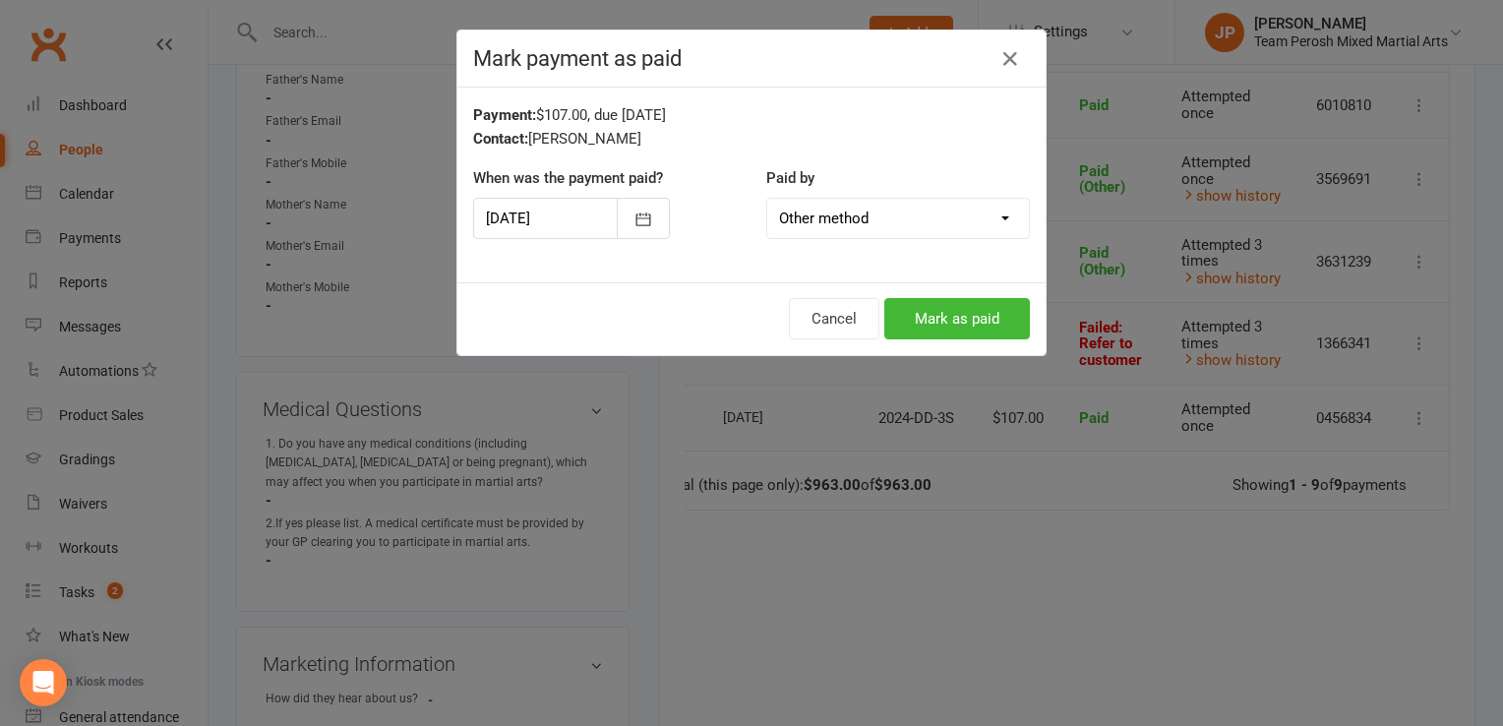
click at [1000, 217] on select "Cash POS Other method" at bounding box center [898, 218] width 262 height 39
click at [677, 305] on div "Cancel Mark as paid" at bounding box center [751, 318] width 588 height 73
click at [826, 303] on button "Cancel" at bounding box center [834, 318] width 90 height 41
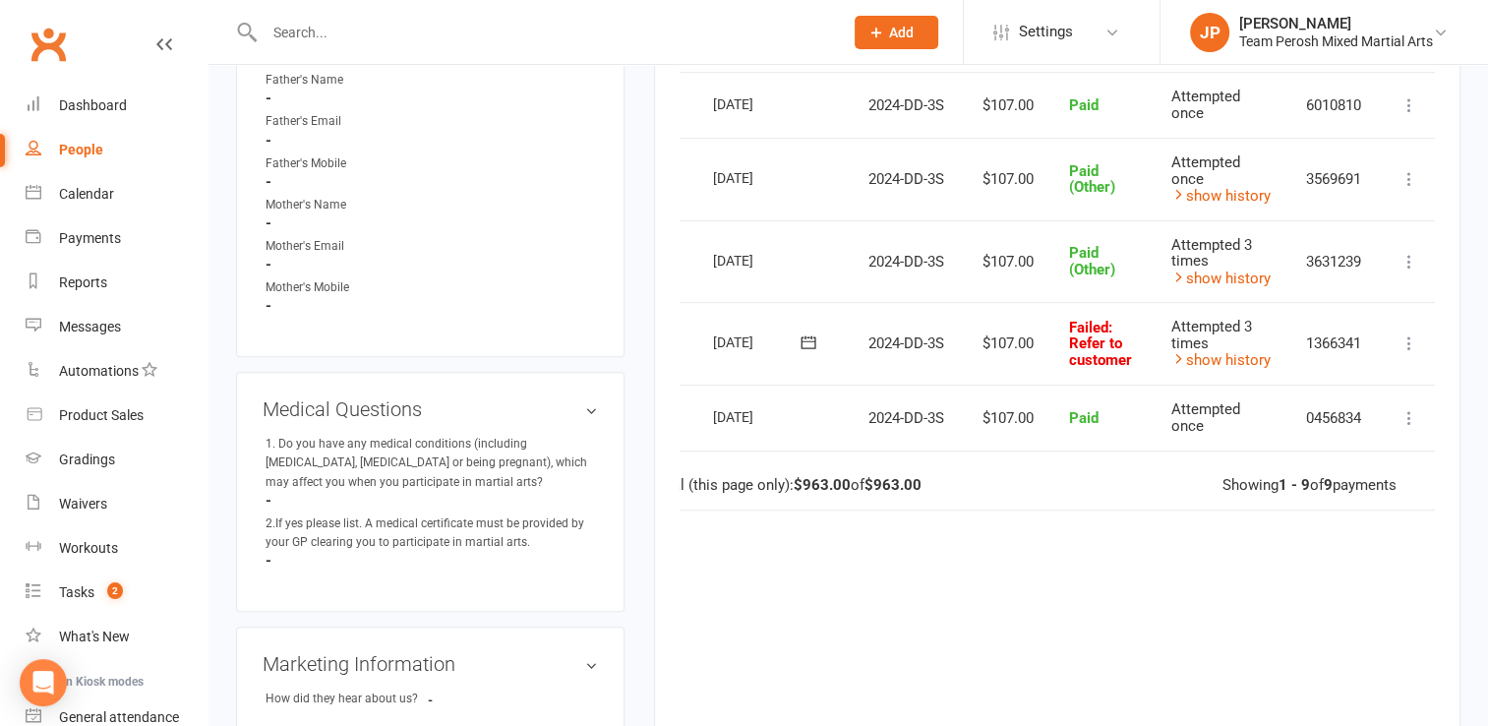
click at [1418, 339] on icon at bounding box center [1409, 343] width 20 height 20
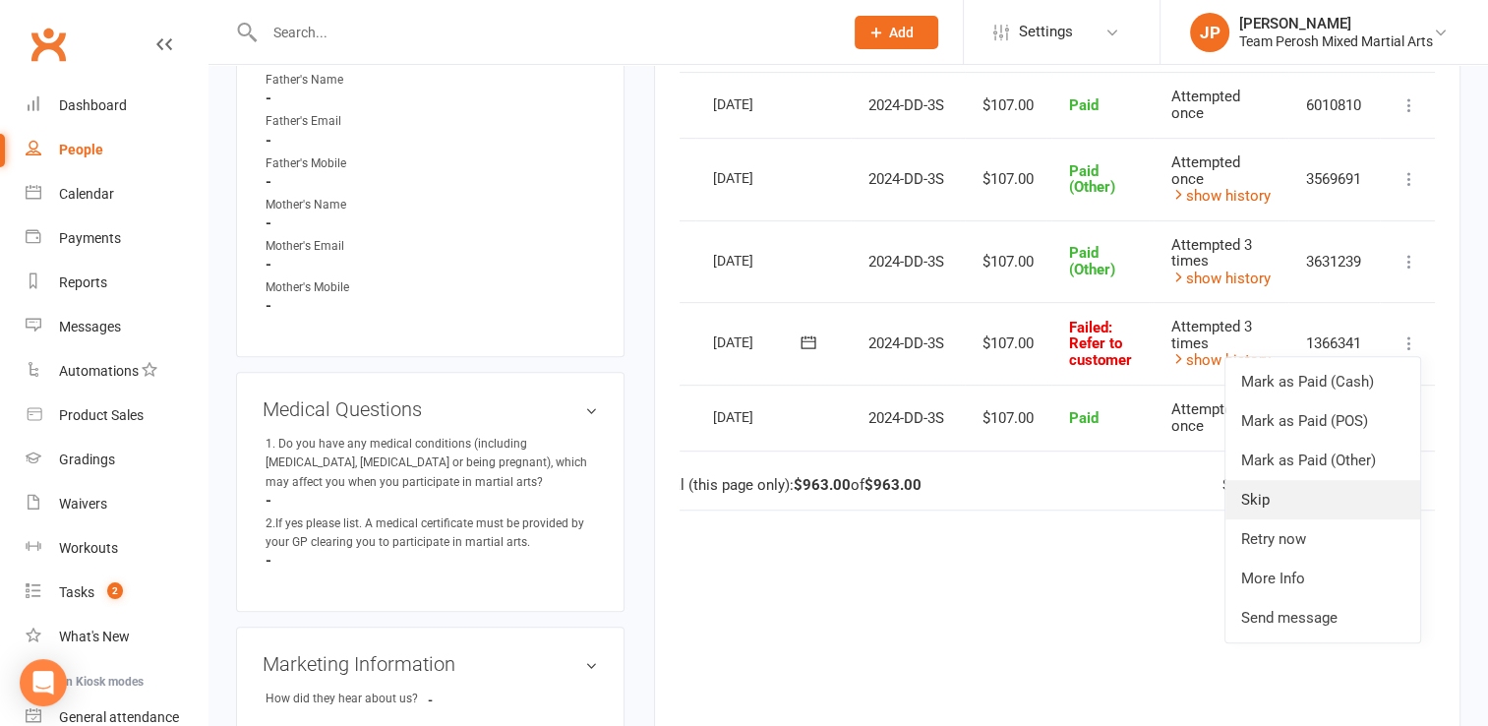
click at [1287, 486] on link "Skip" at bounding box center [1322, 499] width 195 height 39
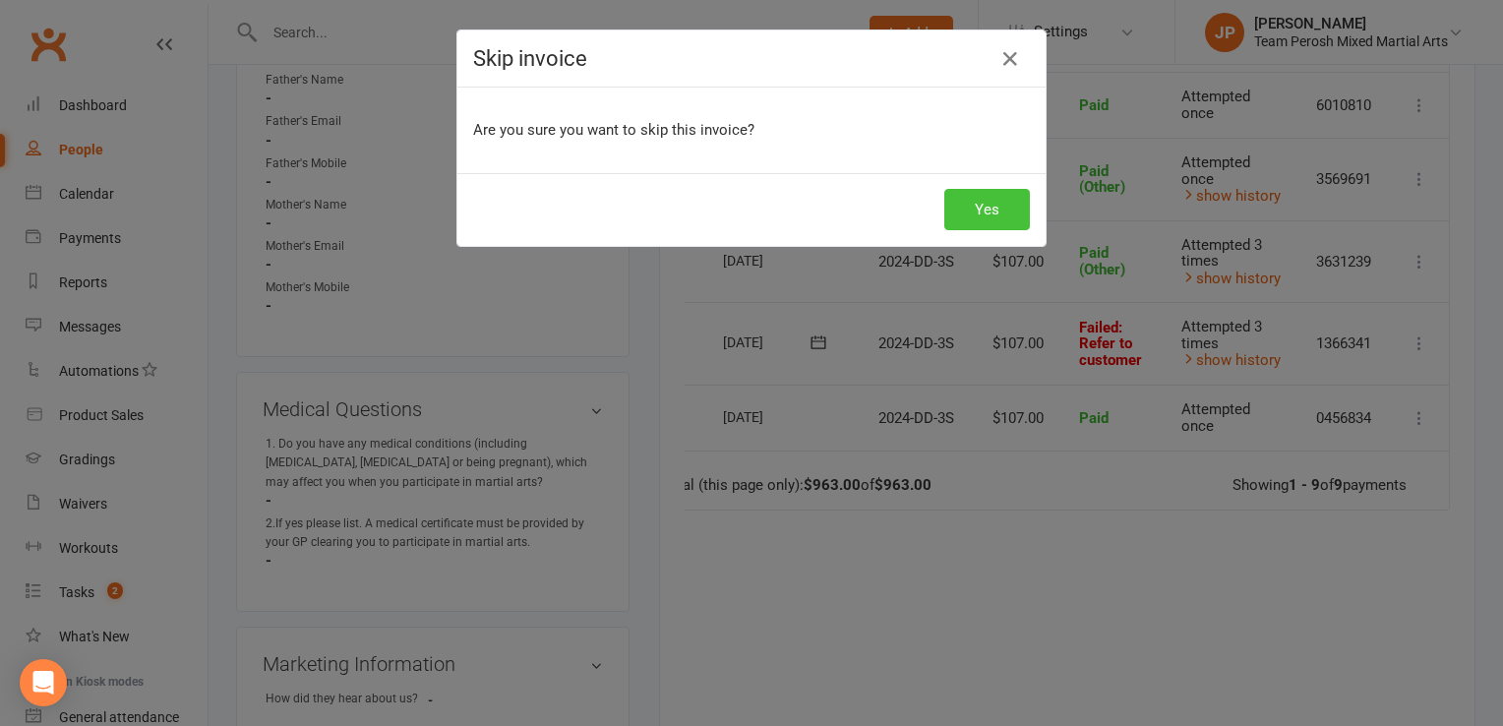
click at [977, 207] on button "Yes" at bounding box center [987, 209] width 86 height 41
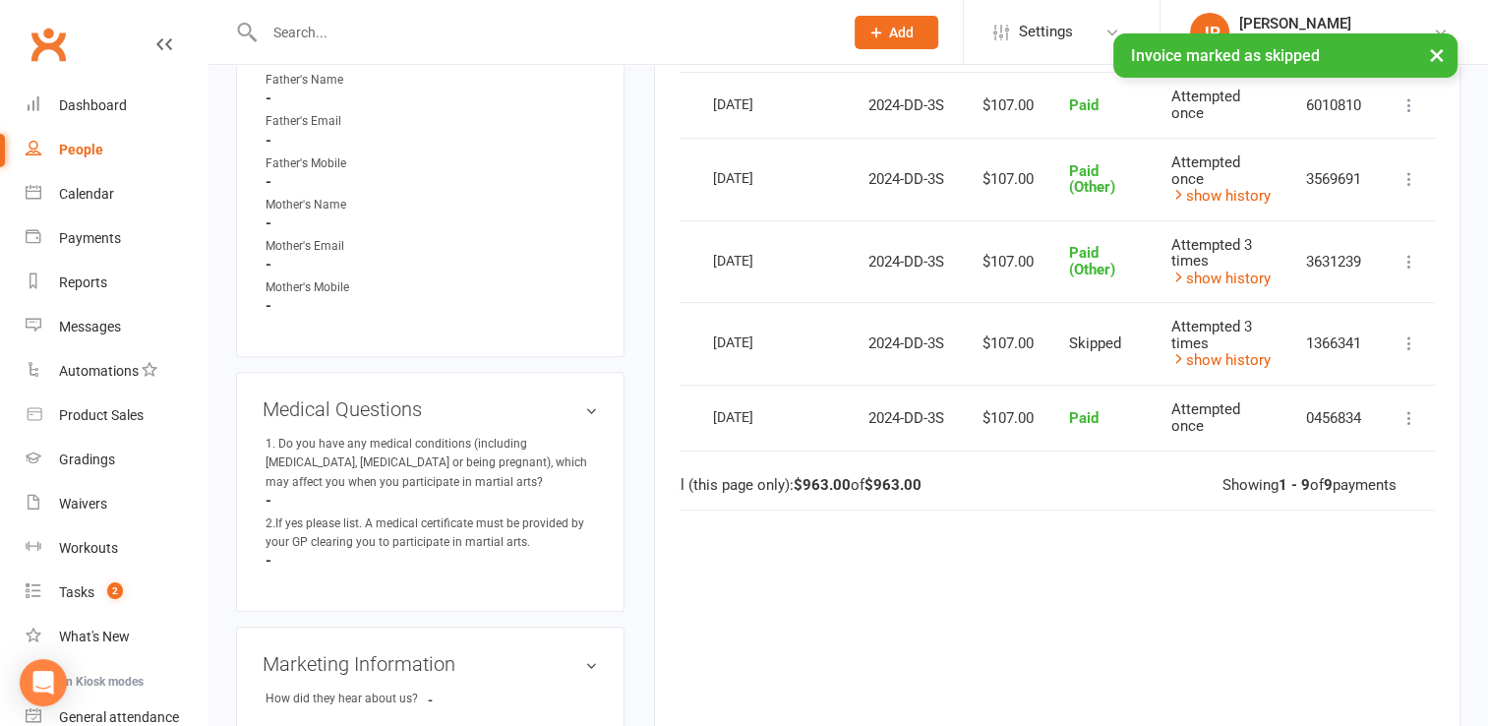
click at [1438, 45] on button "×" at bounding box center [1436, 54] width 35 height 42
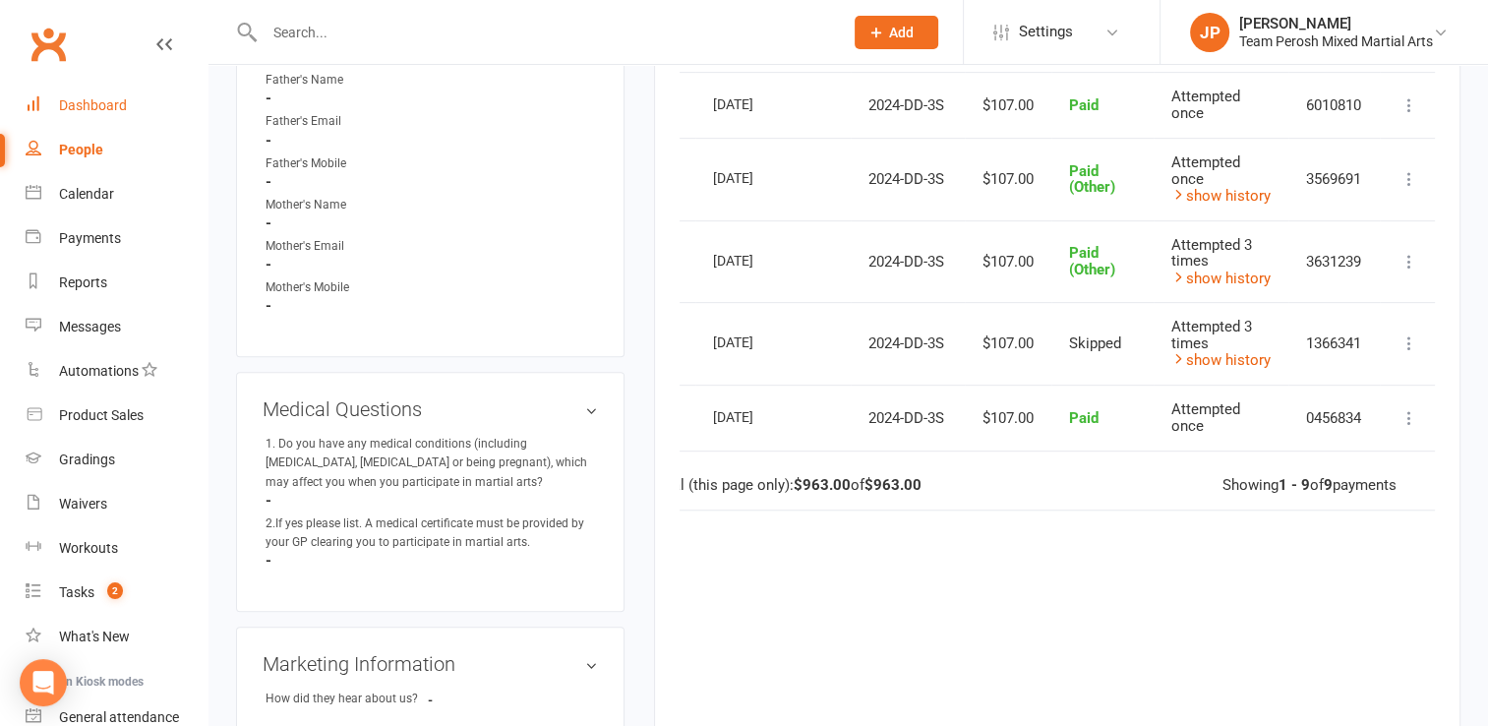
click at [117, 104] on div "Dashboard" at bounding box center [93, 105] width 68 height 16
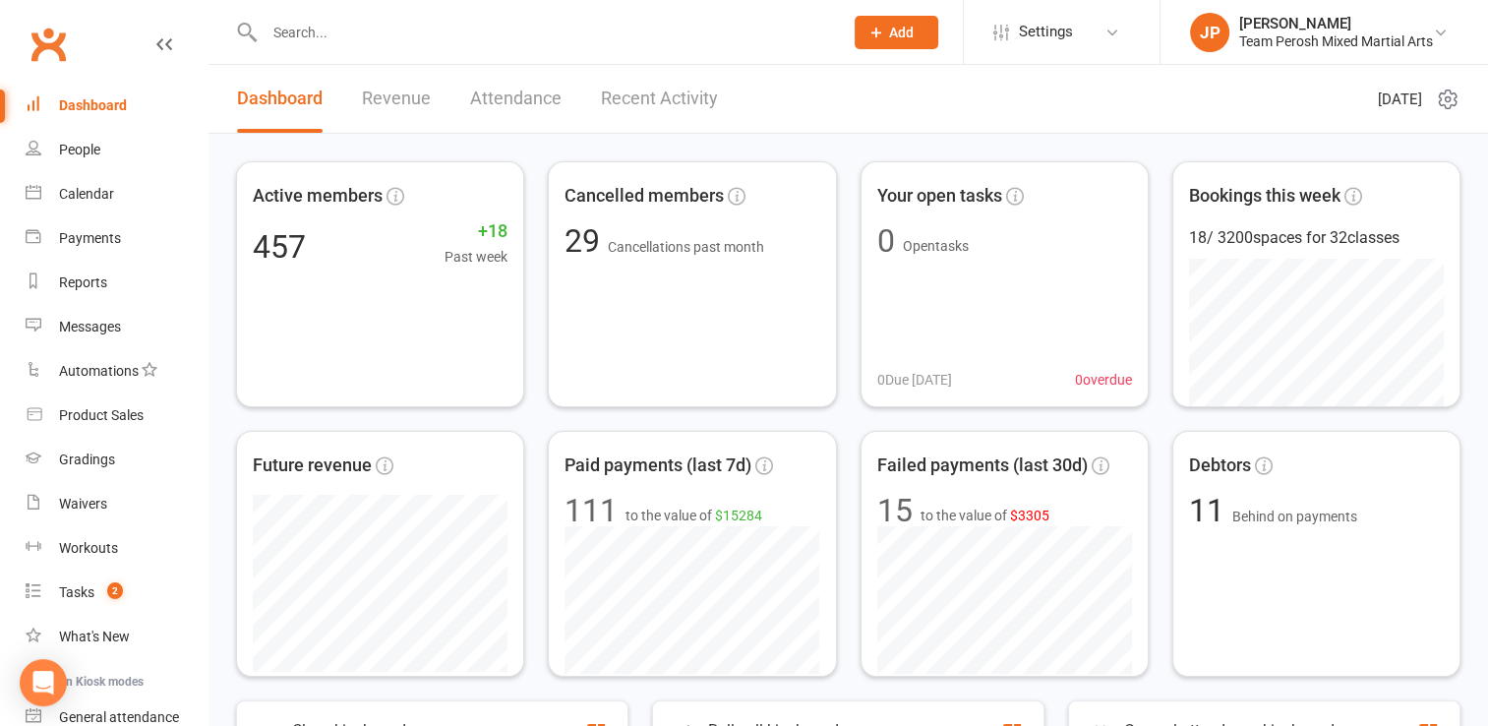
click at [334, 36] on input "text" at bounding box center [544, 33] width 570 height 28
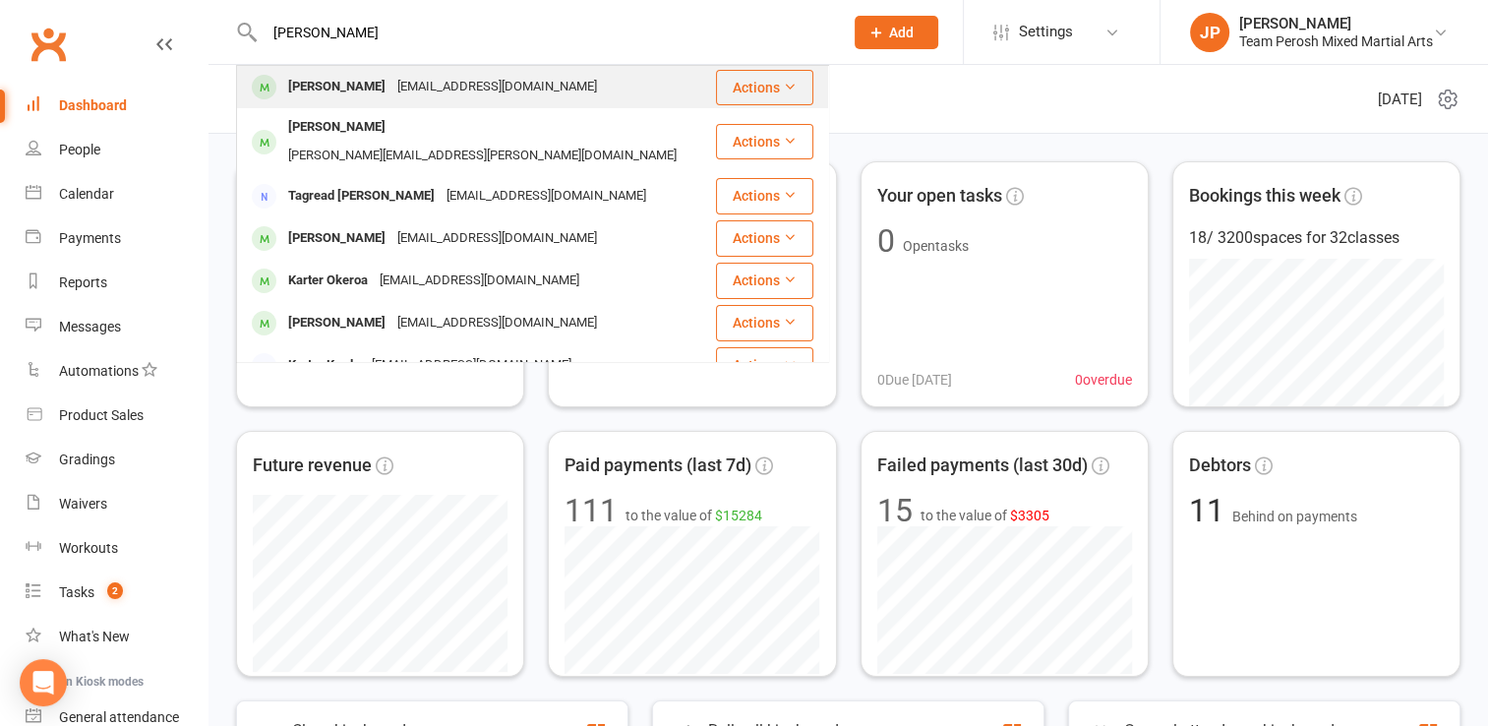
type input "karim"
click at [349, 94] on div "Karim Mohamed" at bounding box center [336, 87] width 109 height 29
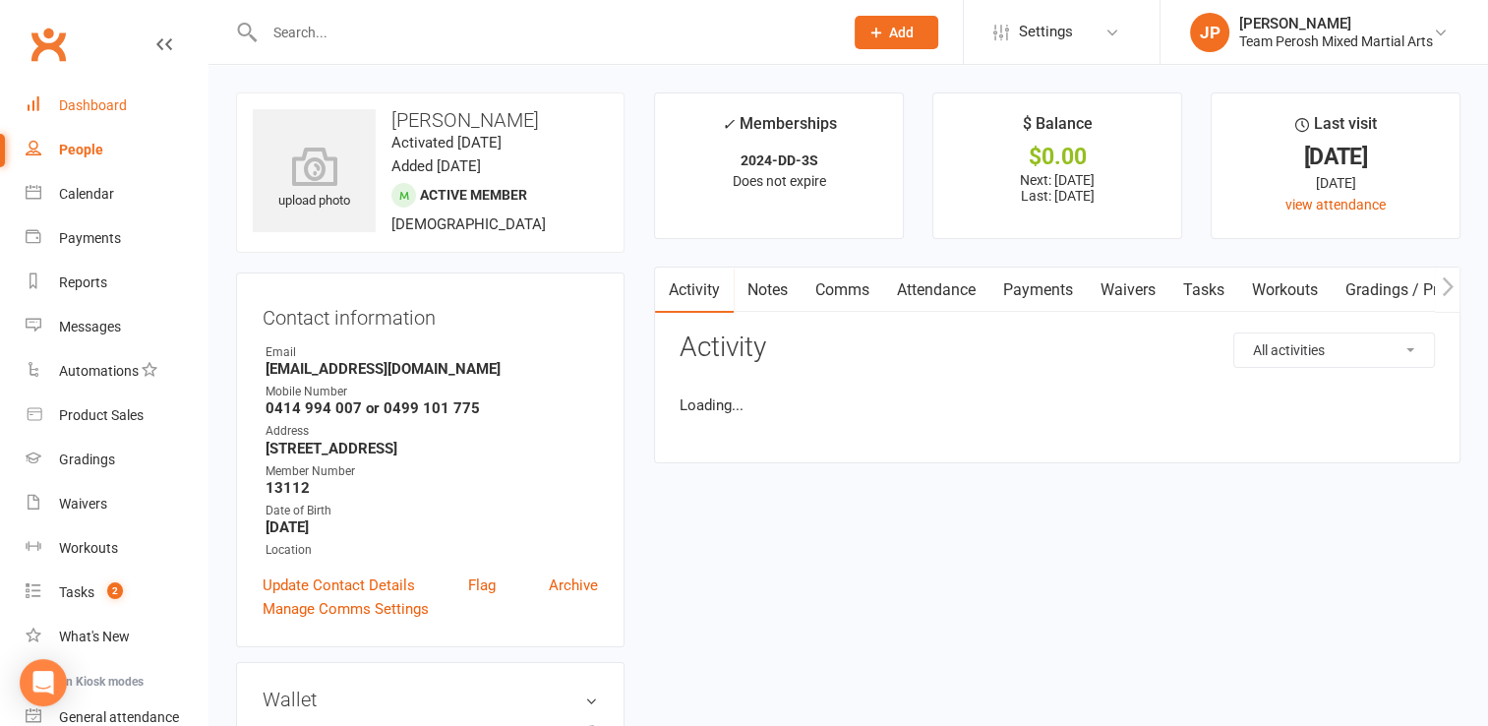
click at [68, 104] on div "Dashboard" at bounding box center [93, 105] width 68 height 16
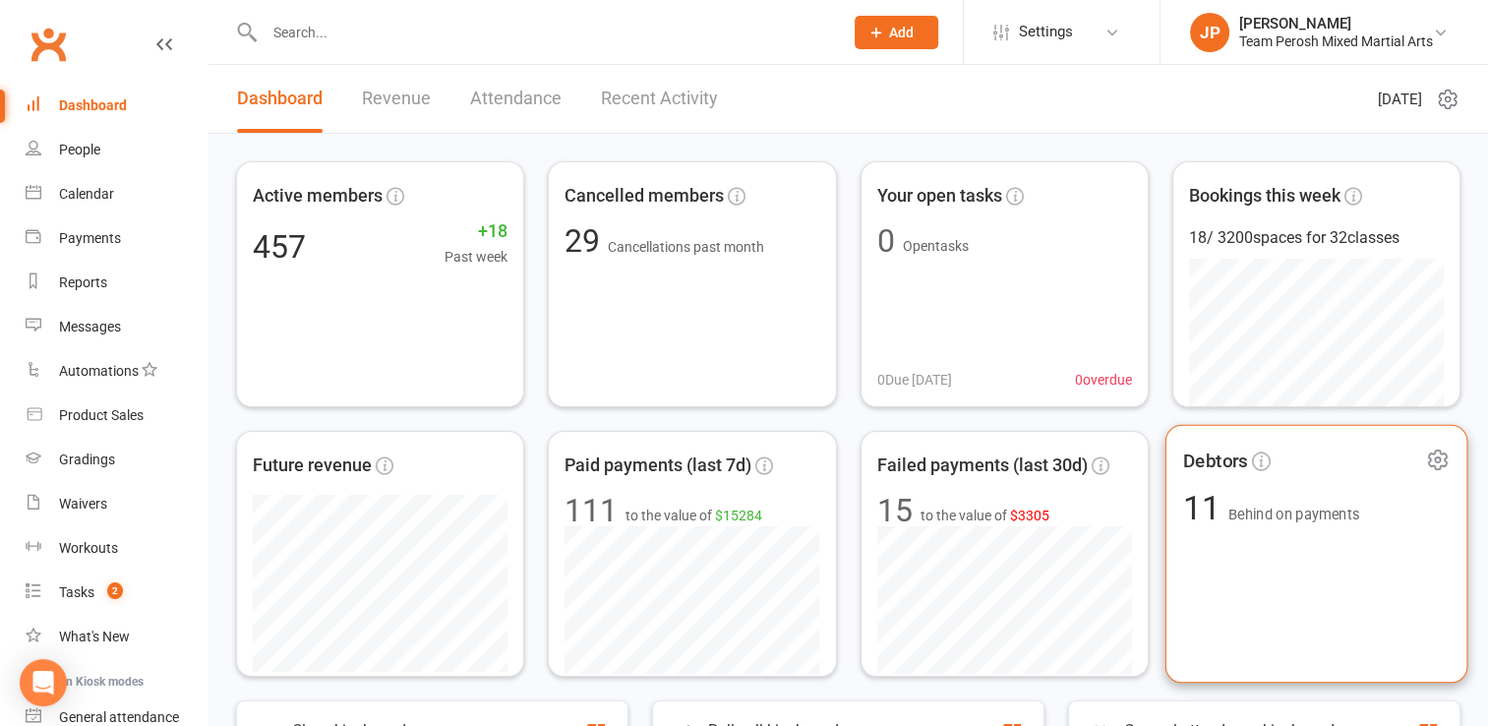
click at [1440, 467] on icon at bounding box center [1437, 459] width 25 height 25
click at [1284, 629] on div "Debtors 11 Behind on payments" at bounding box center [1316, 554] width 302 height 258
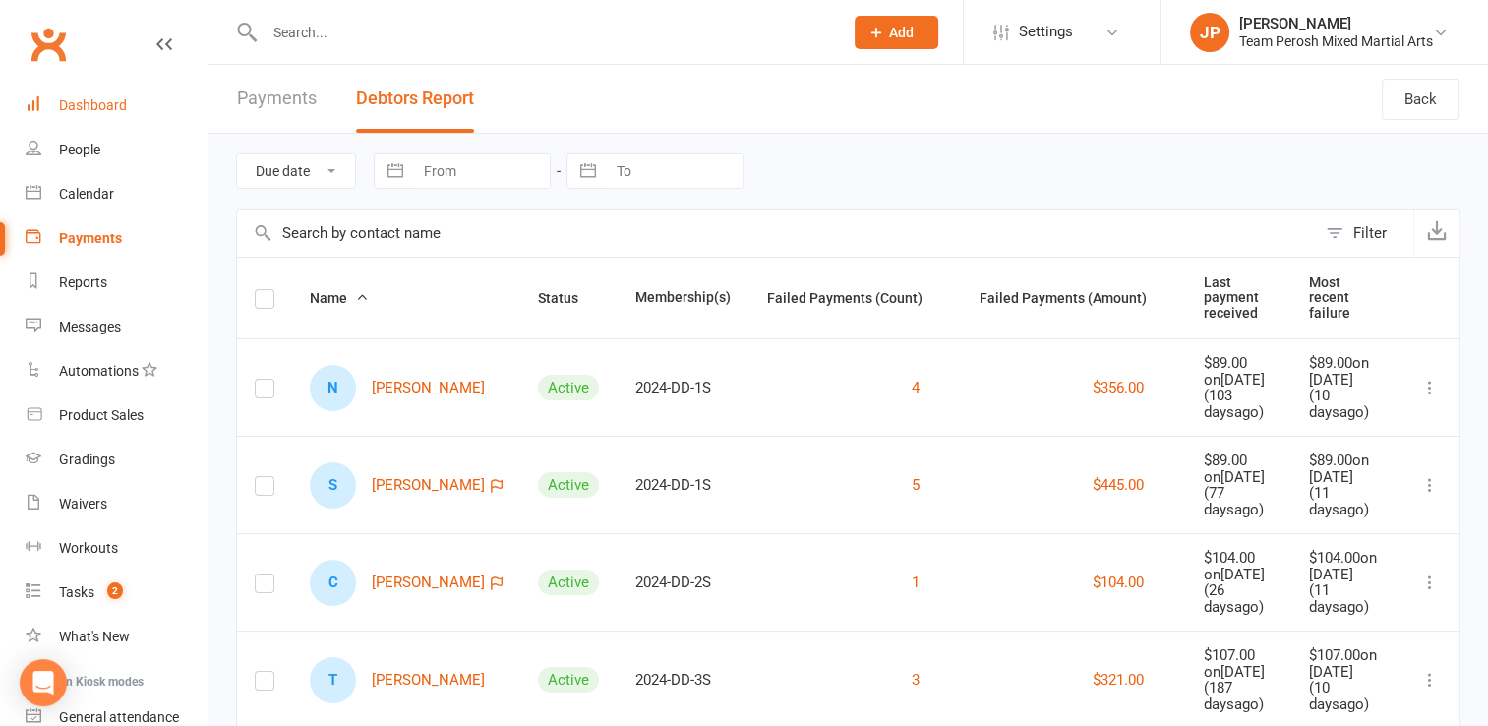
click at [117, 103] on div "Dashboard" at bounding box center [93, 105] width 68 height 16
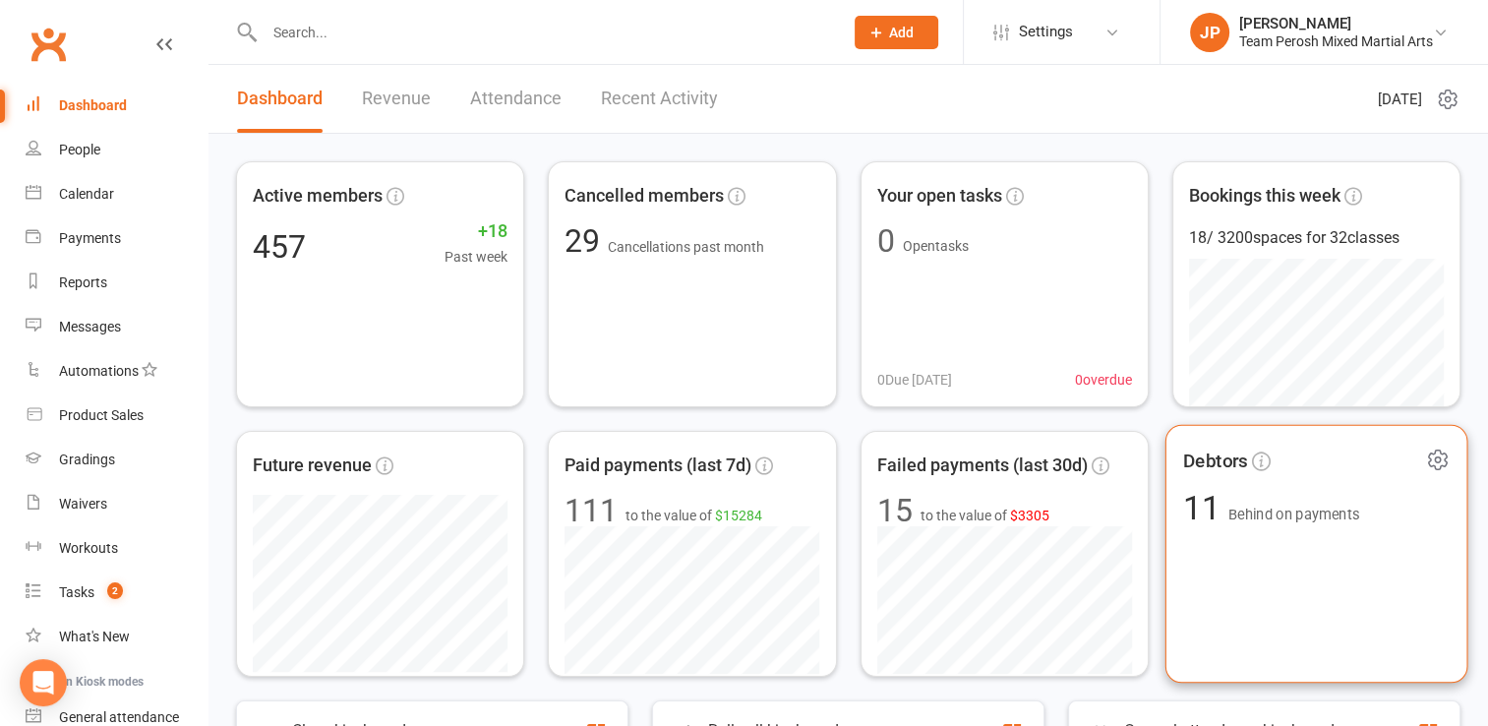
click at [1443, 458] on icon at bounding box center [1437, 459] width 25 height 25
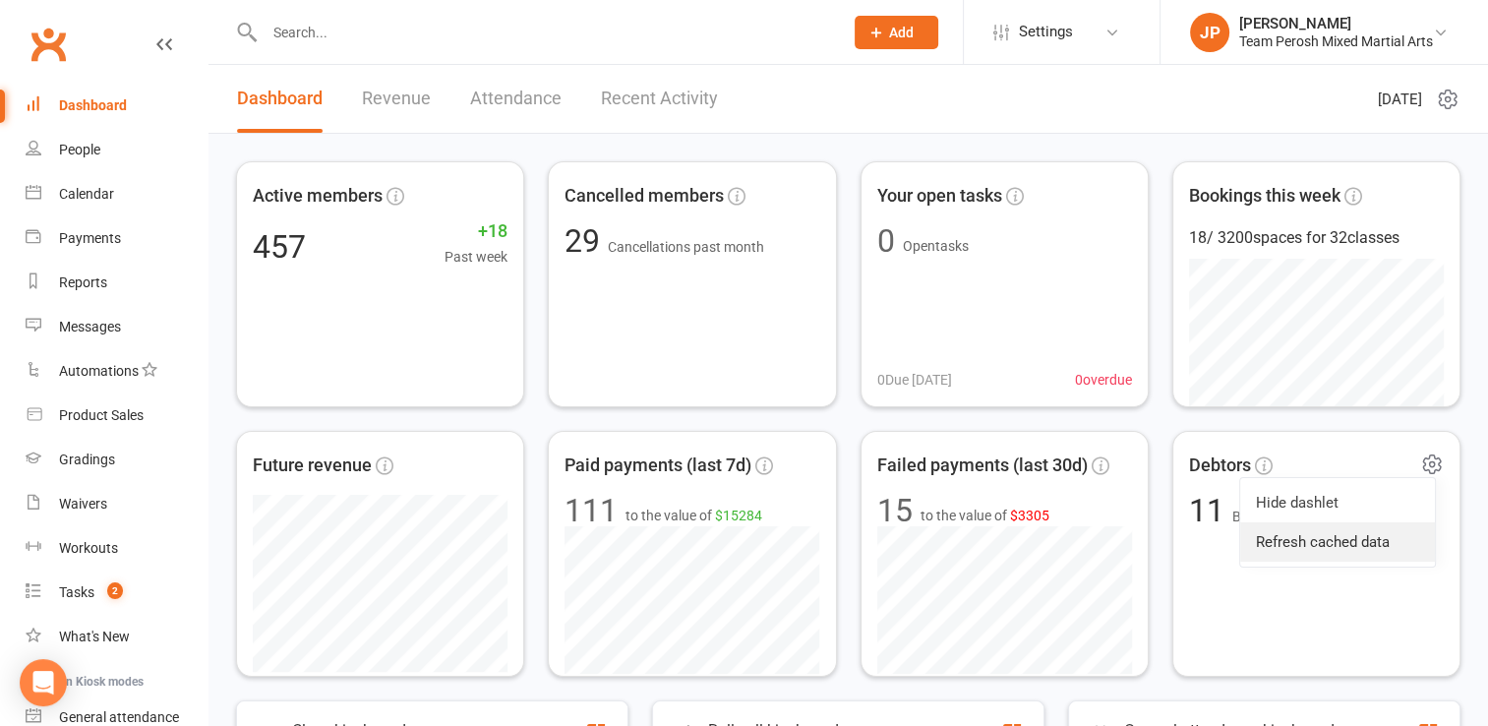
click at [1322, 540] on link "Refresh cached data" at bounding box center [1337, 541] width 195 height 39
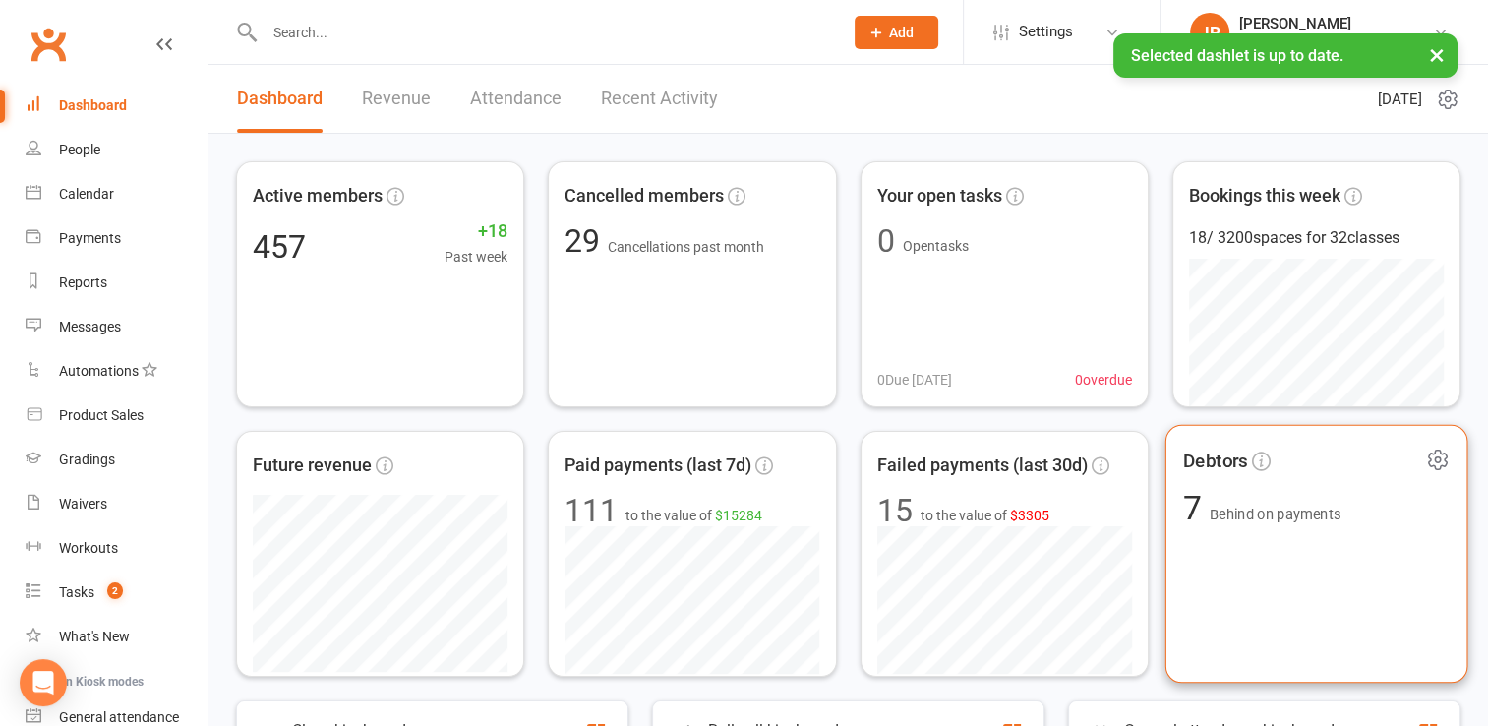
click at [1265, 517] on span "Behind on payments" at bounding box center [1274, 514] width 131 height 17
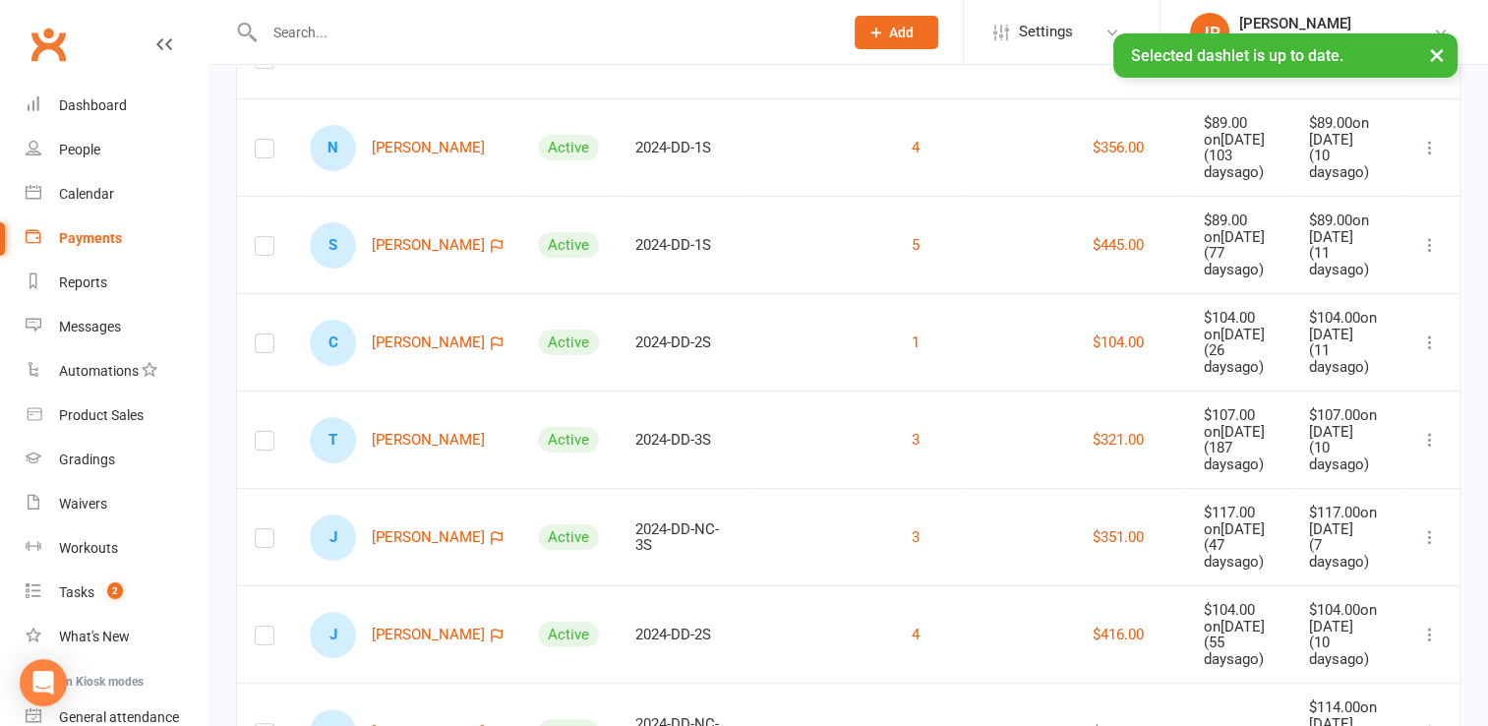
scroll to position [252, 0]
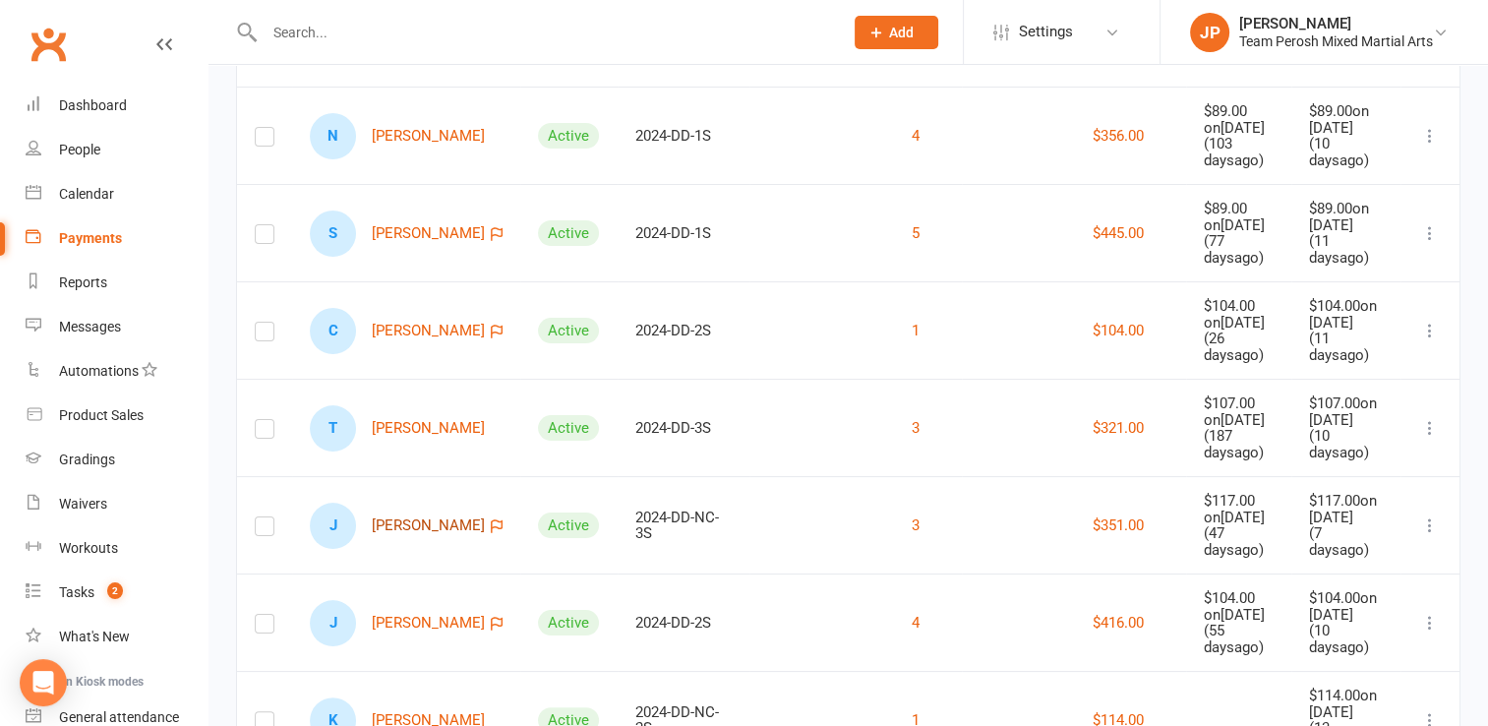
click at [390, 502] on link "J Jilani Targui" at bounding box center [397, 525] width 175 height 46
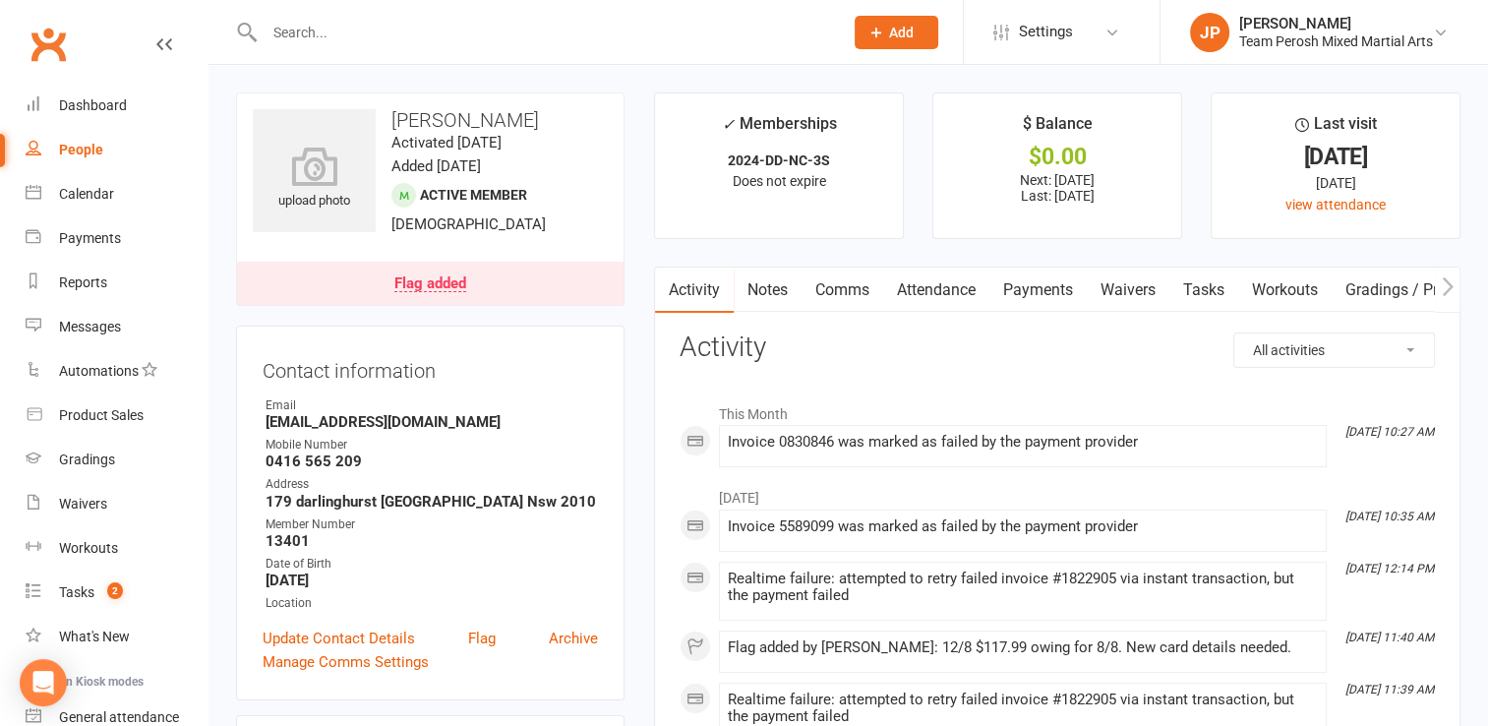
click at [1055, 296] on link "Payments" at bounding box center [1037, 289] width 97 height 45
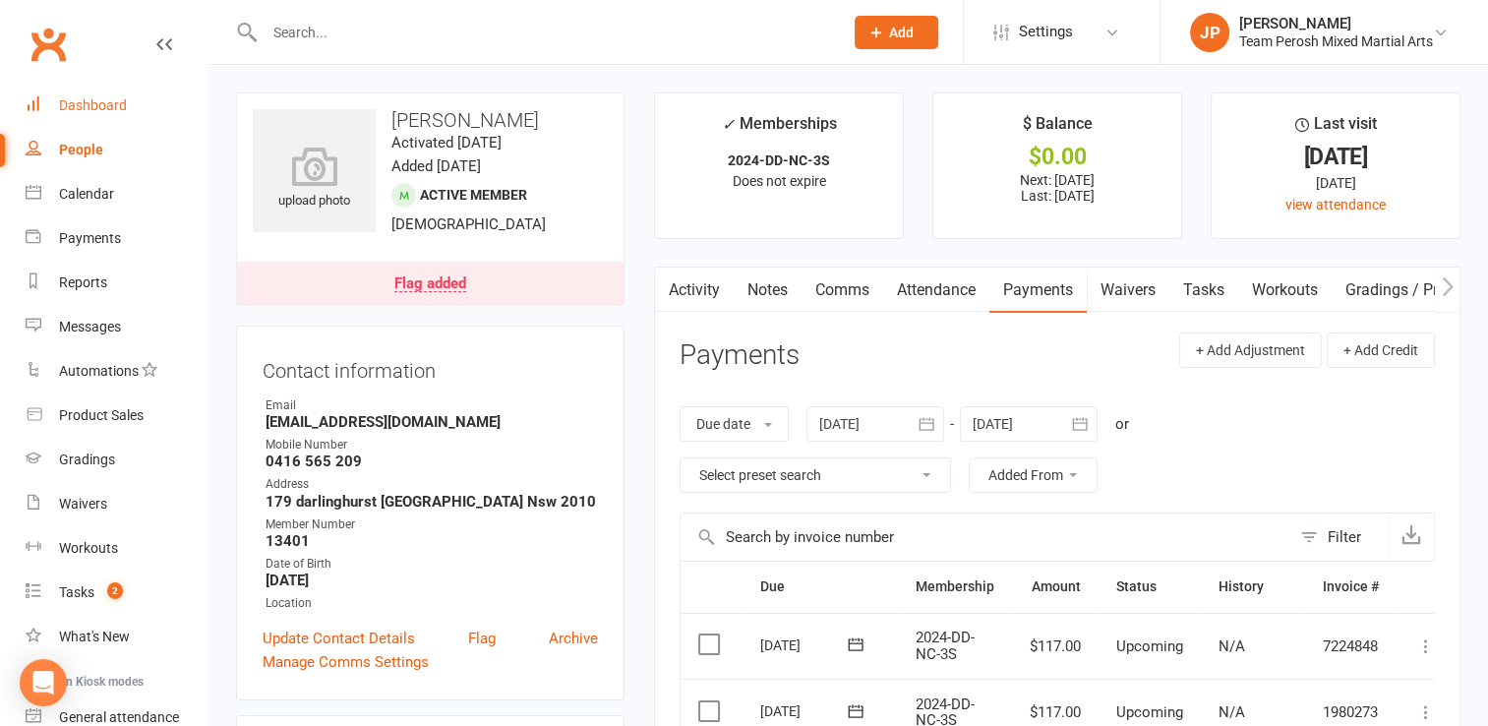
click at [107, 97] on div "Dashboard" at bounding box center [93, 105] width 68 height 16
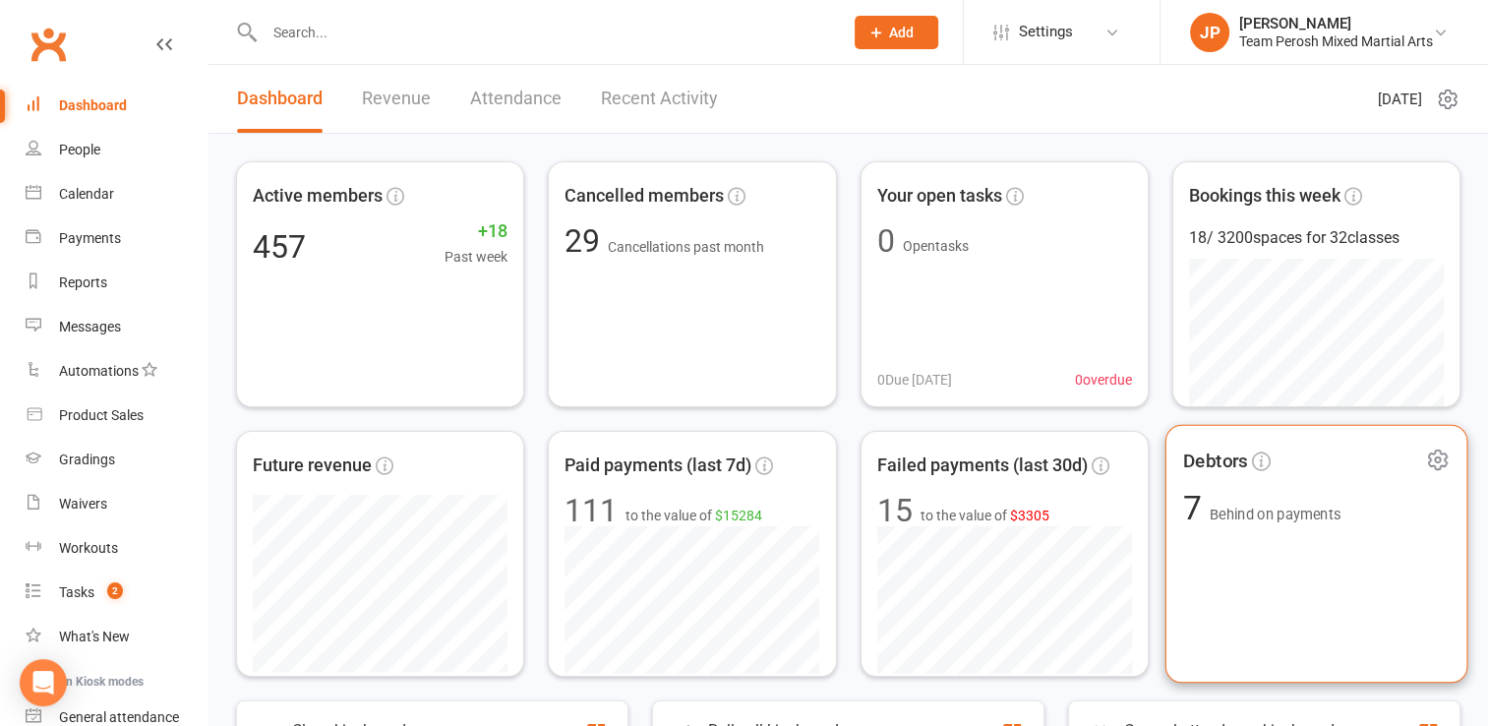
click at [1219, 478] on div "Debtors 7 Behind on payments" at bounding box center [1315, 554] width 303 height 259
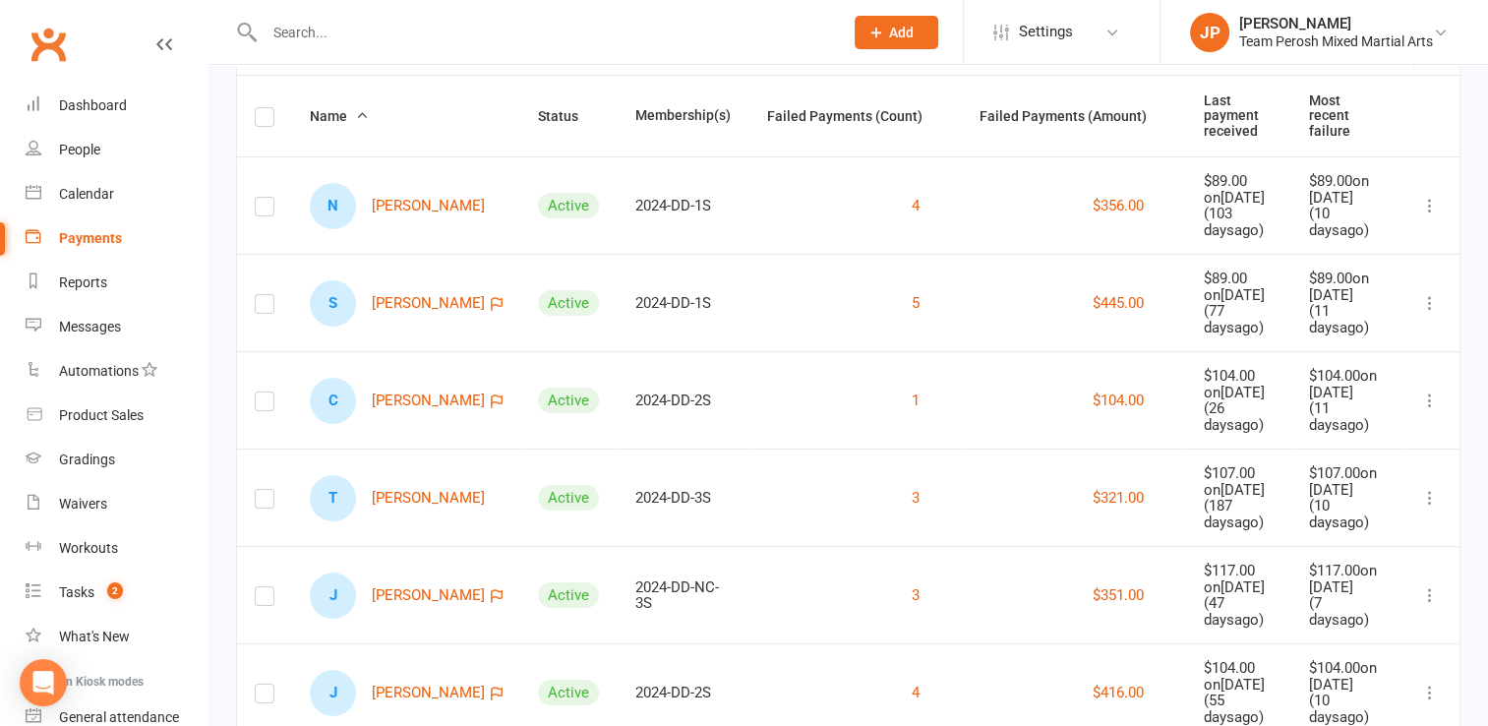
scroll to position [252, 0]
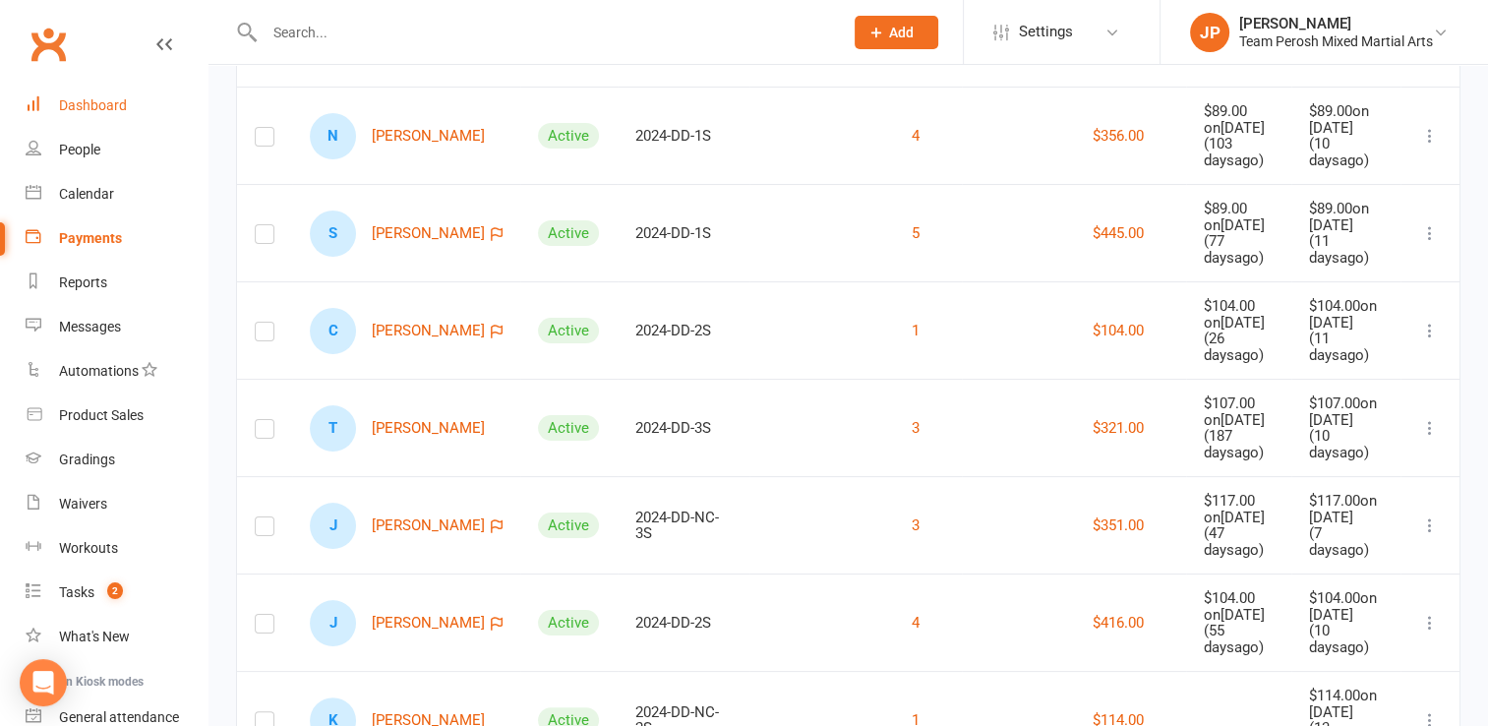
click at [81, 101] on div "Dashboard" at bounding box center [93, 105] width 68 height 16
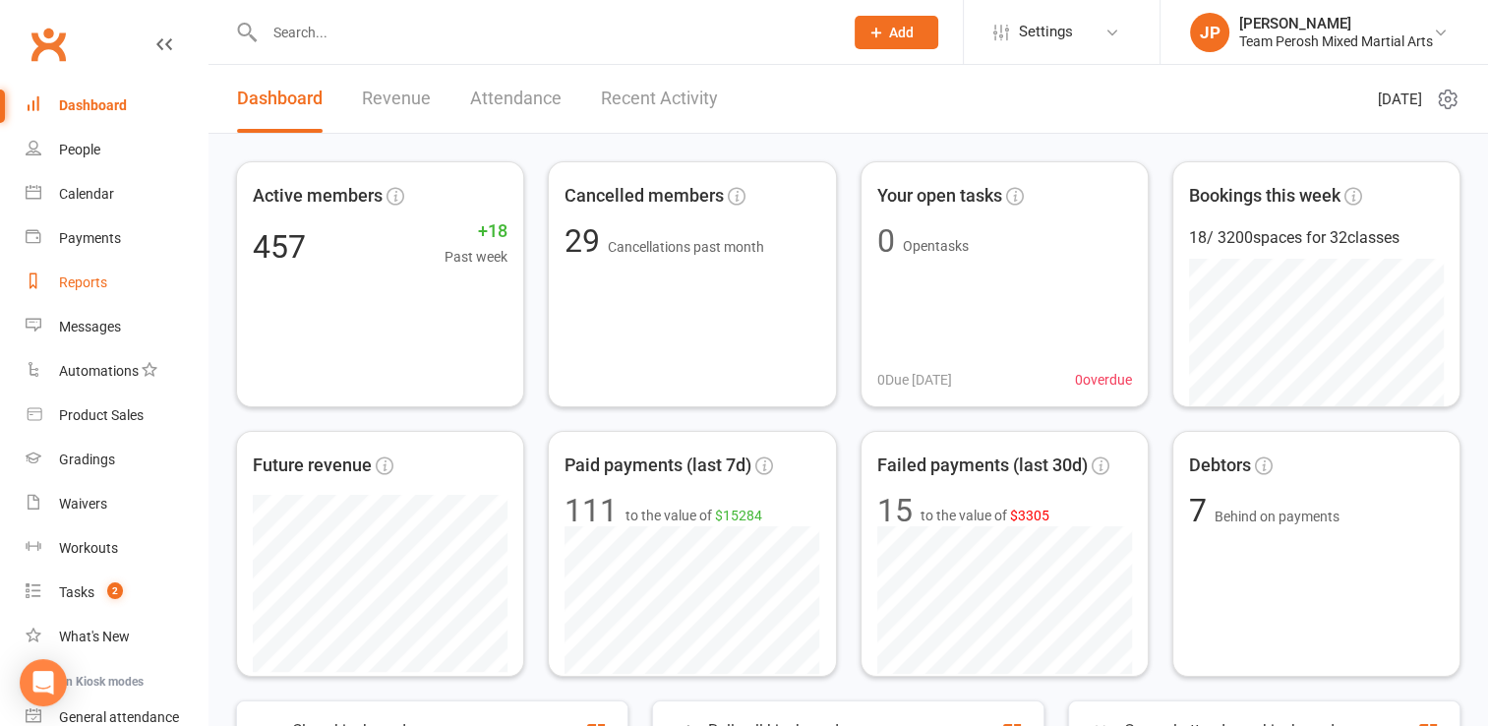
click at [86, 274] on div "Reports" at bounding box center [83, 282] width 48 height 16
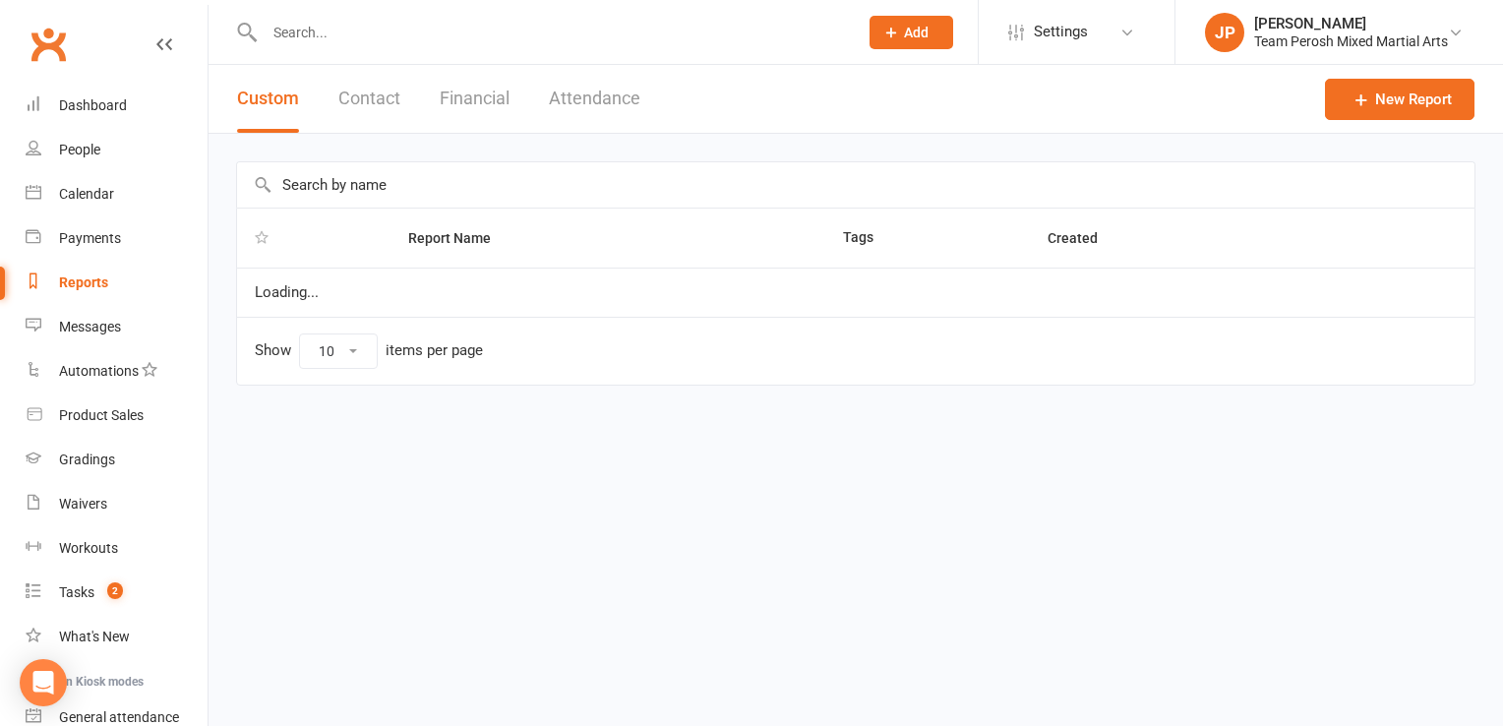
select select "100"
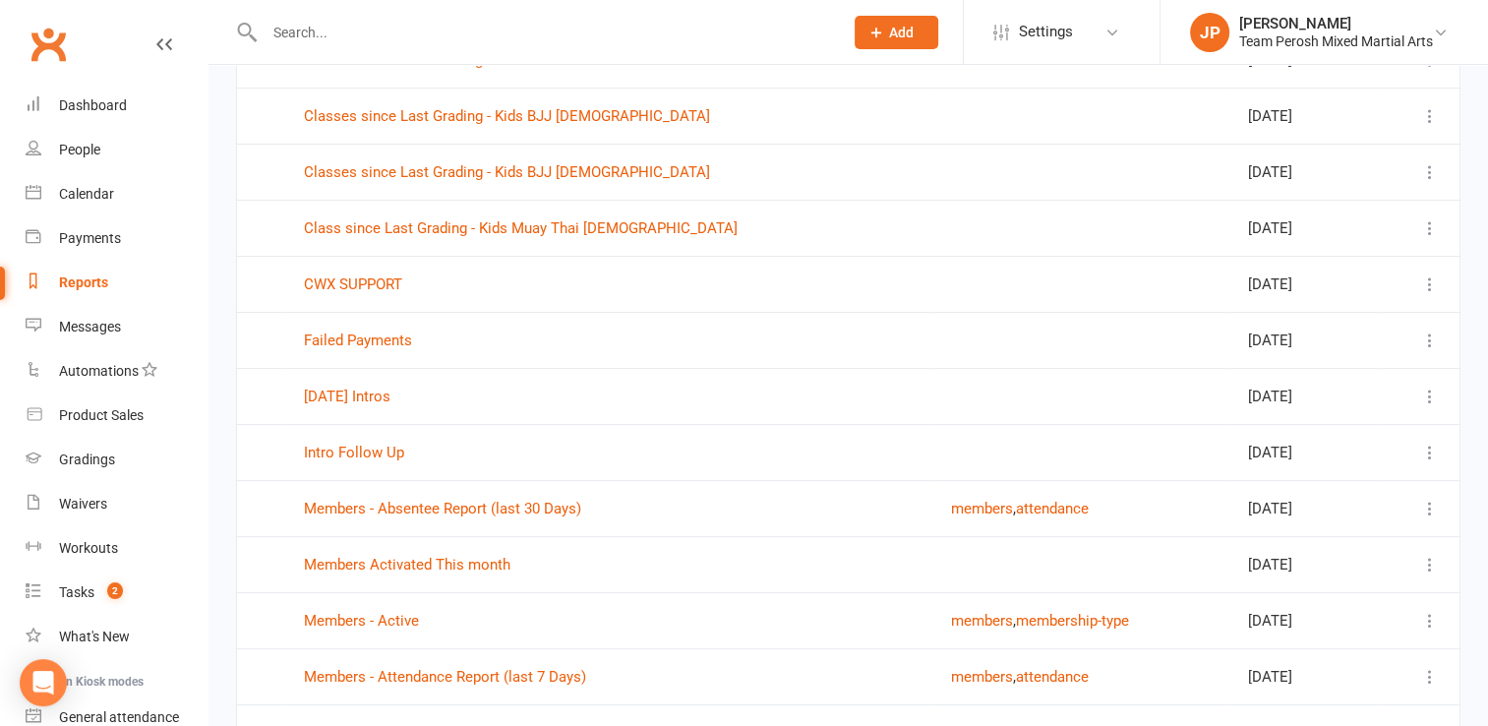
scroll to position [523, 0]
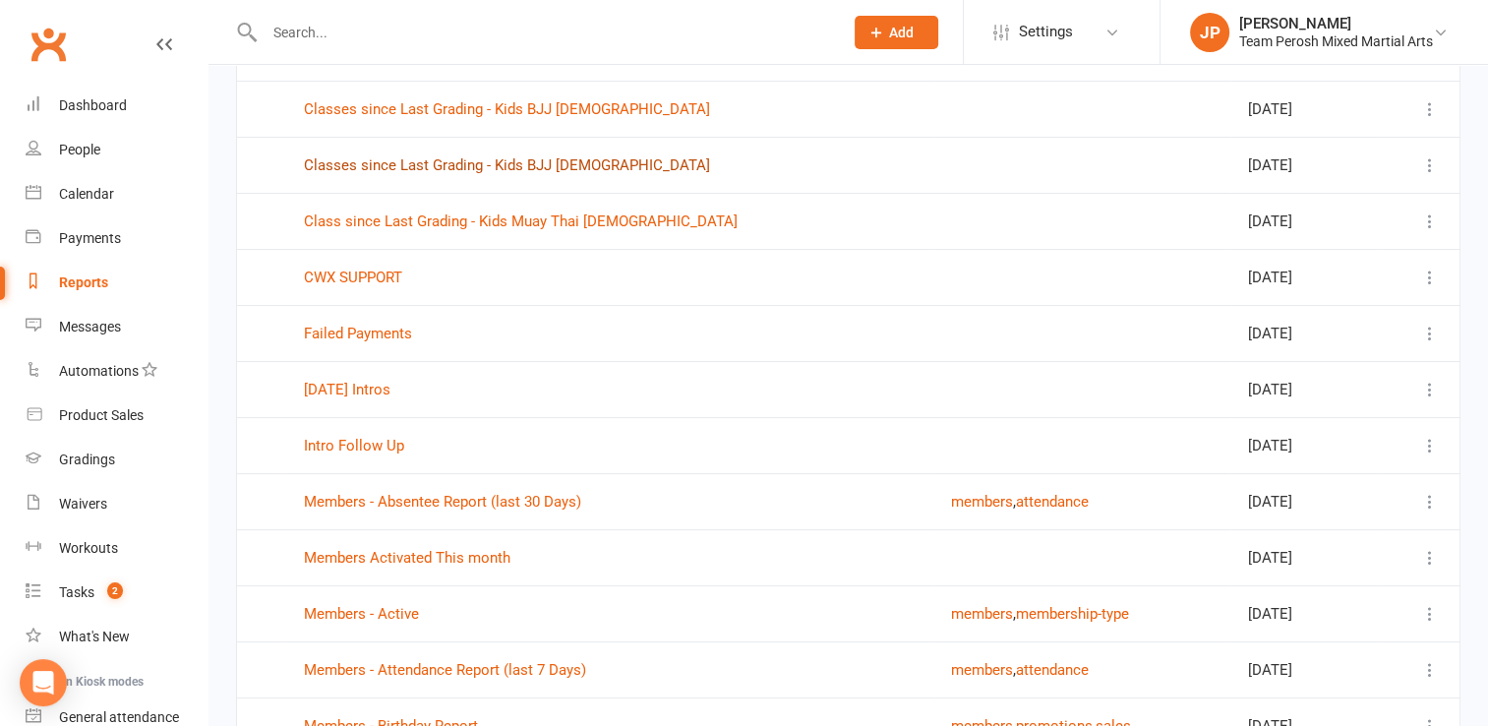
click at [456, 161] on link "Classes since Last Grading - Kids BJJ 4-9yo" at bounding box center [507, 165] width 406 height 18
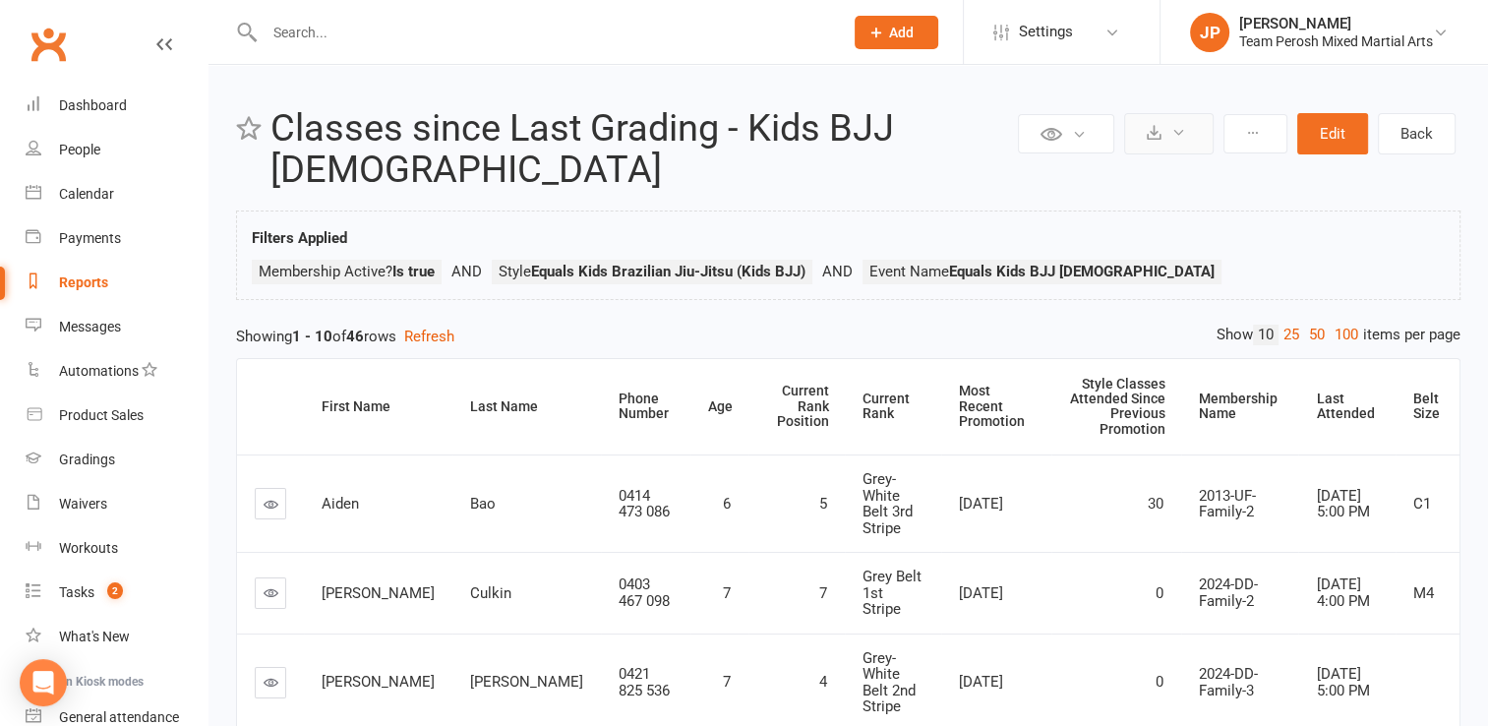
click at [1188, 136] on button at bounding box center [1168, 133] width 89 height 41
click at [1103, 171] on link "Export to CSV" at bounding box center [1109, 180] width 206 height 39
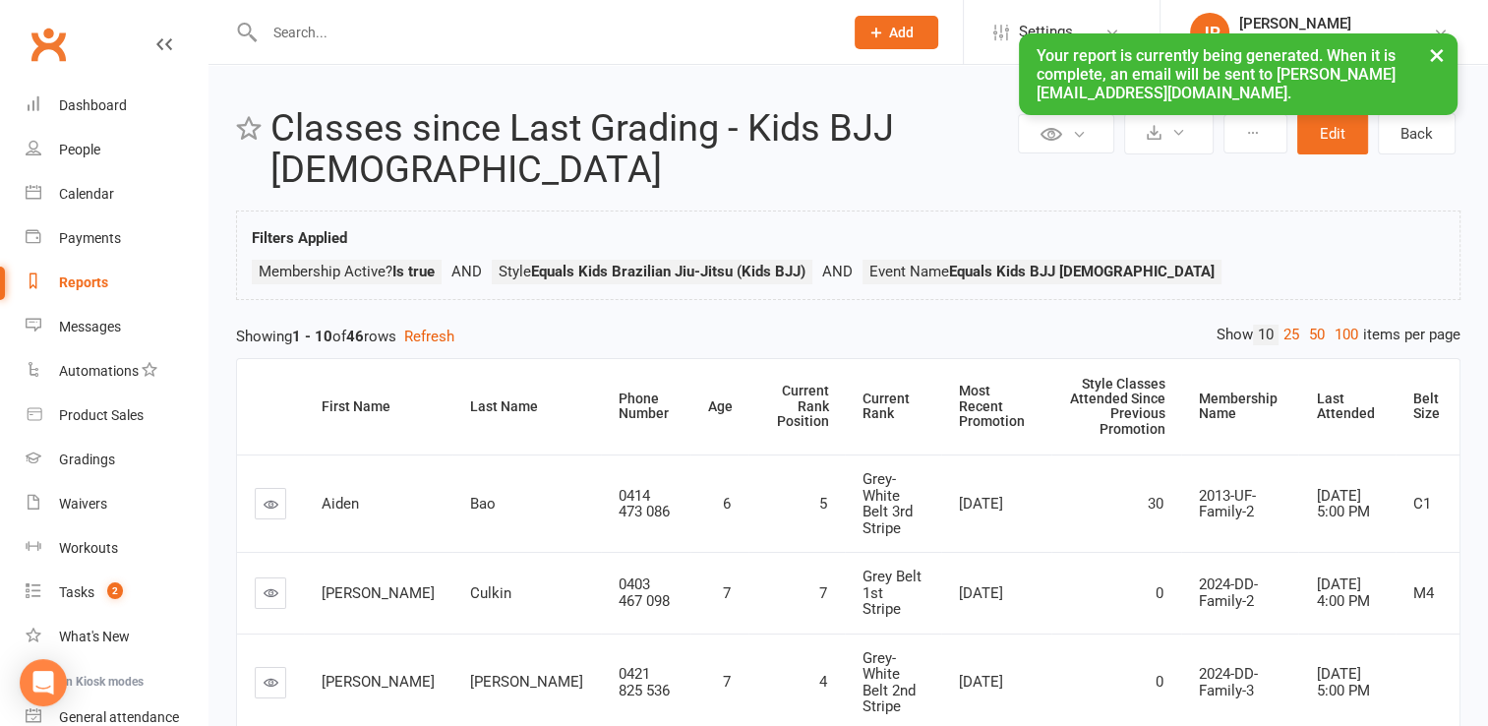
click at [1442, 53] on button "×" at bounding box center [1436, 54] width 35 height 42
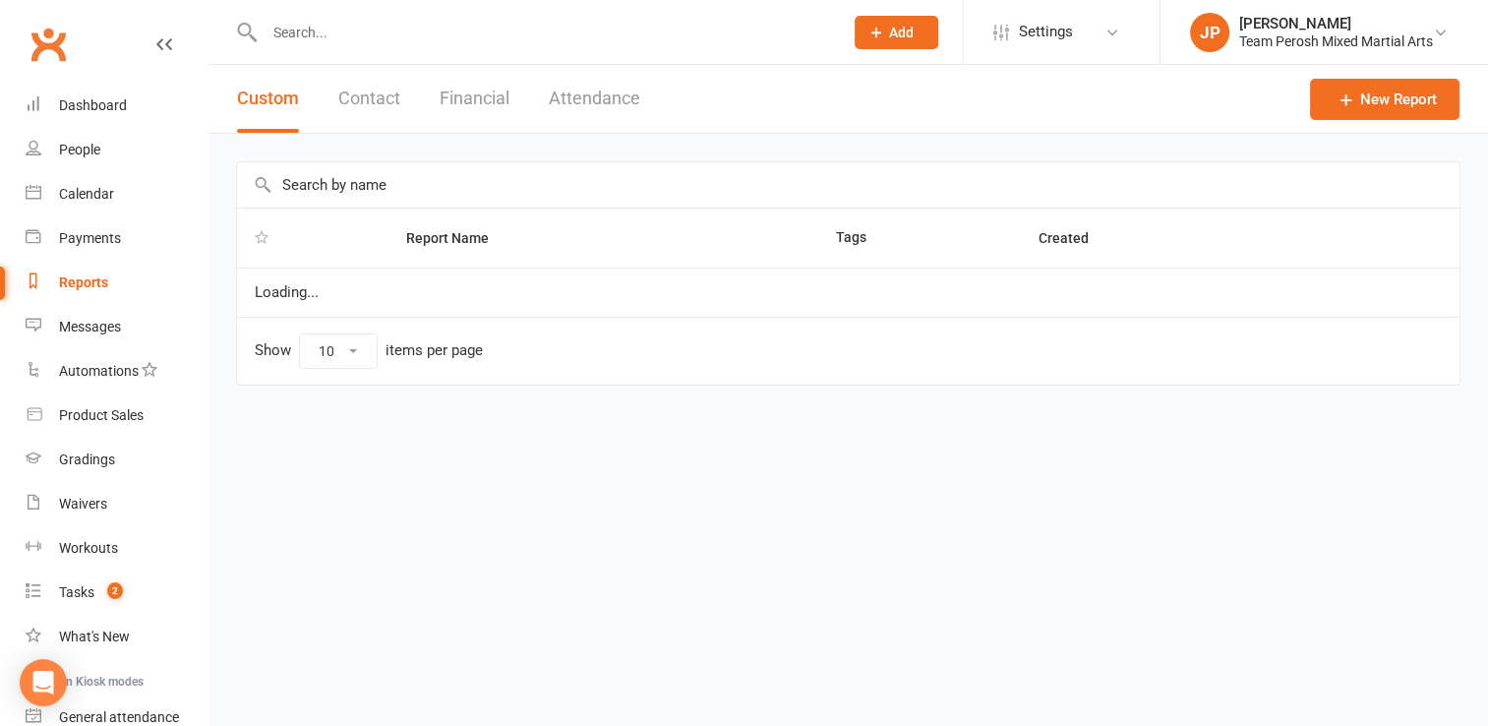
select select "100"
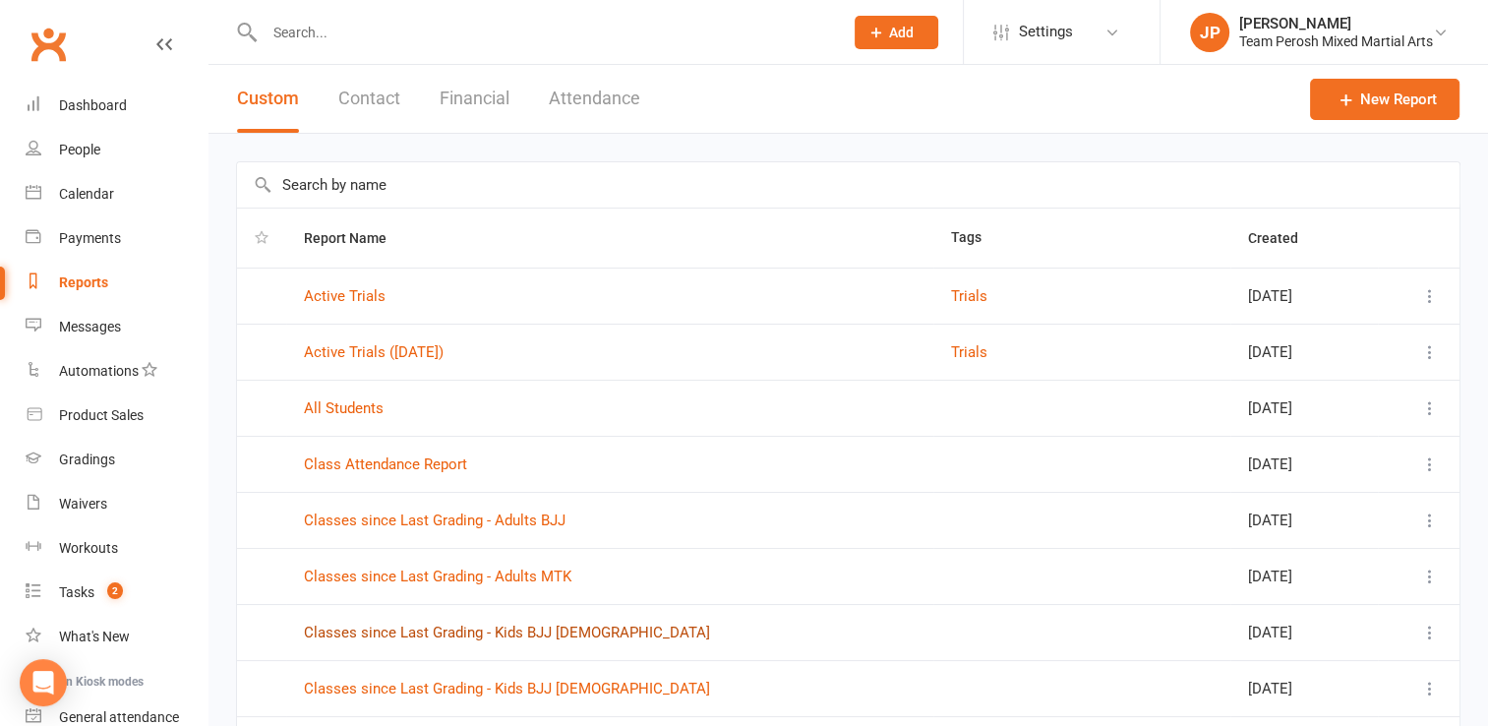
click at [527, 627] on link "Classes since Last Grading - Kids BJJ 10-15yo" at bounding box center [507, 632] width 406 height 18
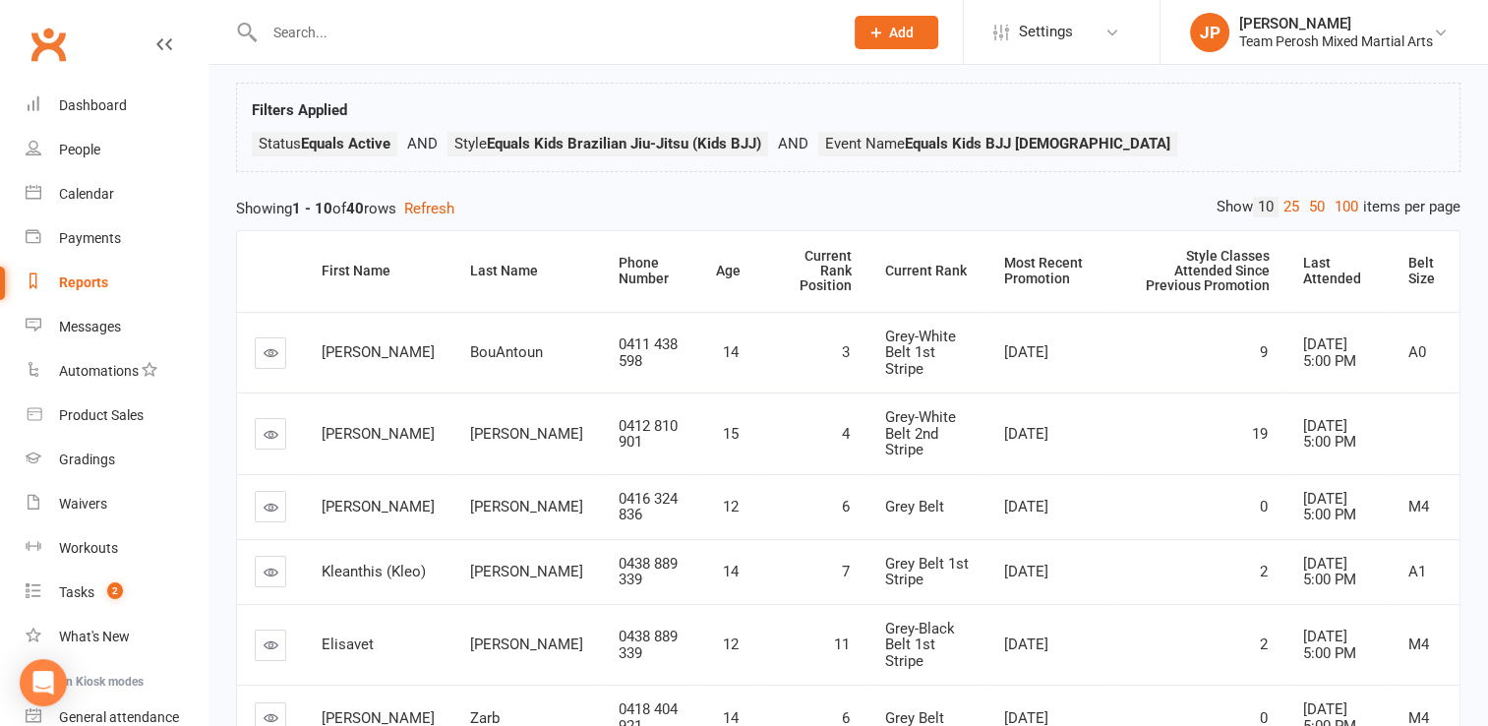
scroll to position [135, 0]
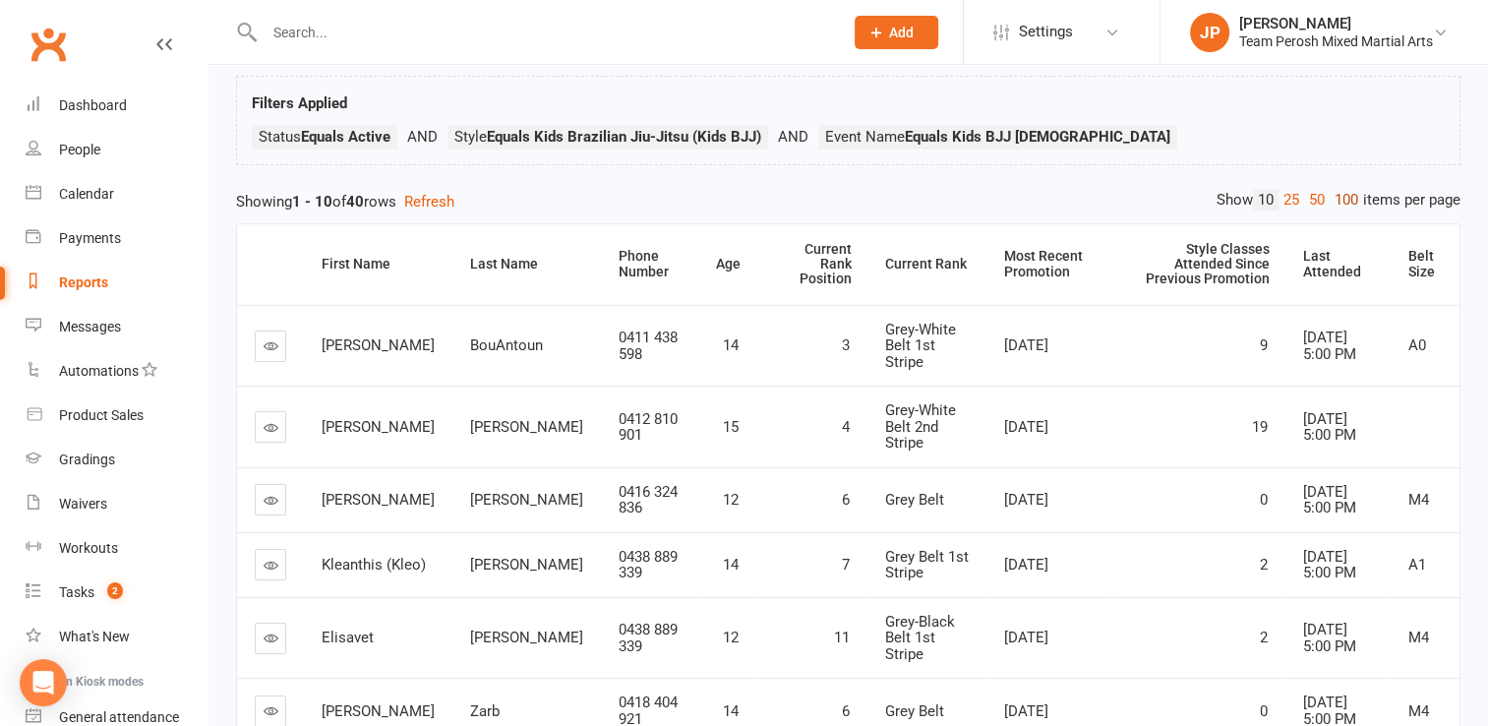
click at [1343, 193] on link "100" at bounding box center [1345, 200] width 33 height 21
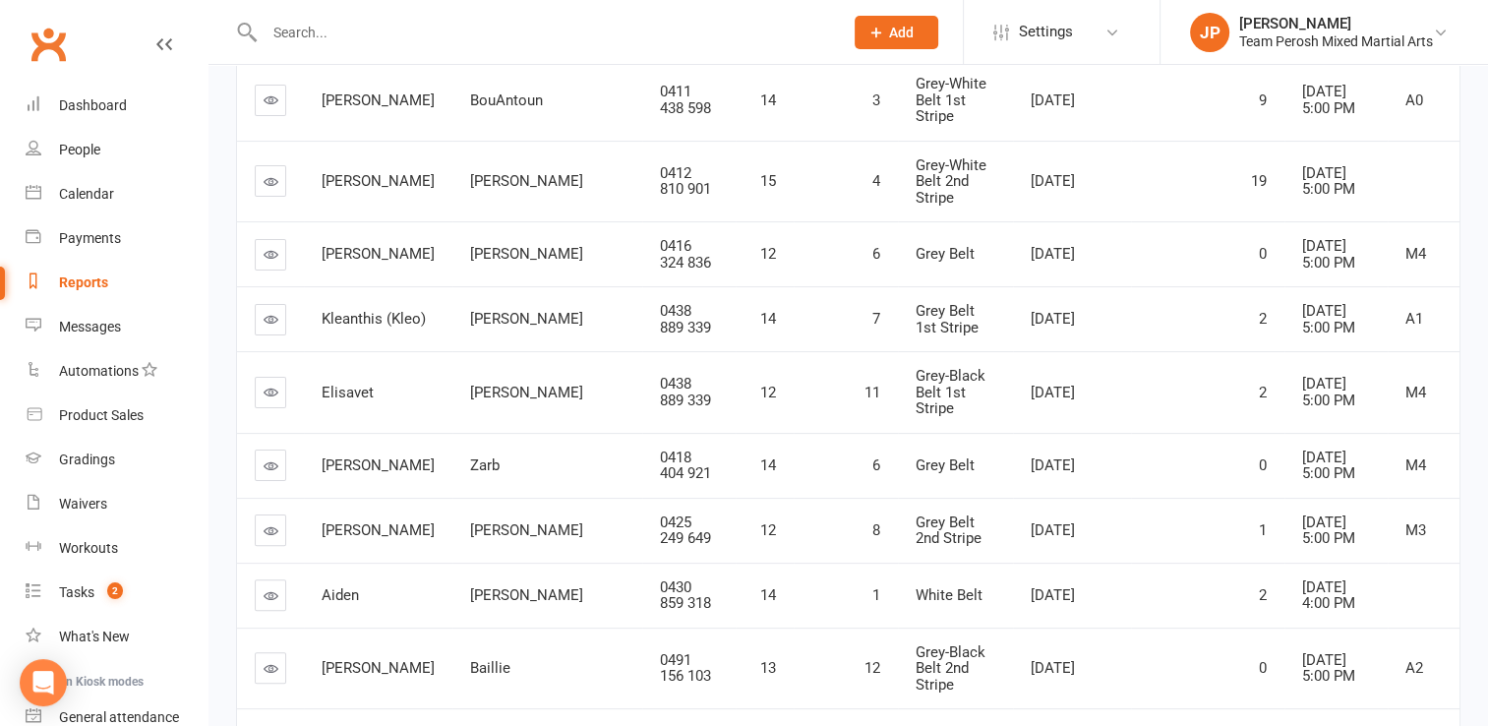
scroll to position [0, 0]
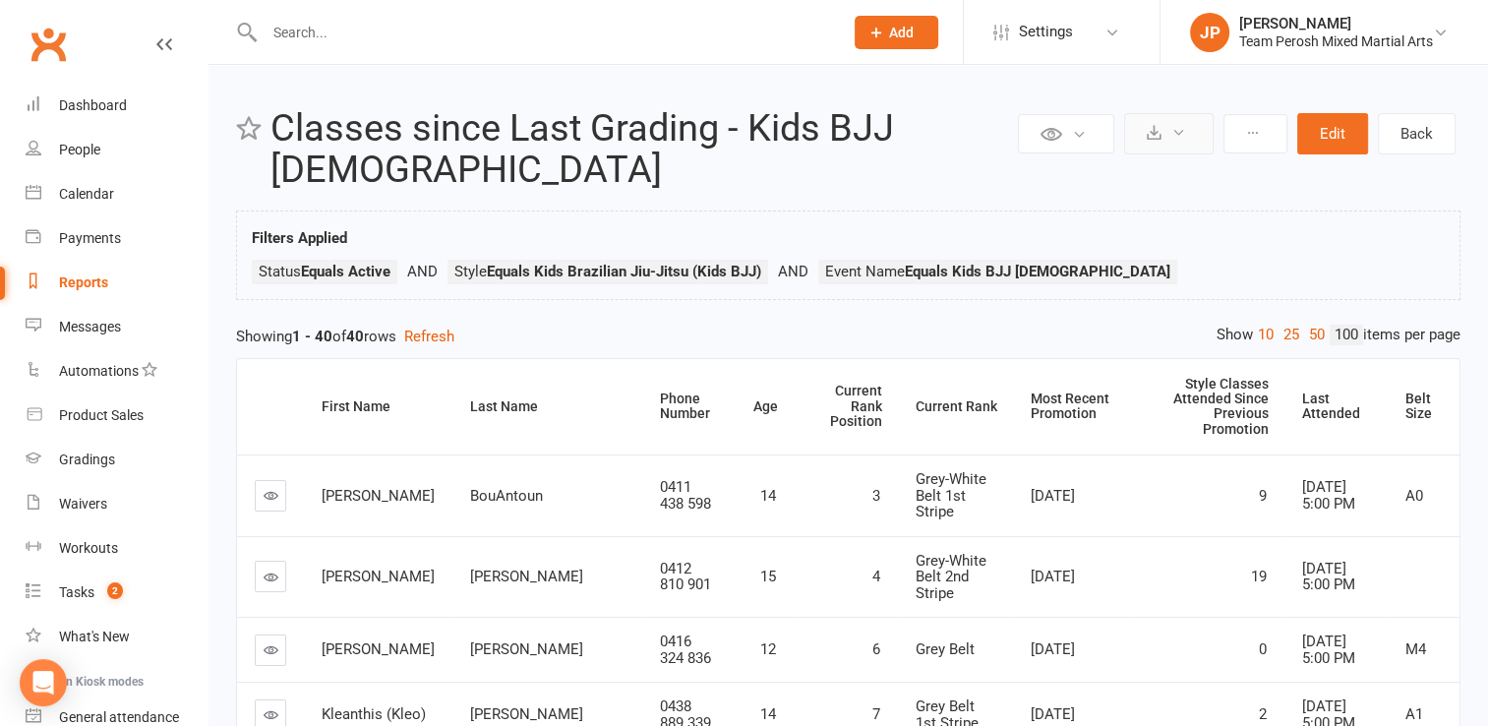
click at [1188, 124] on button at bounding box center [1168, 133] width 89 height 41
click at [1129, 174] on link "Export to CSV" at bounding box center [1109, 180] width 206 height 39
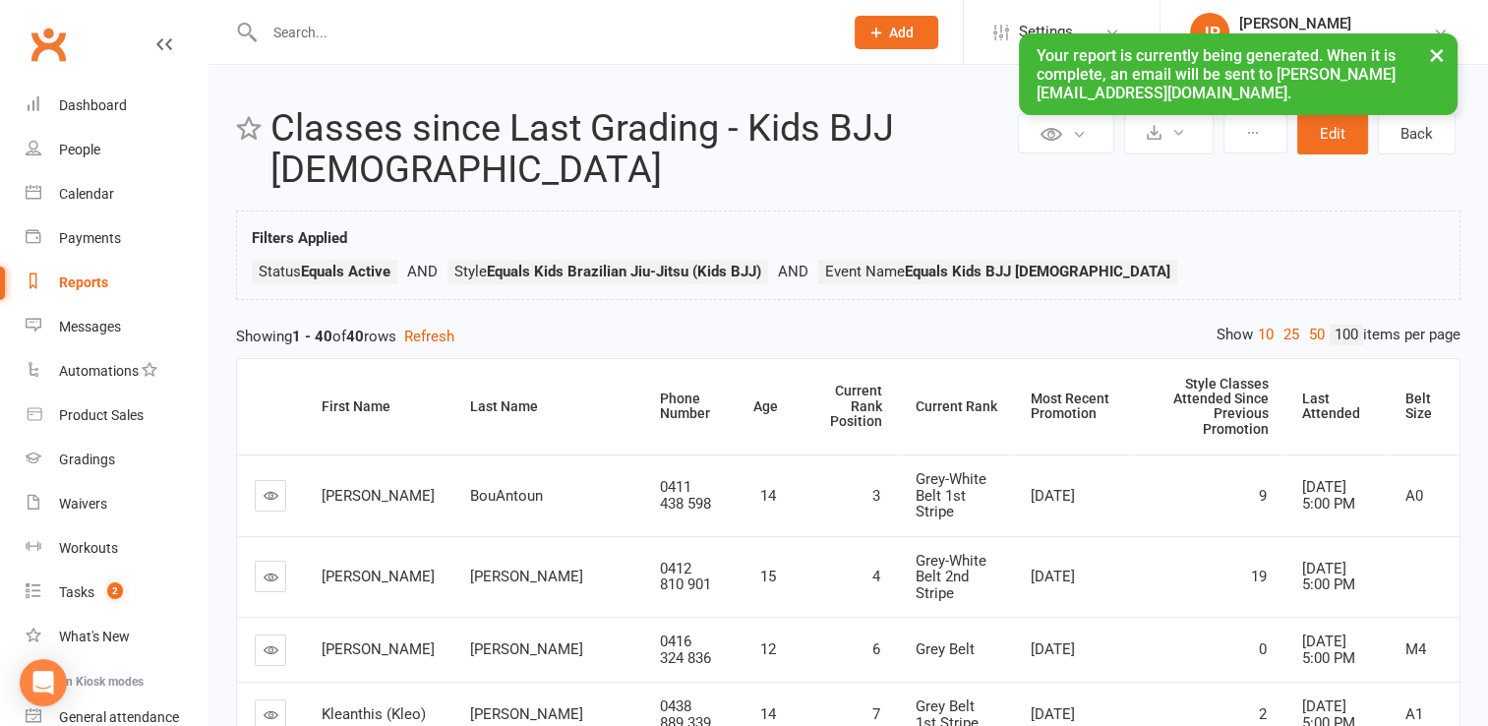
click at [104, 33] on div "× Your report is currently being generated. When it is complete, an email will …" at bounding box center [731, 33] width 1462 height 0
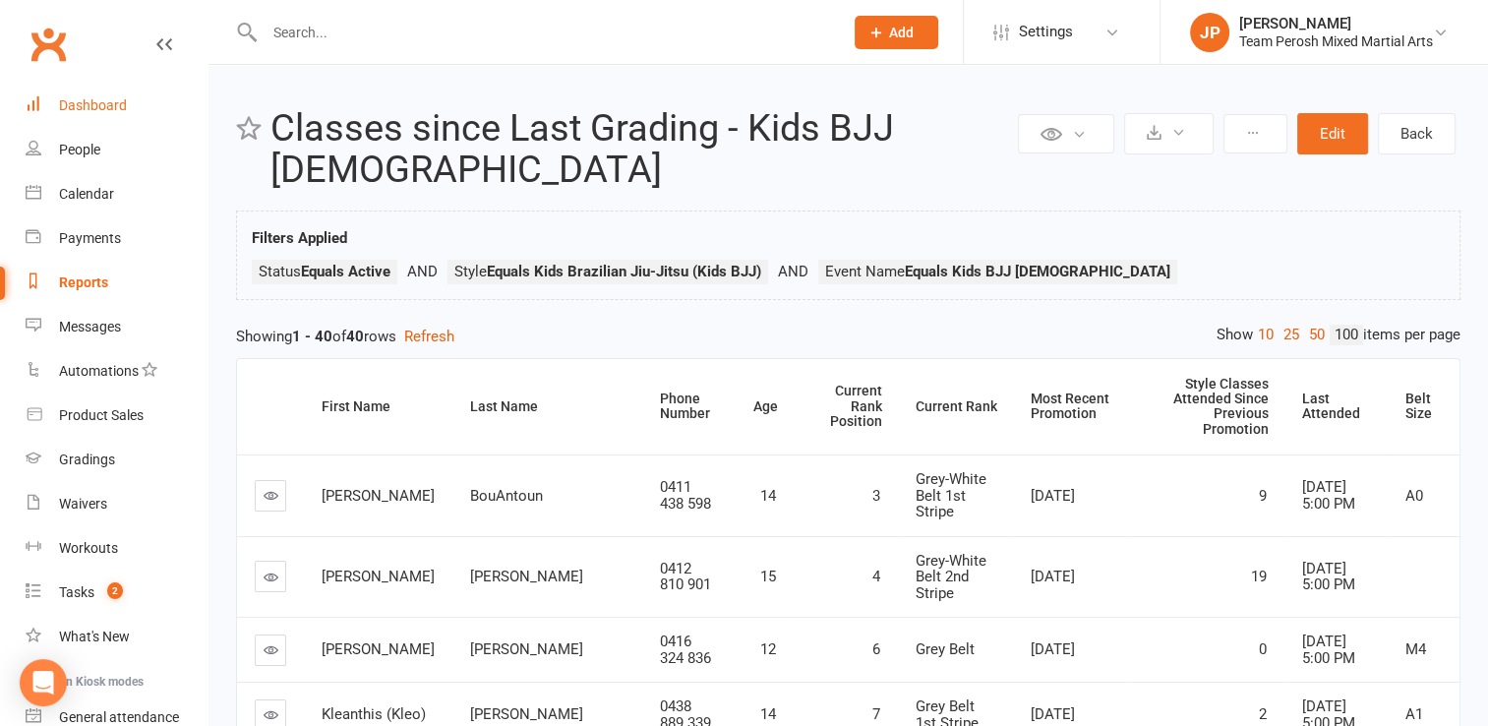
click at [100, 111] on div "Dashboard" at bounding box center [93, 105] width 68 height 16
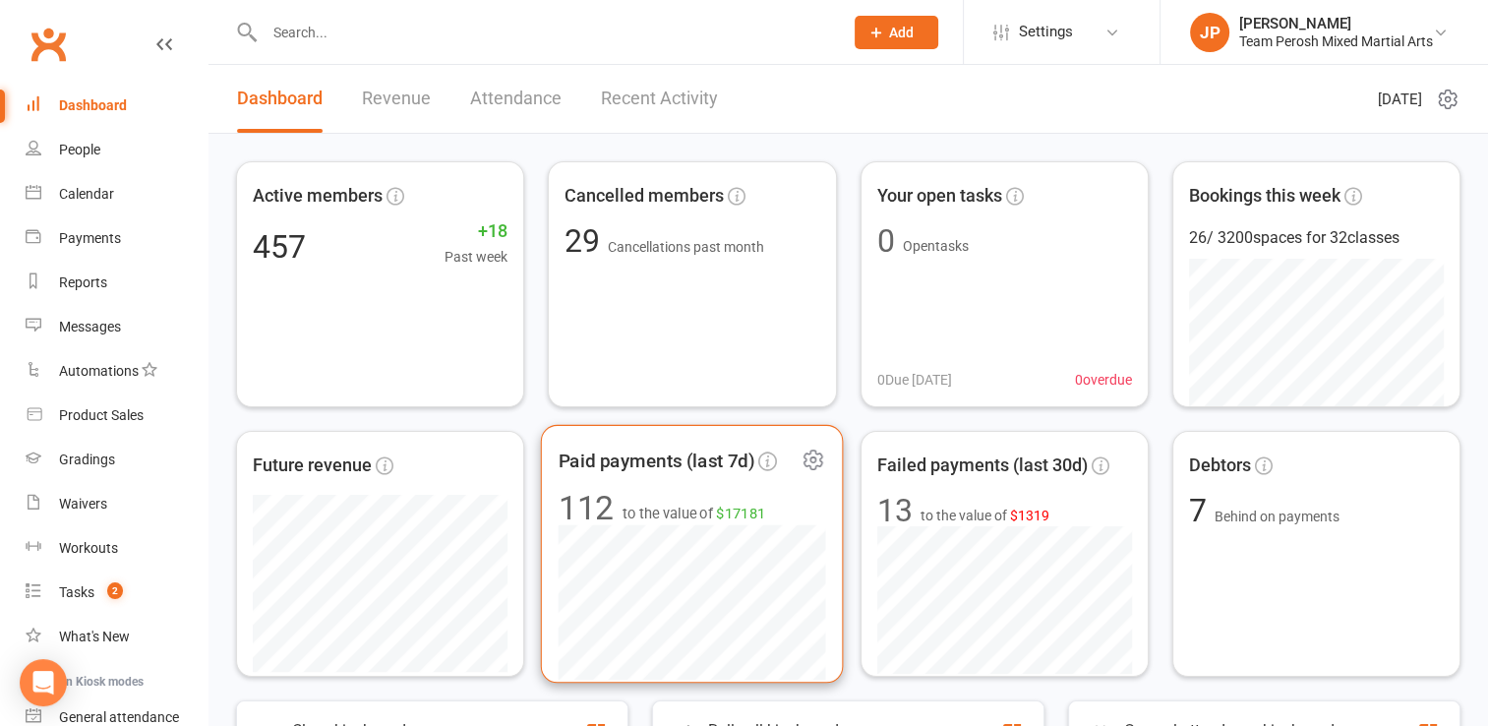
click at [599, 463] on span "Paid payments (last 7d)" at bounding box center [657, 459] width 196 height 29
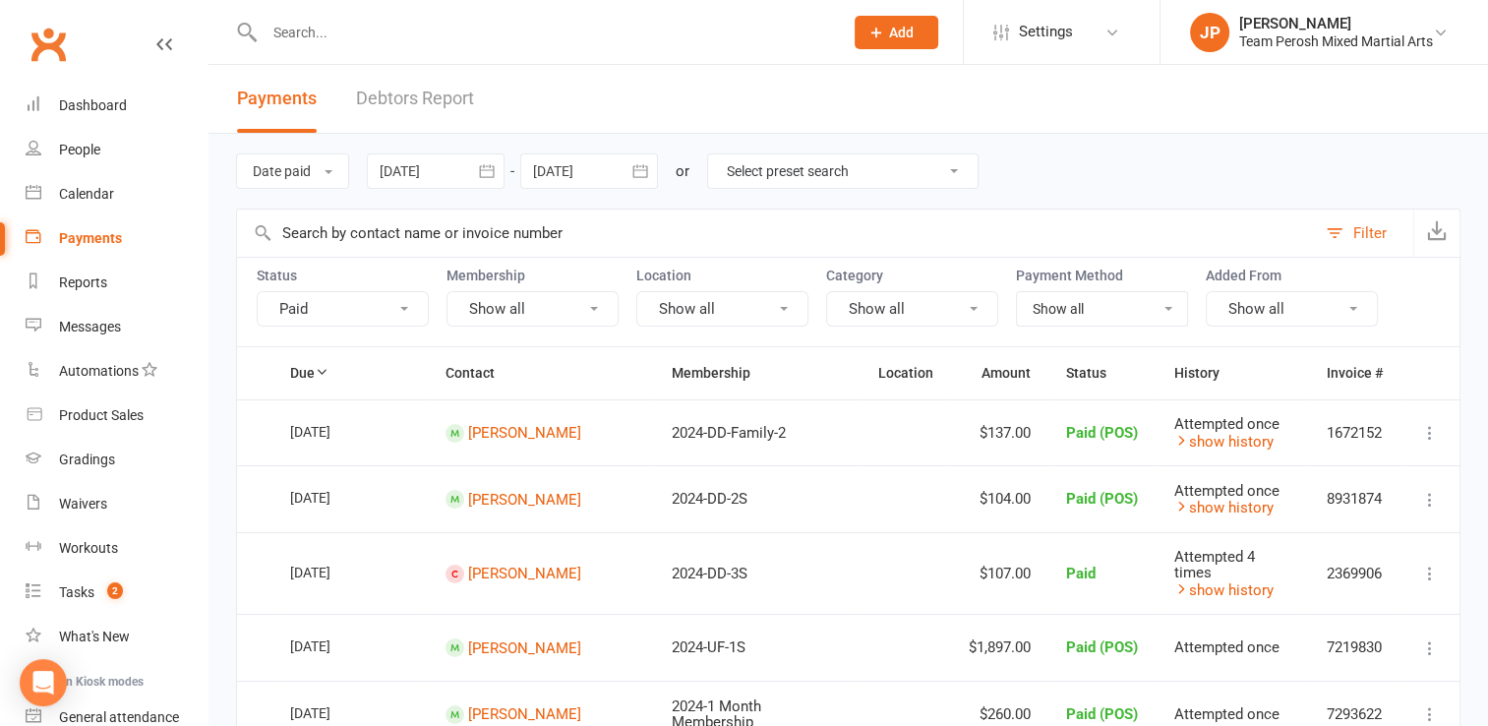
click at [480, 169] on icon "button" at bounding box center [487, 171] width 20 height 20
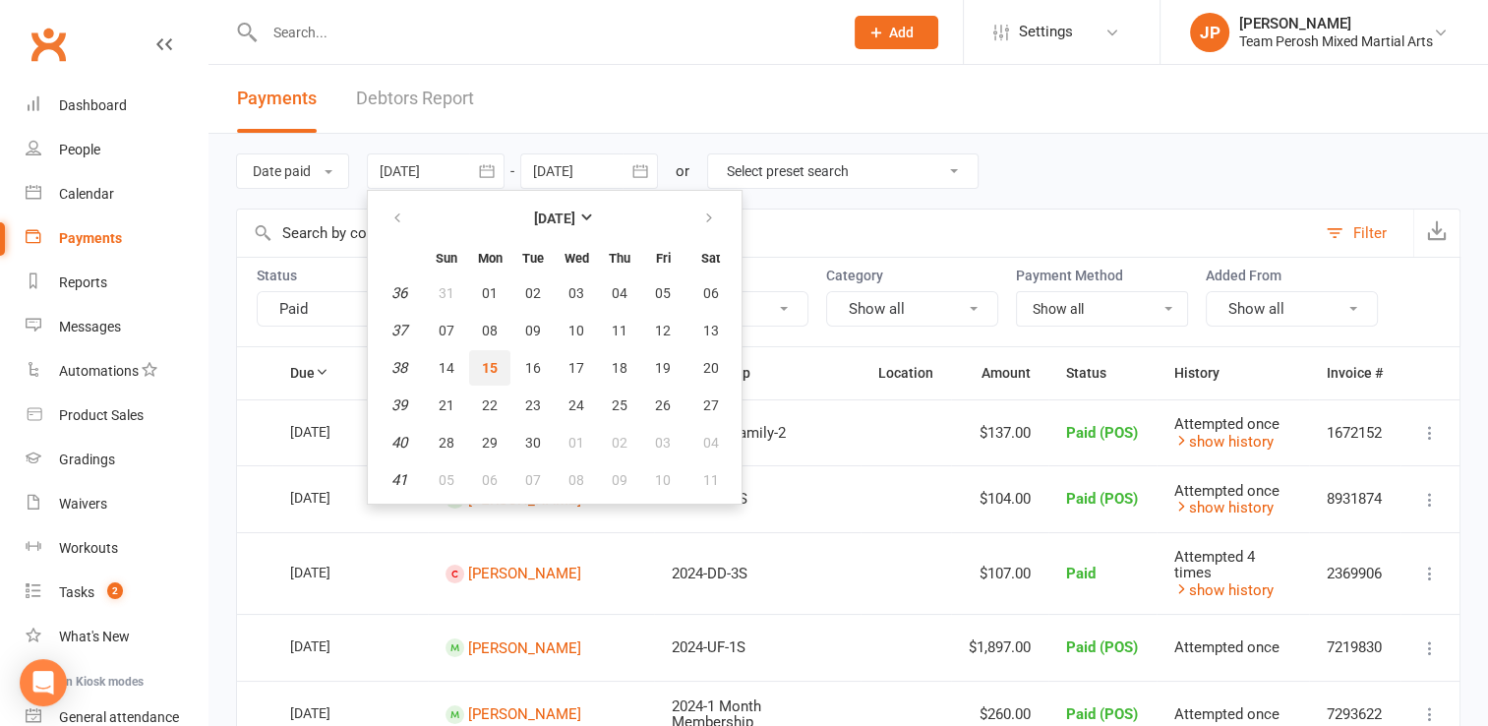
click at [494, 365] on span "15" at bounding box center [490, 368] width 16 height 16
type input "15 Sep 2025"
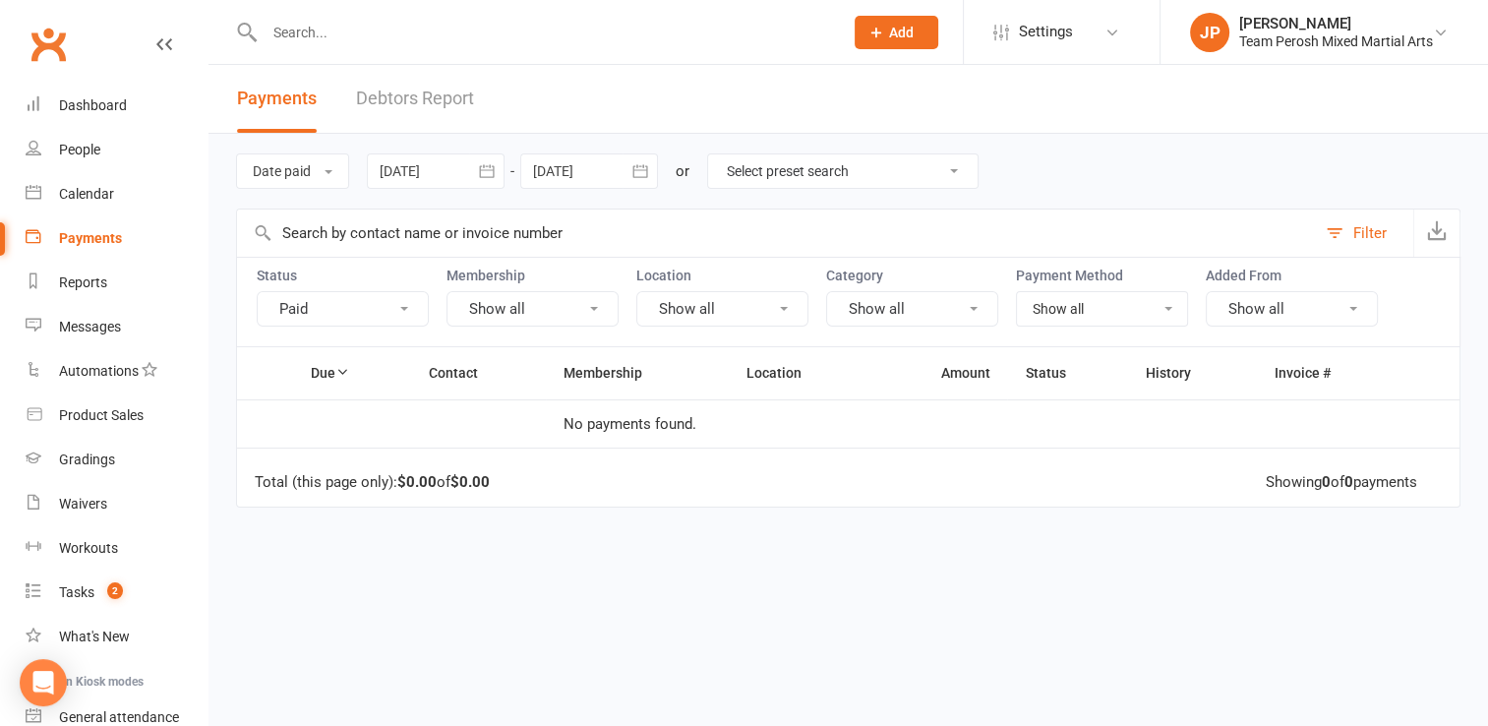
click at [437, 87] on link "Debtors Report" at bounding box center [415, 99] width 118 height 68
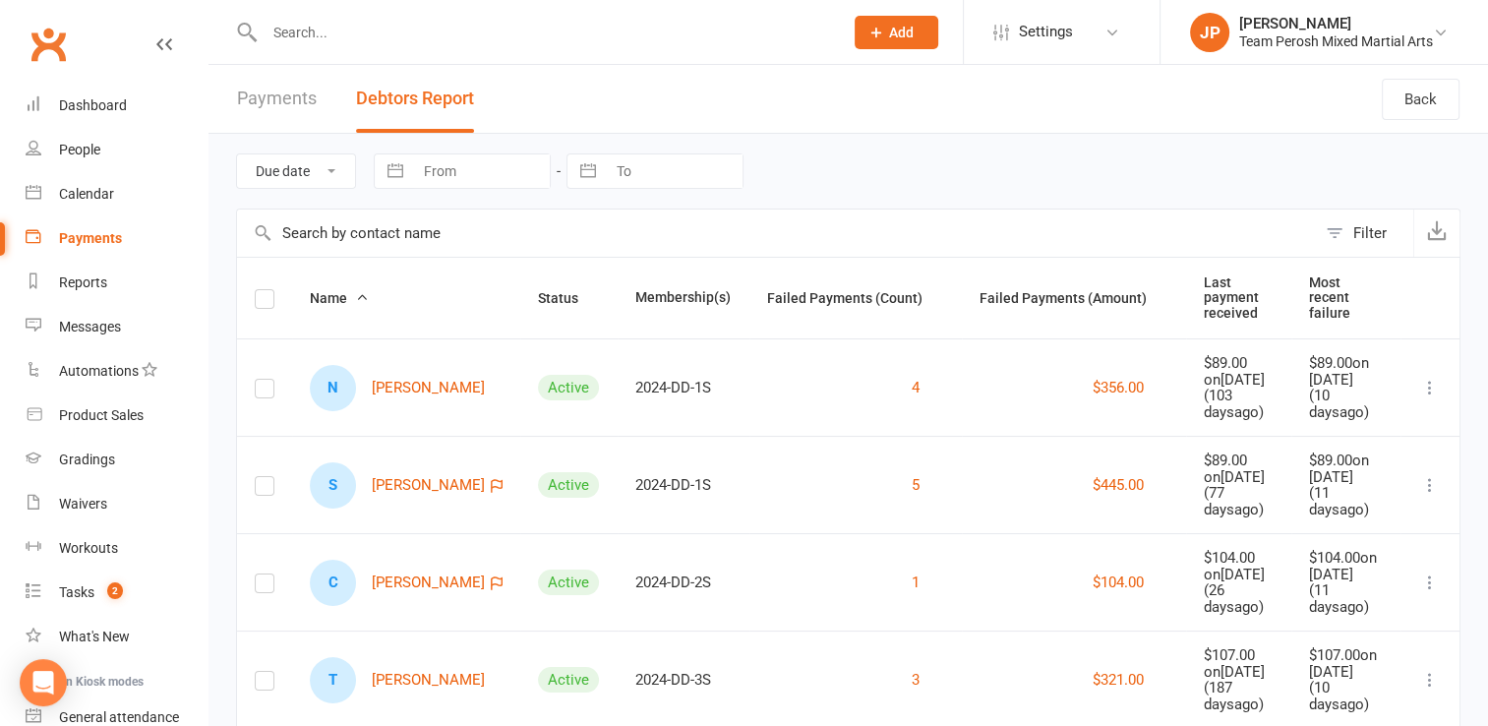
click at [265, 95] on link "Payments" at bounding box center [277, 99] width 80 height 68
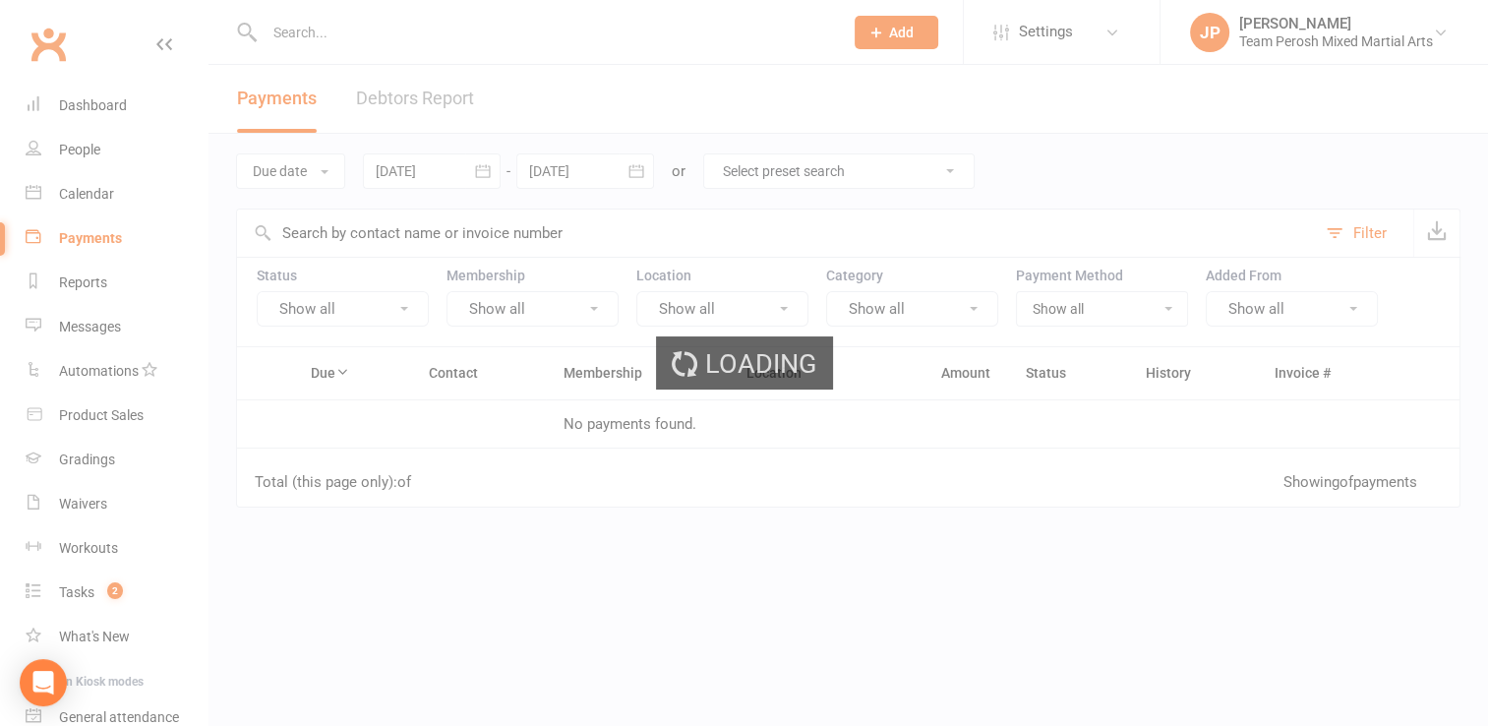
click at [103, 104] on div "Loading" at bounding box center [744, 363] width 1488 height 726
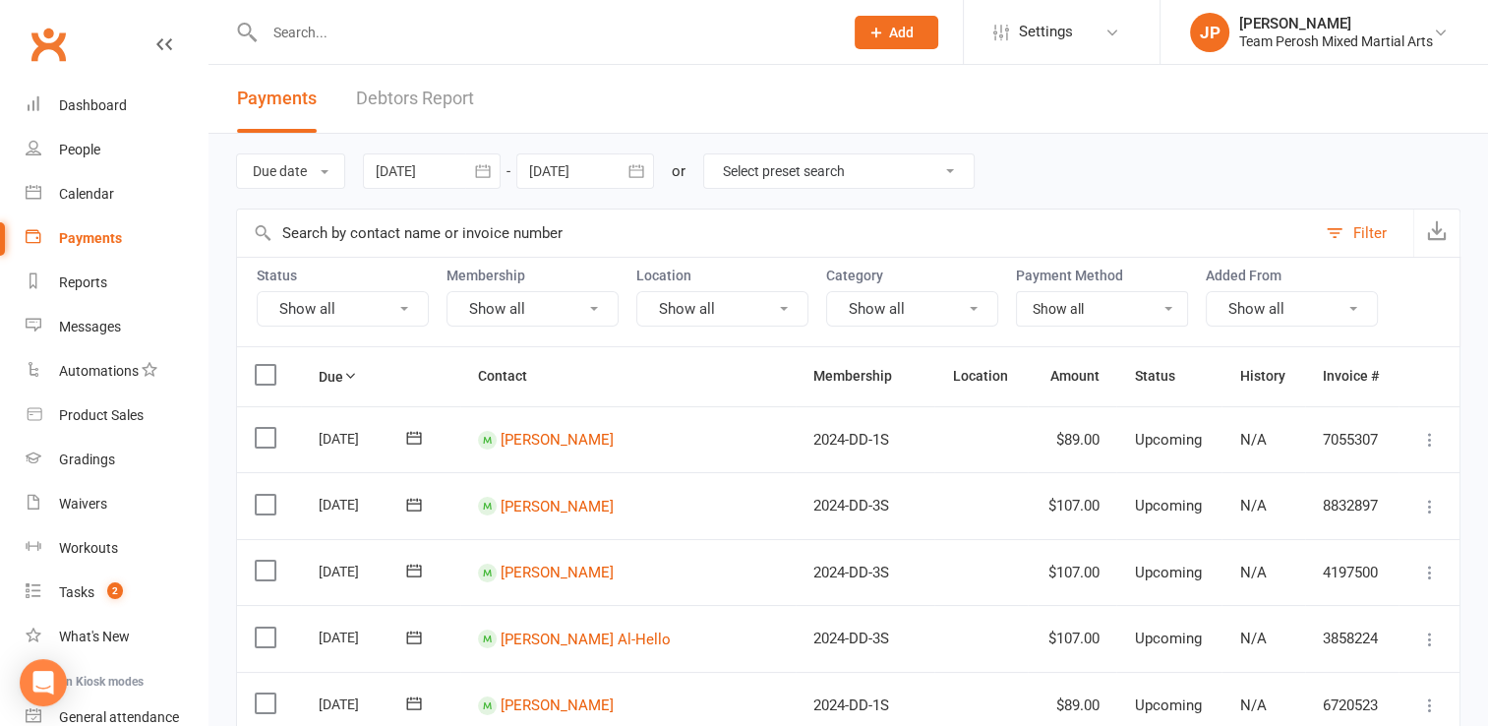
click at [480, 167] on icon "button" at bounding box center [483, 171] width 20 height 20
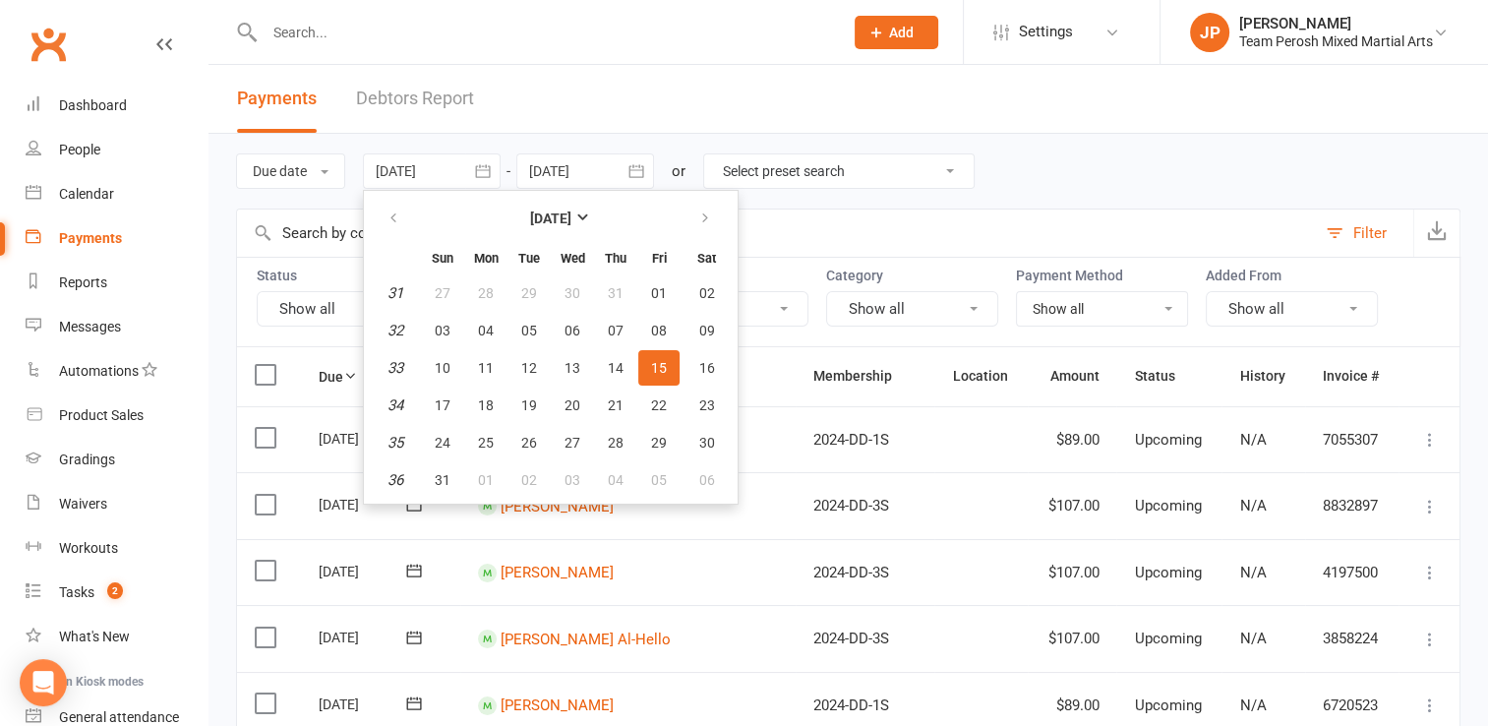
click at [665, 366] on span "15" at bounding box center [659, 368] width 16 height 16
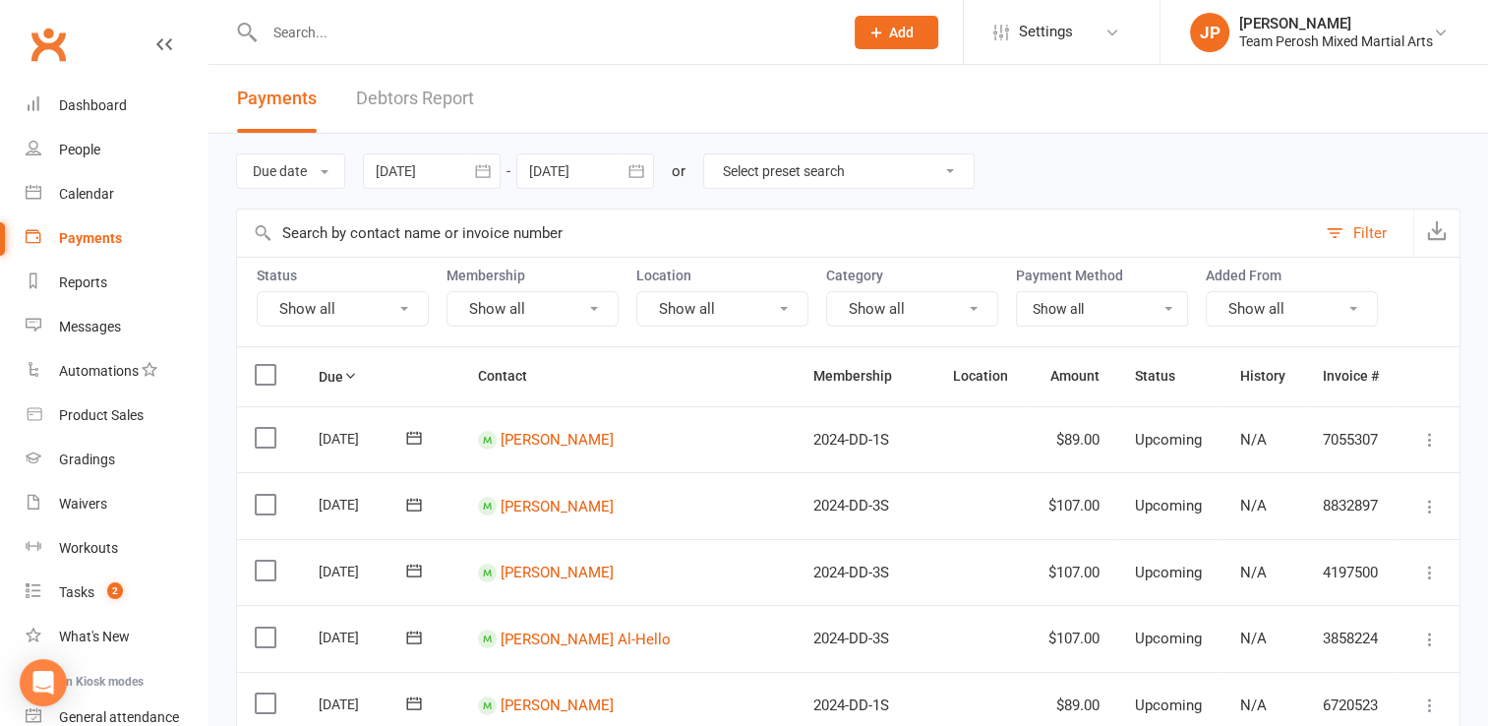
click at [469, 174] on button "button" at bounding box center [482, 170] width 35 height 35
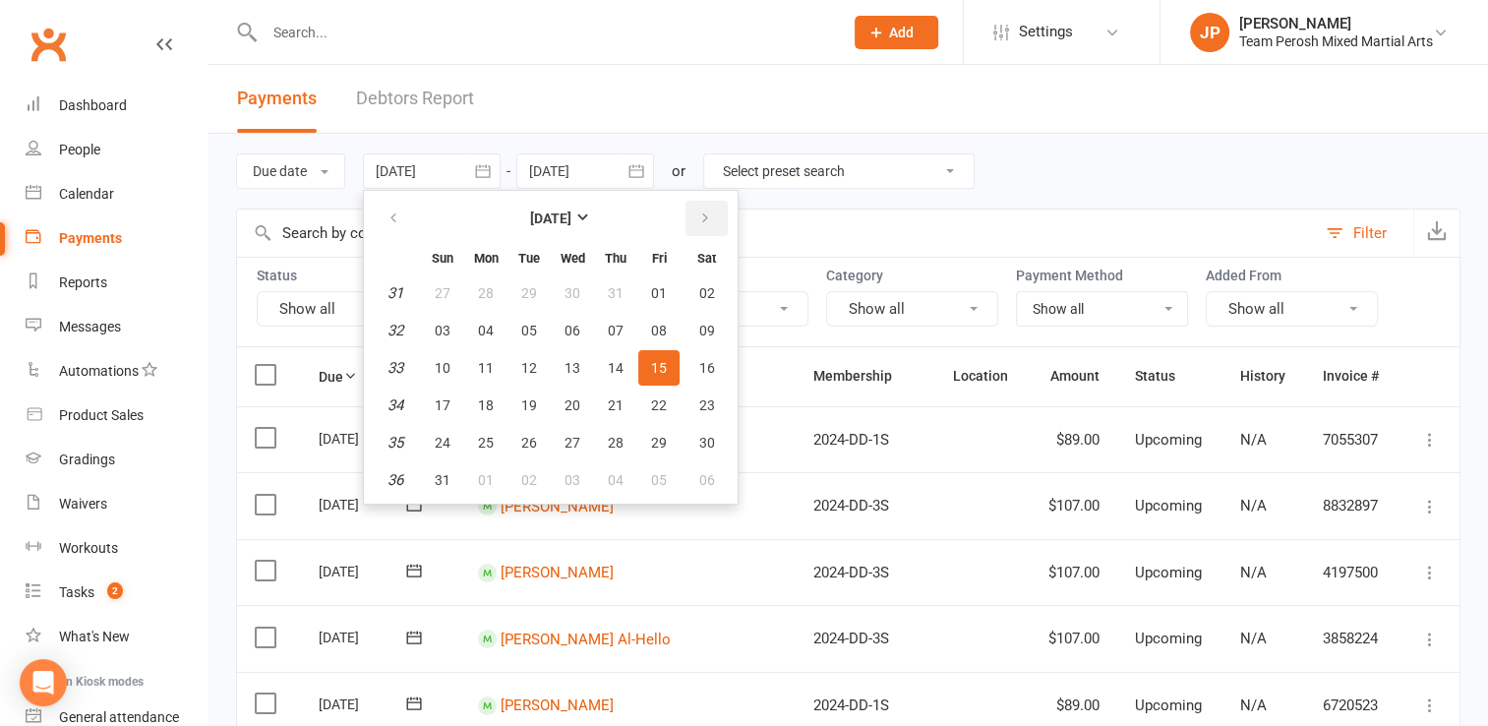
click at [699, 216] on icon "button" at bounding box center [705, 218] width 14 height 16
click at [661, 365] on span "19" at bounding box center [659, 368] width 16 height 16
type input "19 Sep 2025"
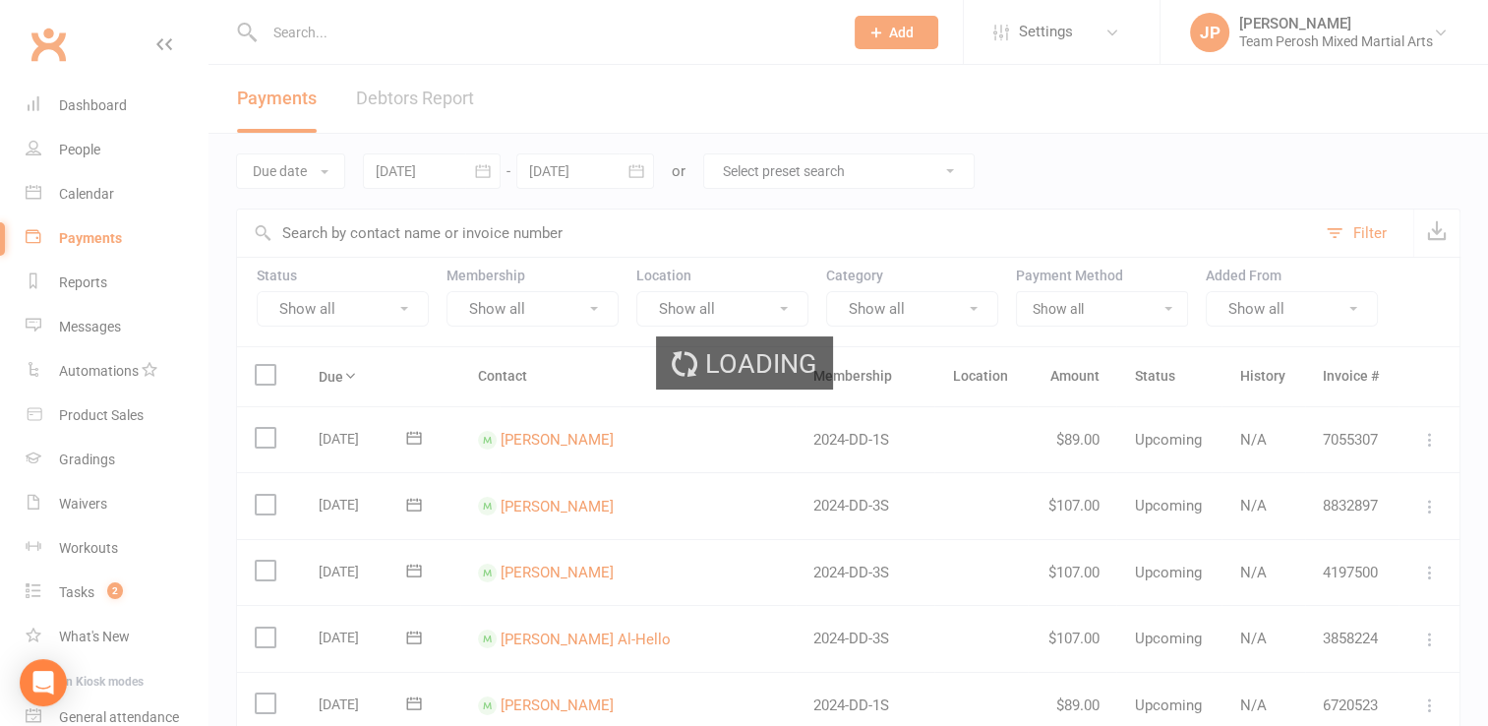
click at [634, 169] on div "Loading" at bounding box center [744, 363] width 1488 height 726
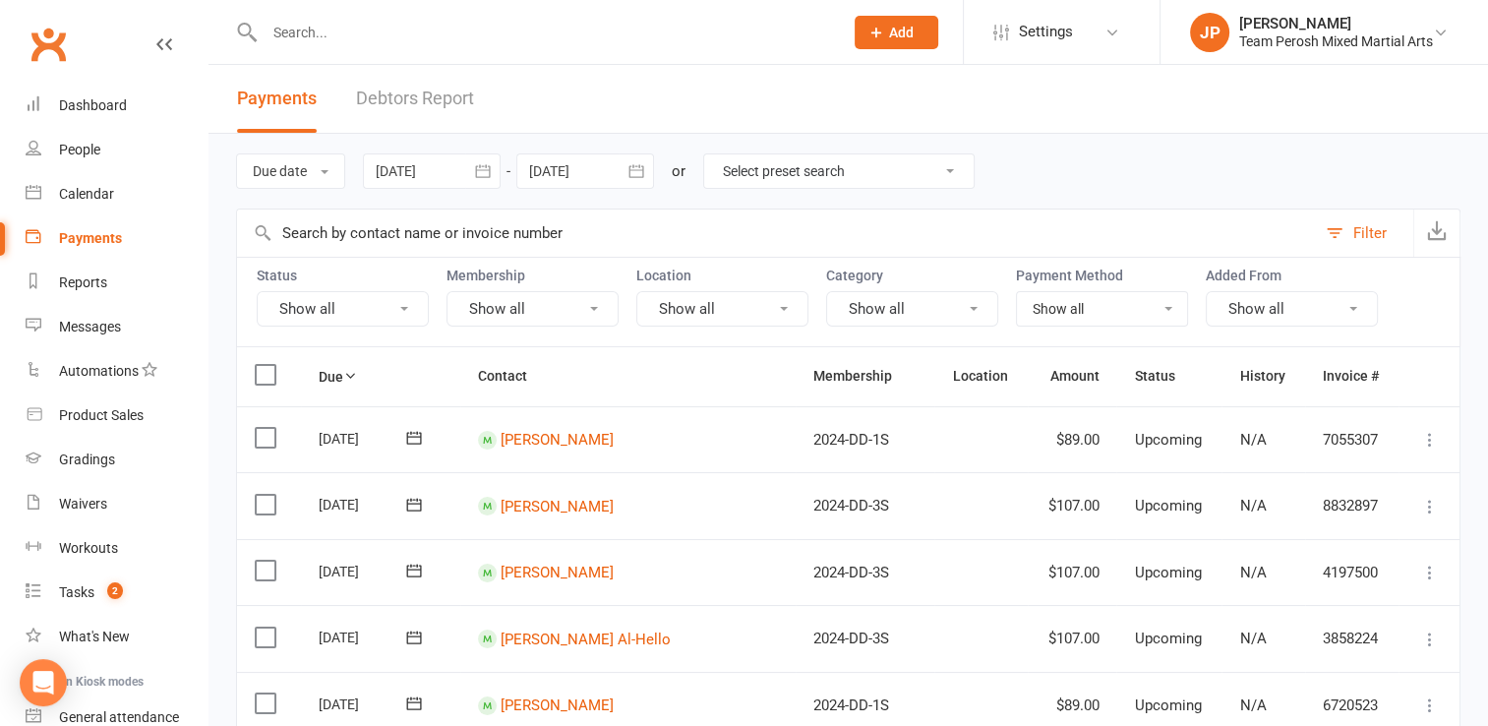
click at [634, 169] on icon "button" at bounding box center [635, 170] width 15 height 13
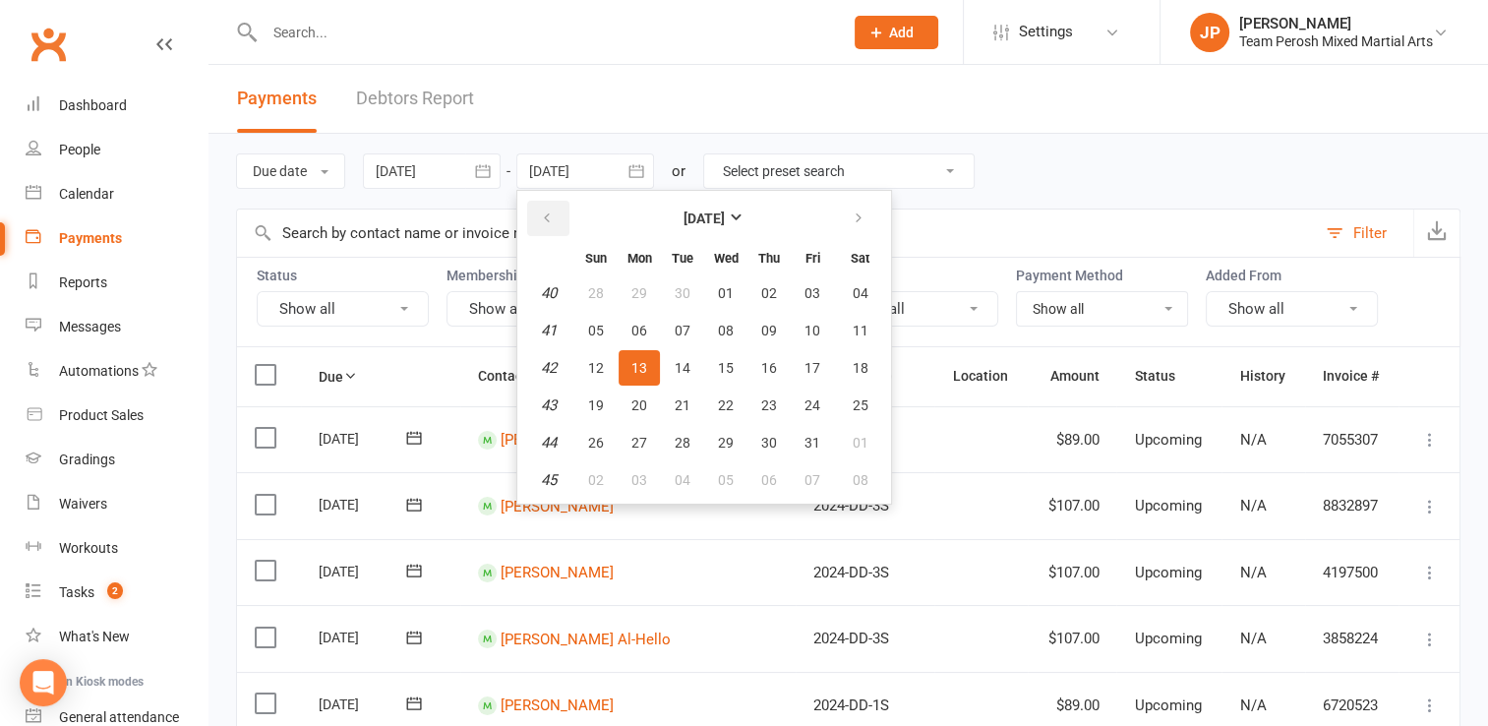
click at [551, 206] on button "button" at bounding box center [548, 218] width 42 height 35
click at [798, 373] on button "19" at bounding box center [812, 367] width 41 height 35
type input "19 Sep 2025"
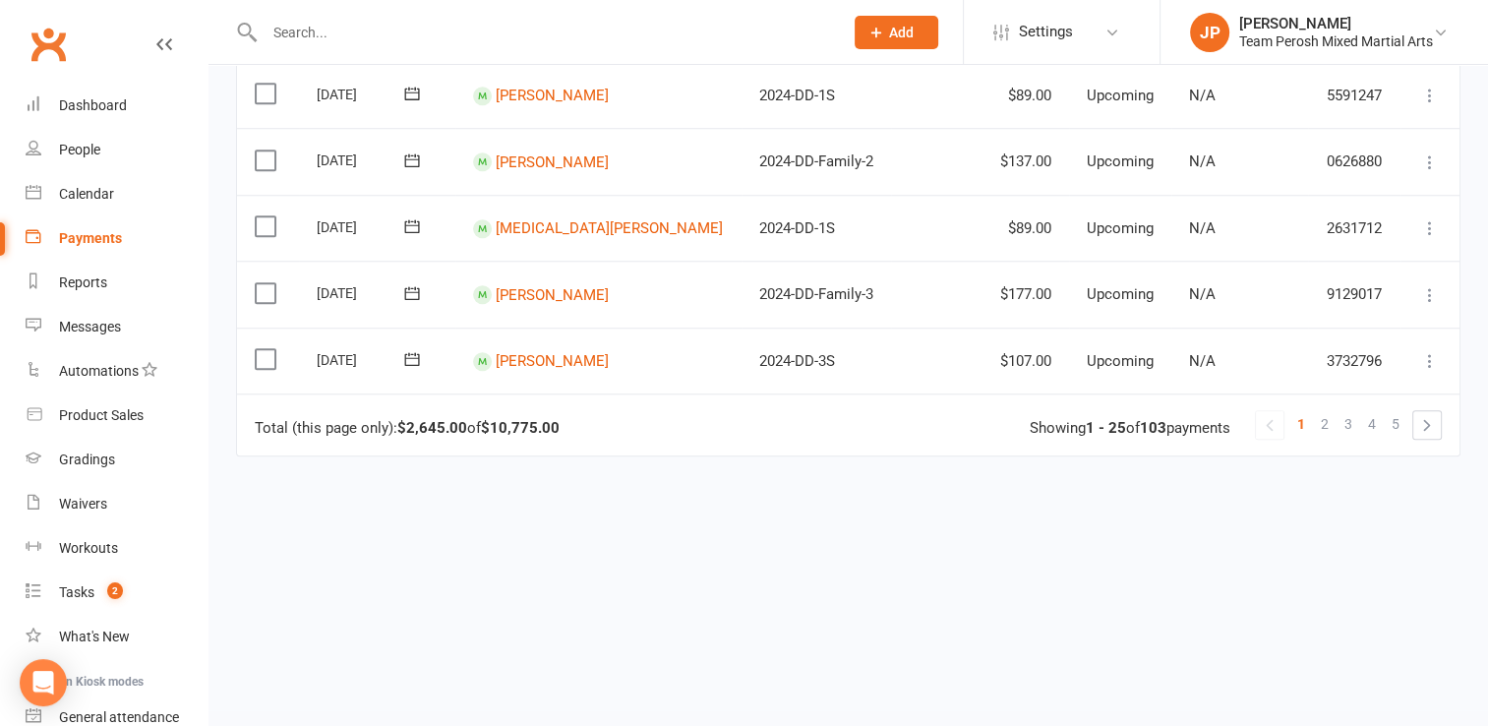
scroll to position [1681, 0]
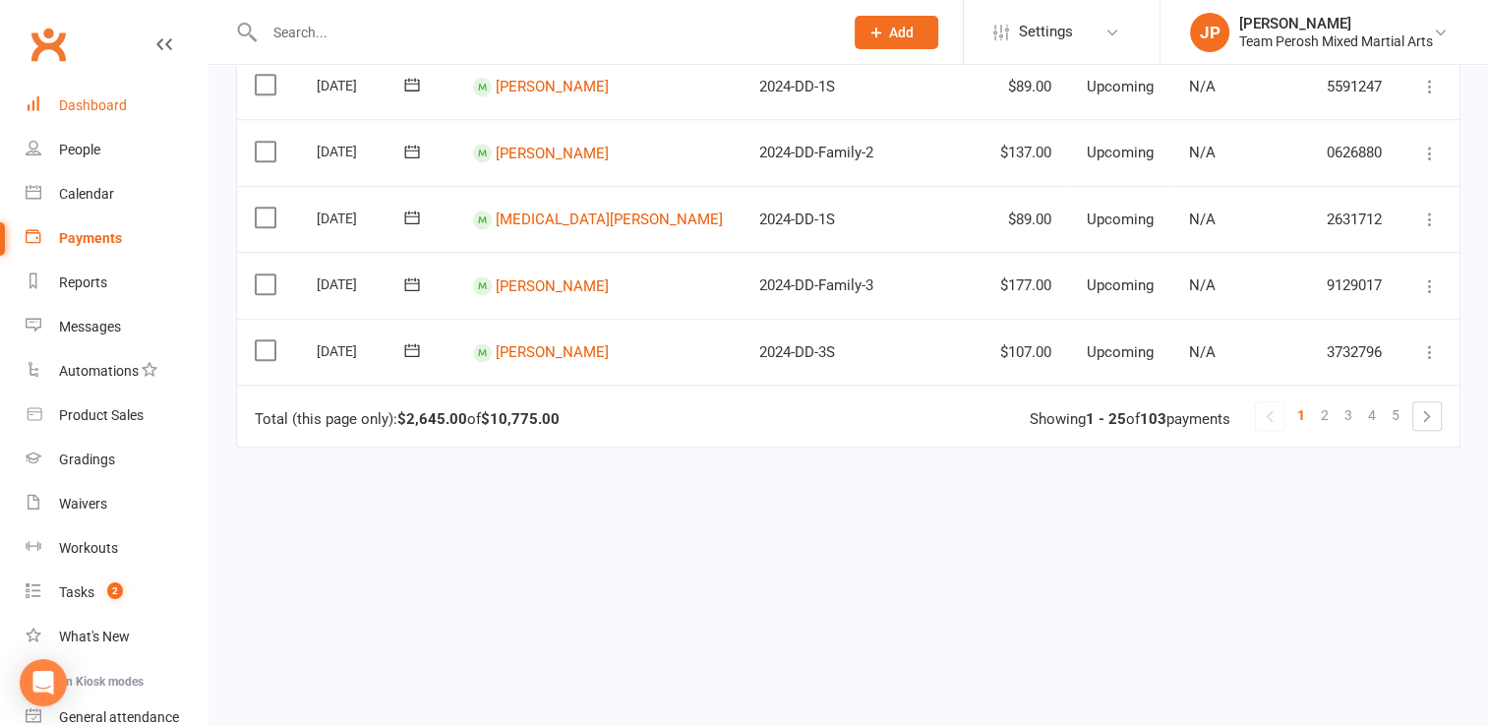
click at [89, 115] on link "Dashboard" at bounding box center [117, 106] width 182 height 44
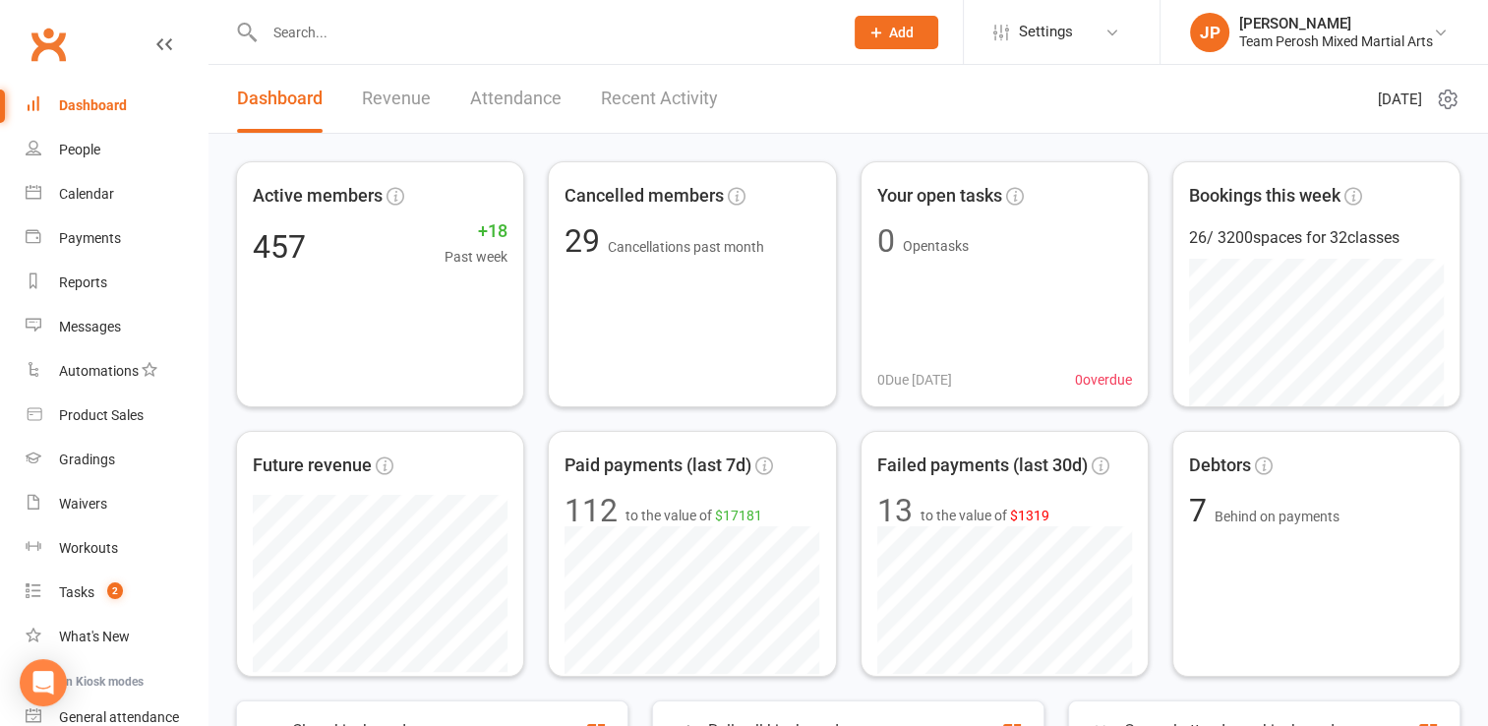
click at [627, 109] on link "Recent Activity" at bounding box center [659, 99] width 117 height 68
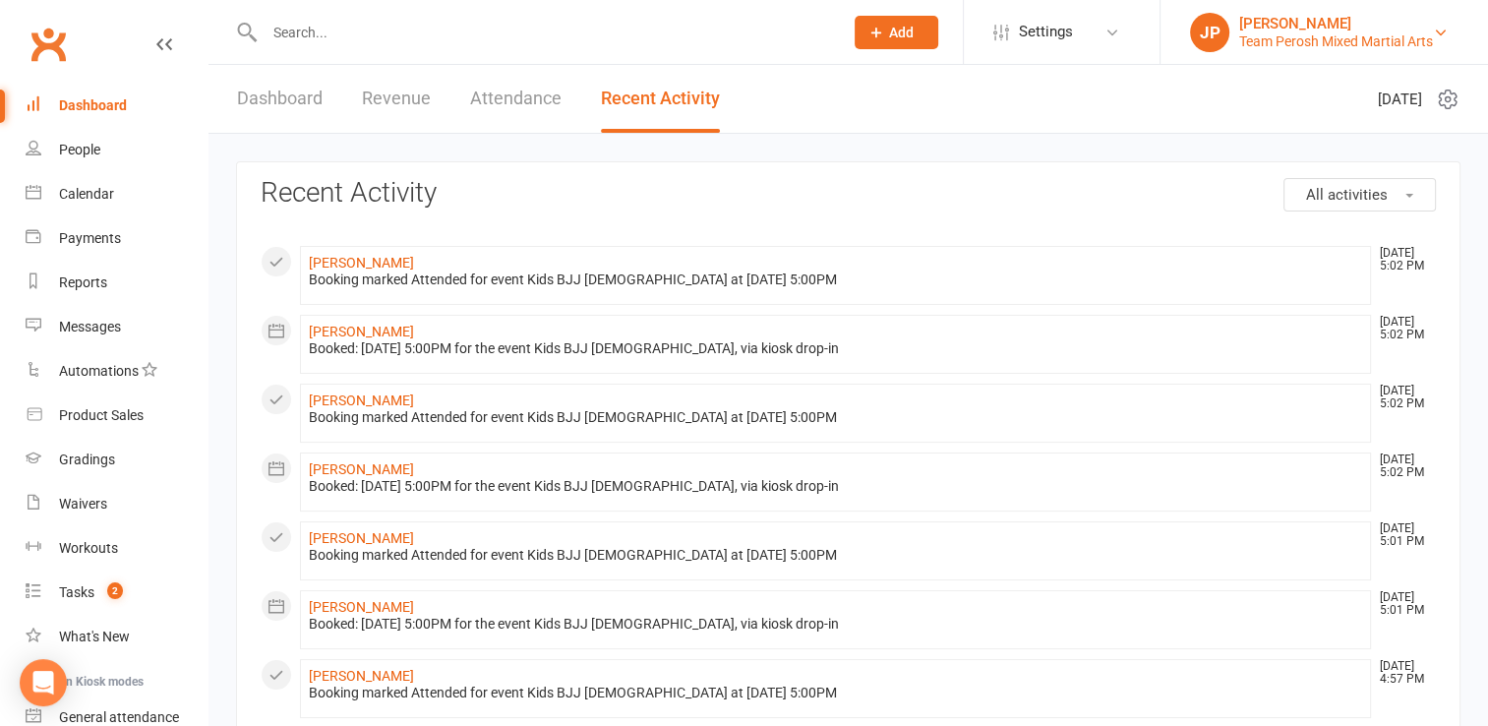
click at [1428, 22] on div "John Perosh" at bounding box center [1336, 24] width 194 height 18
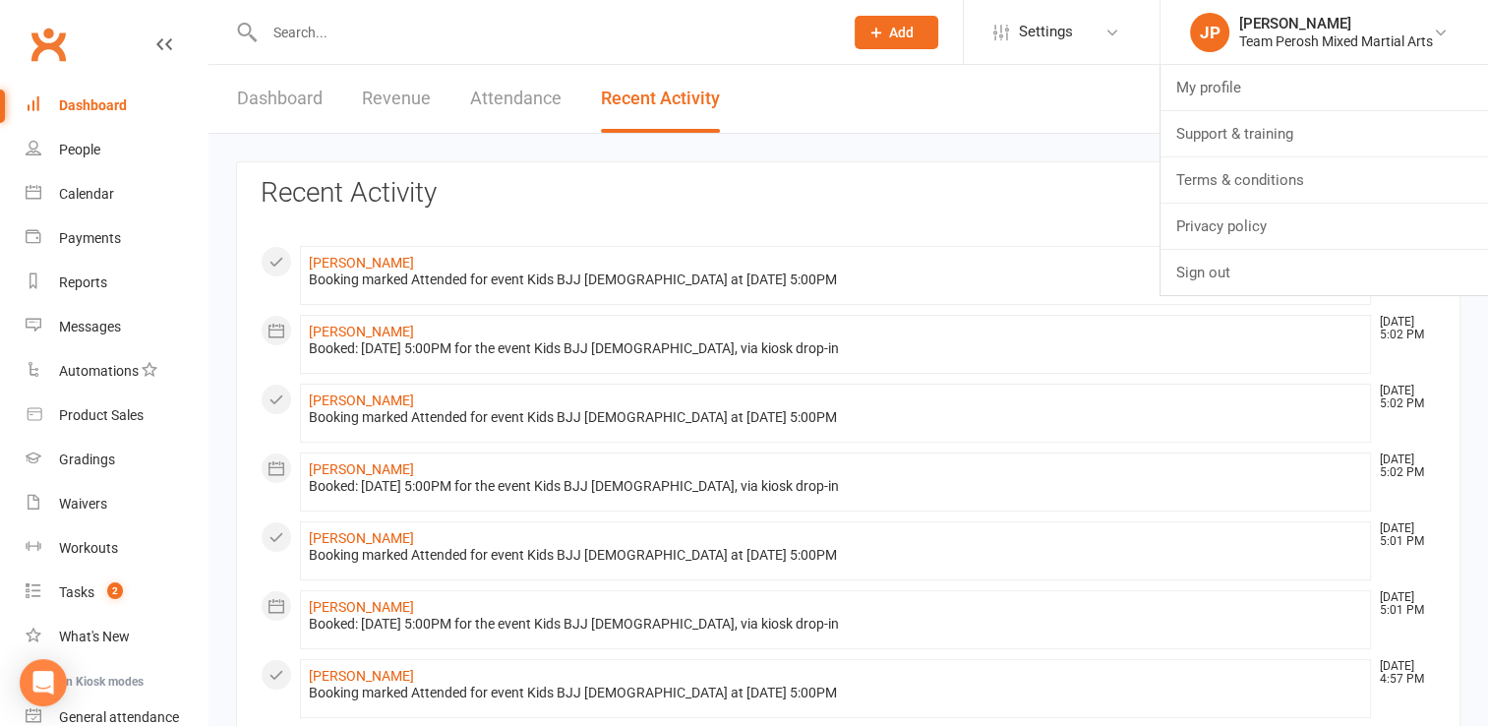
click at [1012, 124] on header "Dashboard Revenue Attendance Recent Activity Monday 15th, September 2025" at bounding box center [847, 99] width 1279 height 69
click at [315, 85] on link "Dashboard" at bounding box center [280, 99] width 86 height 68
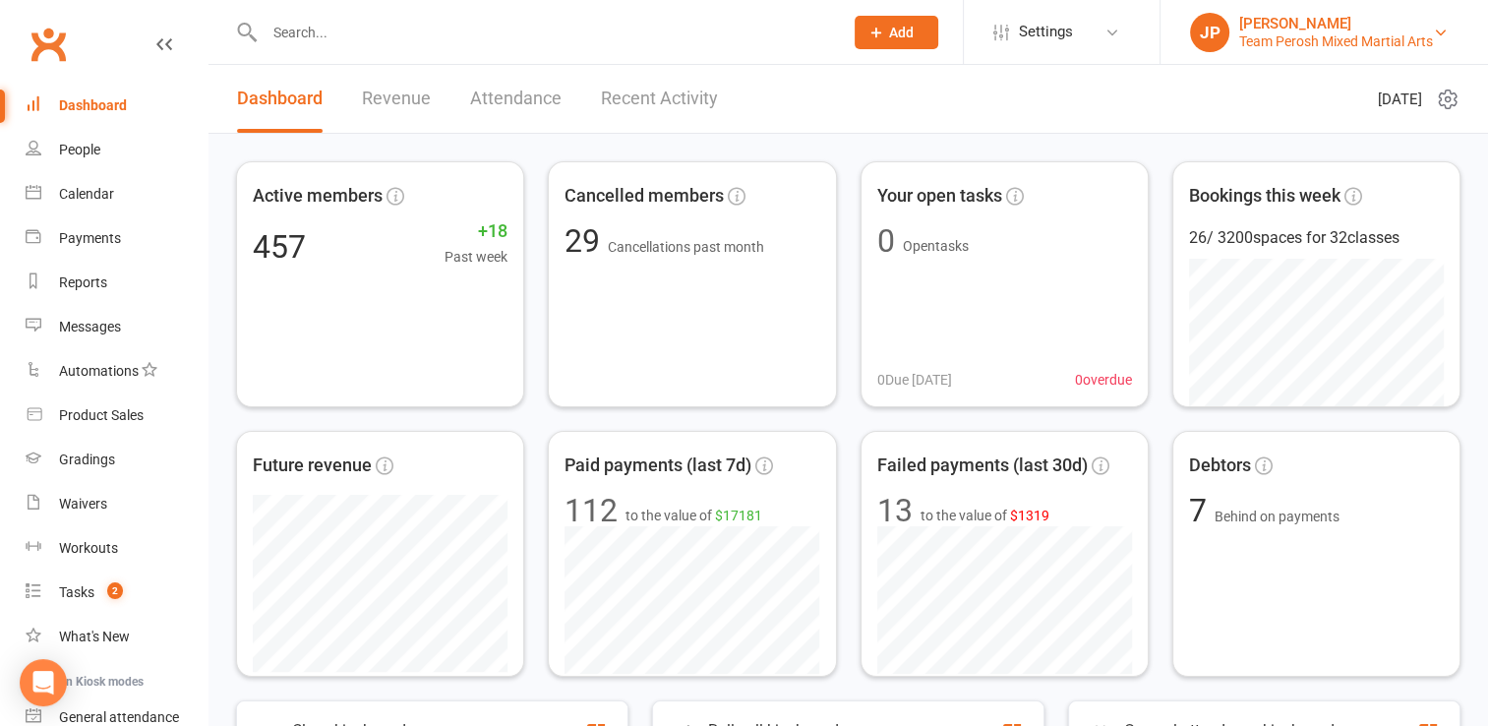
click at [1381, 33] on div "Team Perosh Mixed Martial Arts" at bounding box center [1336, 41] width 194 height 18
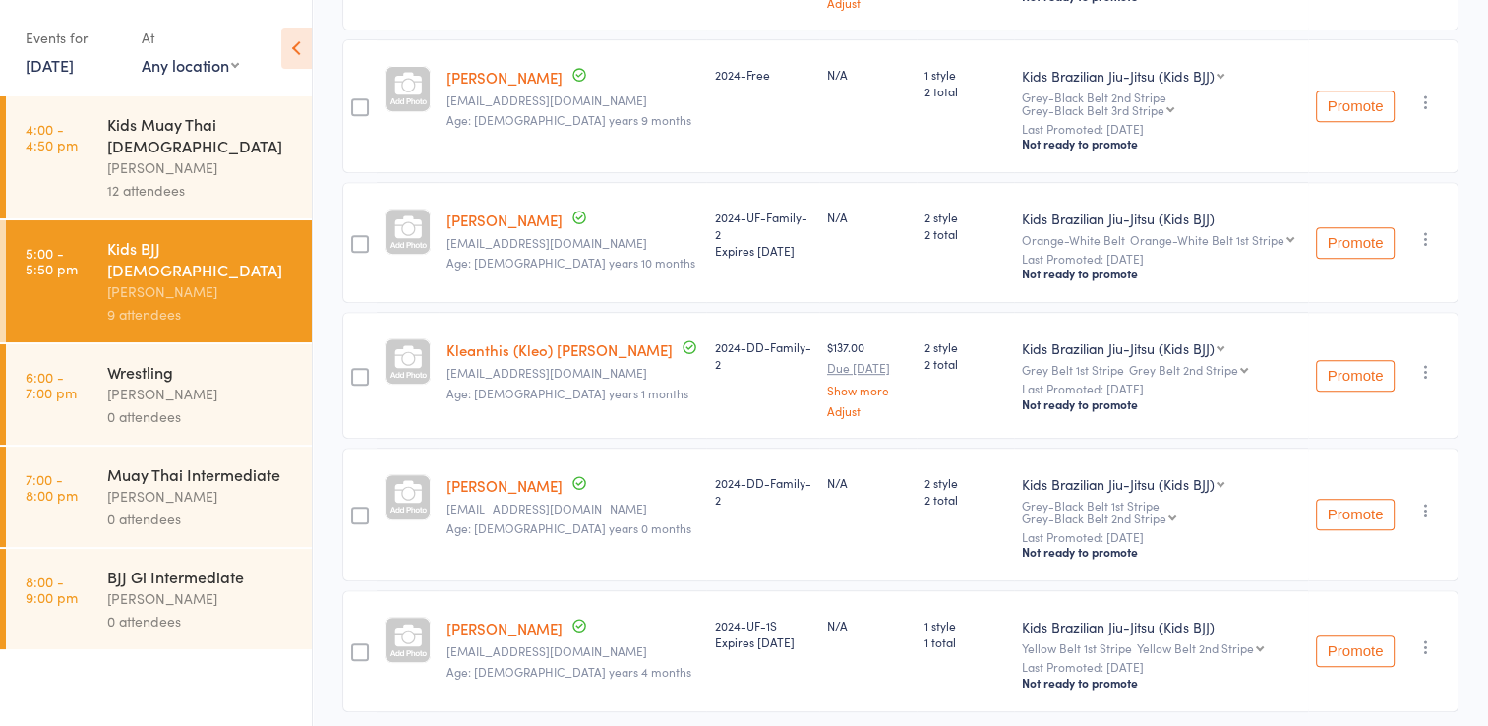
scroll to position [173, 0]
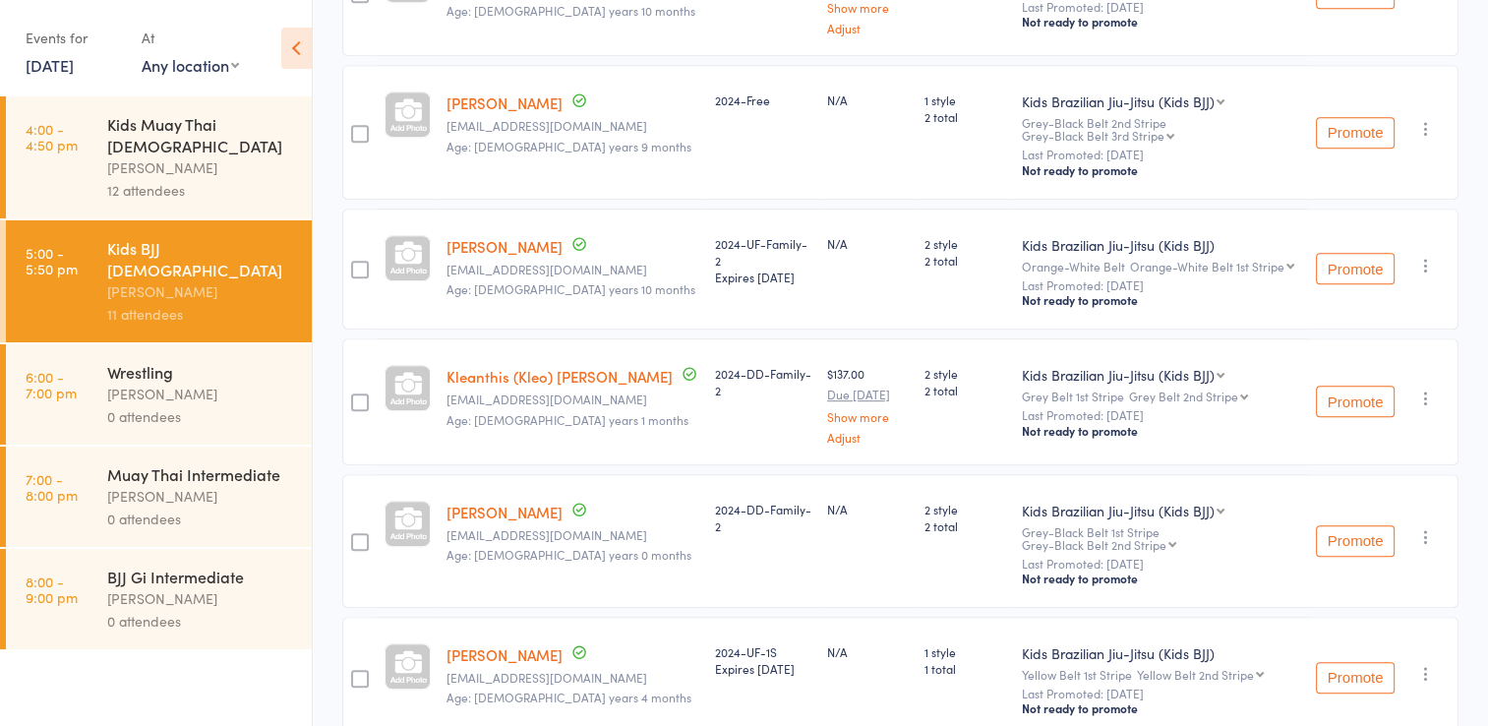
scroll to position [1119, 0]
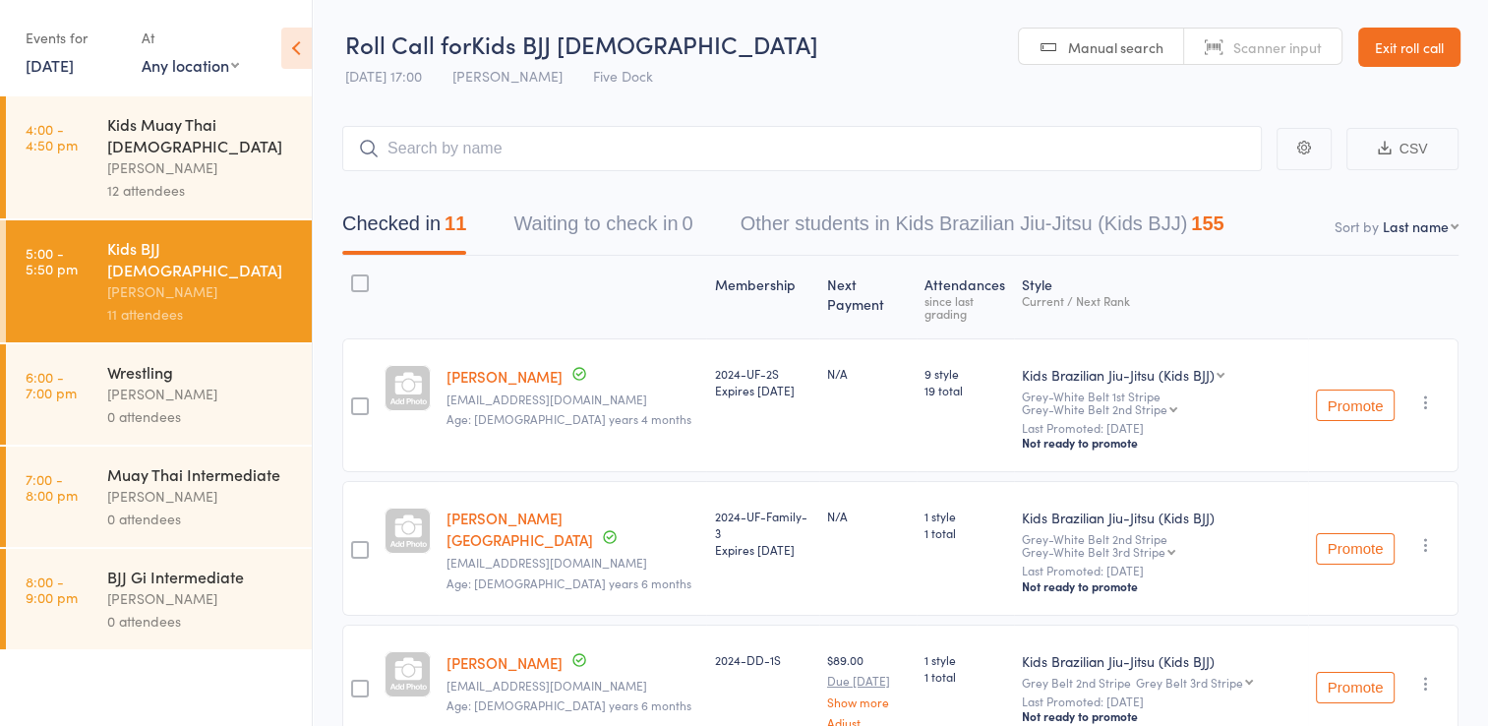
click at [134, 361] on div "Wrestling" at bounding box center [201, 372] width 188 height 22
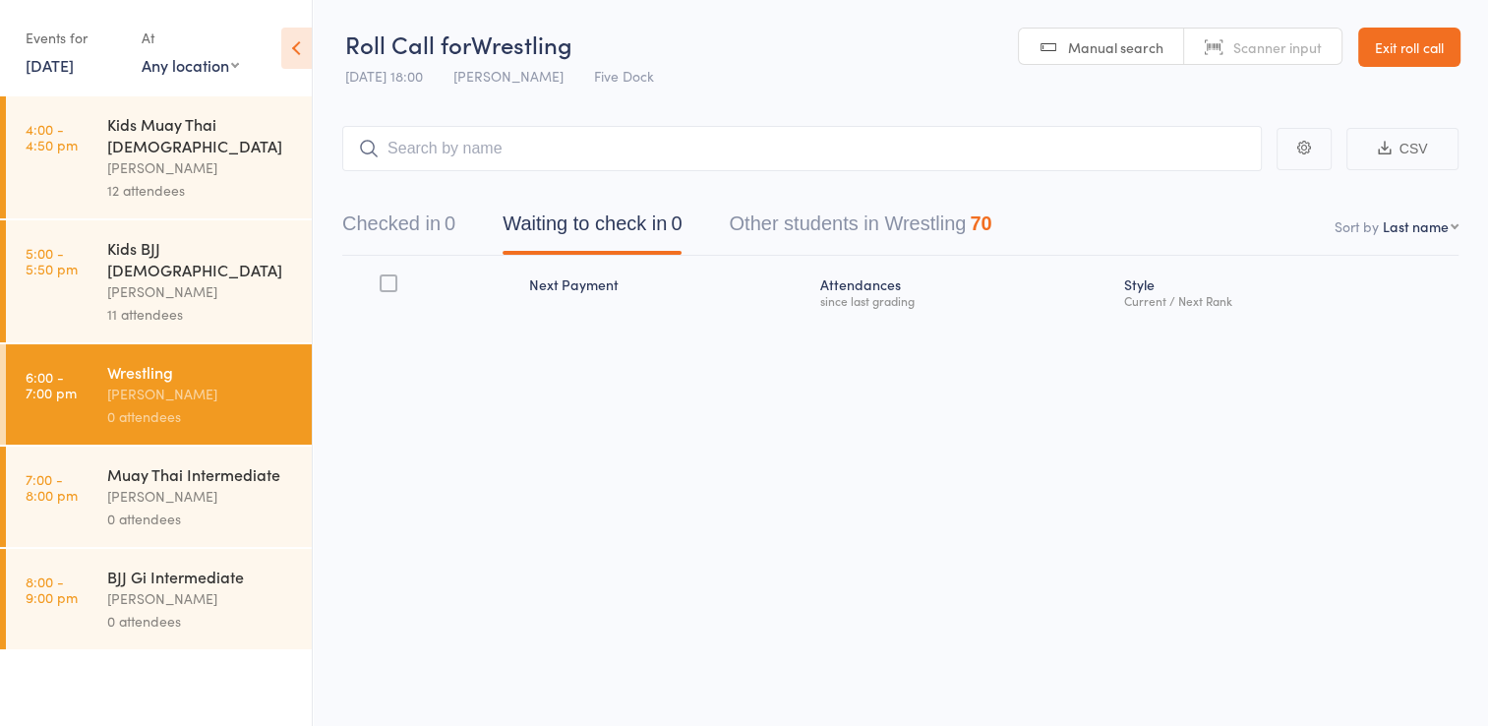
click at [148, 280] on div "[PERSON_NAME]" at bounding box center [201, 291] width 188 height 23
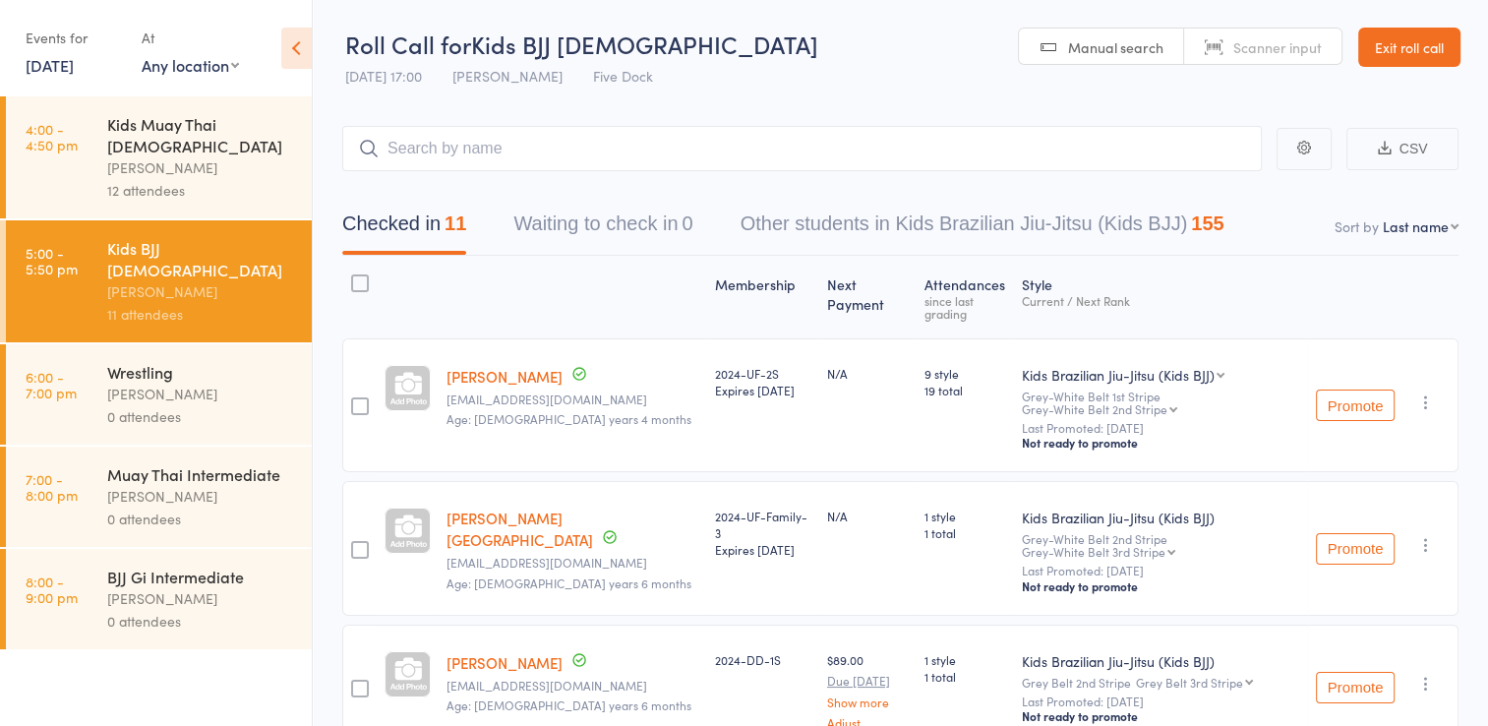
click at [1423, 58] on link "Exit roll call" at bounding box center [1409, 47] width 102 height 39
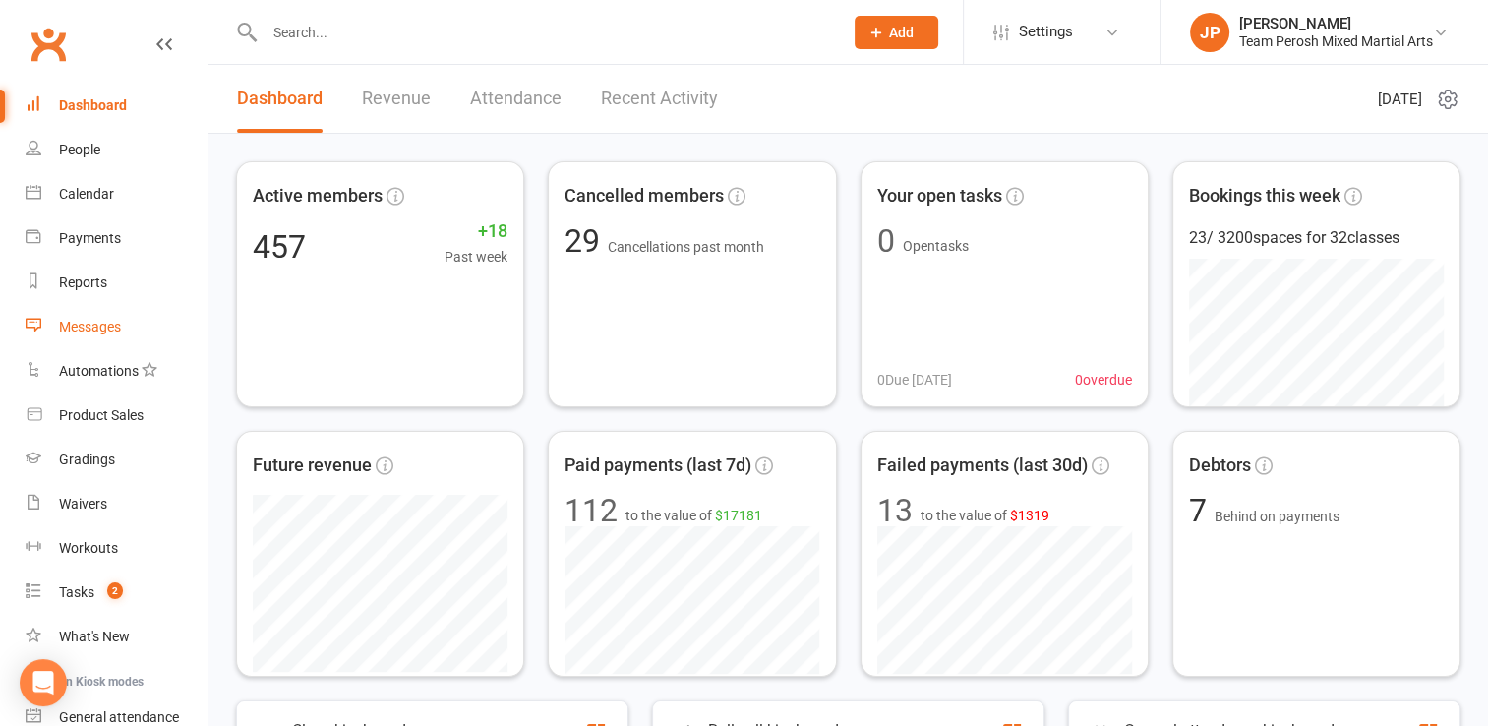
click at [101, 321] on div "Messages" at bounding box center [90, 327] width 62 height 16
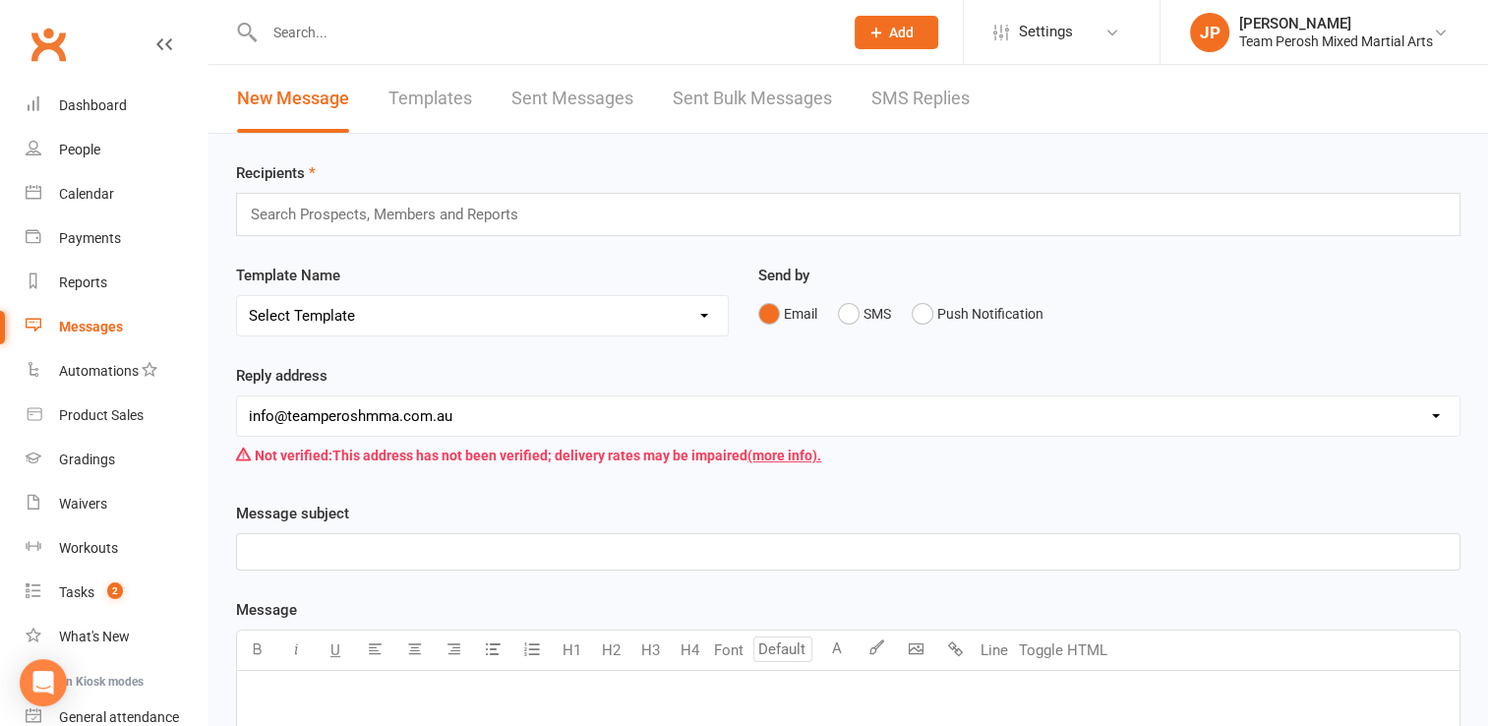
click at [924, 109] on link "SMS Replies" at bounding box center [920, 99] width 98 height 68
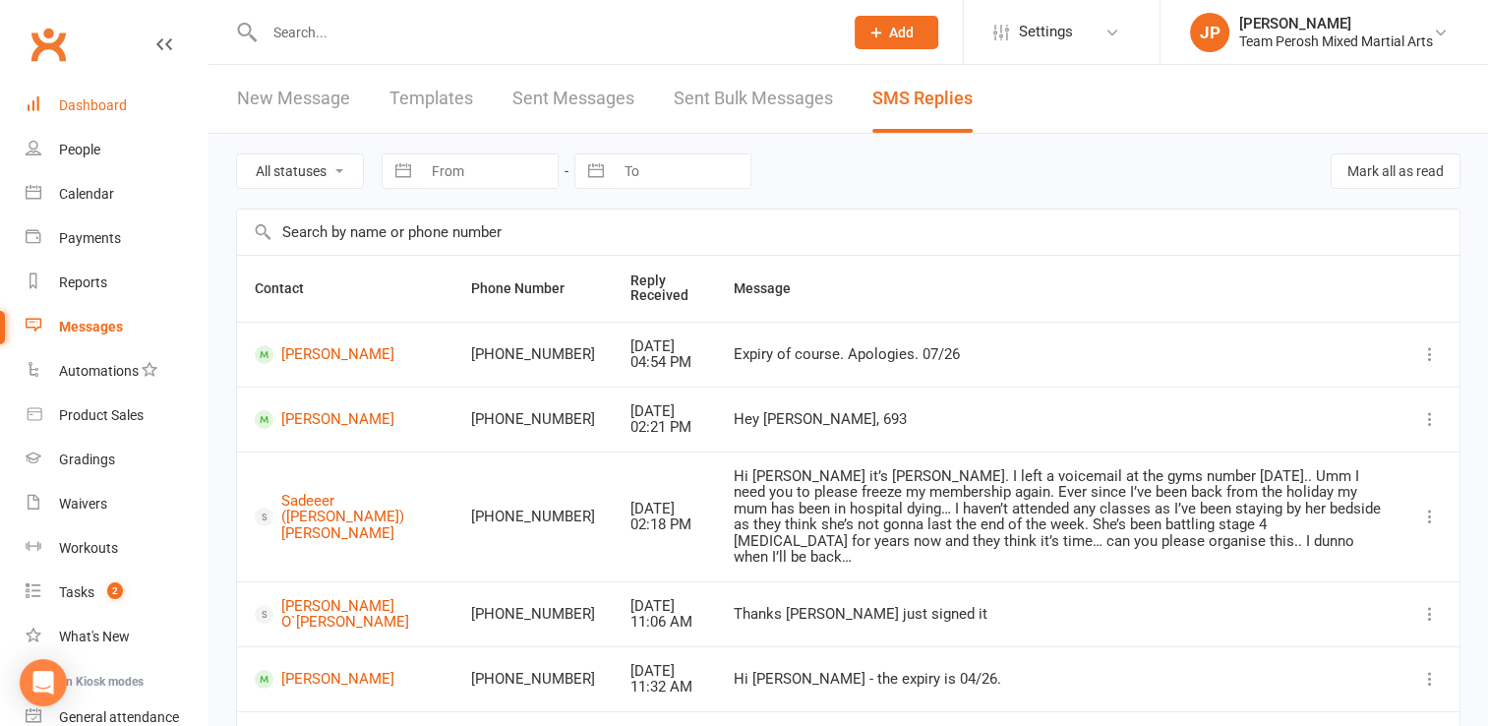
click at [86, 108] on div "Dashboard" at bounding box center [93, 105] width 68 height 16
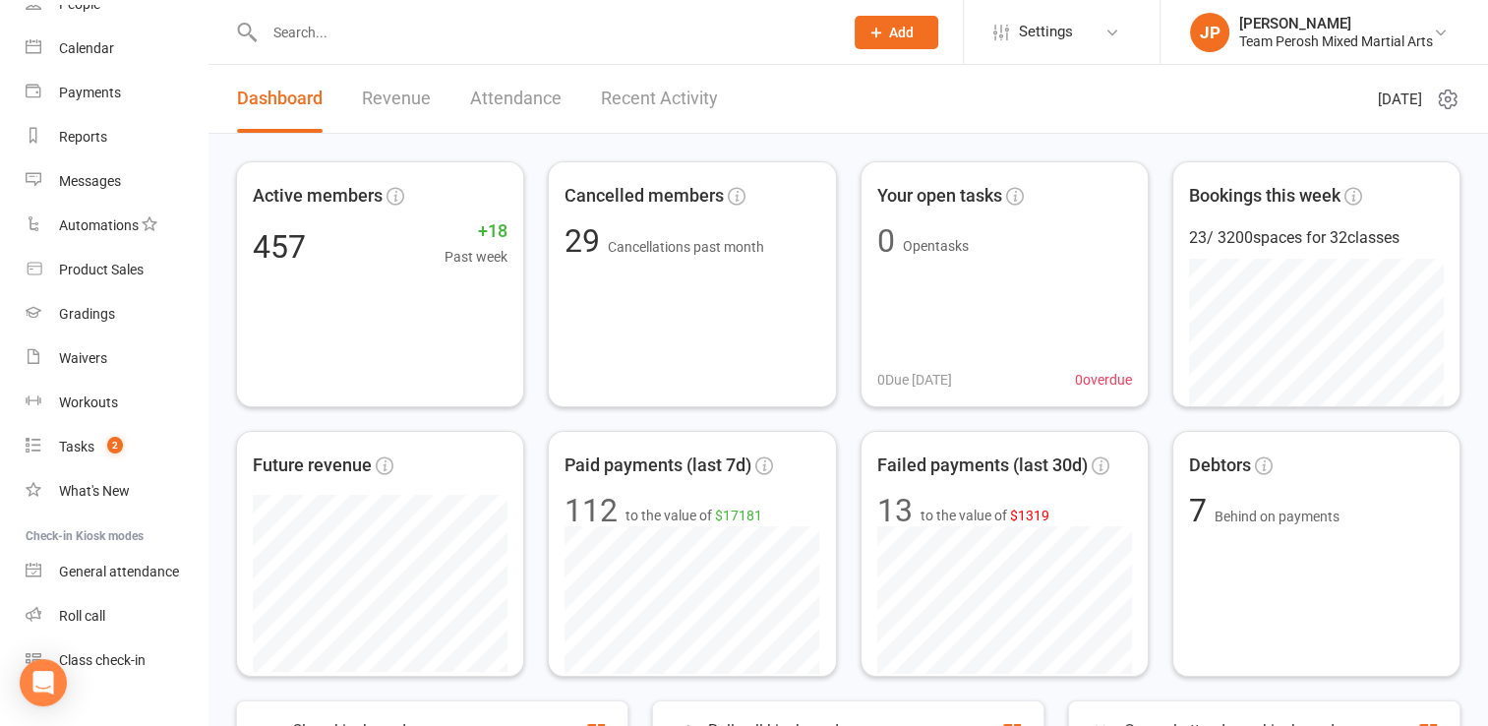
scroll to position [152, 0]
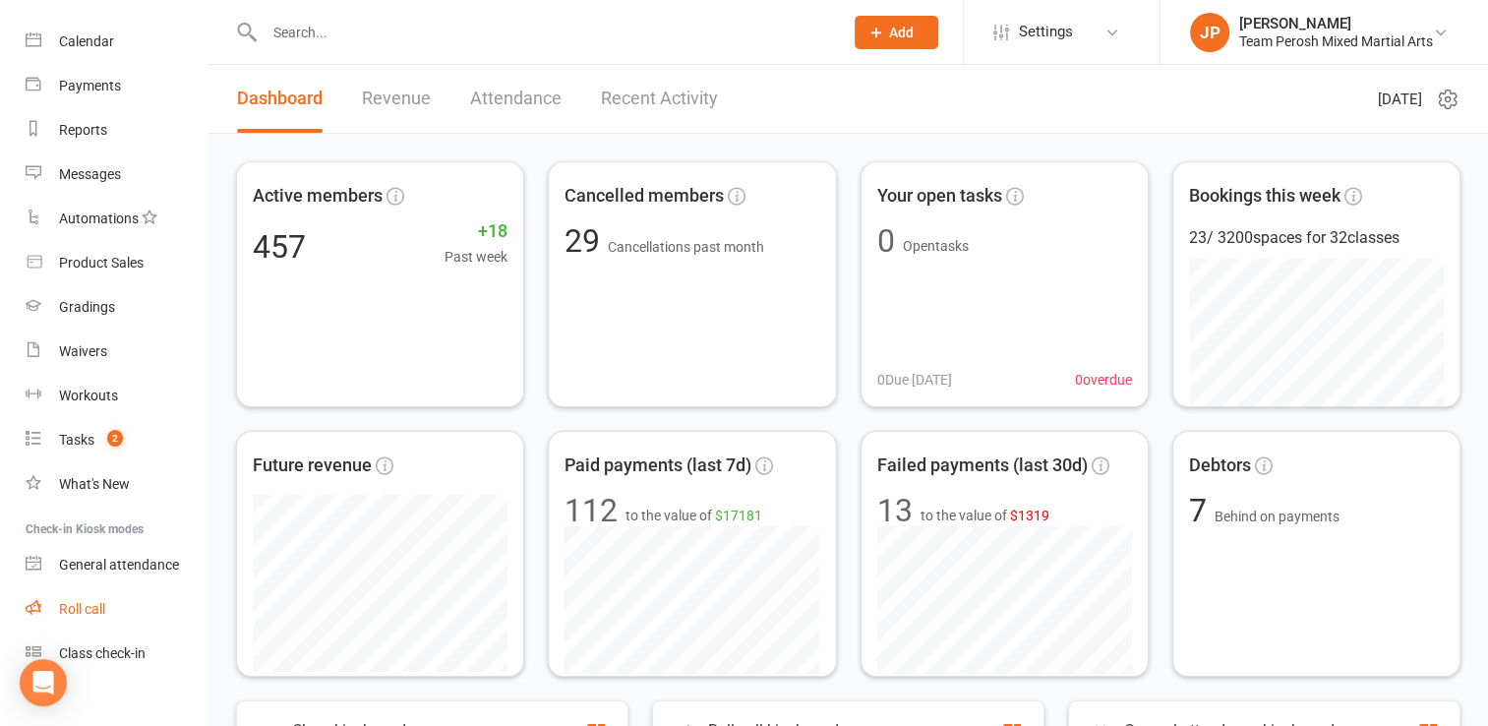
click at [83, 608] on div "Roll call" at bounding box center [82, 609] width 46 height 16
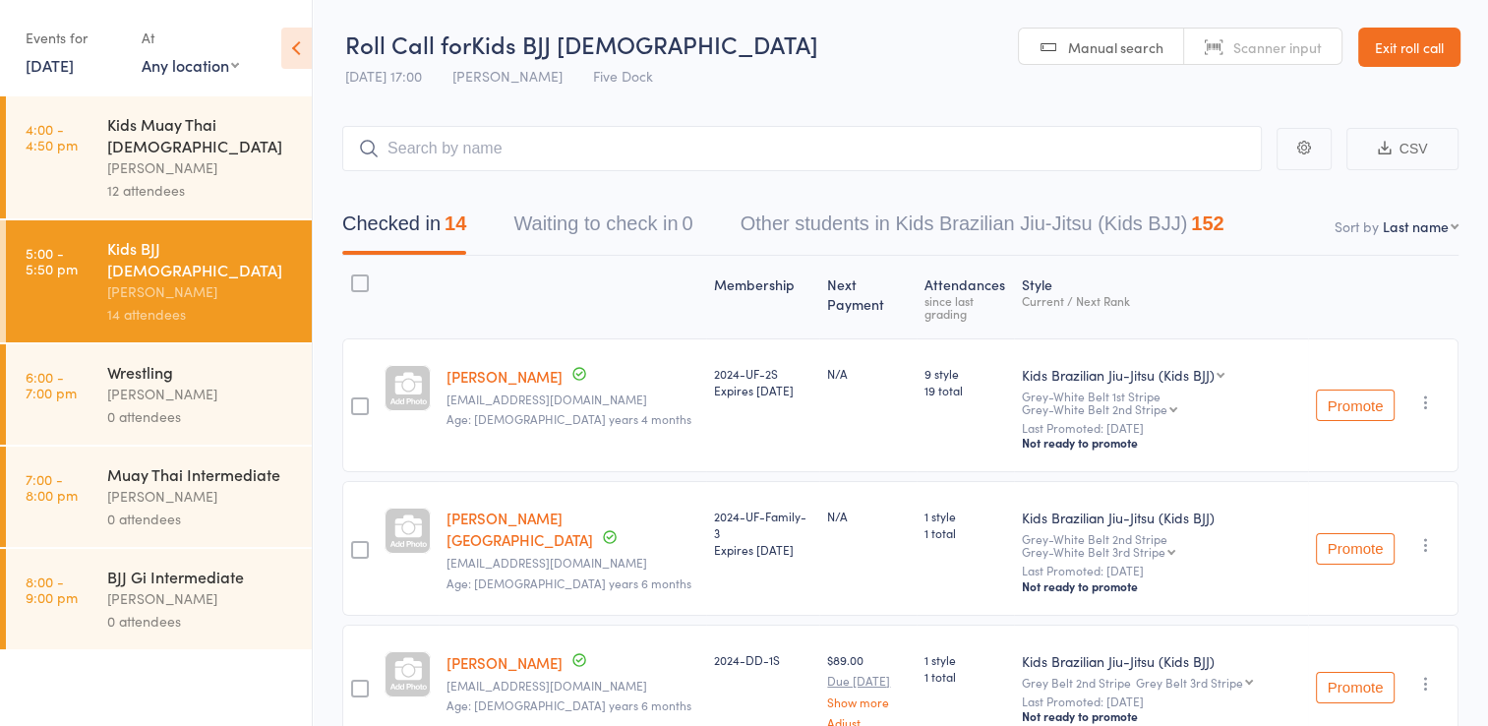
click at [200, 132] on div "Kids Muay Thai [DEMOGRAPHIC_DATA]" at bounding box center [201, 134] width 188 height 43
